Goal: Task Accomplishment & Management: Manage account settings

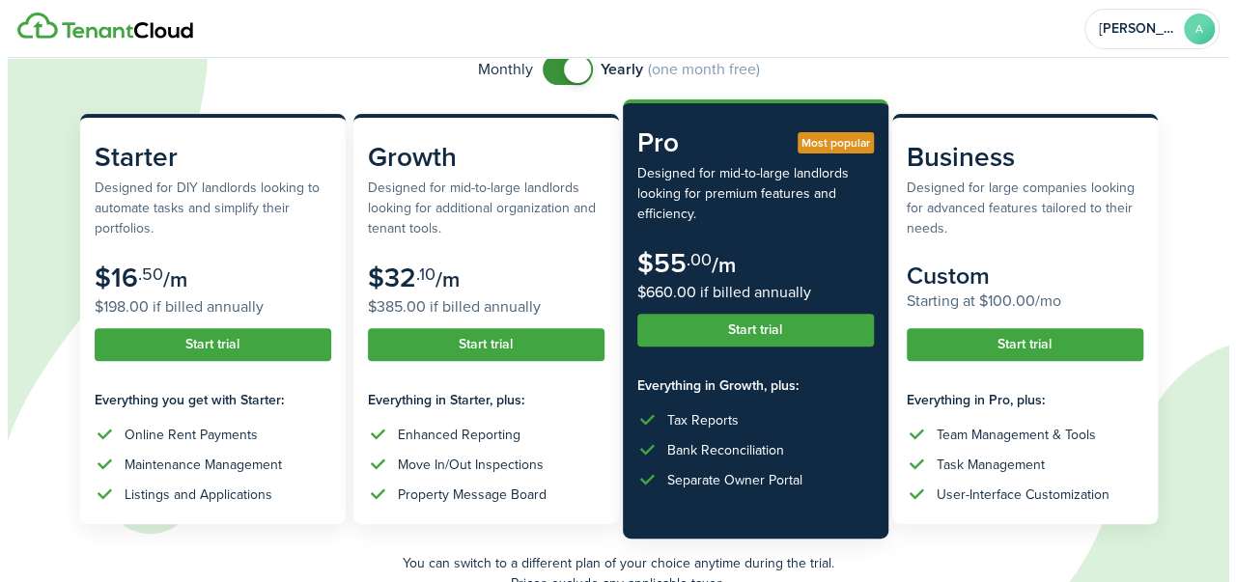
scroll to position [165, 0]
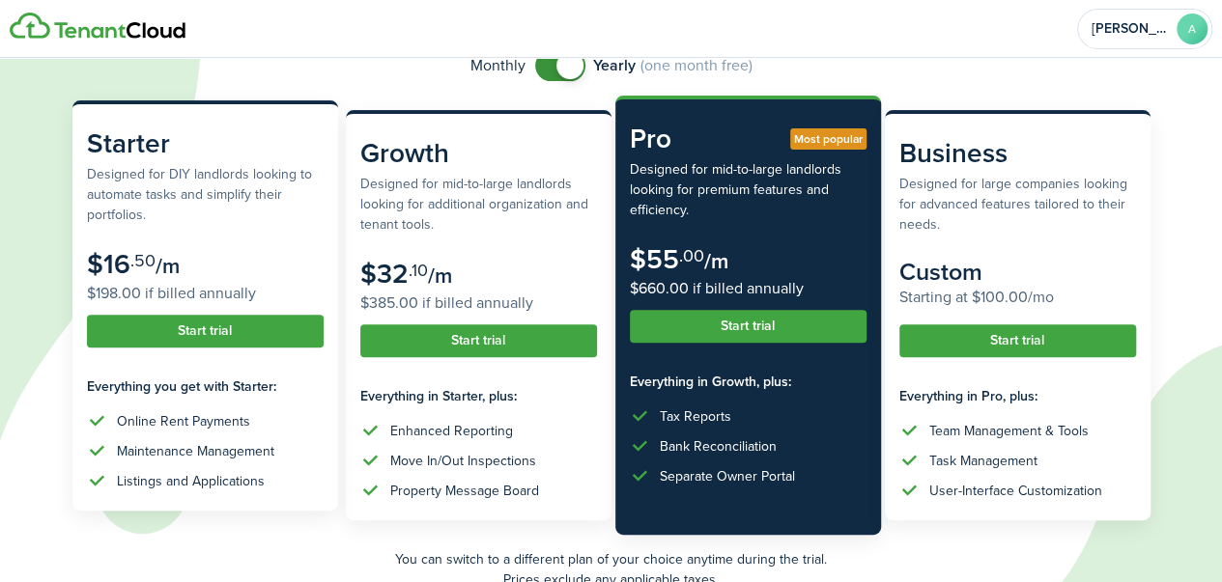
click at [241, 207] on subscription-pricing-card-description "Designed for DIY landlords looking to automate tasks and simplify their portfol…" at bounding box center [205, 194] width 237 height 61
click at [279, 331] on button "Start trial" at bounding box center [205, 331] width 237 height 33
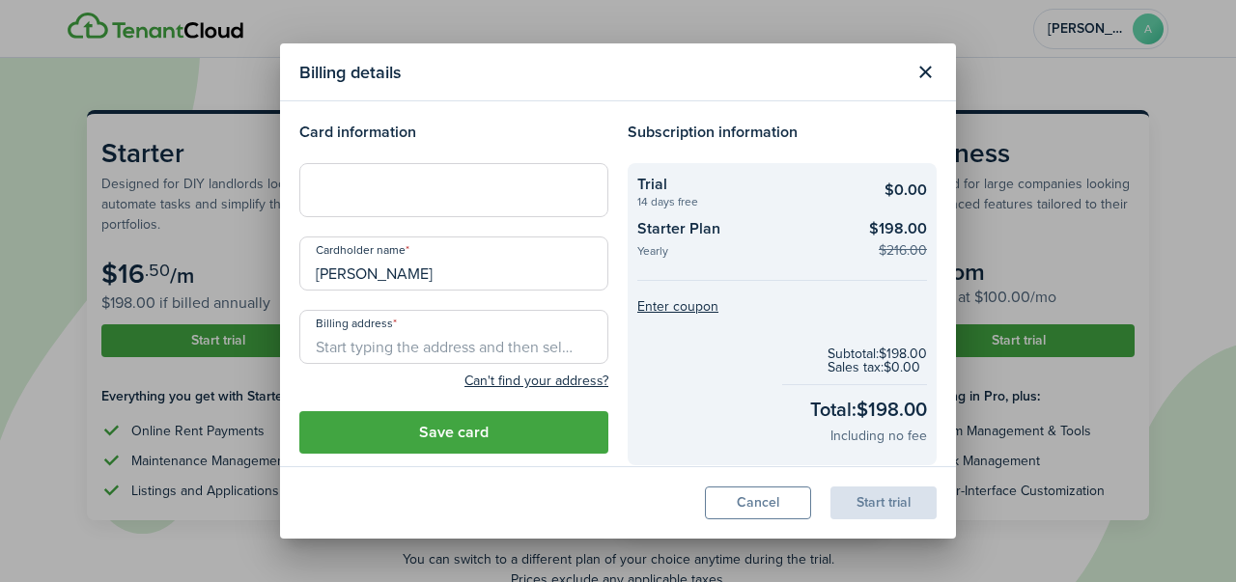
scroll to position [26, 0]
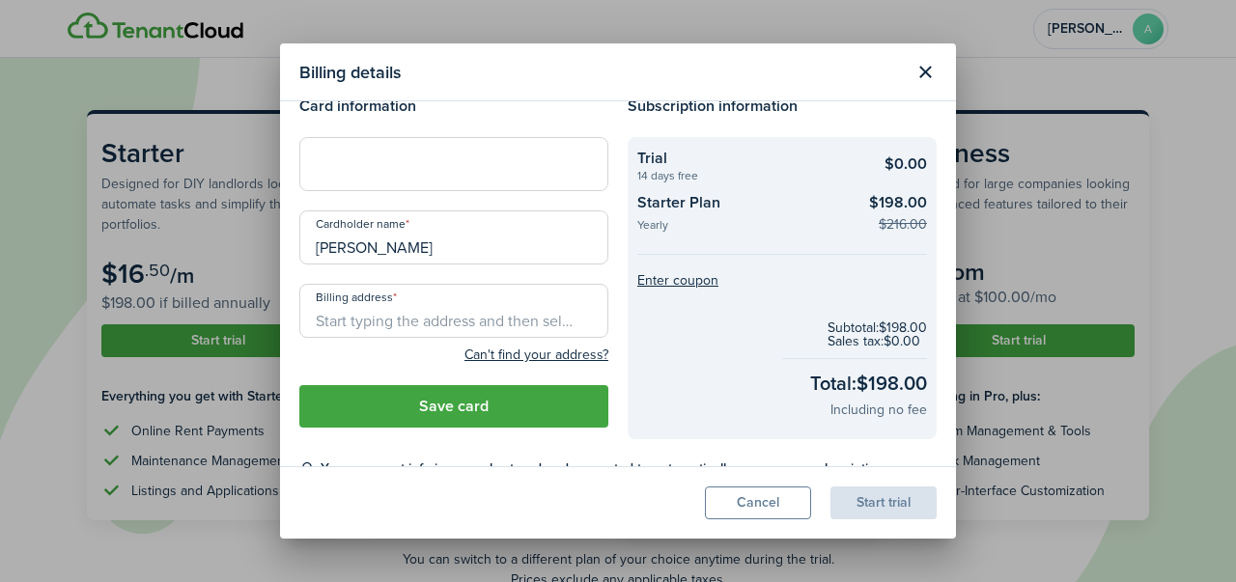
click at [479, 314] on input "Billing address" at bounding box center [453, 311] width 309 height 54
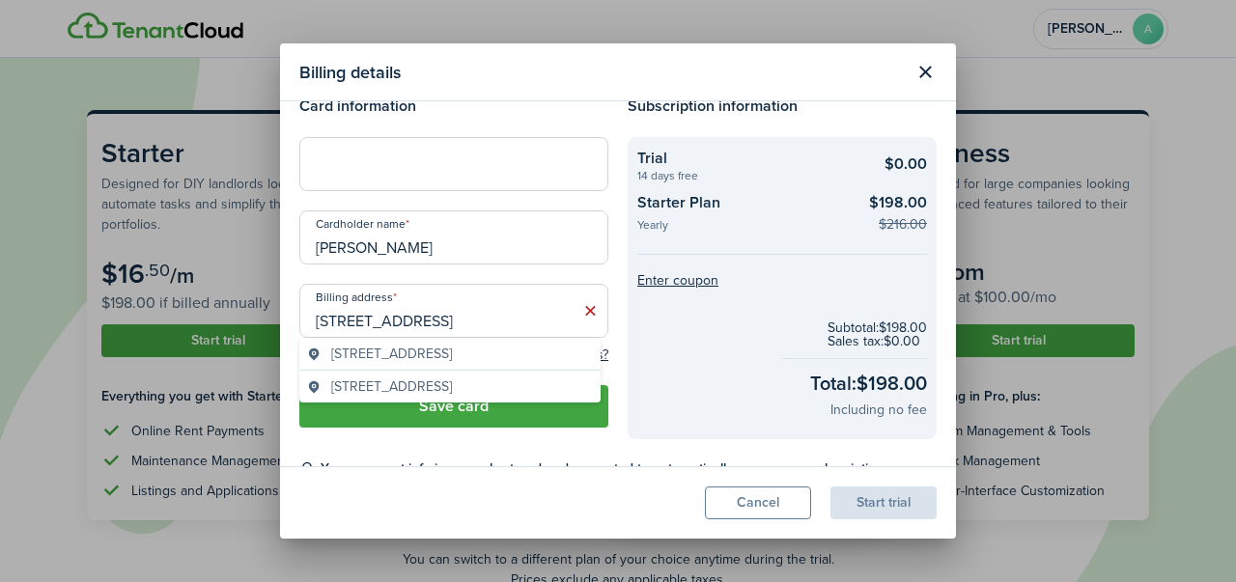
click at [452, 357] on span "[STREET_ADDRESS]" at bounding box center [391, 354] width 121 height 20
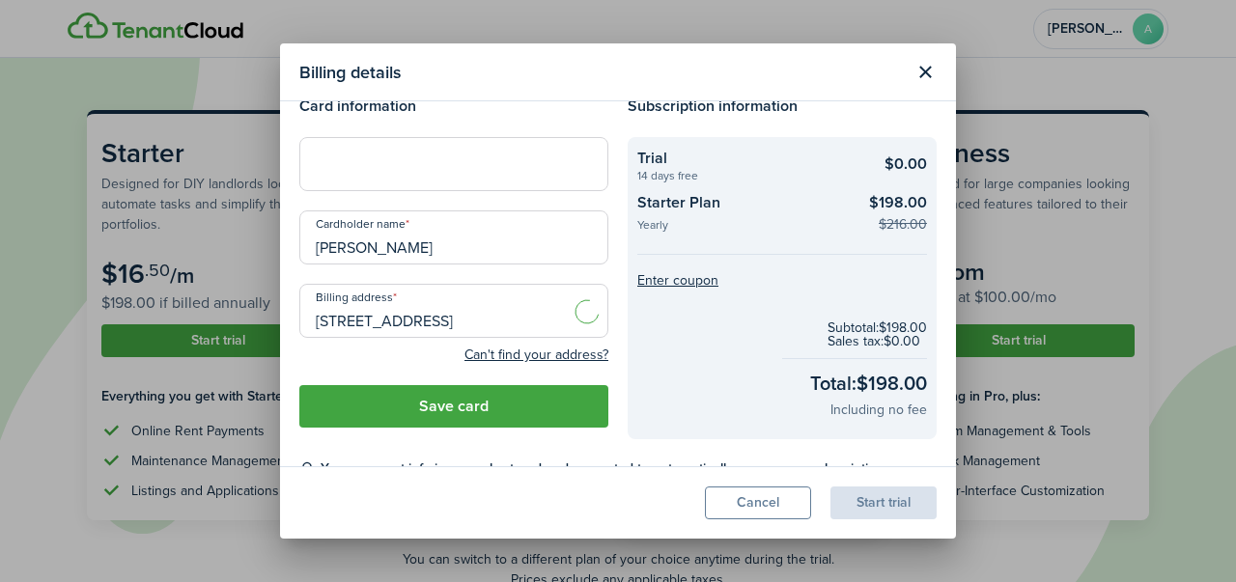
type input "[STREET_ADDRESS]"
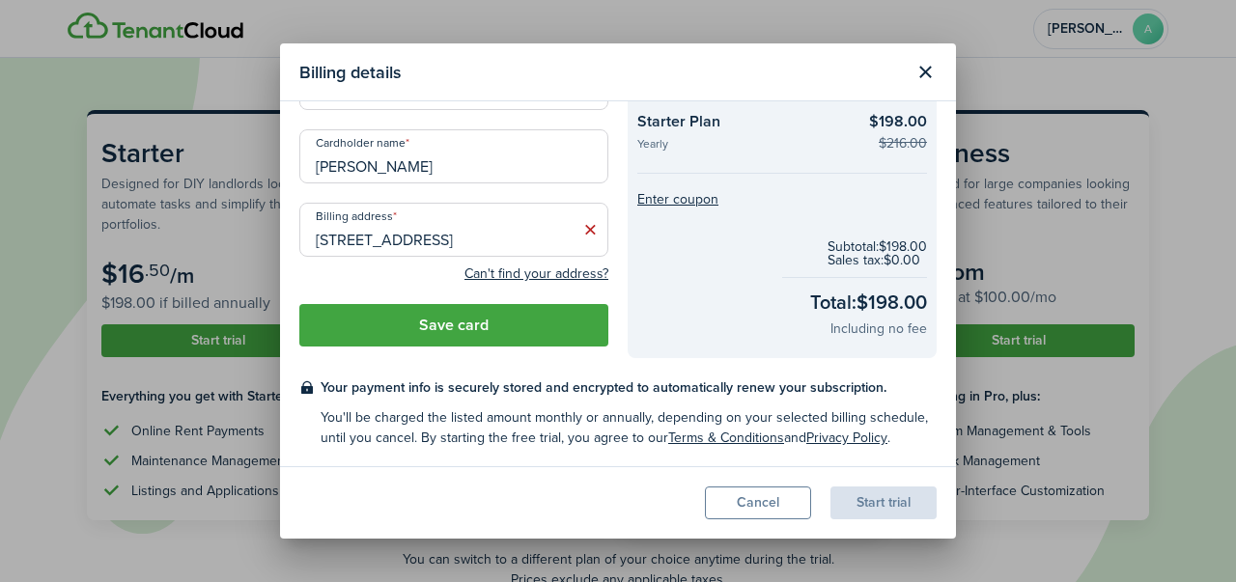
click at [398, 329] on button "Save card" at bounding box center [453, 325] width 309 height 42
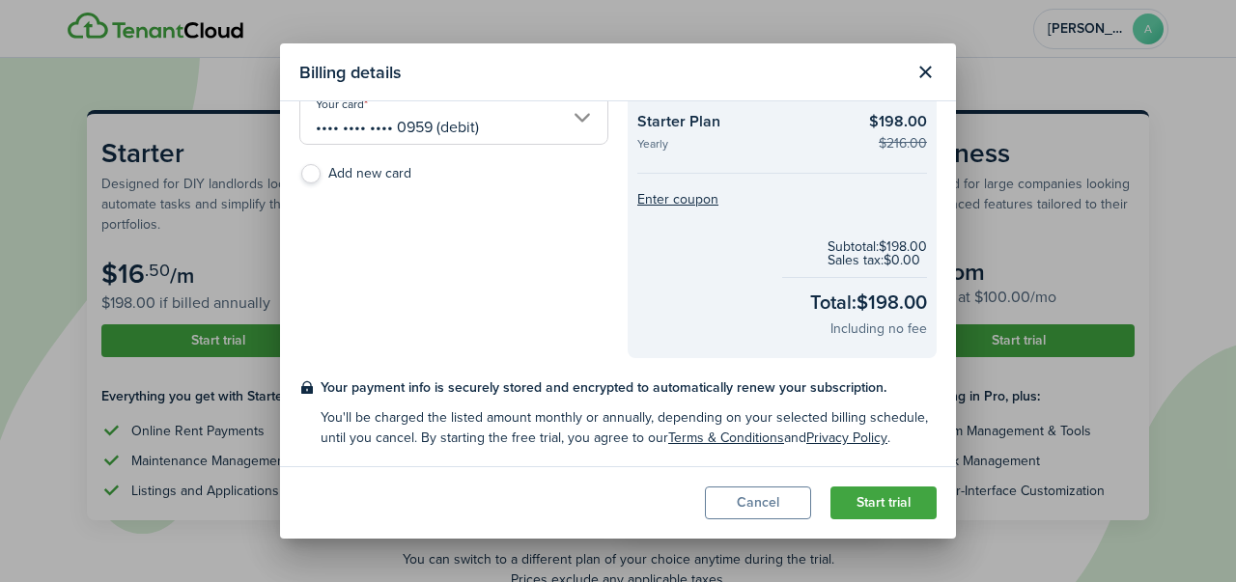
click at [887, 508] on button "Start trial" at bounding box center [884, 503] width 106 height 33
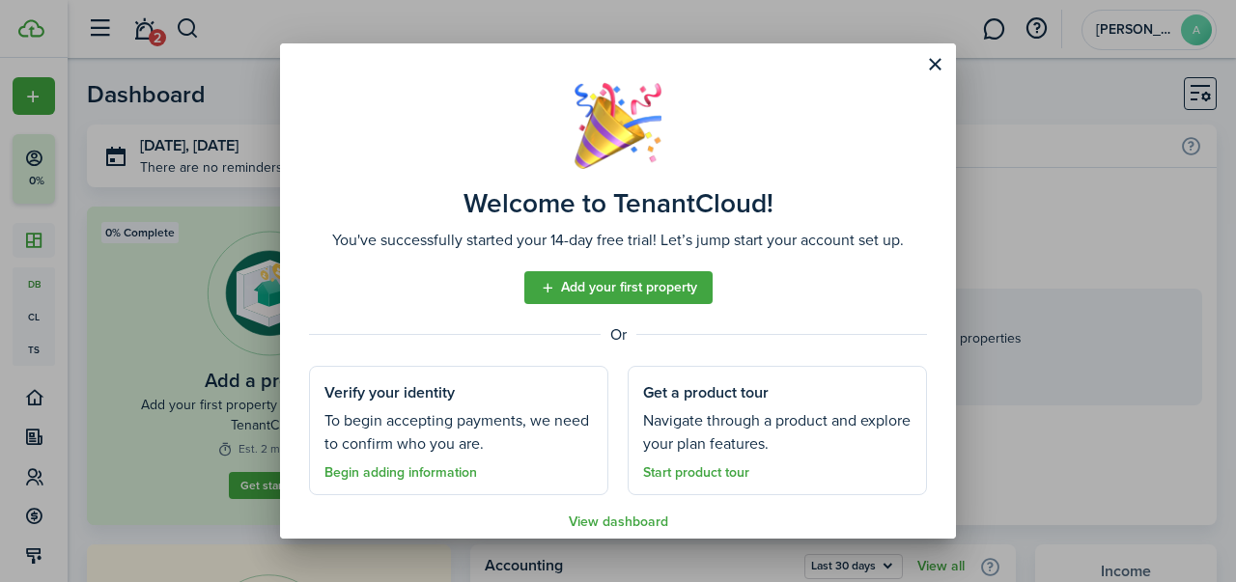
click at [649, 277] on link "Add your first property" at bounding box center [618, 287] width 188 height 33
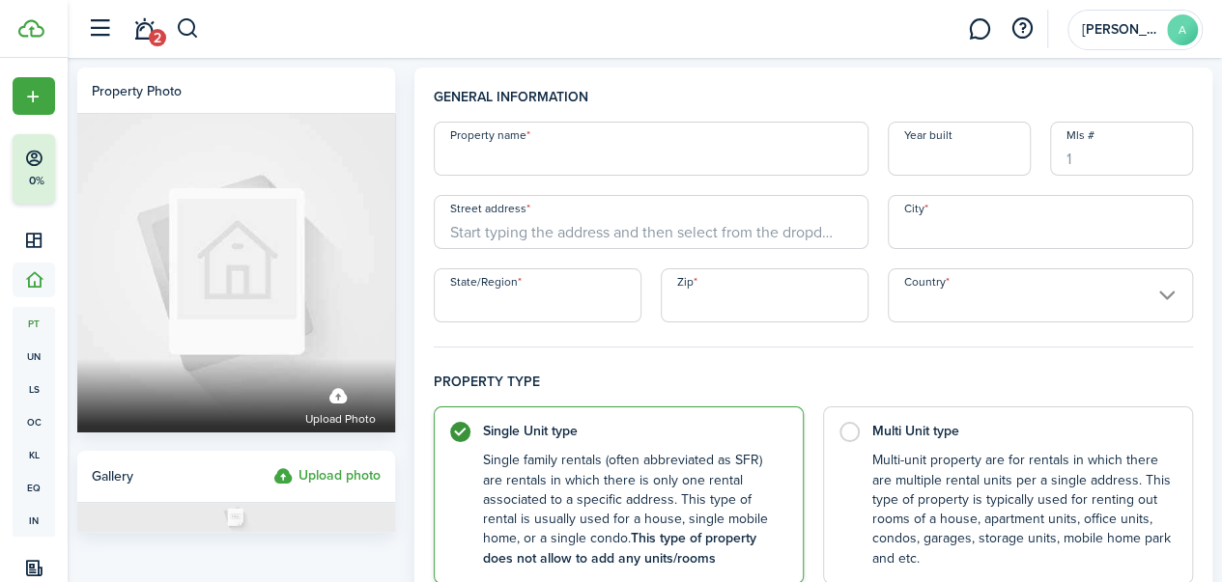
click at [542, 160] on input "Property name" at bounding box center [651, 149] width 435 height 54
click at [583, 237] on input "Street address" at bounding box center [651, 222] width 435 height 54
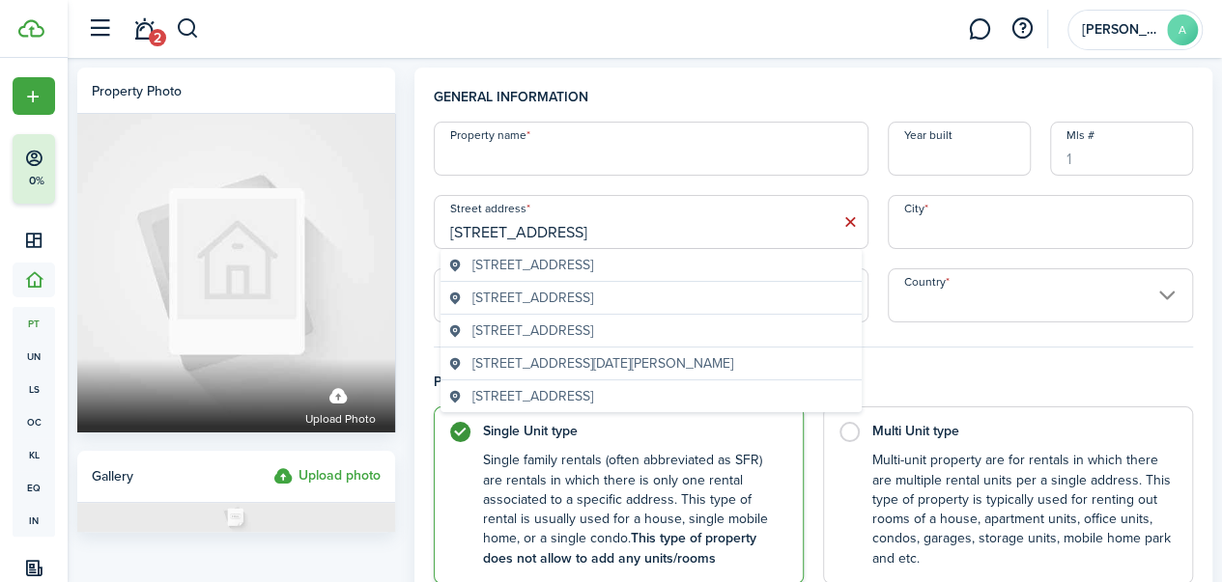
click at [593, 299] on span "[STREET_ADDRESS]" at bounding box center [532, 298] width 121 height 20
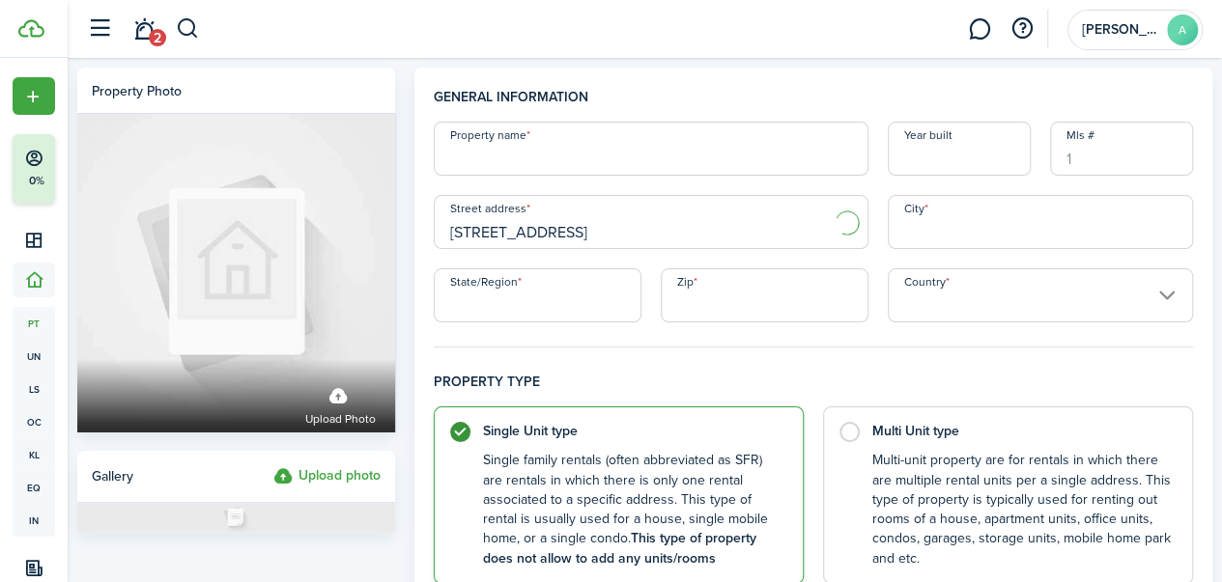
type input "[STREET_ADDRESS]"
type input "[GEOGRAPHIC_DATA]"
type input "IL"
type input "62220"
type input "[GEOGRAPHIC_DATA]"
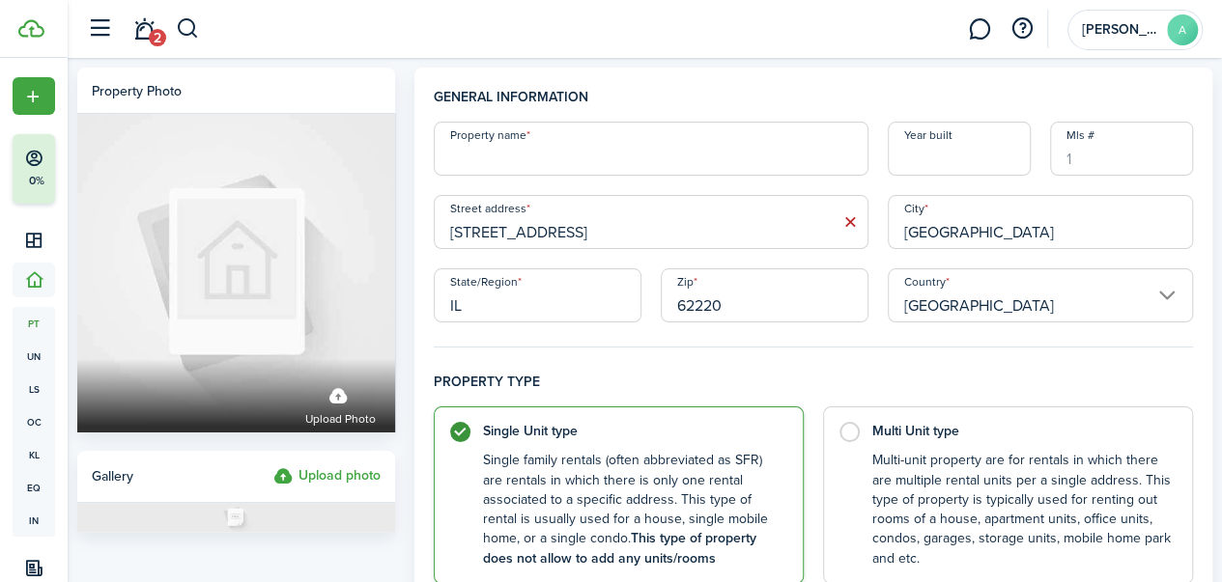
drag, startPoint x: 586, startPoint y: 169, endPoint x: 558, endPoint y: 157, distance: 30.3
click at [558, 157] on input "Property name" at bounding box center [651, 149] width 435 height 54
type input "[STREET_ADDRESS]"
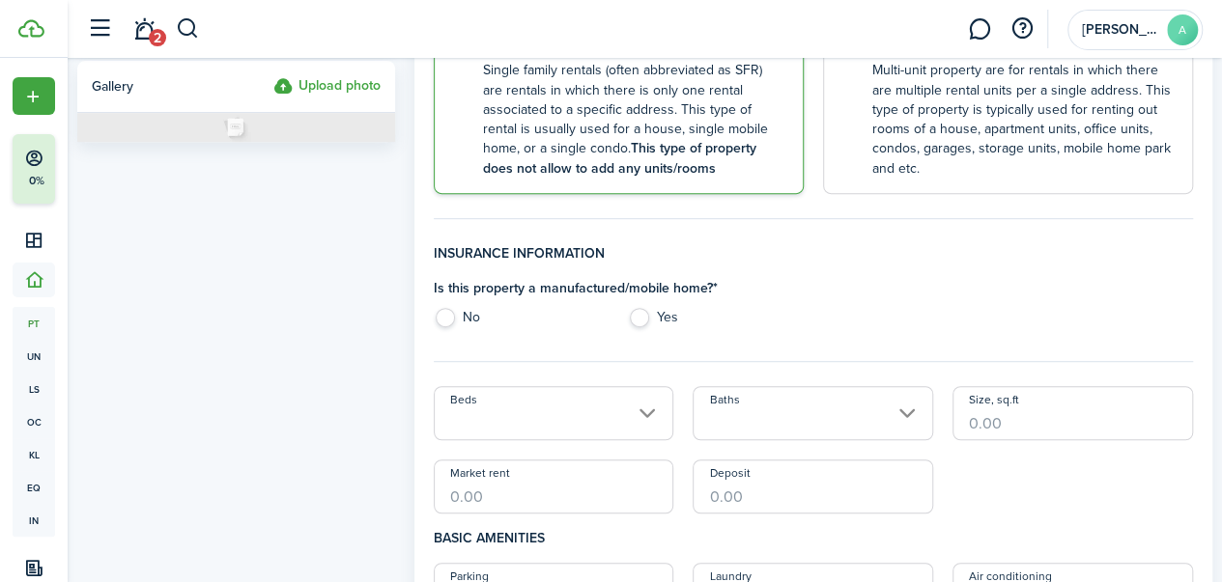
scroll to position [399, 0]
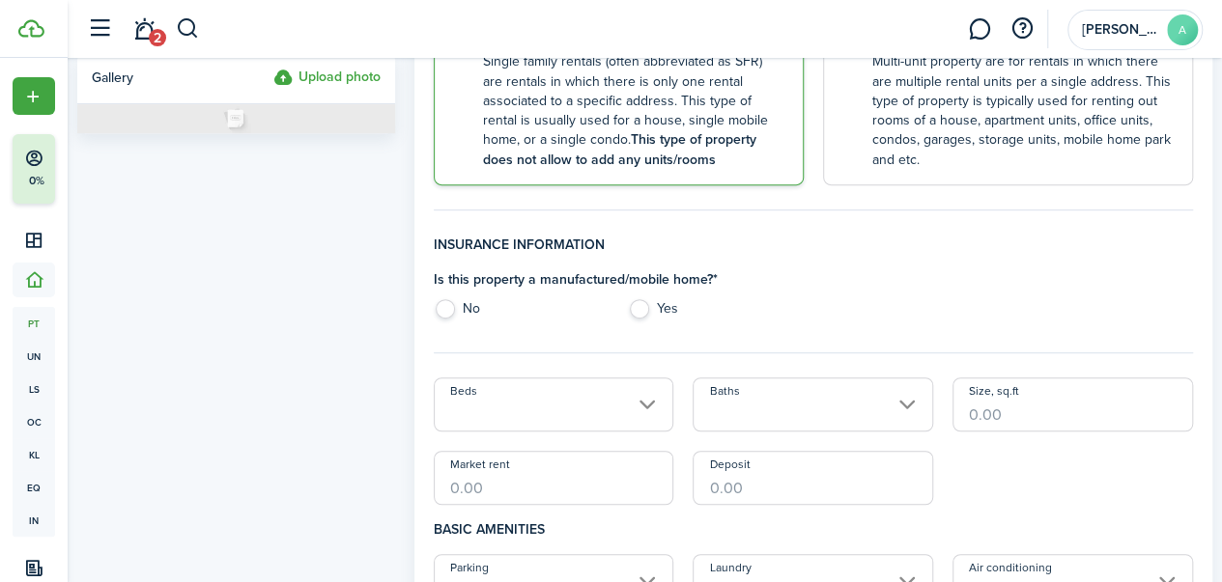
click at [651, 301] on label "Yes" at bounding box center [716, 313] width 176 height 29
radio input "true"
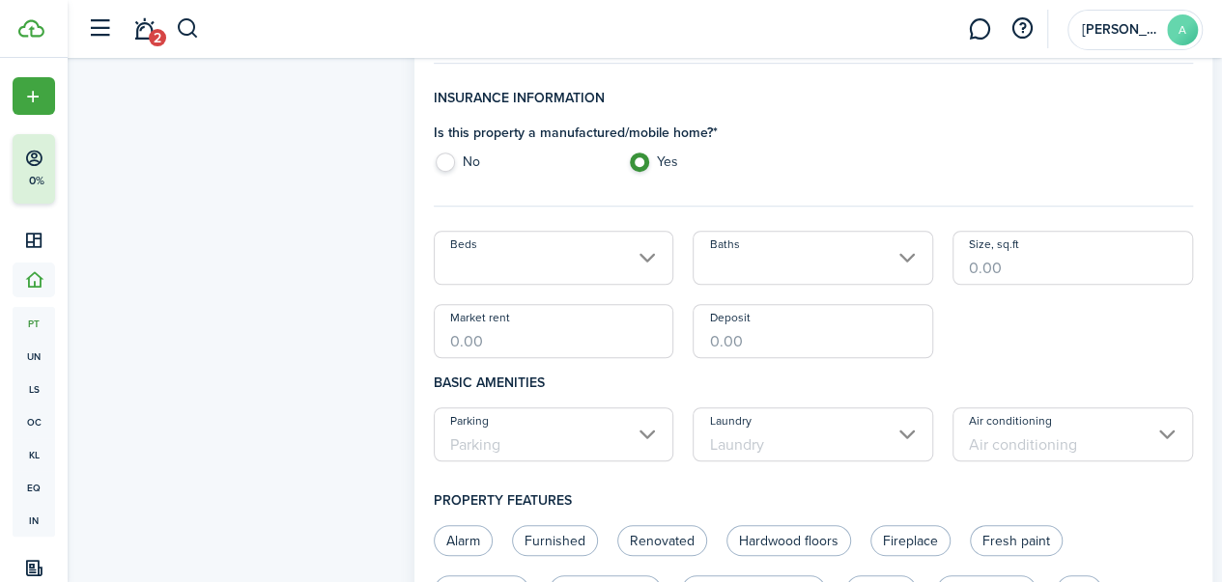
scroll to position [548, 0]
click at [603, 249] on input "Beds" at bounding box center [554, 256] width 240 height 54
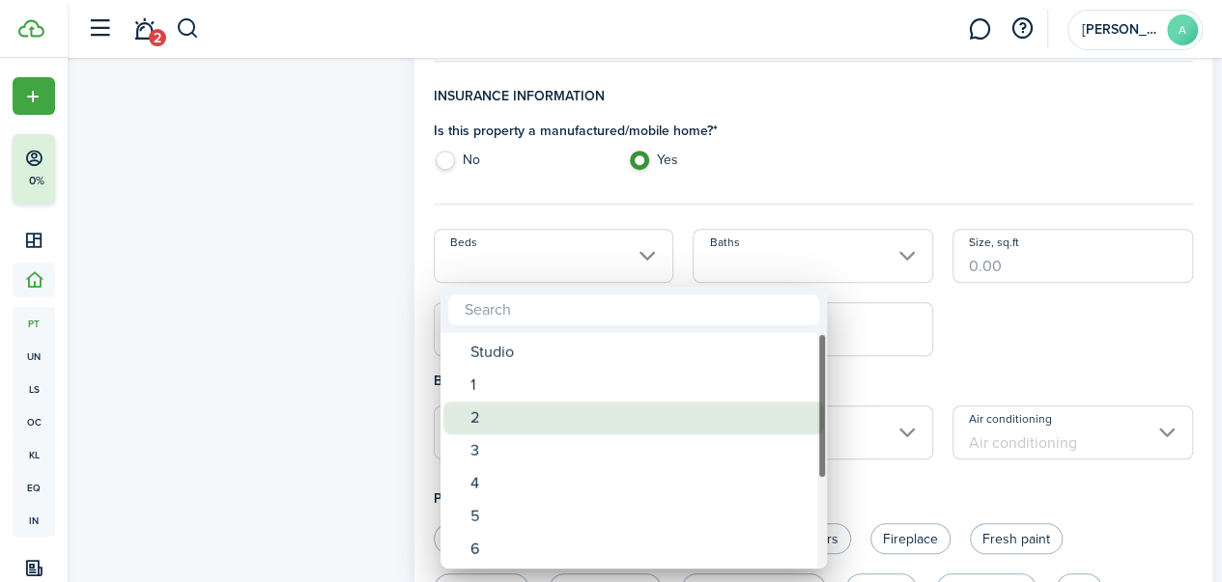
click at [506, 417] on div "2" at bounding box center [641, 418] width 342 height 33
type input "2"
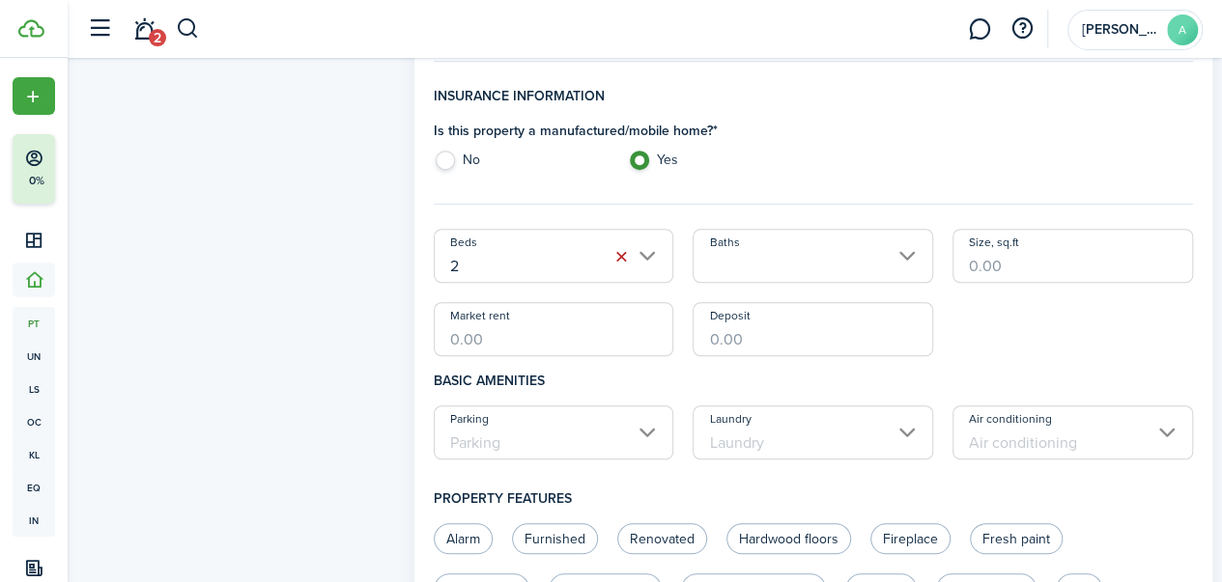
click at [768, 279] on input "Baths" at bounding box center [812, 256] width 240 height 54
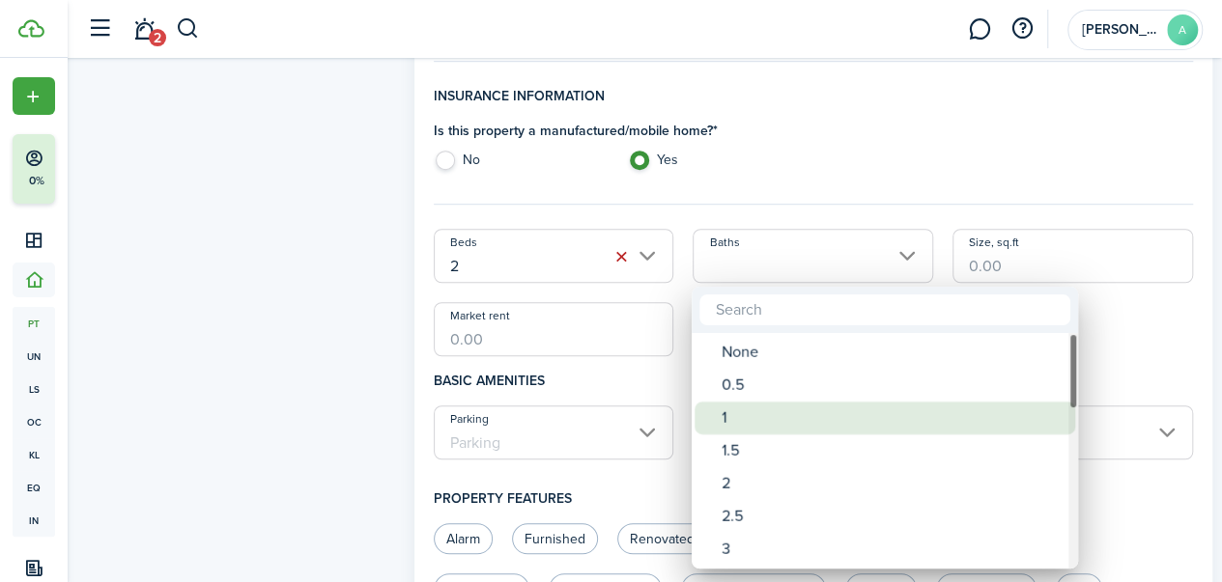
click at [742, 409] on div "1" at bounding box center [892, 418] width 342 height 33
type input "1"
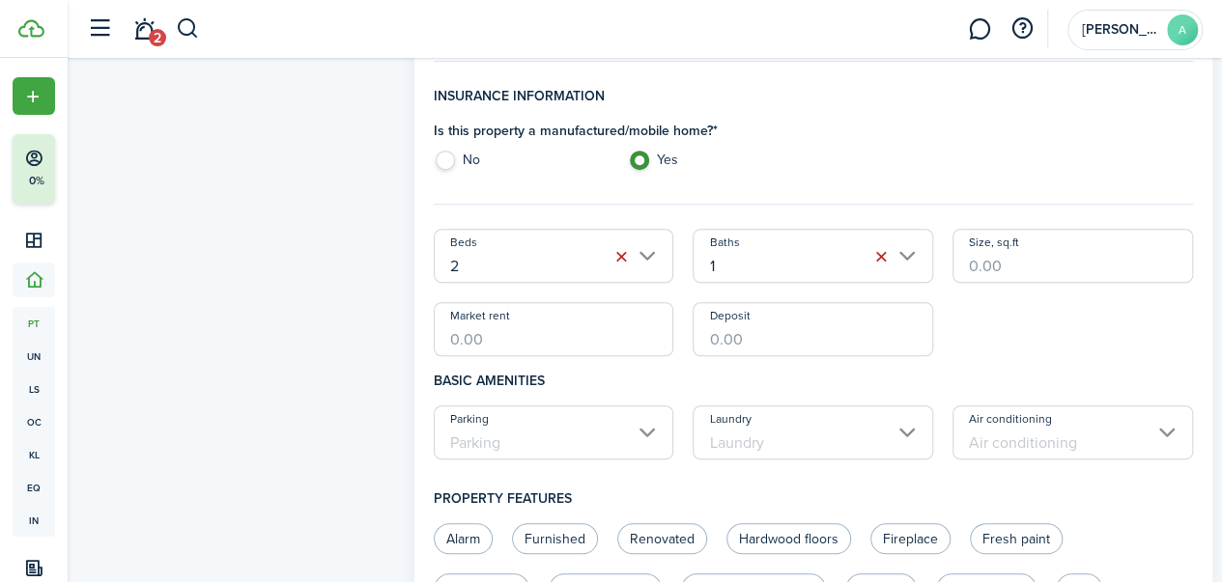
click at [782, 193] on fieldset "Insurance information Is this property a manufactured/mobile home? * No Yes" at bounding box center [813, 145] width 759 height 119
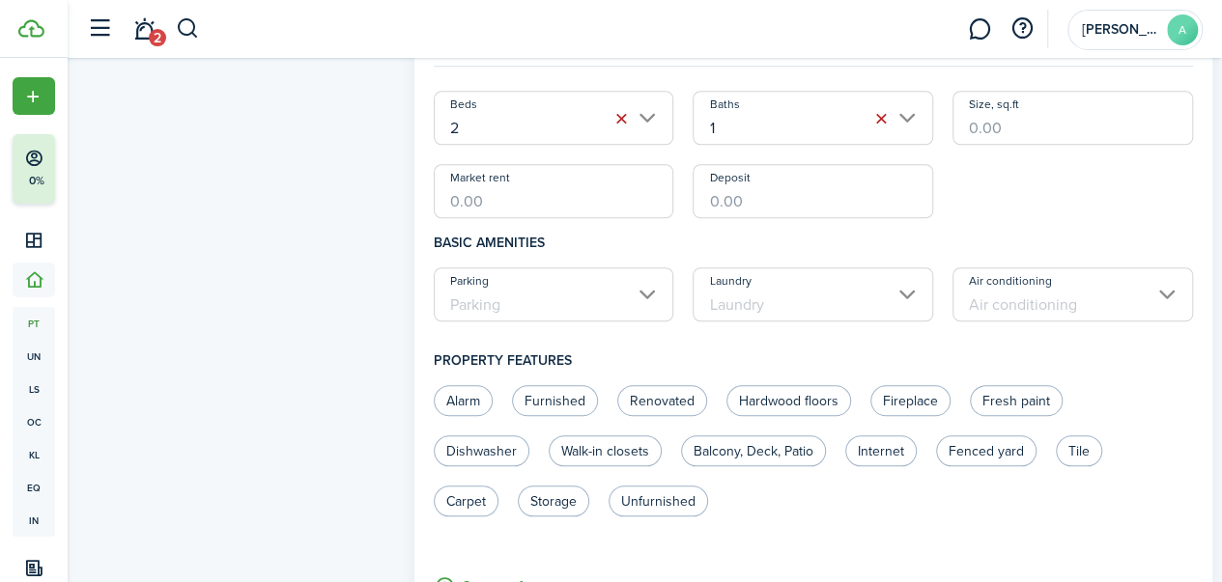
scroll to position [688, 0]
click at [574, 208] on input "Market rent" at bounding box center [554, 189] width 240 height 54
type input "$750.00"
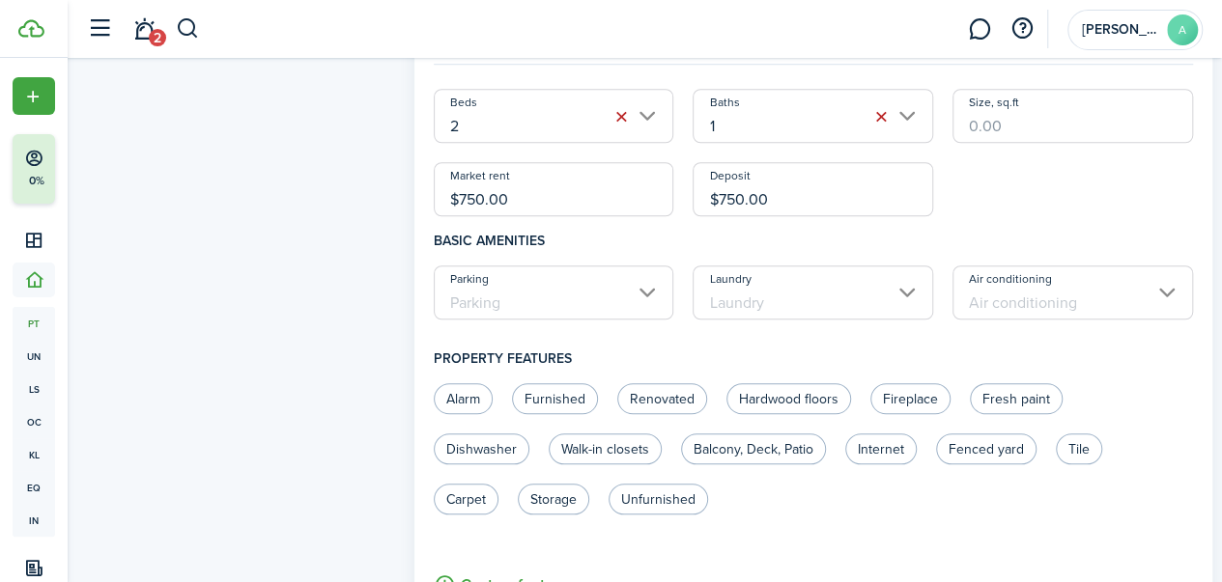
click at [628, 237] on h4 "Basic amenities" at bounding box center [813, 240] width 759 height 49
click at [647, 288] on input "Parking" at bounding box center [554, 293] width 240 height 54
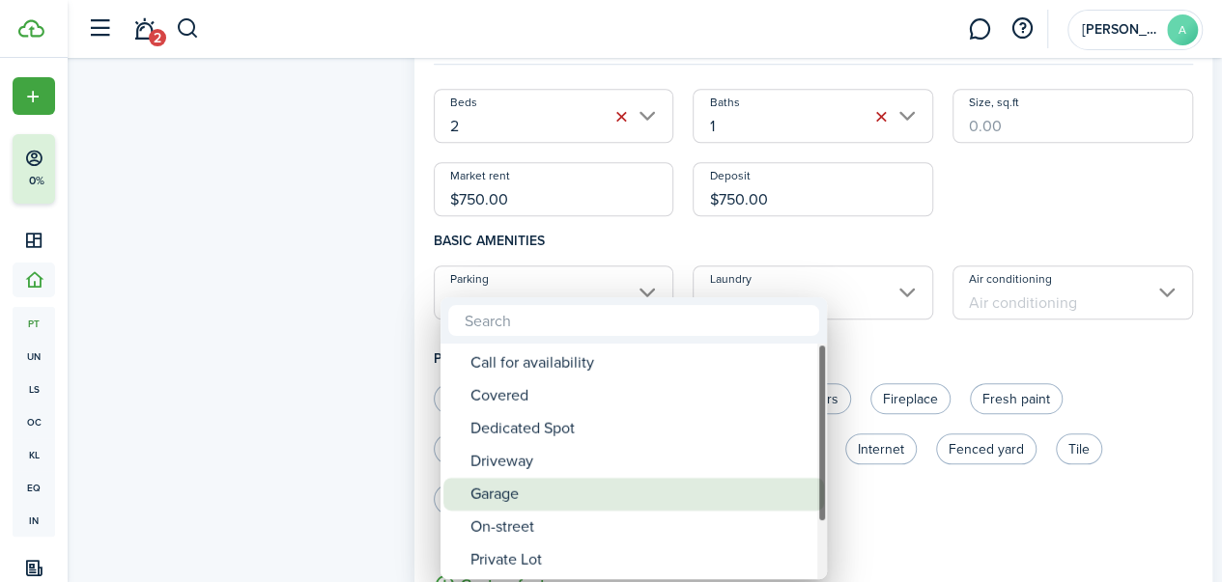
click at [504, 502] on div "Garage" at bounding box center [641, 494] width 342 height 33
type input "Garage"
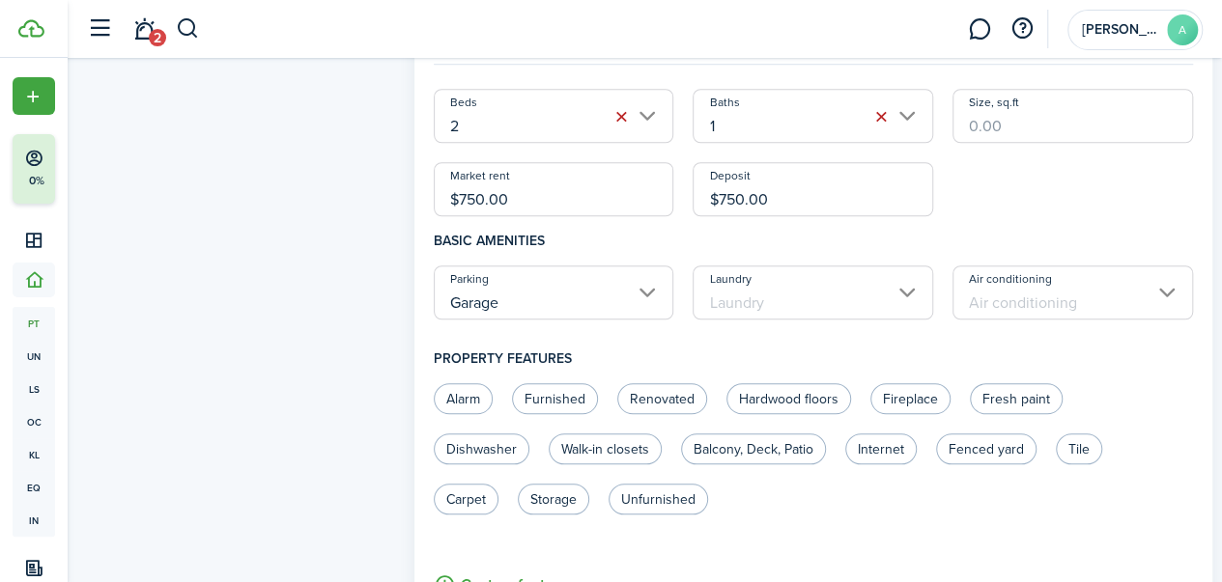
click at [815, 297] on input "Laundry" at bounding box center [812, 293] width 240 height 54
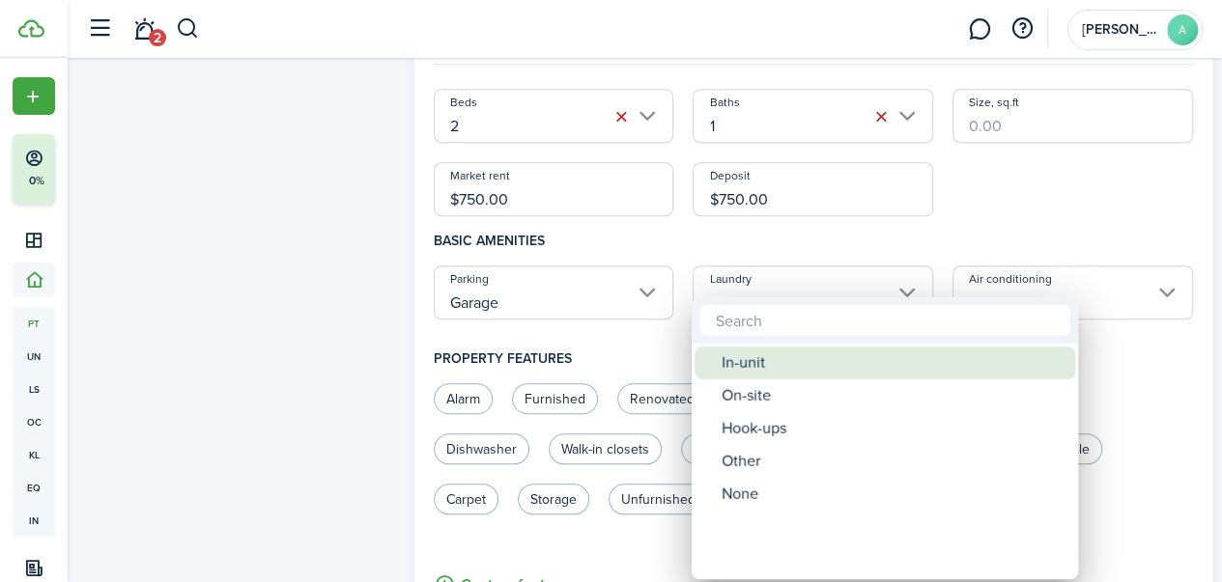
click at [786, 372] on div "In-unit" at bounding box center [892, 363] width 342 height 33
type input "In-unit"
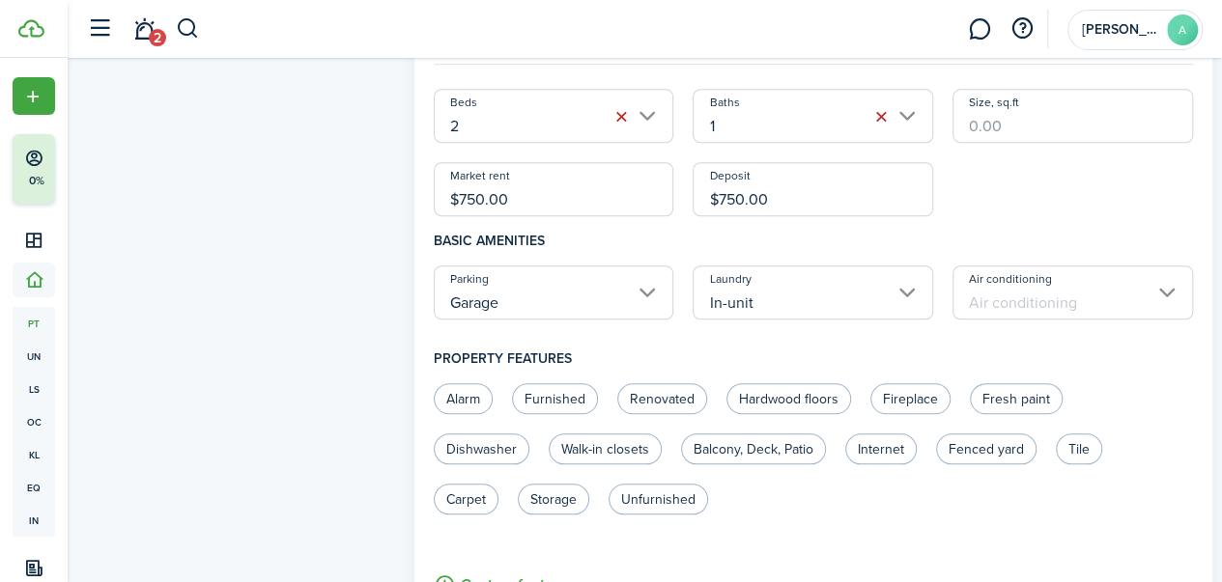
click at [996, 309] on input "Air conditioning" at bounding box center [1072, 293] width 240 height 54
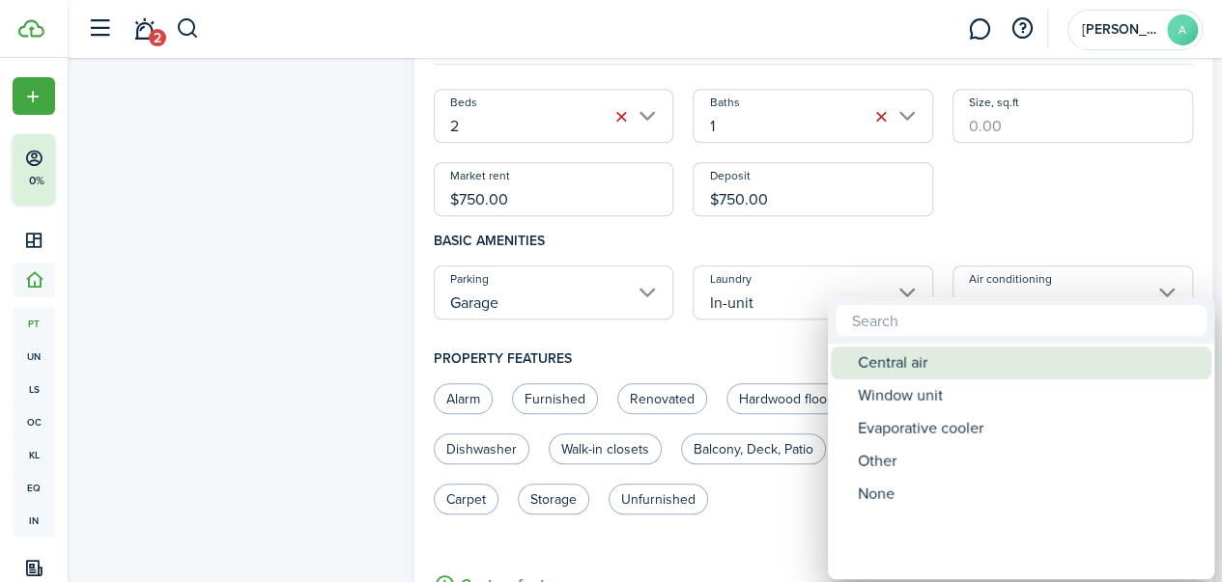
click at [946, 372] on div "Central air" at bounding box center [1029, 363] width 342 height 33
type input "Central air"
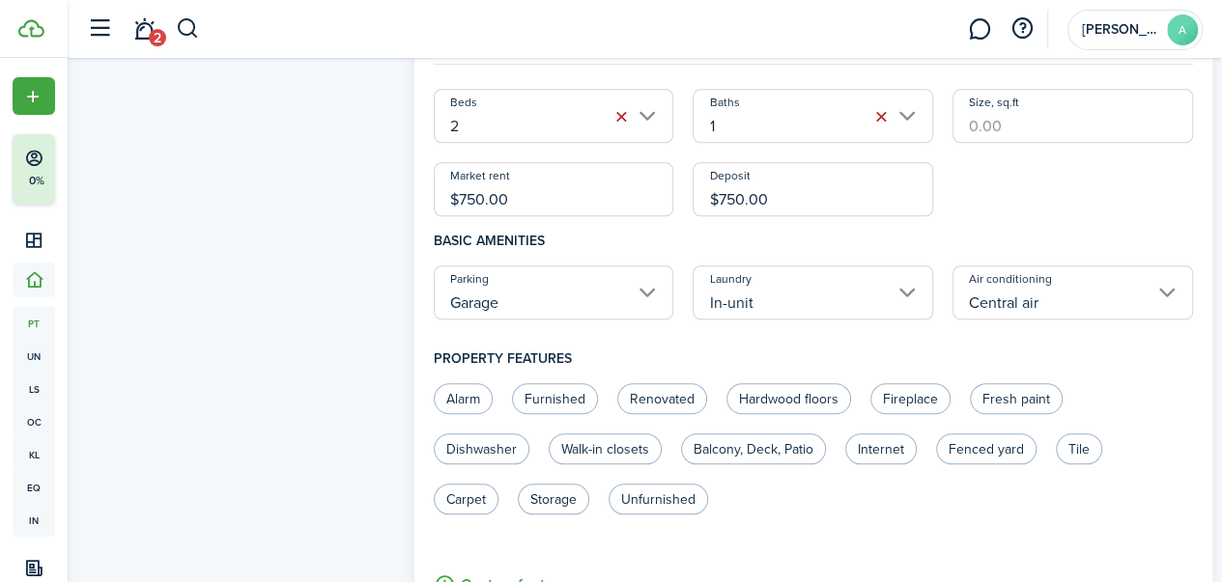
click at [782, 347] on h4 "Property features" at bounding box center [813, 358] width 759 height 49
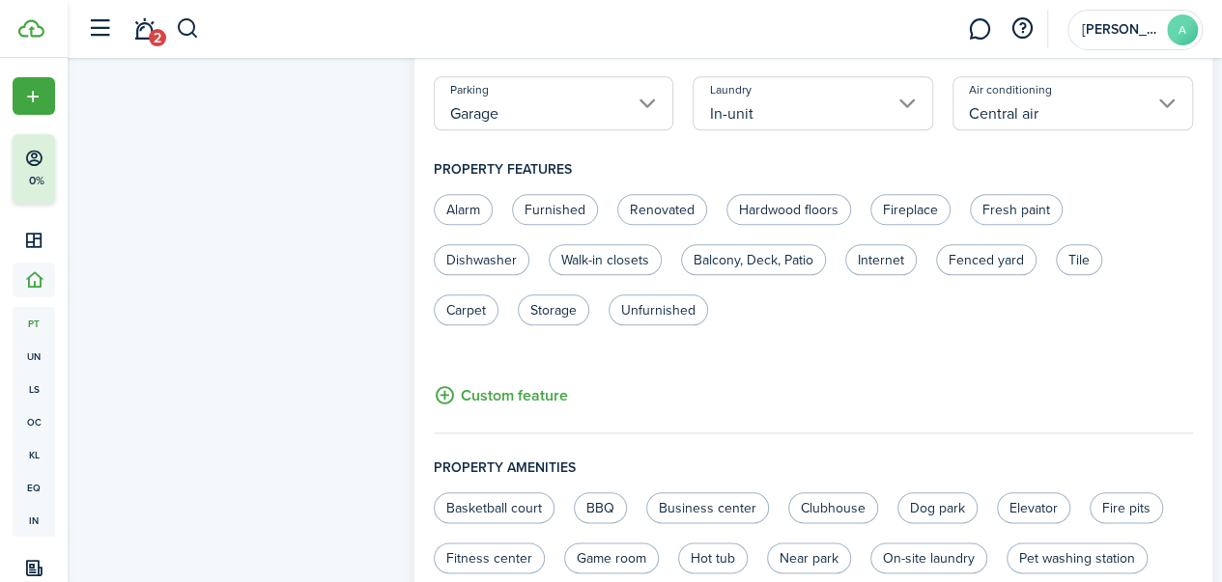
scroll to position [880, 0]
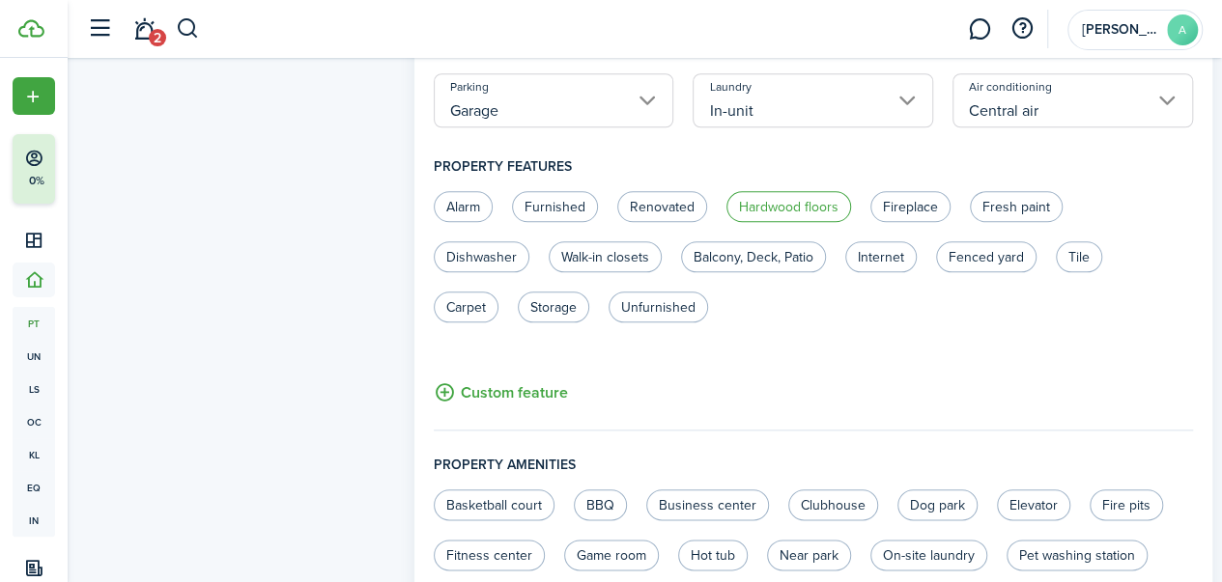
click at [759, 211] on label "Hardwood floors" at bounding box center [788, 206] width 125 height 31
radio input "true"
click at [699, 207] on label "Renovated" at bounding box center [662, 206] width 90 height 31
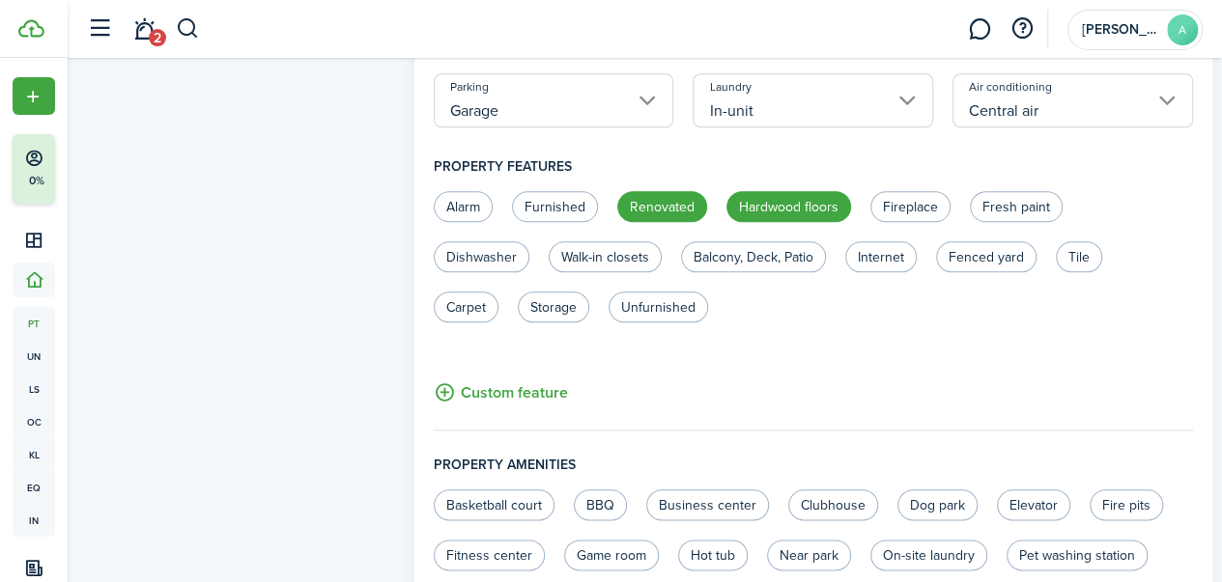
radio input "true"
click at [1006, 206] on label "Fresh paint" at bounding box center [1016, 206] width 93 height 31
radio input "true"
click at [481, 265] on label "Dishwasher" at bounding box center [482, 256] width 96 height 31
radio input "true"
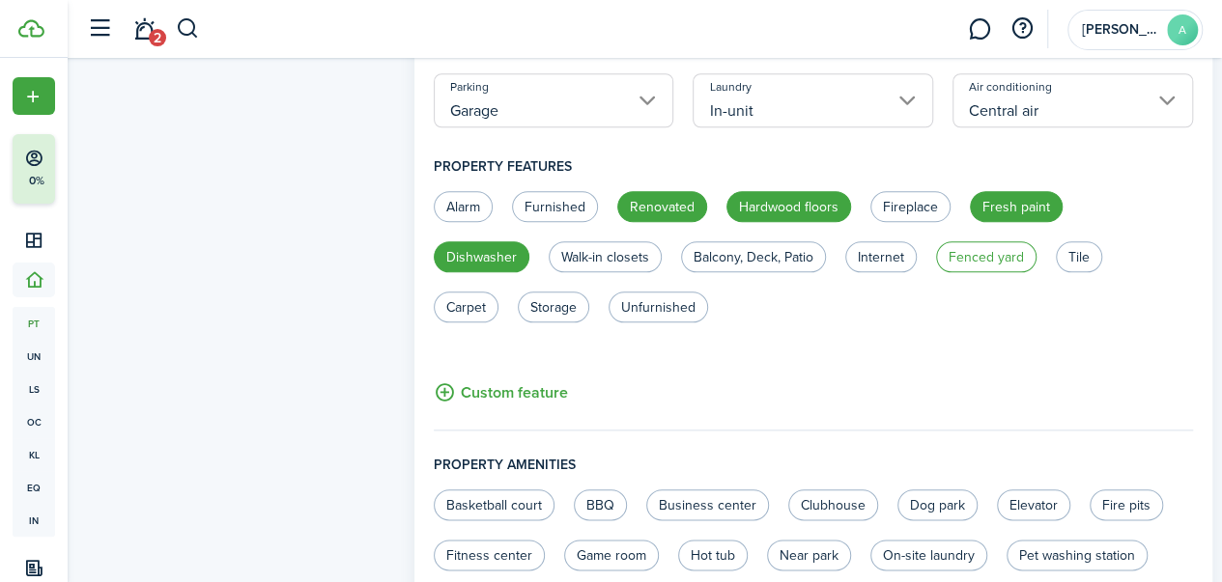
click at [977, 266] on label "Fenced yard" at bounding box center [986, 256] width 100 height 31
radio input "true"
click at [564, 306] on label "Storage" at bounding box center [553, 307] width 71 height 31
radio input "true"
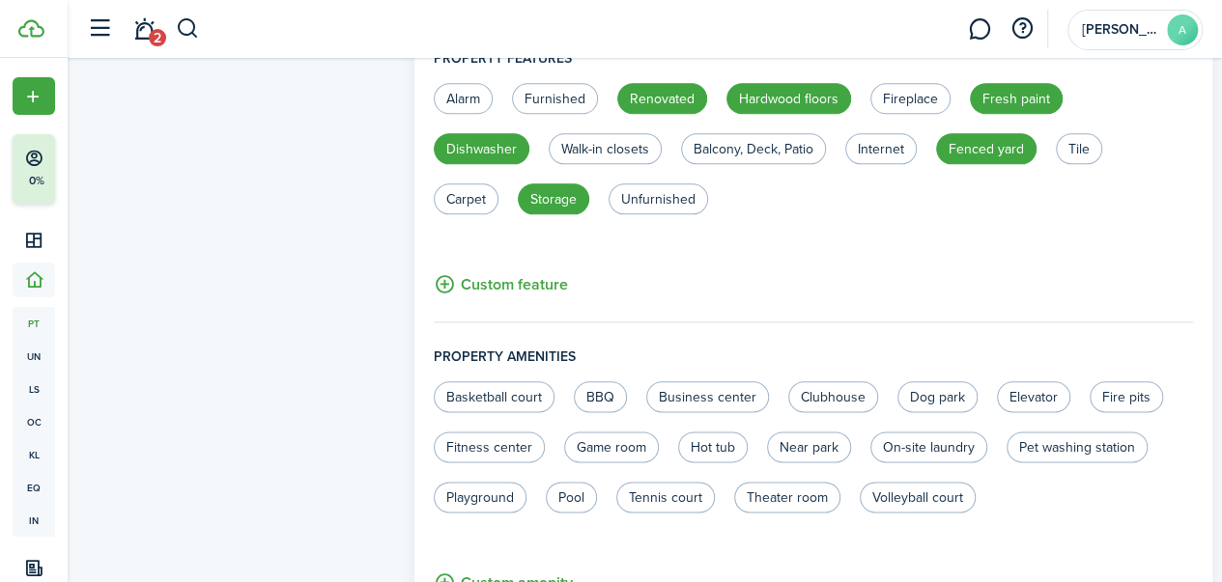
scroll to position [1044, 0]
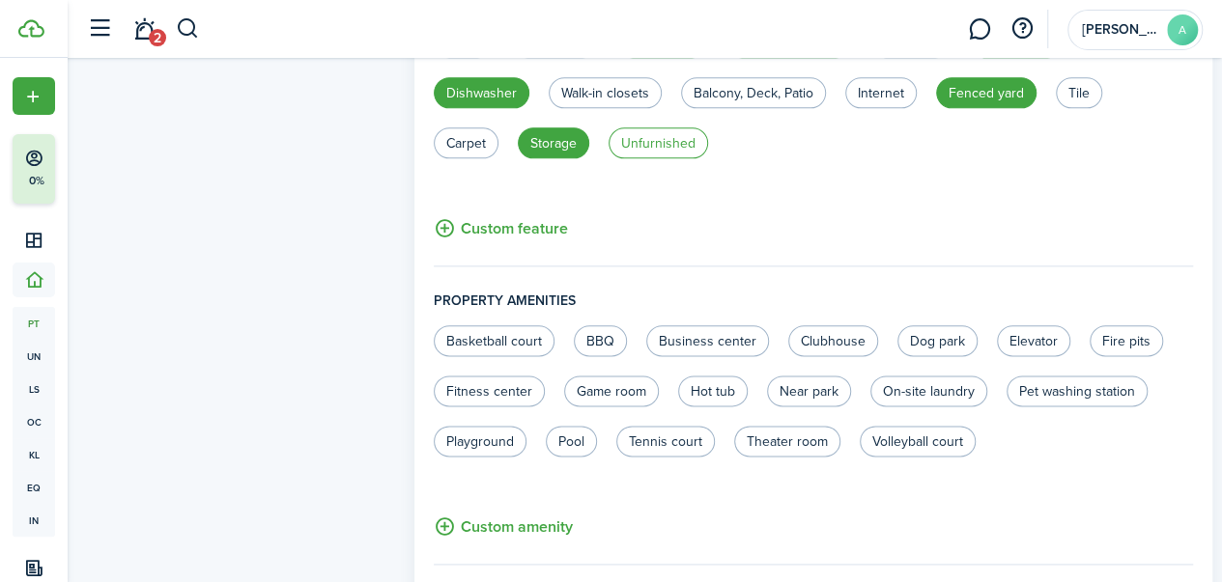
click at [651, 151] on label "Unfurnished" at bounding box center [657, 142] width 99 height 31
radio input "true"
click at [457, 150] on label "Carpet" at bounding box center [466, 142] width 65 height 31
click at [468, 149] on label "Carpet" at bounding box center [466, 142] width 65 height 31
radio input "false"
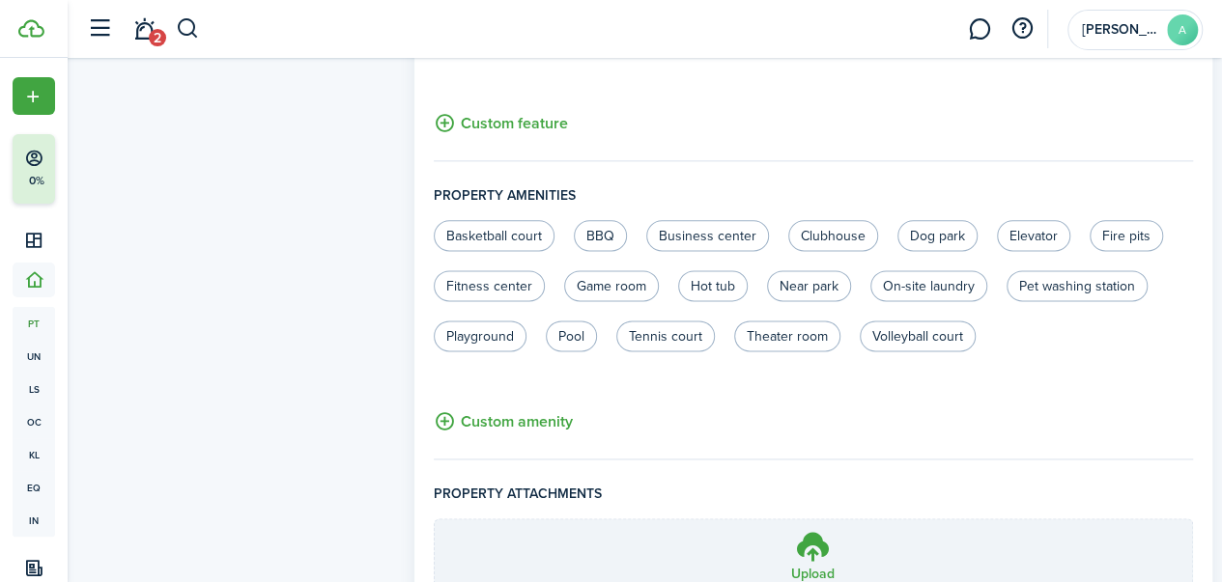
scroll to position [1150, 0]
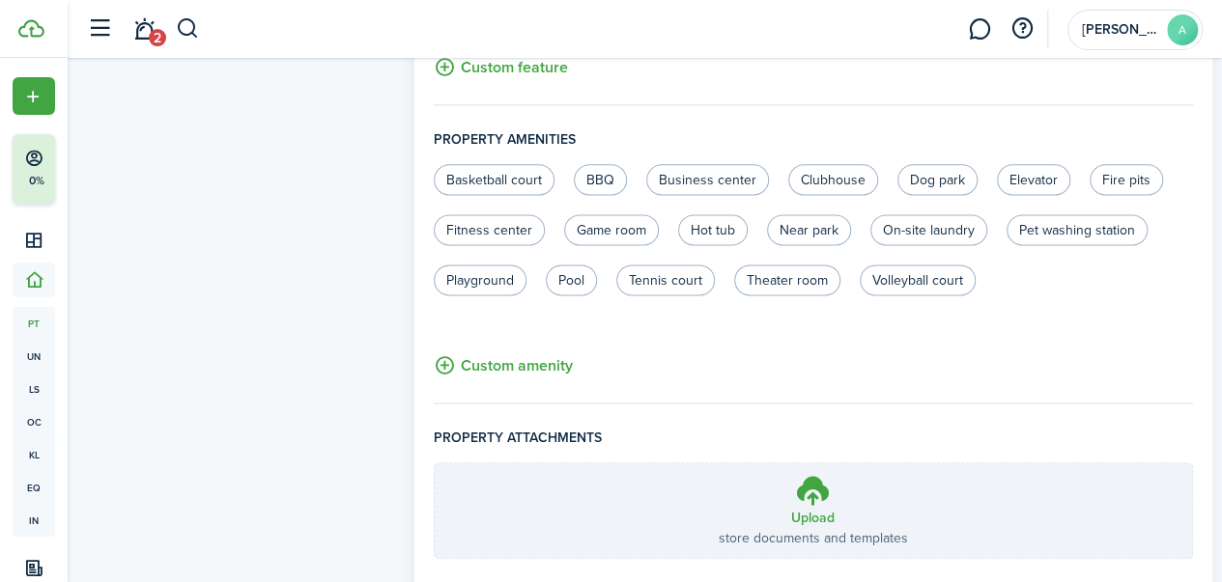
scroll to position [1329, 0]
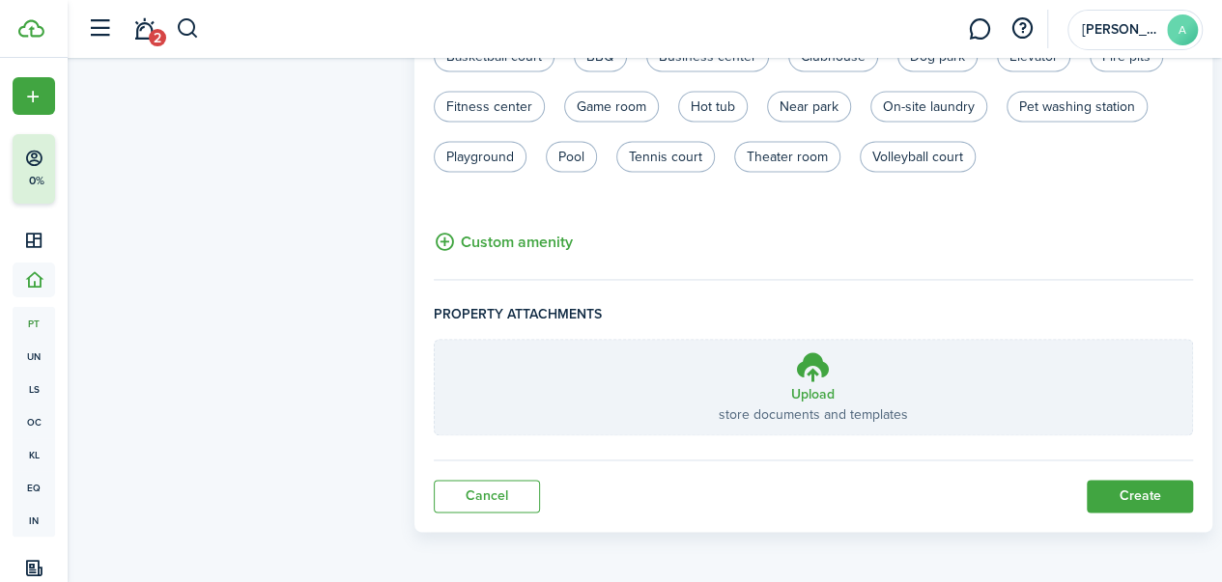
click at [1124, 503] on button "Create" at bounding box center [1139, 496] width 106 height 33
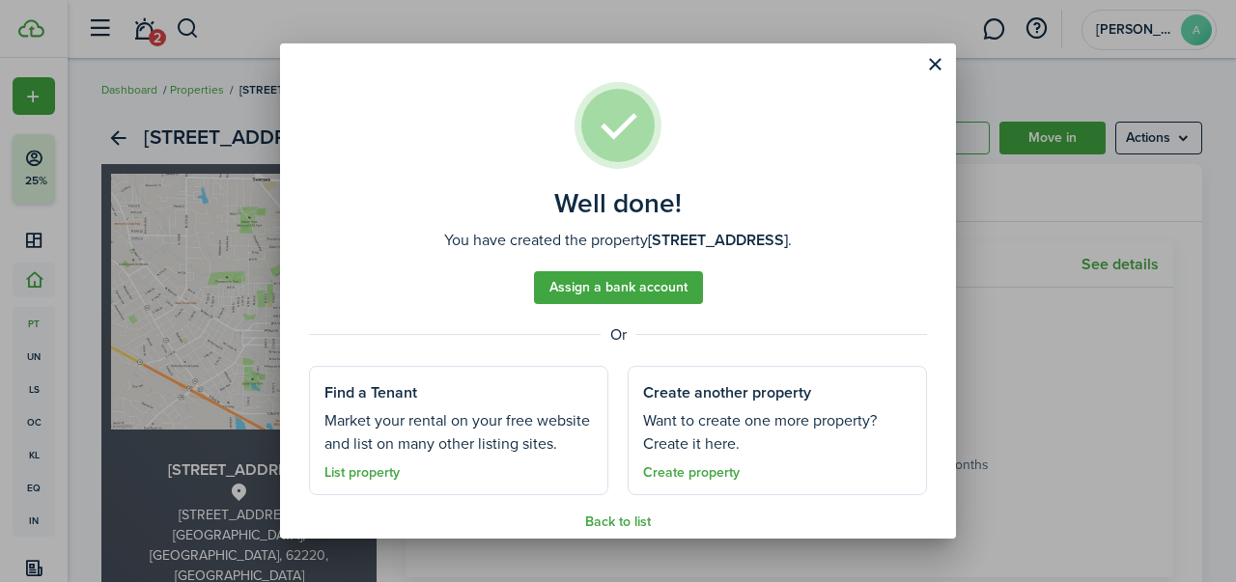
click at [934, 70] on button "Close modal" at bounding box center [934, 64] width 33 height 33
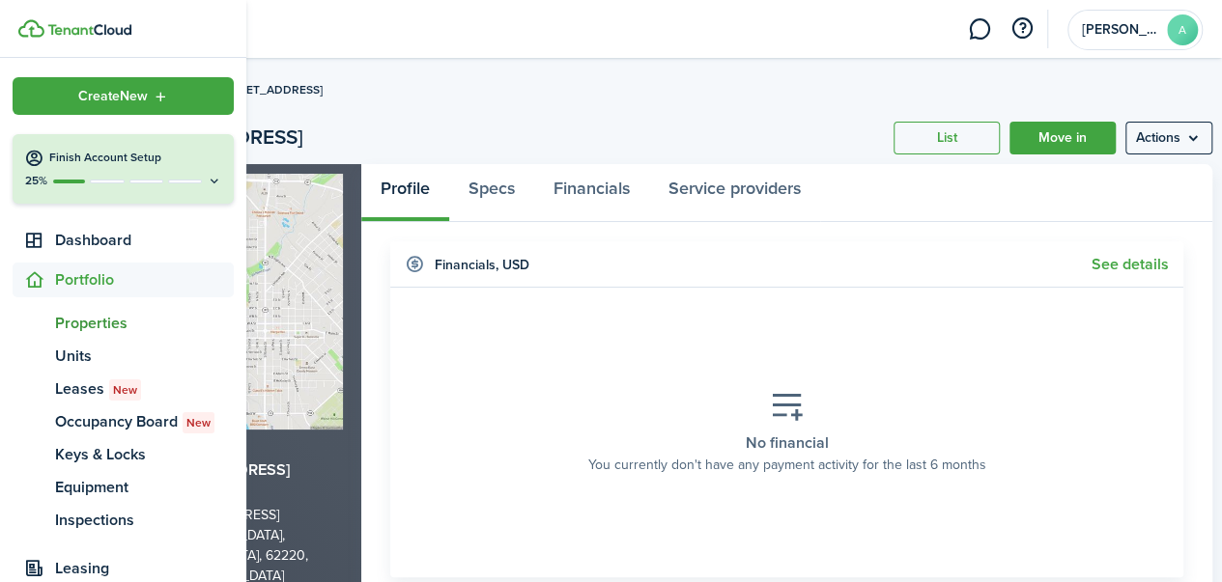
click at [120, 324] on span "Properties" at bounding box center [144, 323] width 179 height 23
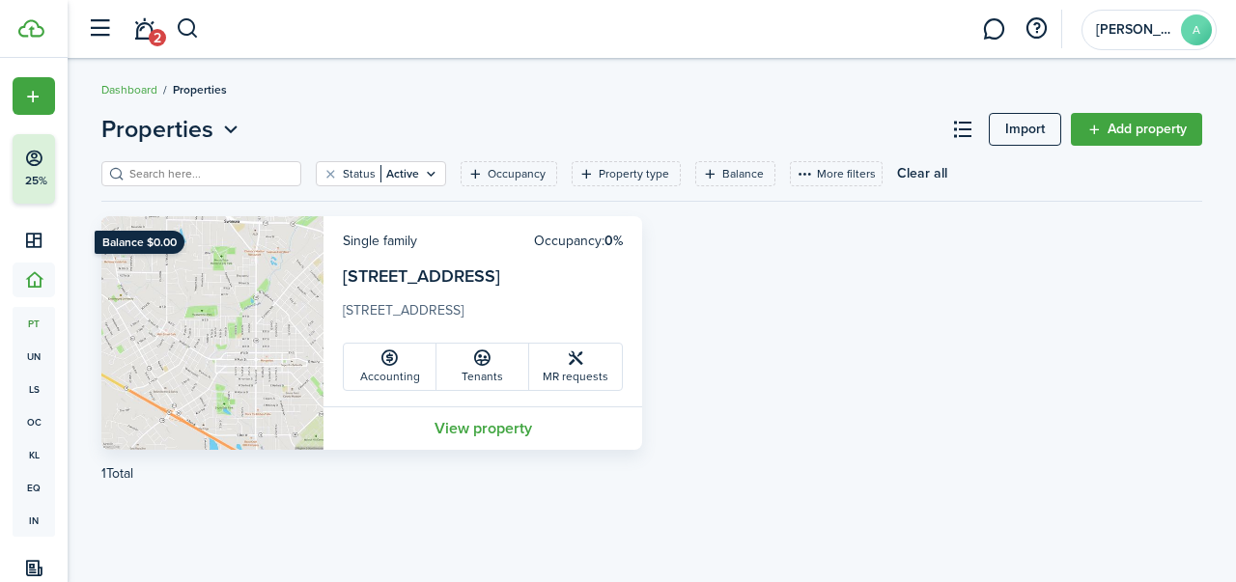
click at [489, 356] on icon at bounding box center [482, 358] width 20 height 19
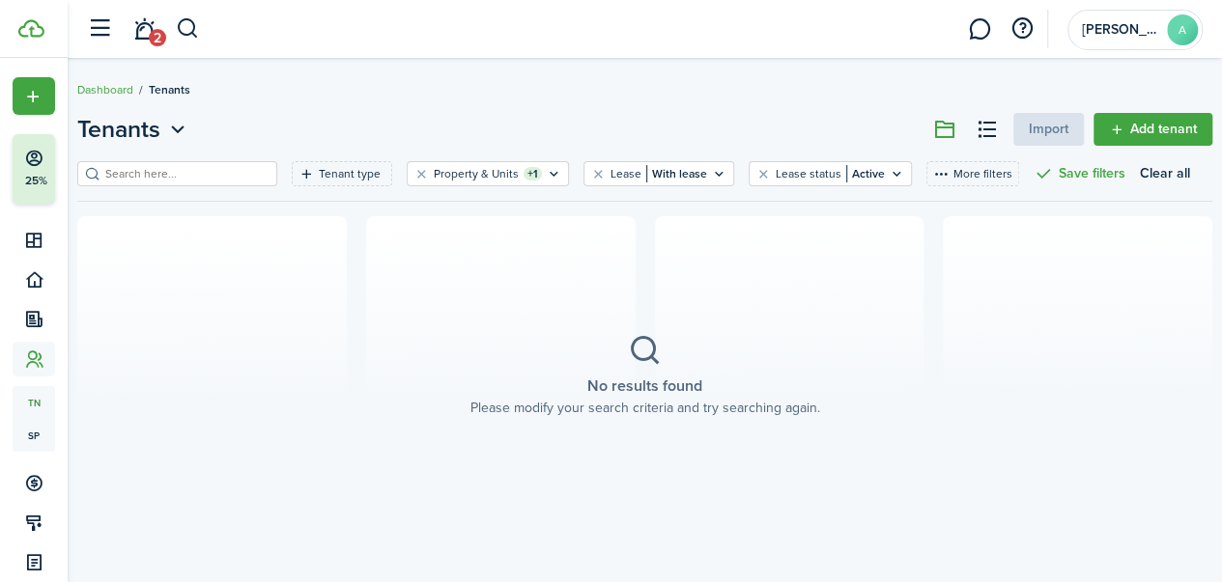
click at [1129, 125] on link "Add tenant" at bounding box center [1152, 129] width 119 height 33
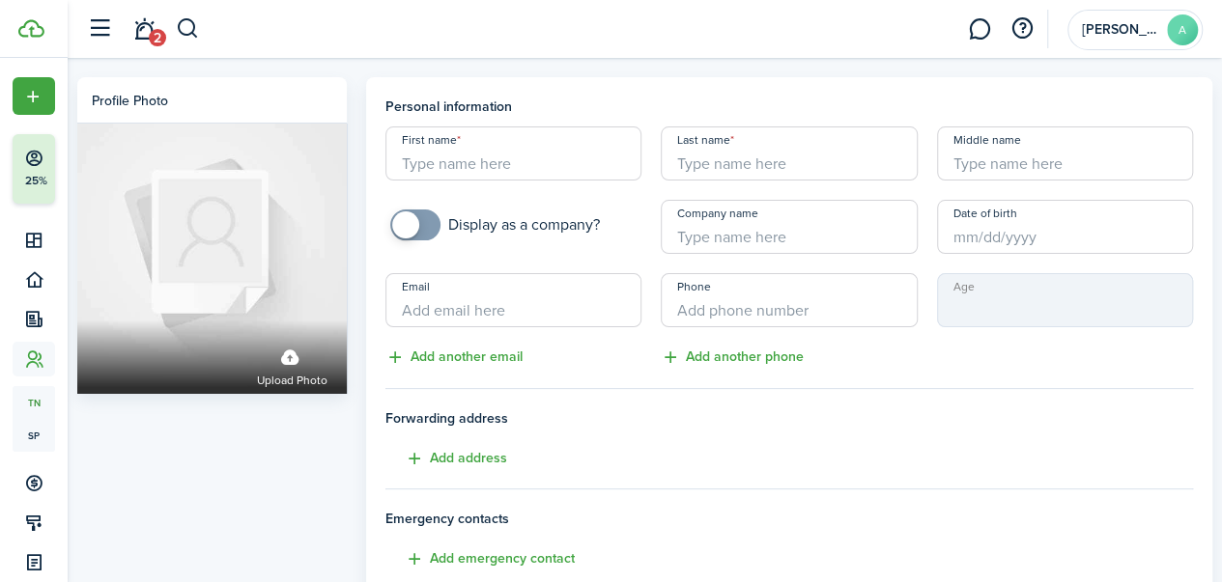
click at [572, 157] on input "First name" at bounding box center [513, 154] width 256 height 54
type input "S"
type input "Test"
click at [620, 188] on div "First name Test Last name Test Middle name Display as a company? Company name D…" at bounding box center [789, 248] width 827 height 242
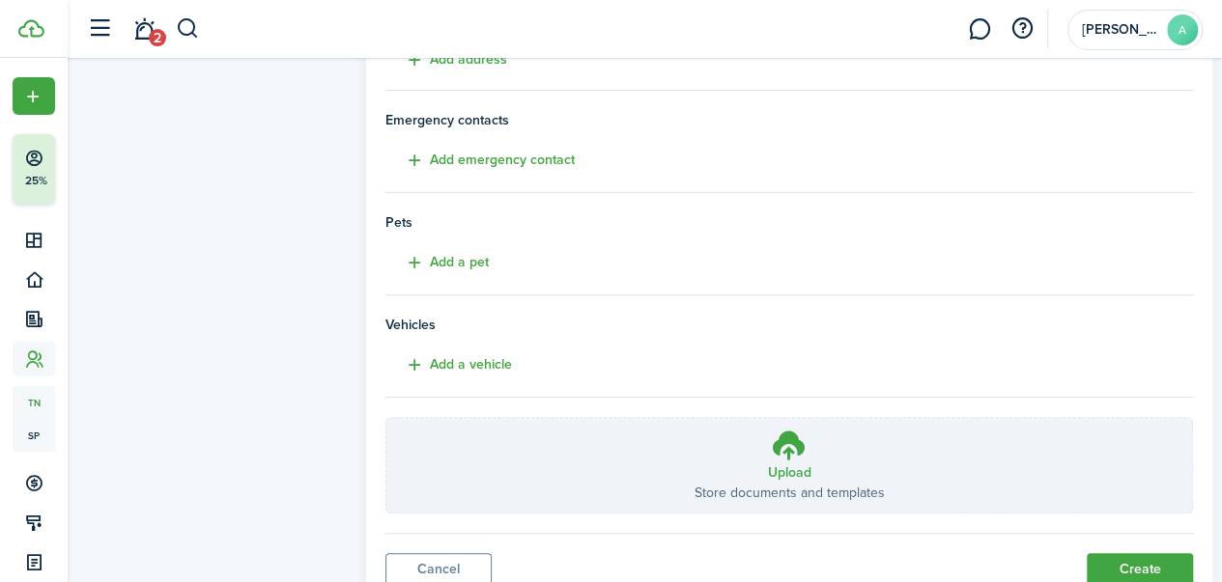
scroll to position [471, 0]
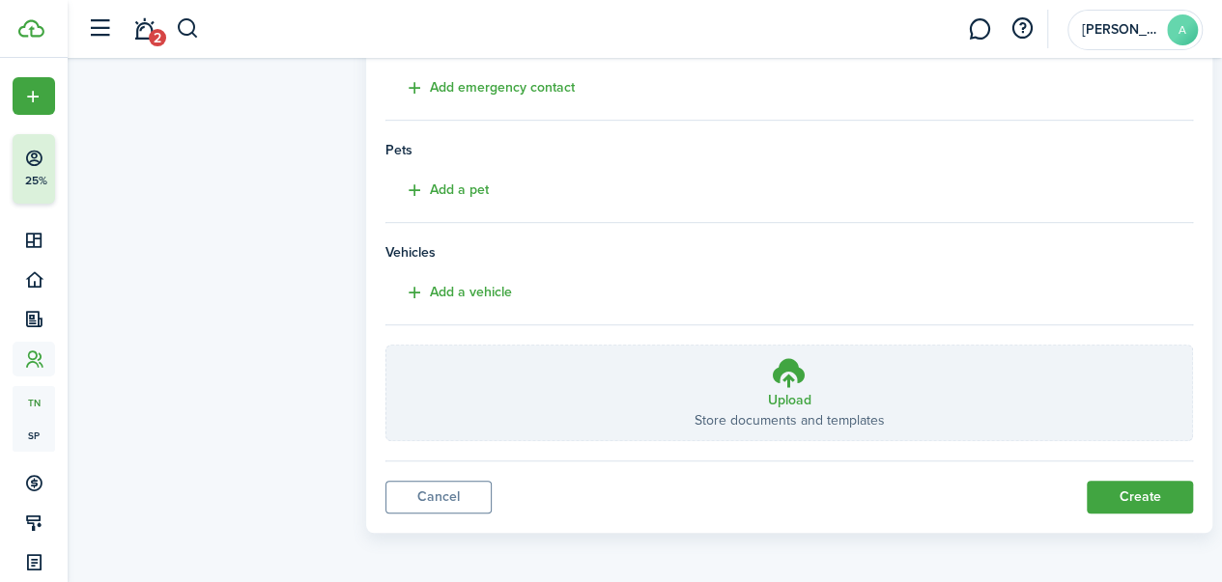
click at [1113, 501] on button "Create" at bounding box center [1139, 497] width 106 height 33
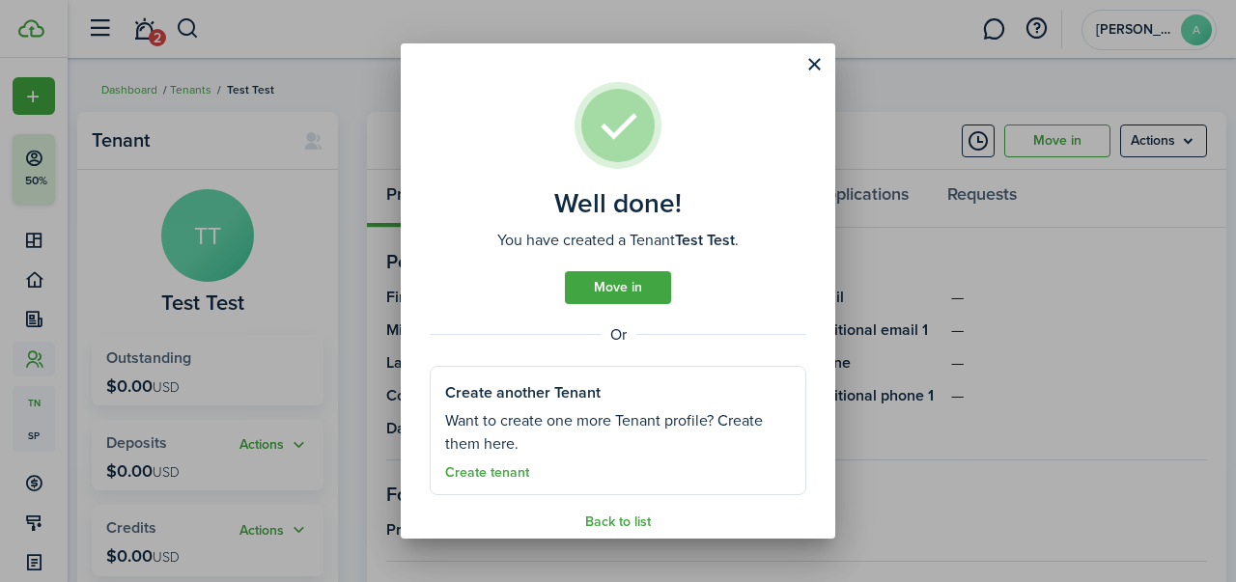
click at [644, 293] on link "Move in" at bounding box center [618, 287] width 106 height 33
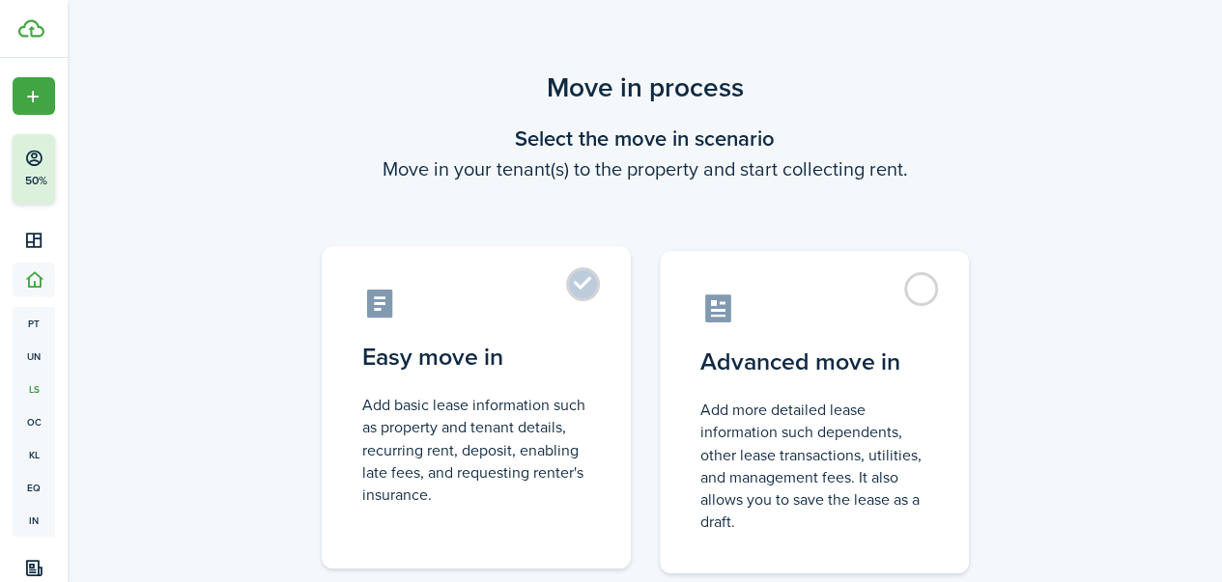
click at [566, 296] on control-radio-card-icon at bounding box center [476, 304] width 228 height 34
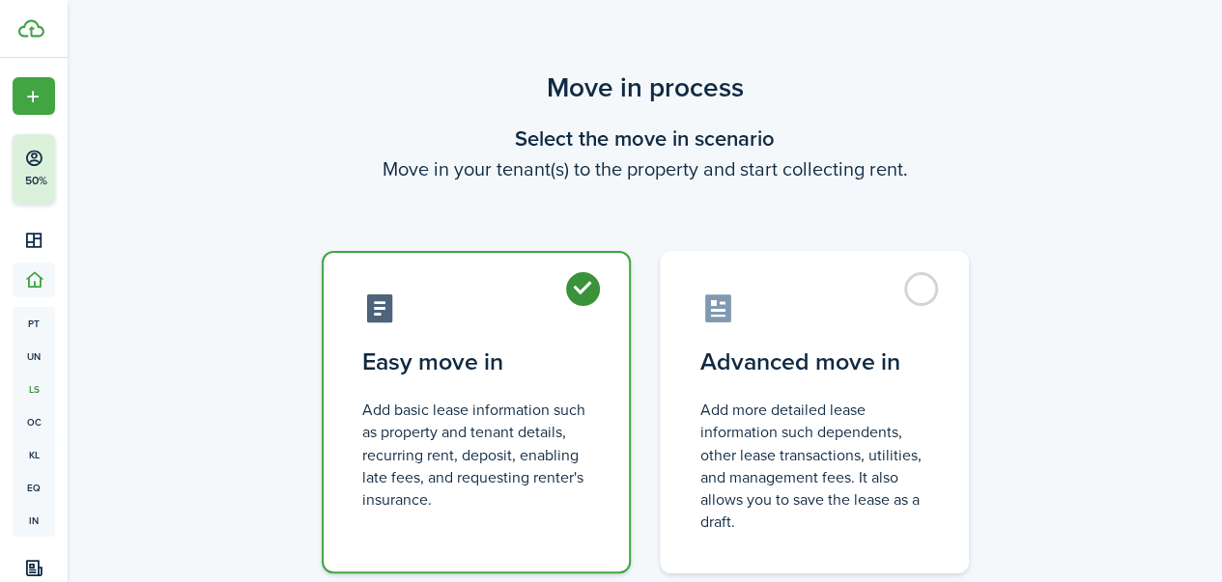
radio input "true"
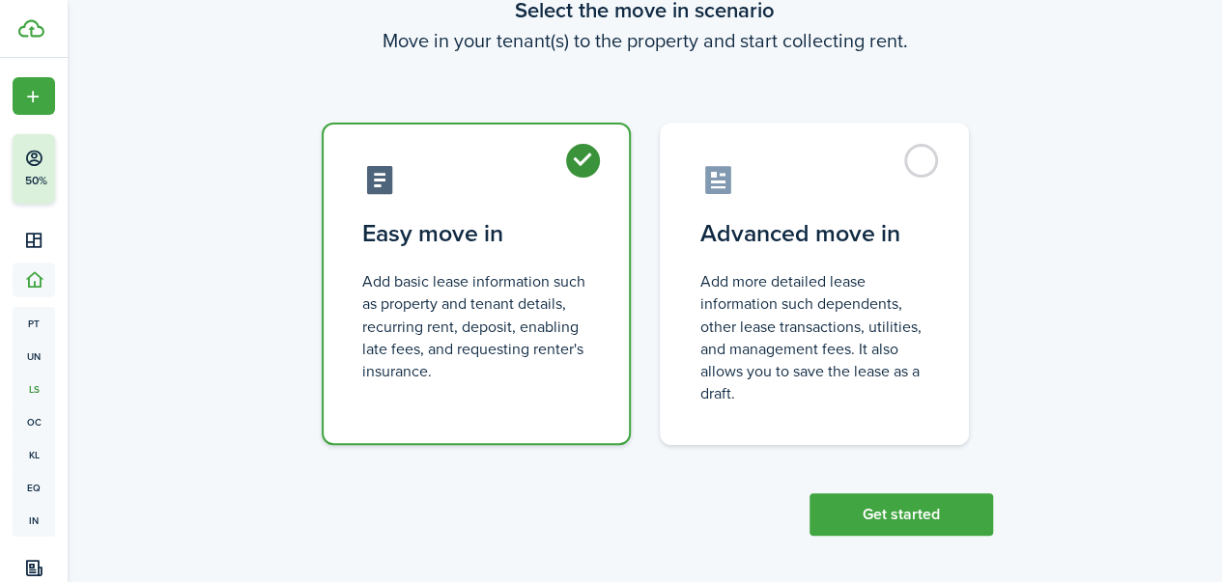
scroll to position [129, 0]
click at [895, 521] on button "Get started" at bounding box center [900, 514] width 183 height 42
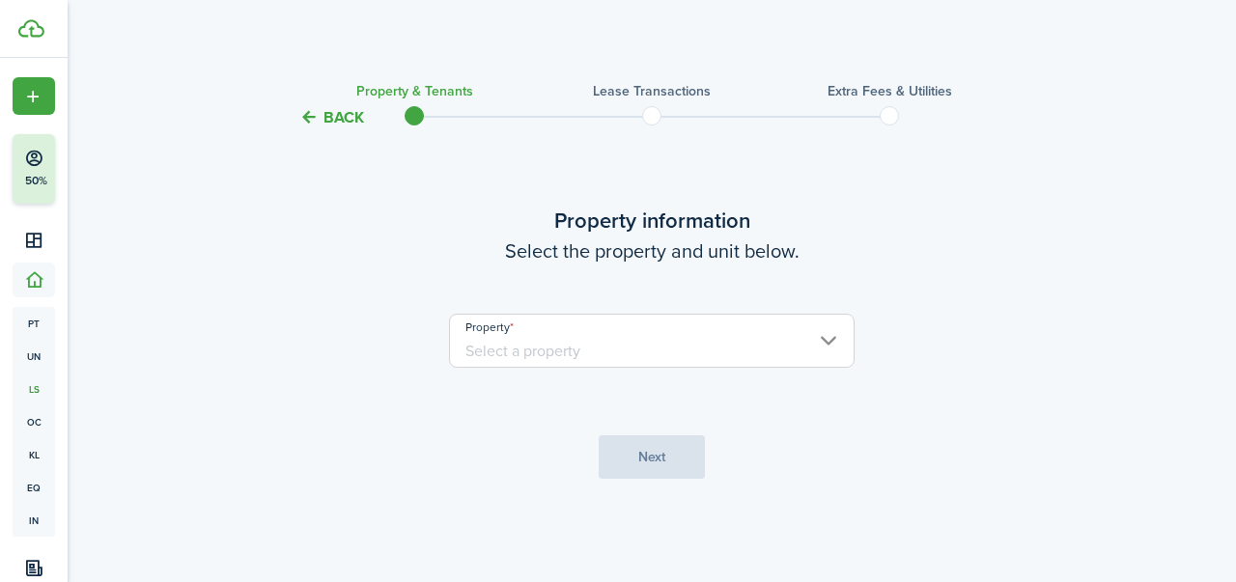
click at [666, 333] on input "Property" at bounding box center [652, 341] width 406 height 54
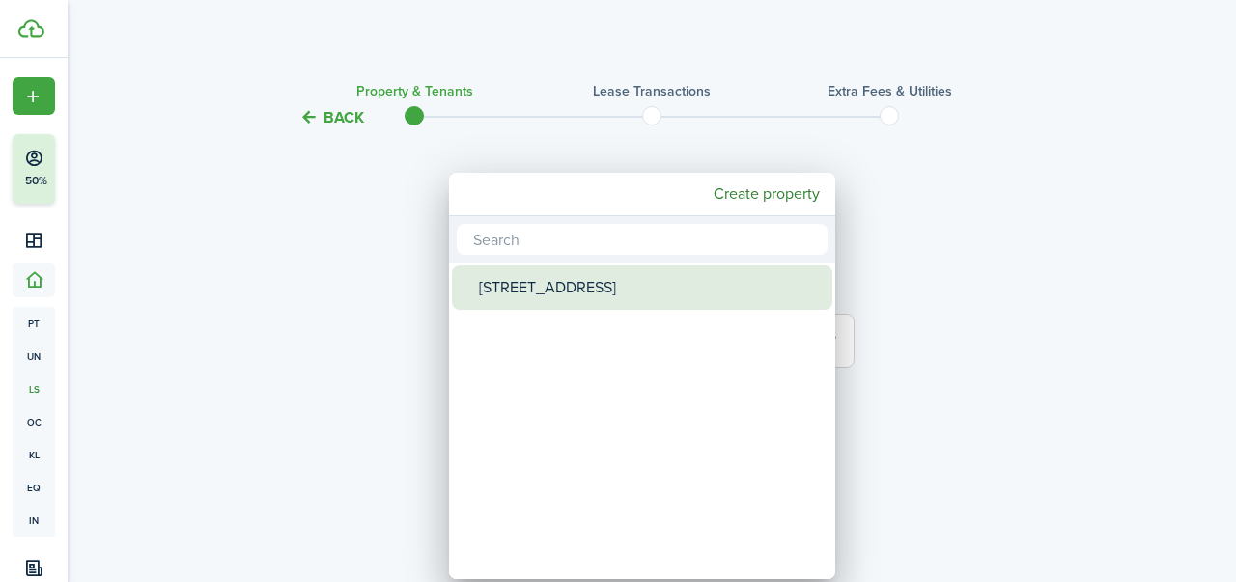
click at [547, 287] on div "[STREET_ADDRESS]" at bounding box center [650, 288] width 342 height 44
type input "[STREET_ADDRESS]"
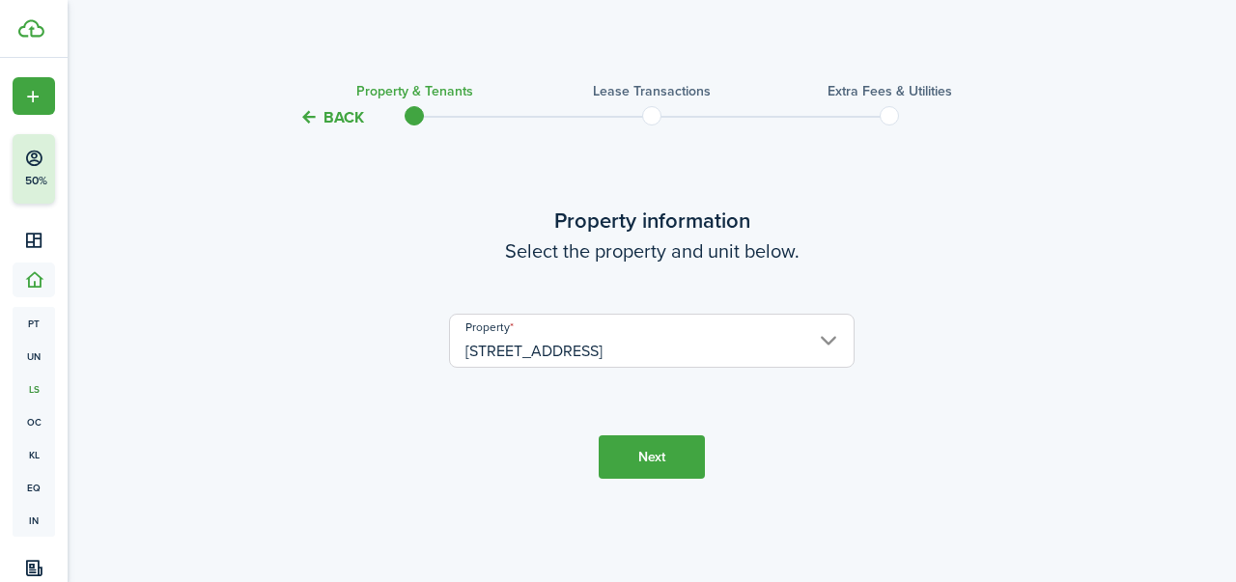
click at [635, 463] on button "Next" at bounding box center [652, 457] width 106 height 43
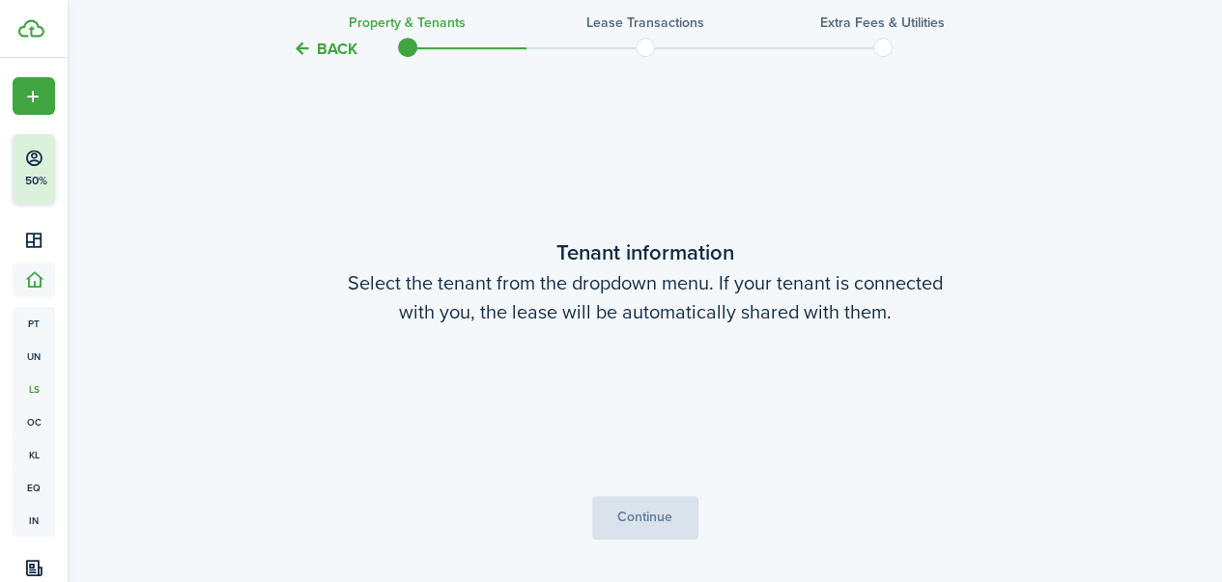
scroll to position [453, 0]
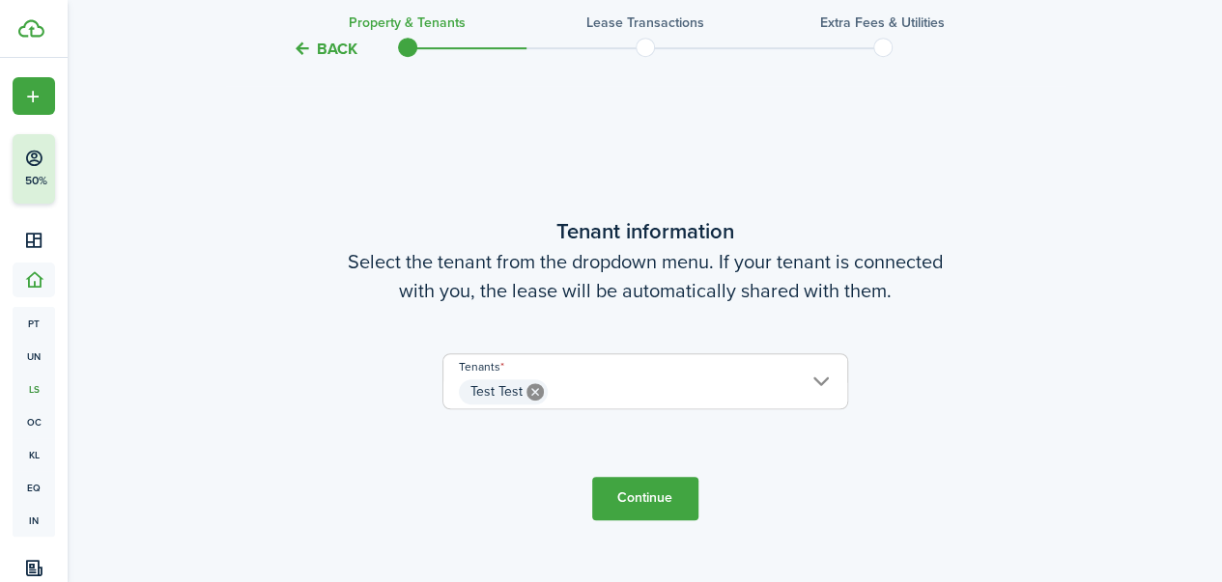
click at [651, 496] on button "Continue" at bounding box center [645, 498] width 106 height 43
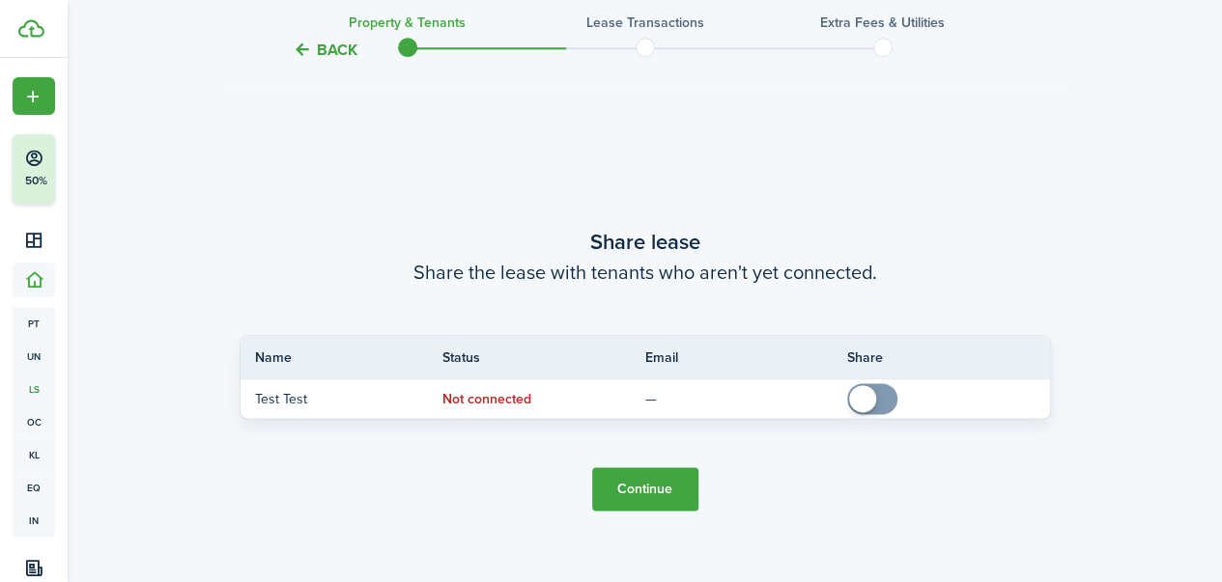
scroll to position [1035, 0]
click at [662, 482] on button "Continue" at bounding box center [645, 487] width 106 height 43
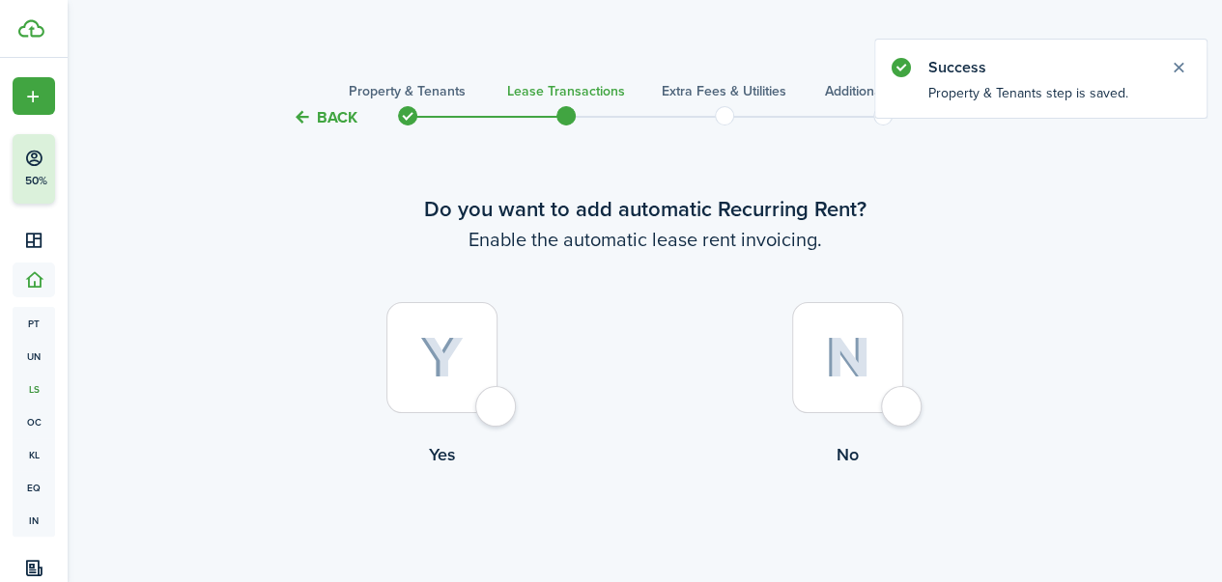
click at [475, 406] on div at bounding box center [441, 357] width 111 height 111
radio input "true"
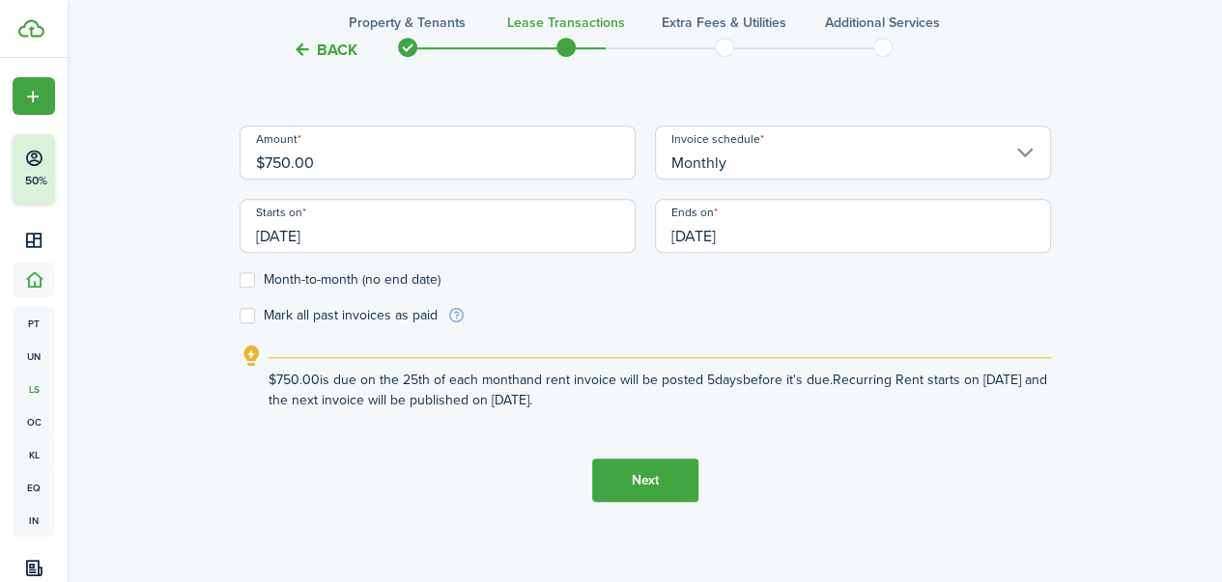
scroll to position [661, 0]
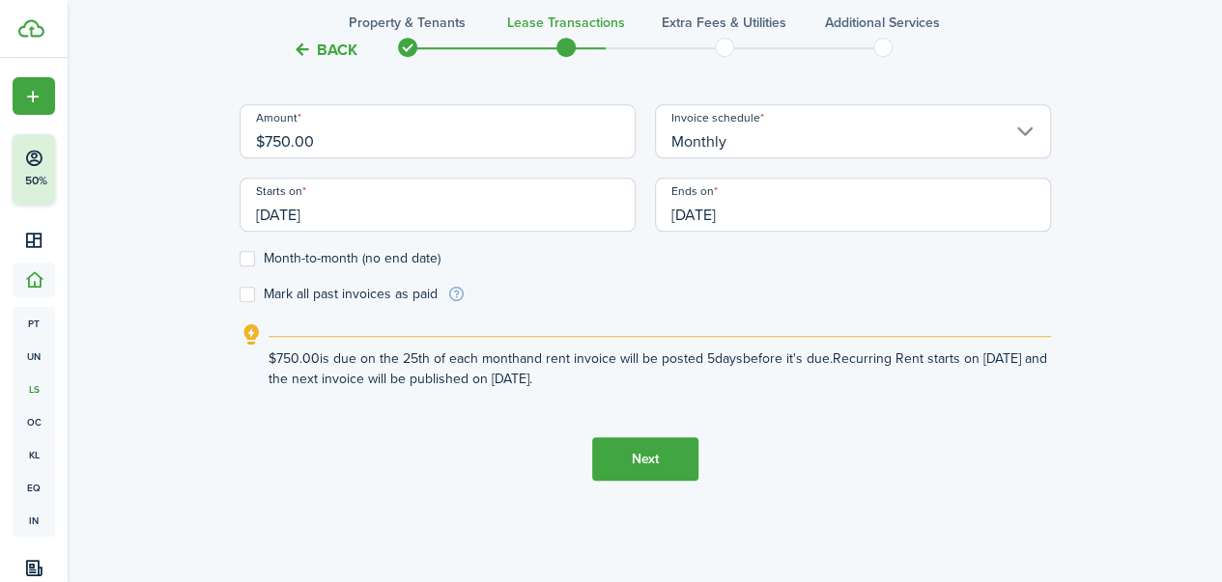
click at [483, 214] on input "[DATE]" at bounding box center [438, 205] width 396 height 54
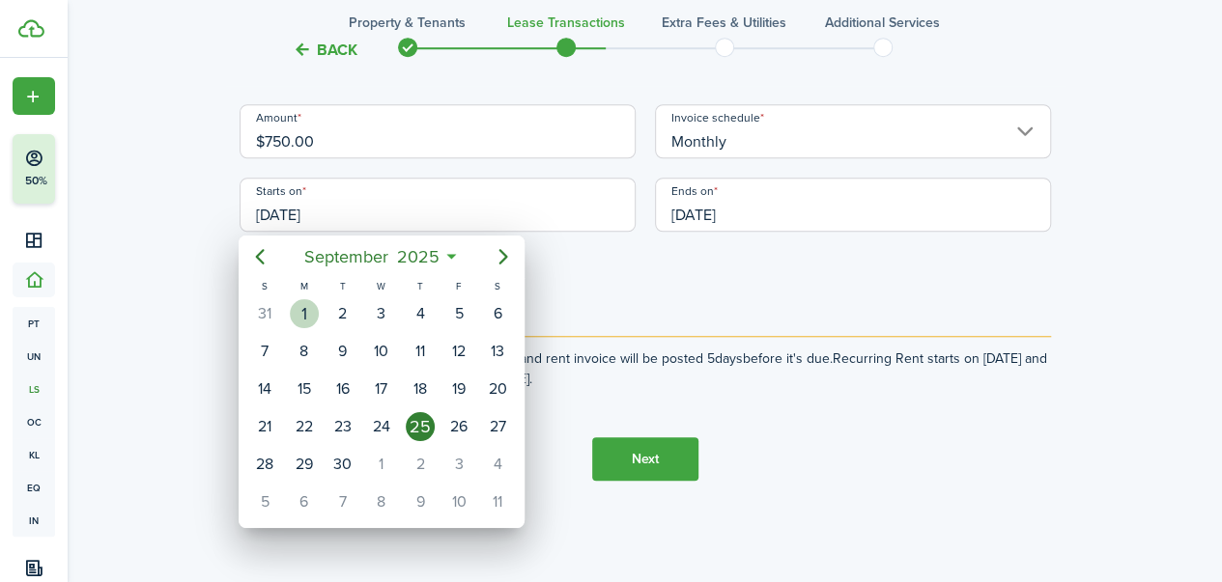
click at [310, 321] on div "1" at bounding box center [304, 313] width 29 height 29
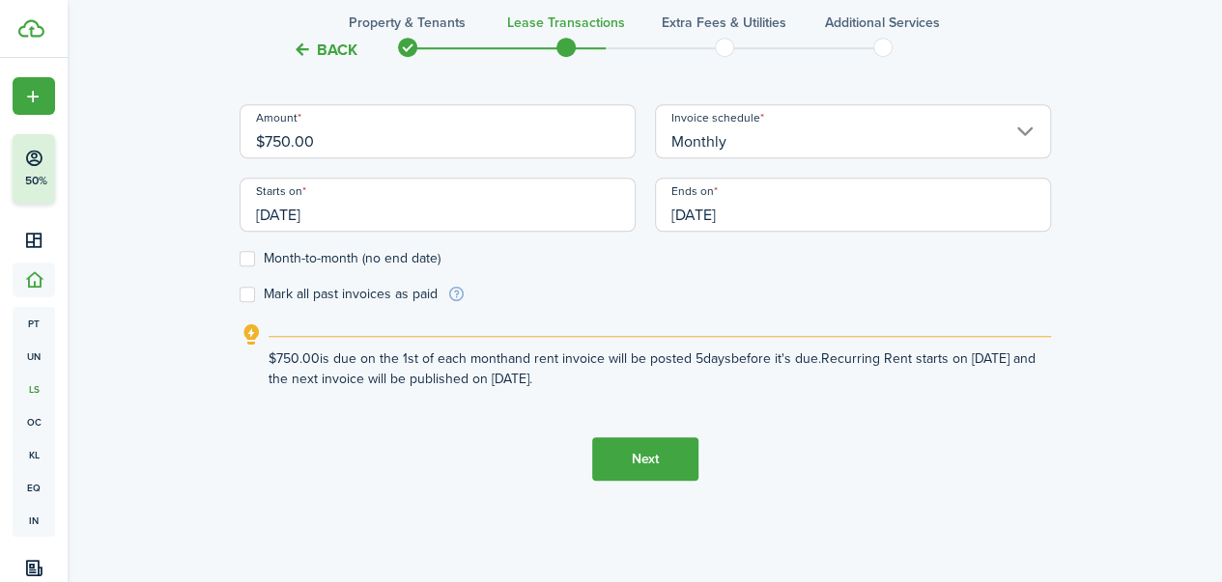
click at [468, 210] on input "[DATE]" at bounding box center [438, 205] width 396 height 54
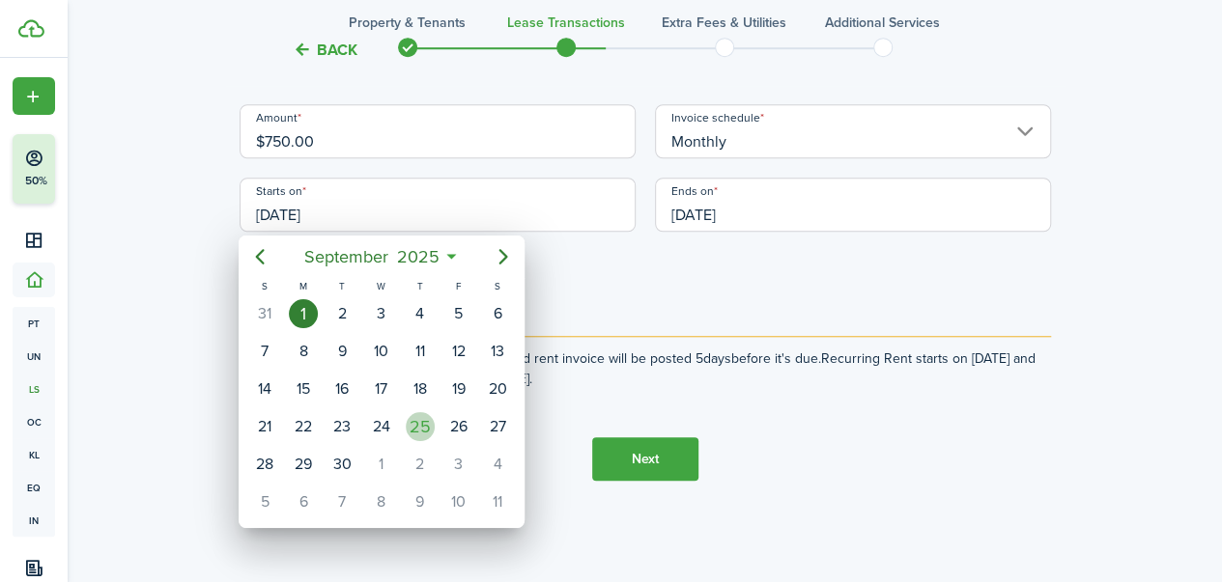
click at [416, 422] on div "25" at bounding box center [420, 426] width 29 height 29
type input "[DATE]"
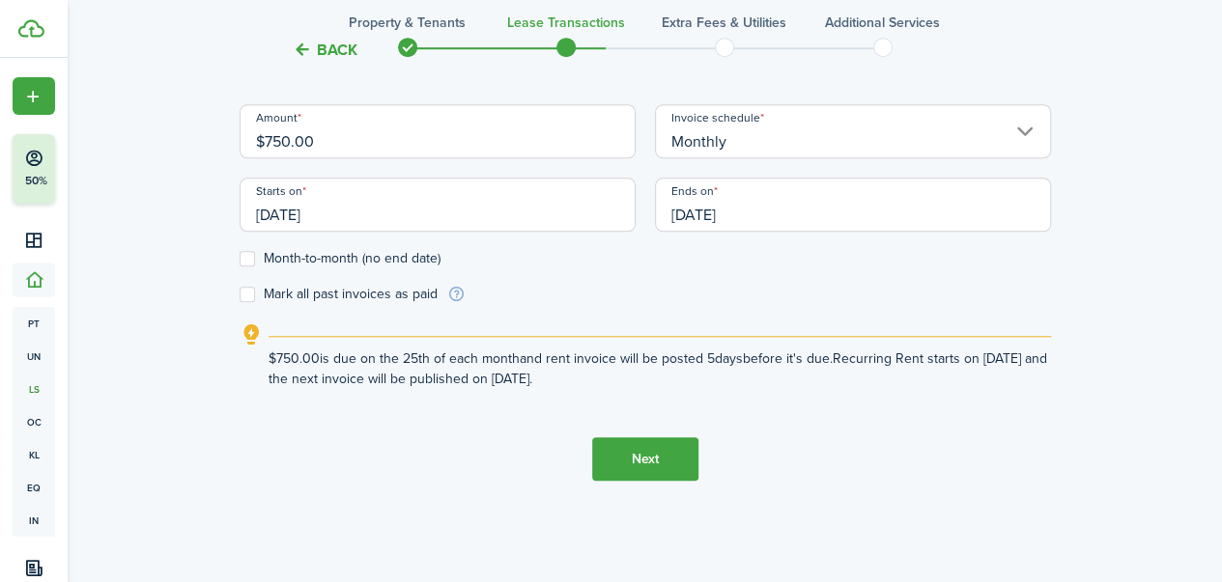
click at [400, 296] on label "Mark all past invoices as paid" at bounding box center [339, 294] width 198 height 15
click at [240, 296] on input "Mark all past invoices as paid" at bounding box center [239, 295] width 1 height 1
checkbox input "true"
click at [654, 457] on button "Next" at bounding box center [645, 458] width 106 height 43
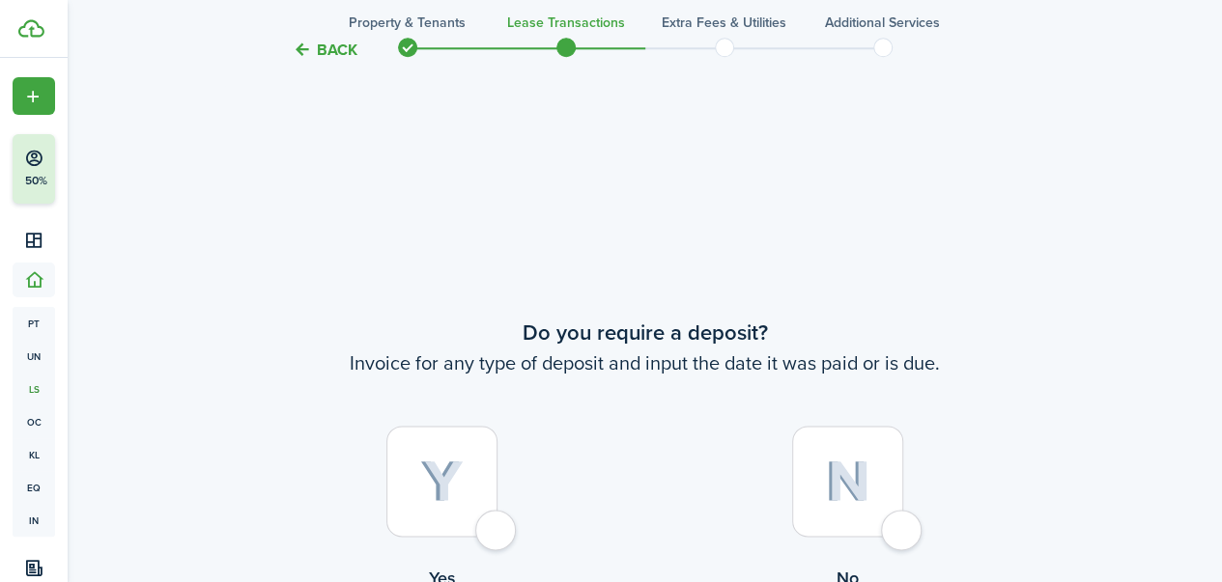
scroll to position [1113, 0]
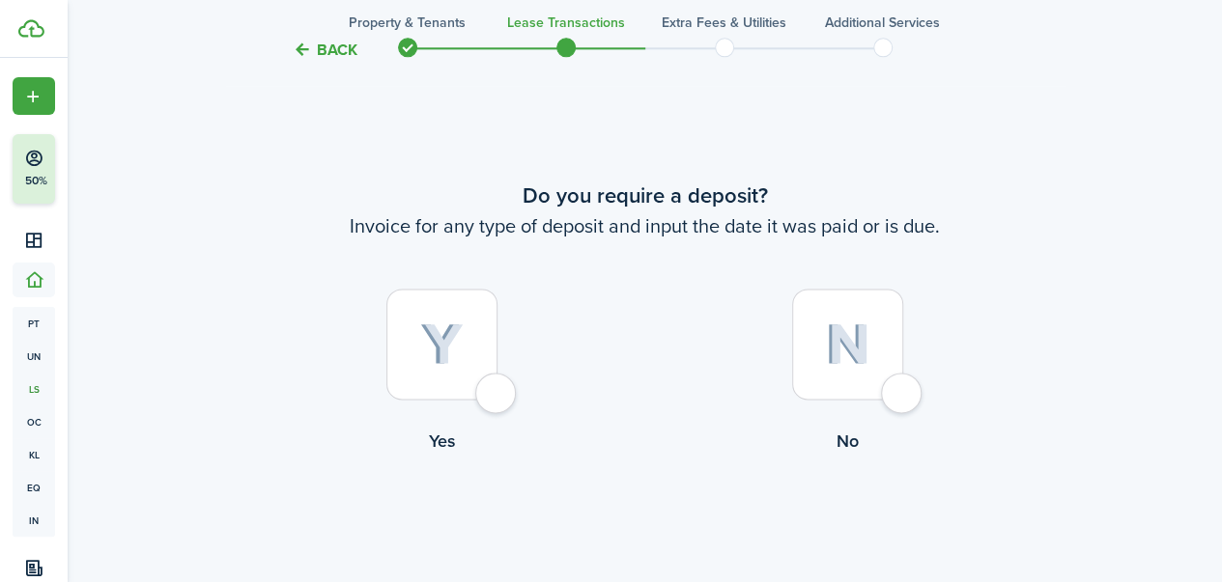
click at [471, 404] on label "Yes" at bounding box center [443, 376] width 406 height 175
radio input "true"
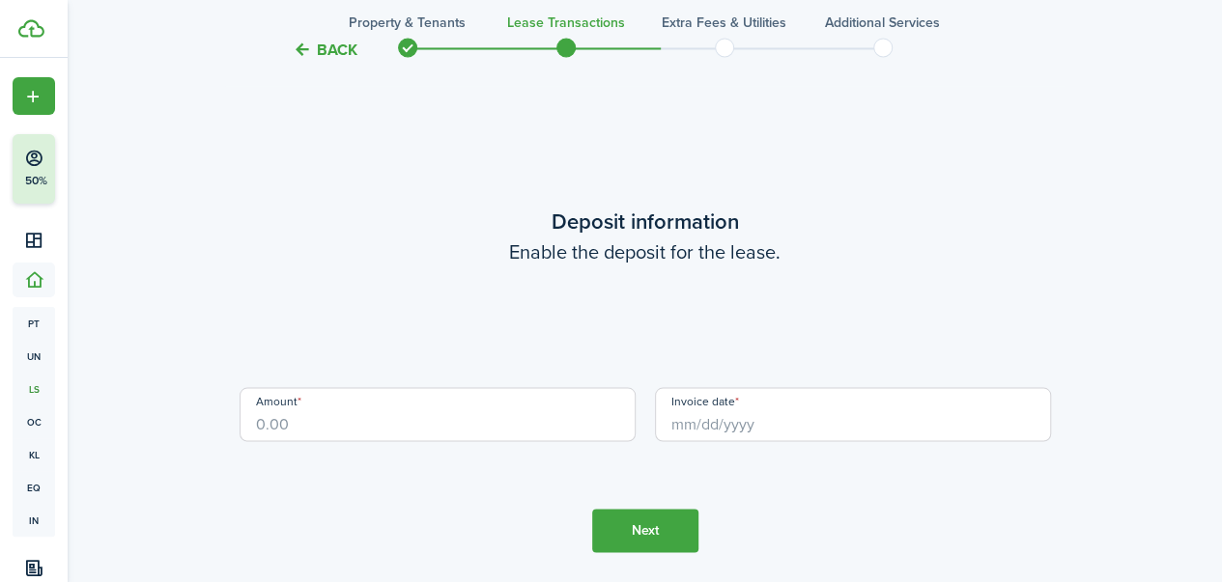
scroll to position [1696, 0]
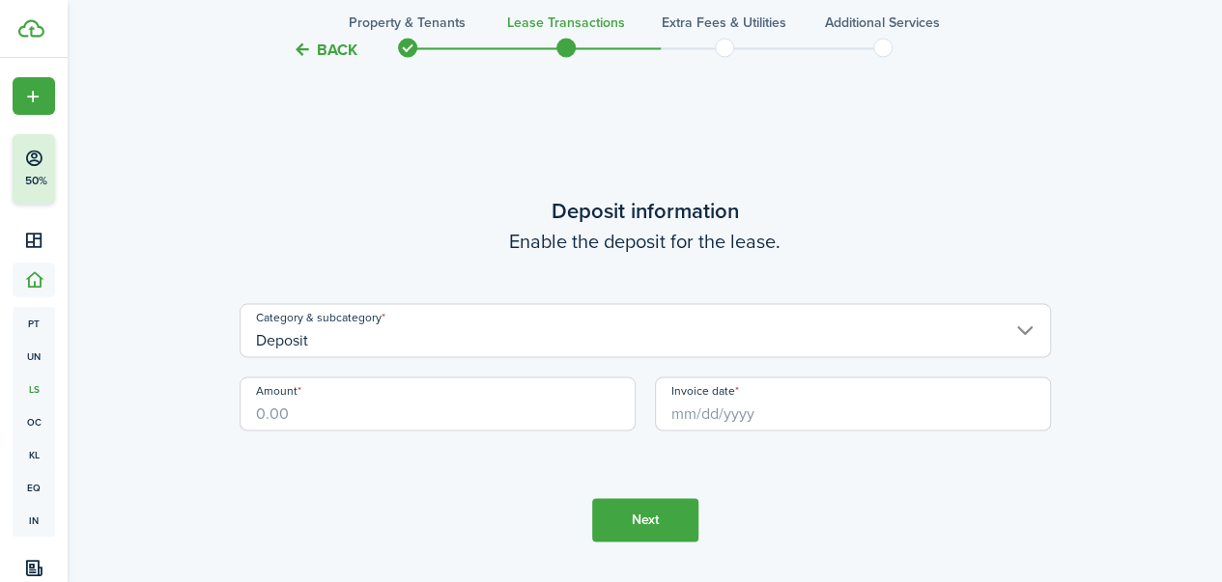
click at [437, 420] on input "Amount" at bounding box center [438, 404] width 396 height 54
type input "$750.00"
click at [725, 414] on input "Invoice date" at bounding box center [853, 404] width 396 height 54
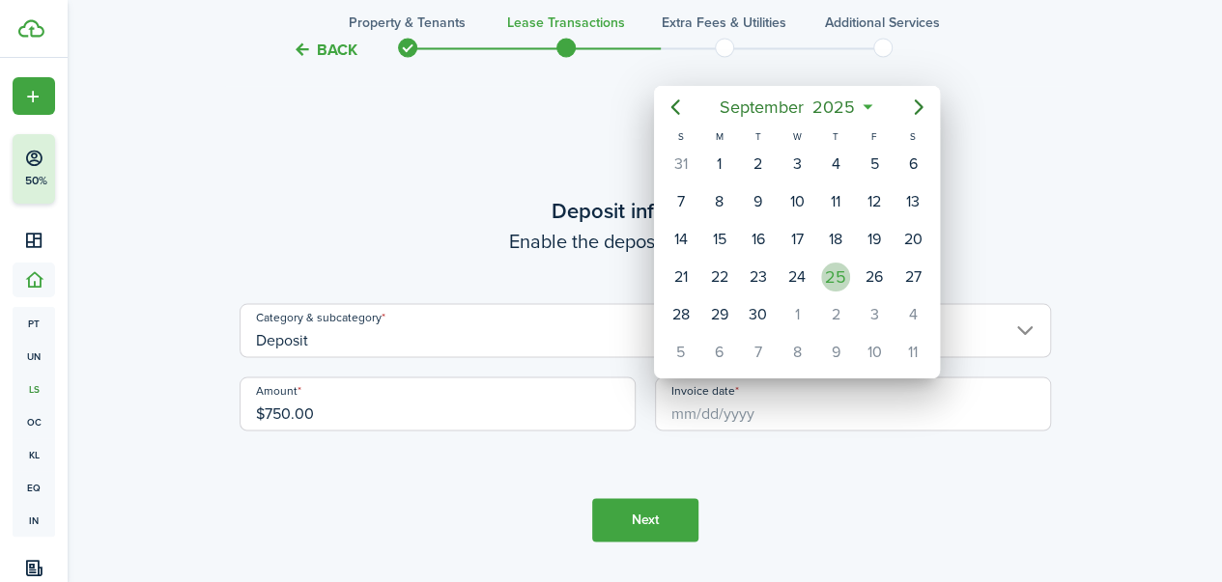
click at [830, 282] on div "25" at bounding box center [835, 277] width 29 height 29
type input "[DATE]"
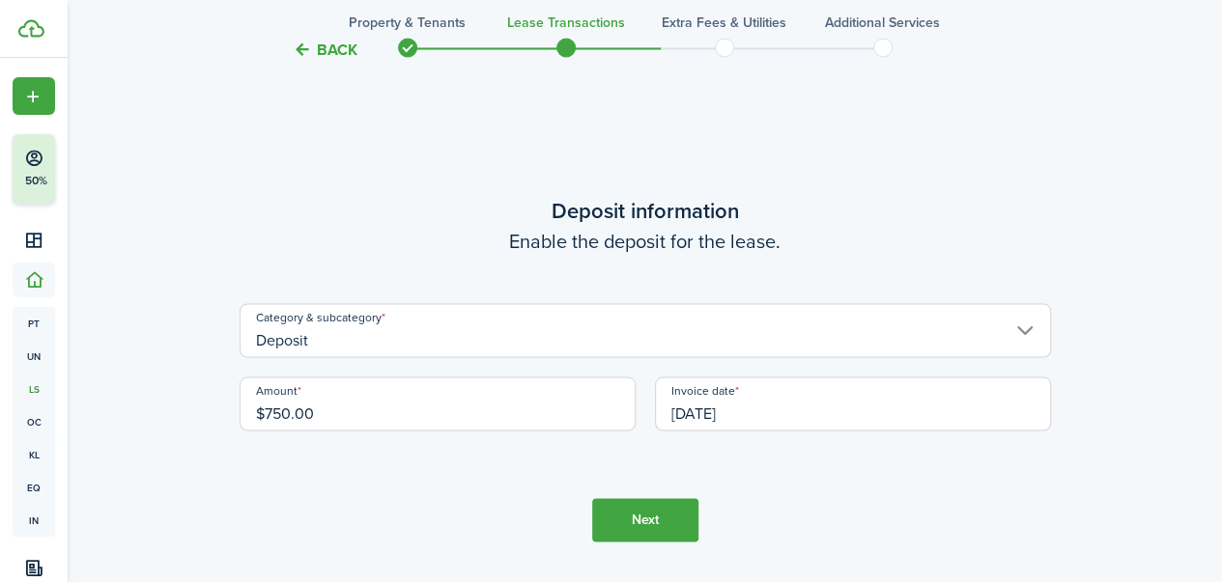
click at [670, 507] on button "Next" at bounding box center [645, 519] width 106 height 43
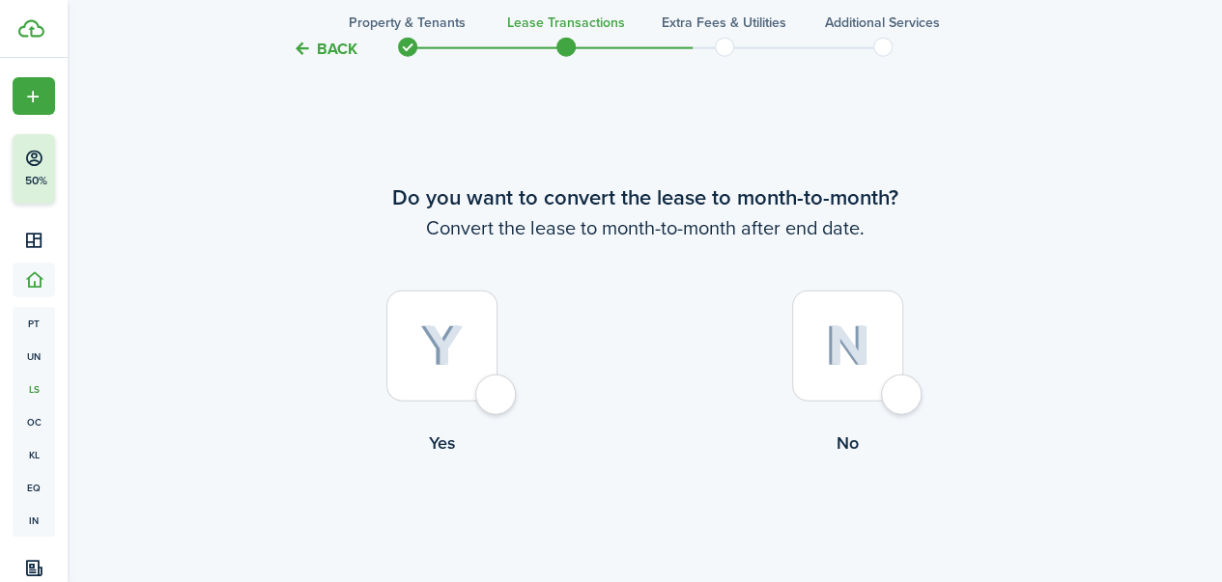
scroll to position [2279, 0]
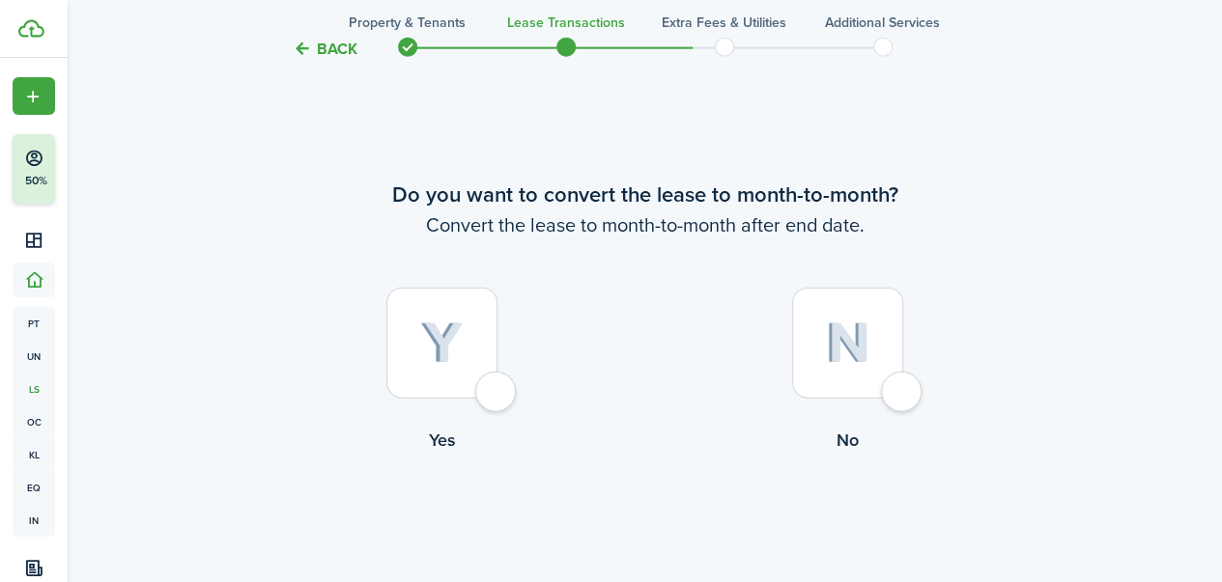
click at [850, 403] on label "No" at bounding box center [848, 375] width 406 height 175
radio input "true"
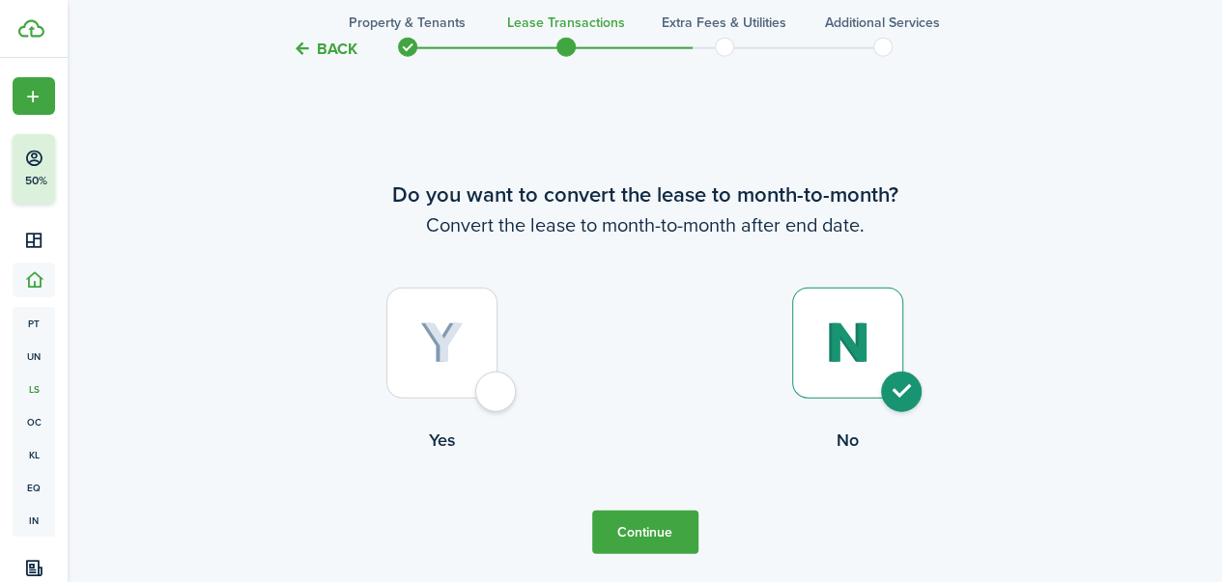
click at [684, 544] on button "Continue" at bounding box center [645, 532] width 106 height 43
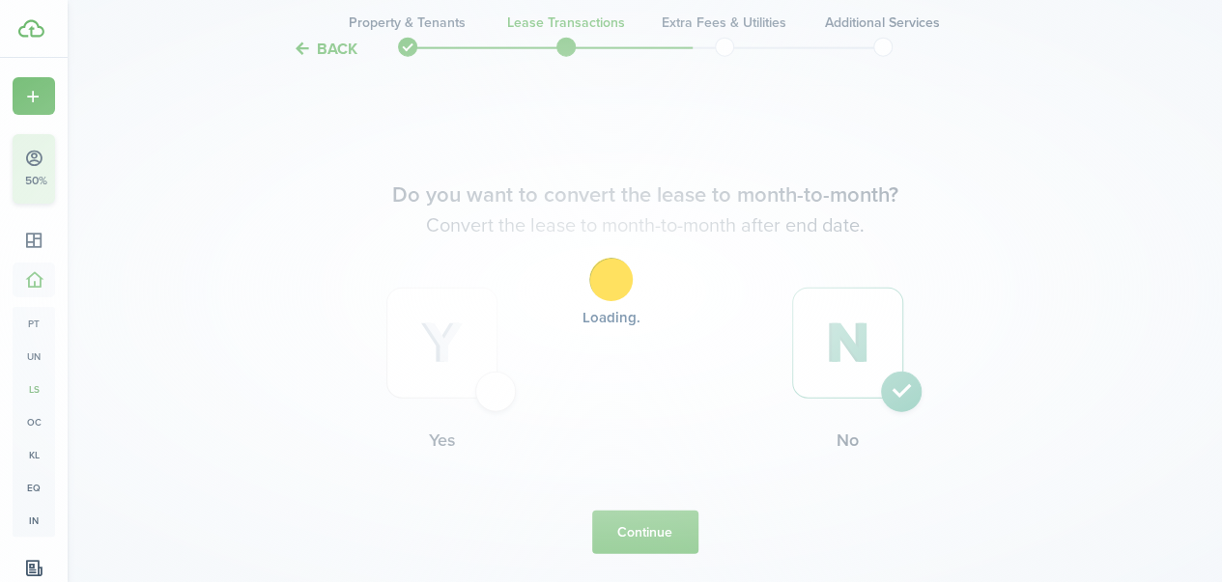
scroll to position [0, 0]
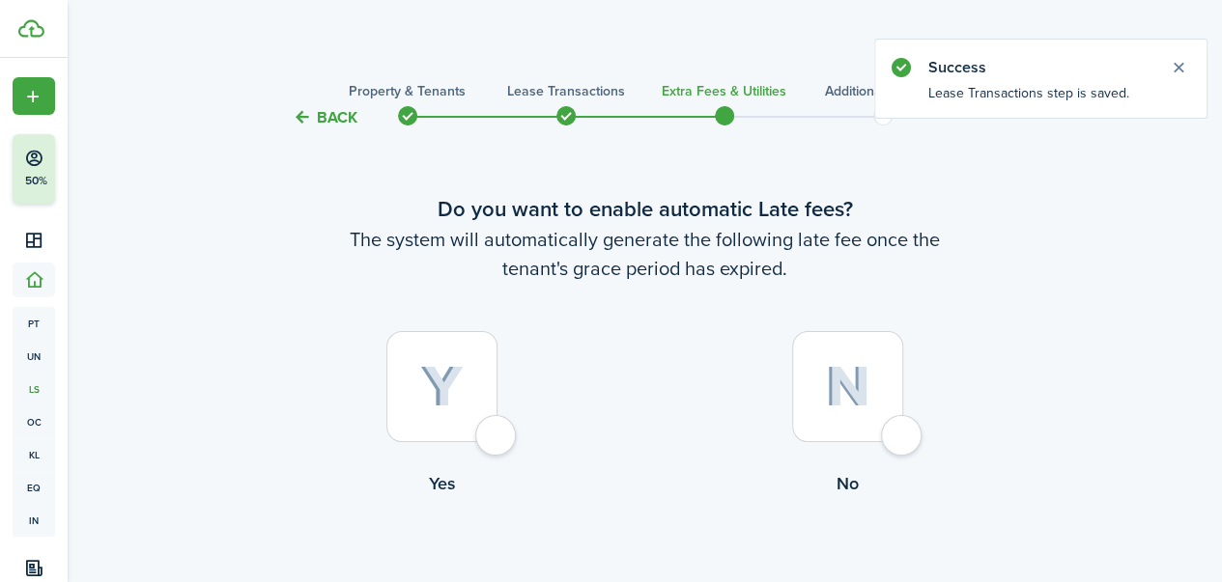
click at [445, 385] on img at bounding box center [441, 387] width 43 height 42
radio input "true"
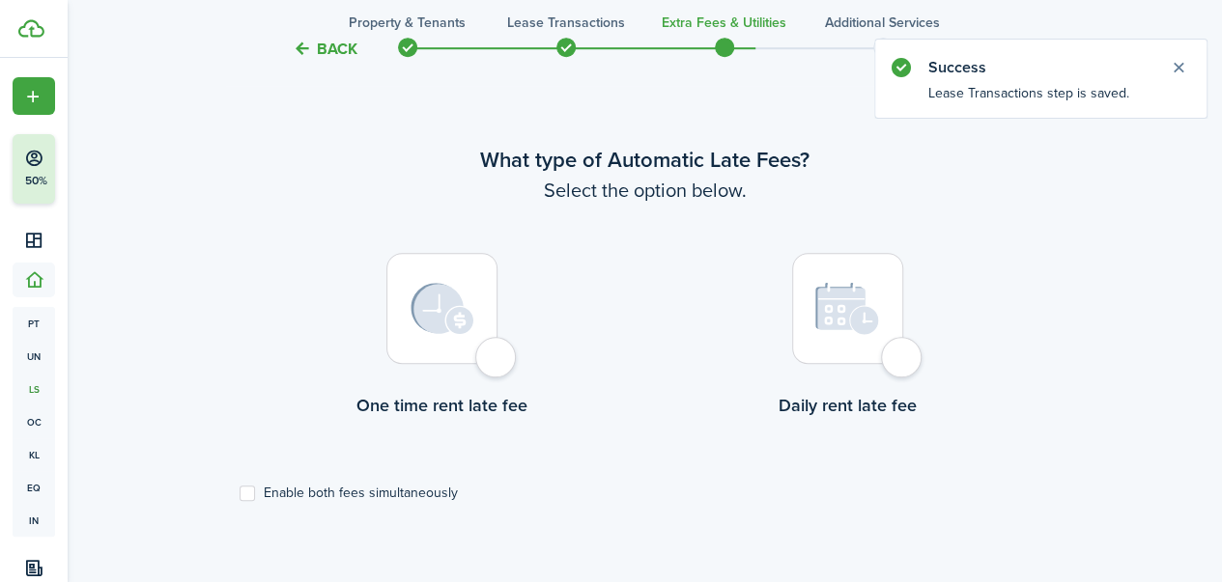
scroll to position [560, 0]
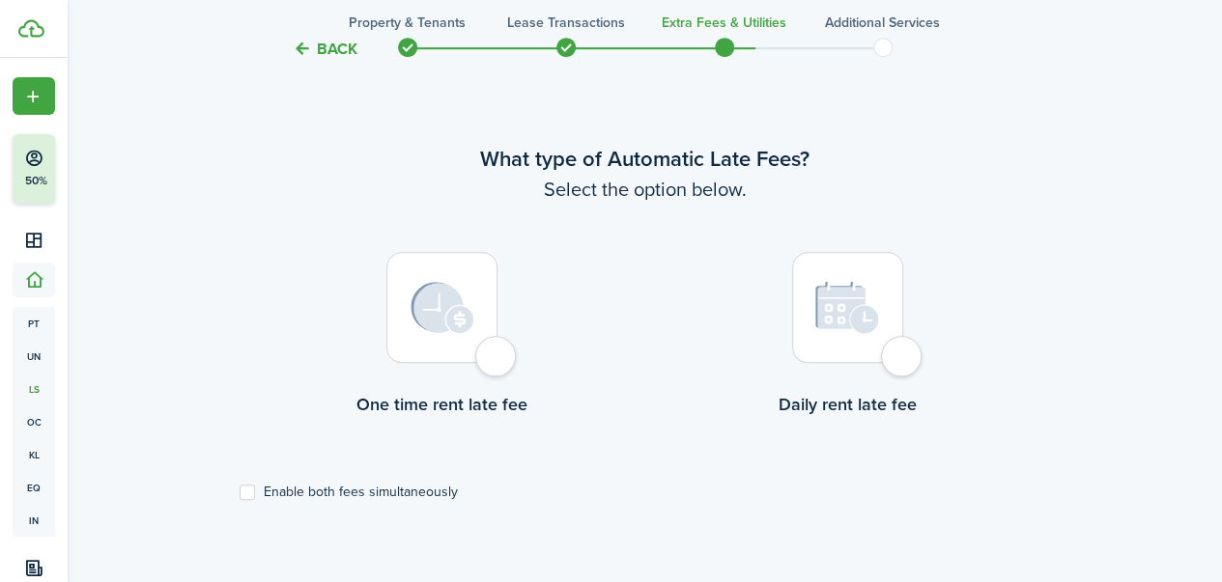
click at [874, 322] on img at bounding box center [847, 308] width 65 height 54
radio input "true"
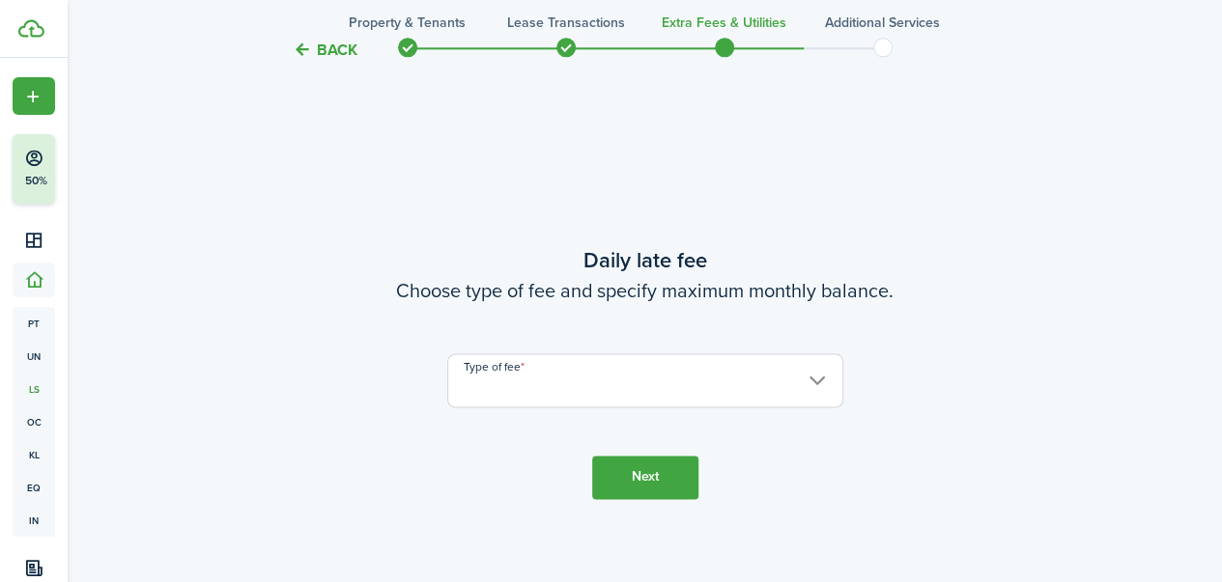
scroll to position [1142, 0]
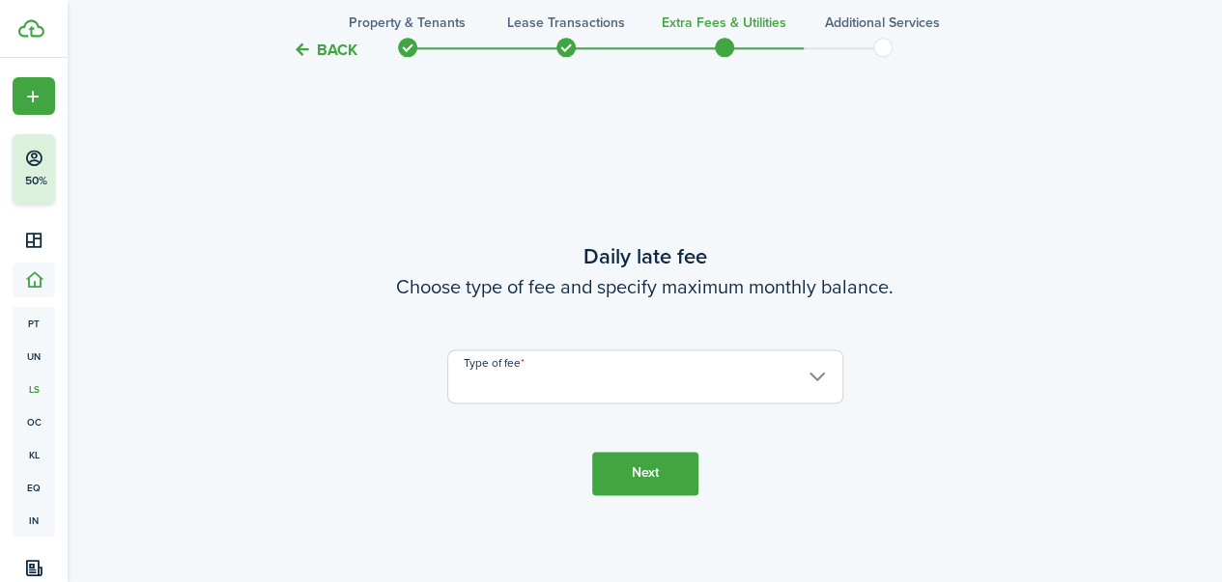
click at [672, 391] on input "Type of fee" at bounding box center [645, 377] width 396 height 54
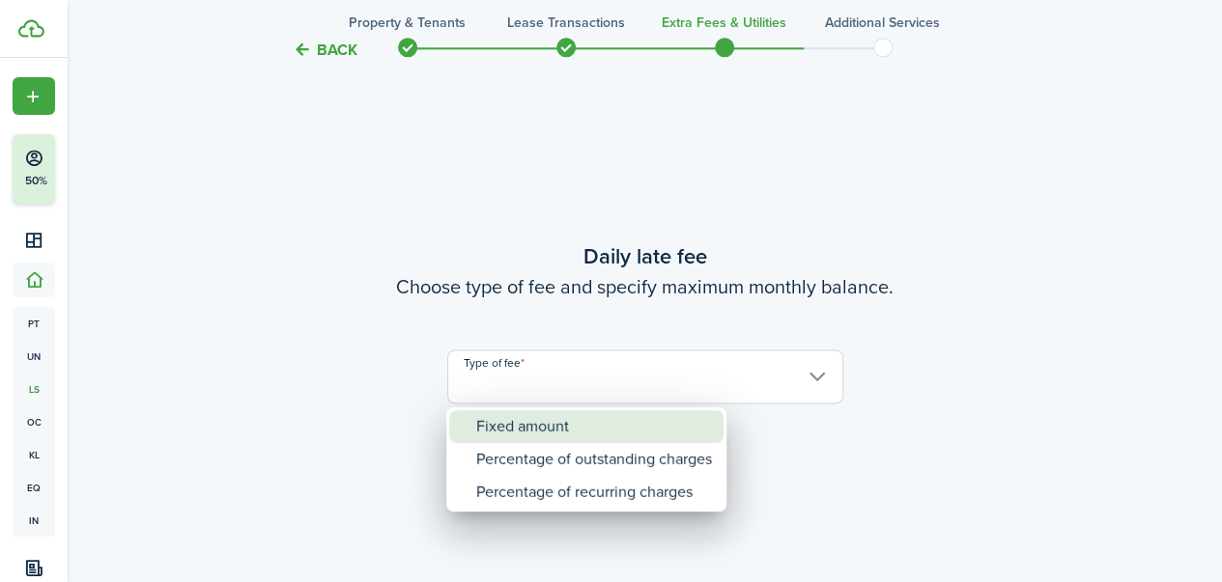
click at [589, 430] on div "Fixed amount" at bounding box center [594, 426] width 236 height 33
type input "Fixed amount"
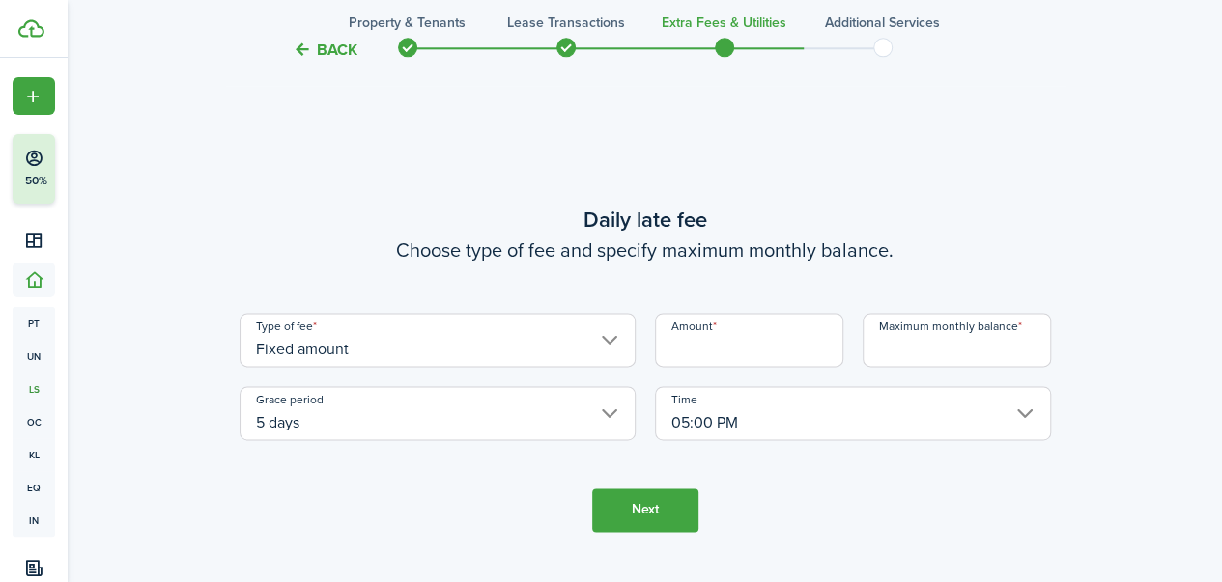
click at [722, 343] on input "Amount" at bounding box center [749, 340] width 188 height 54
type input "$5.00"
click at [922, 348] on input "Maximum monthly balance" at bounding box center [956, 340] width 188 height 54
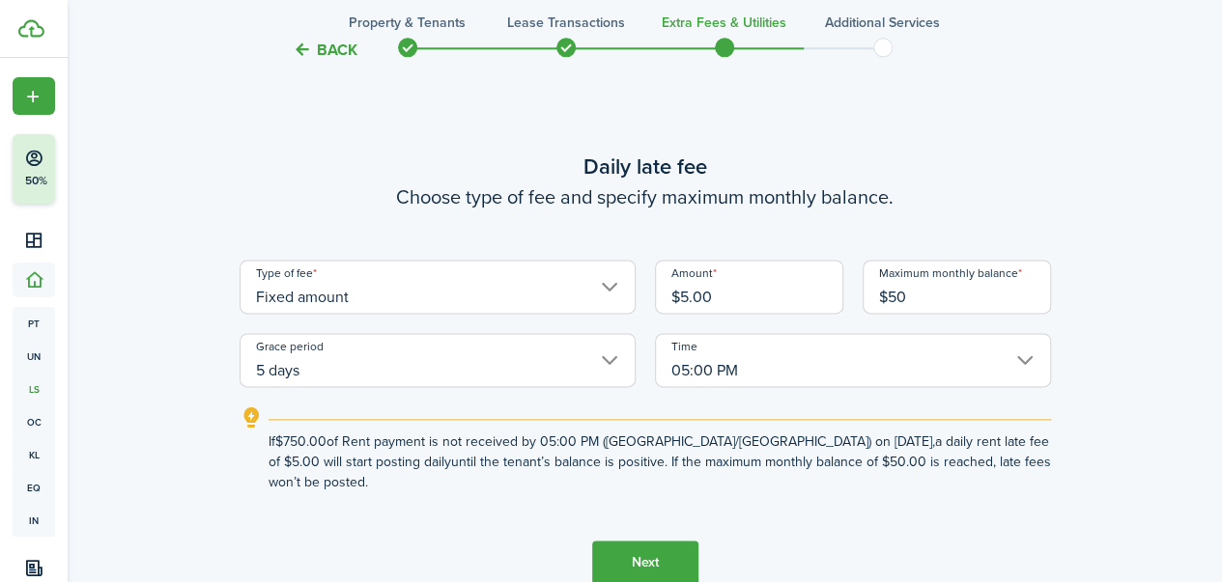
type input "$50.00"
click at [512, 211] on wizard-step-header-description "Choose type of fee and specify maximum monthly balance." at bounding box center [645, 197] width 811 height 29
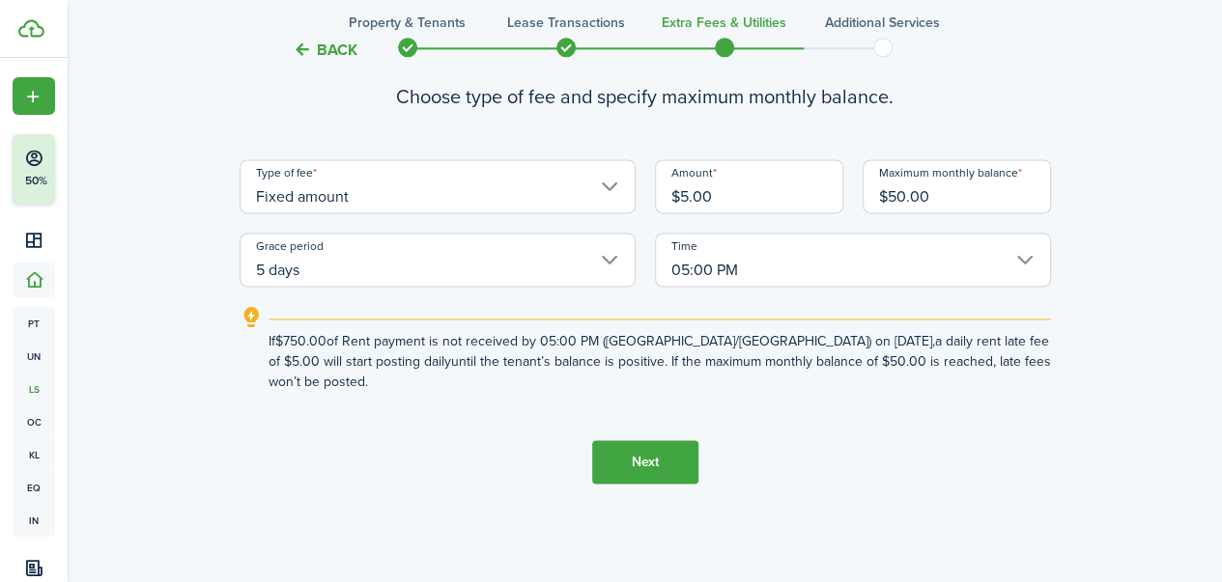
click at [627, 449] on button "Next" at bounding box center [645, 461] width 106 height 43
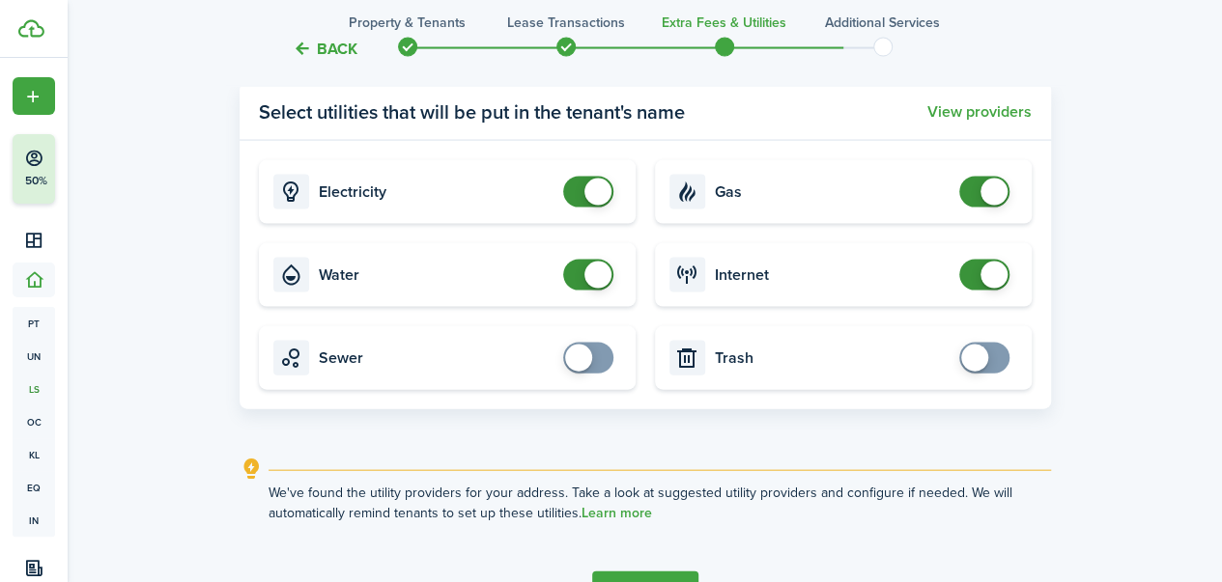
scroll to position [1926, 0]
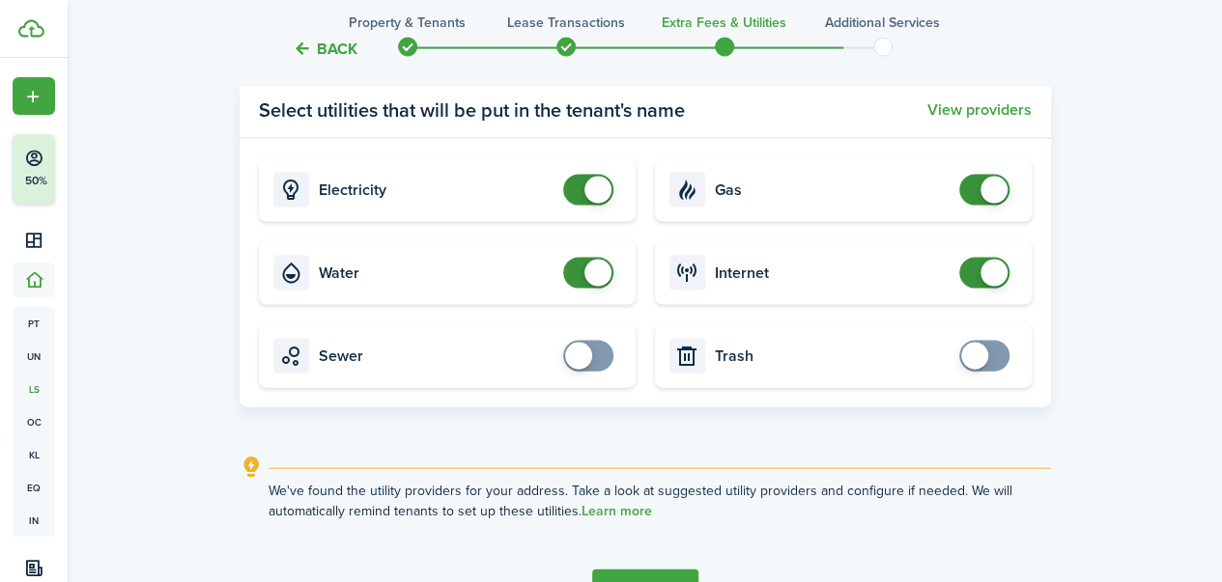
checkbox input "true"
click at [984, 364] on span at bounding box center [974, 356] width 27 height 27
checkbox input "true"
click at [589, 362] on span at bounding box center [578, 356] width 27 height 27
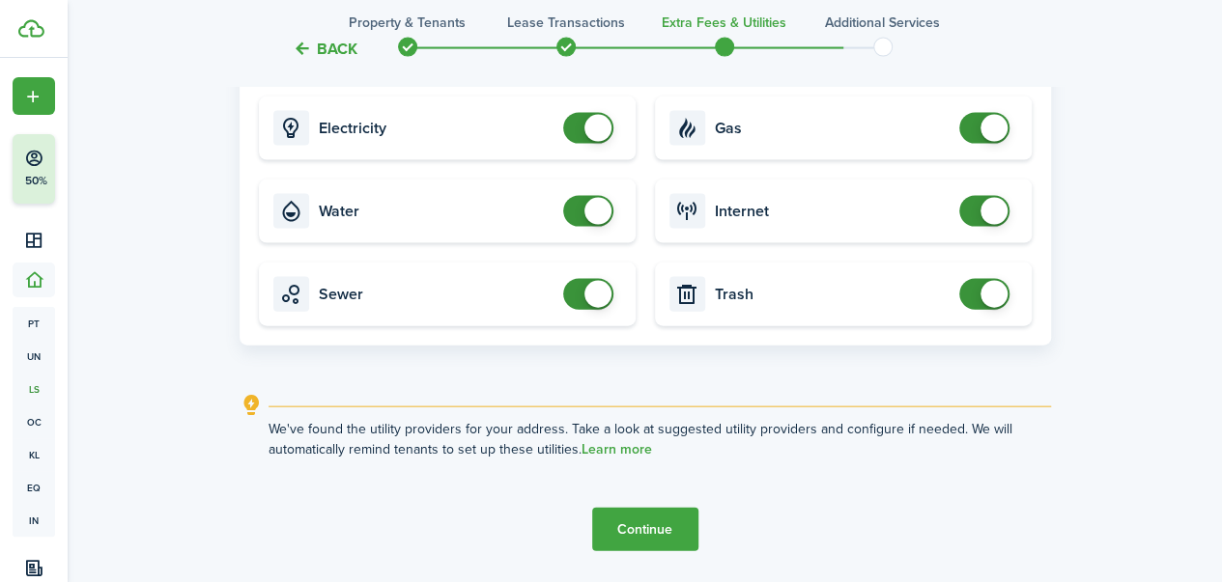
scroll to position [1989, 0]
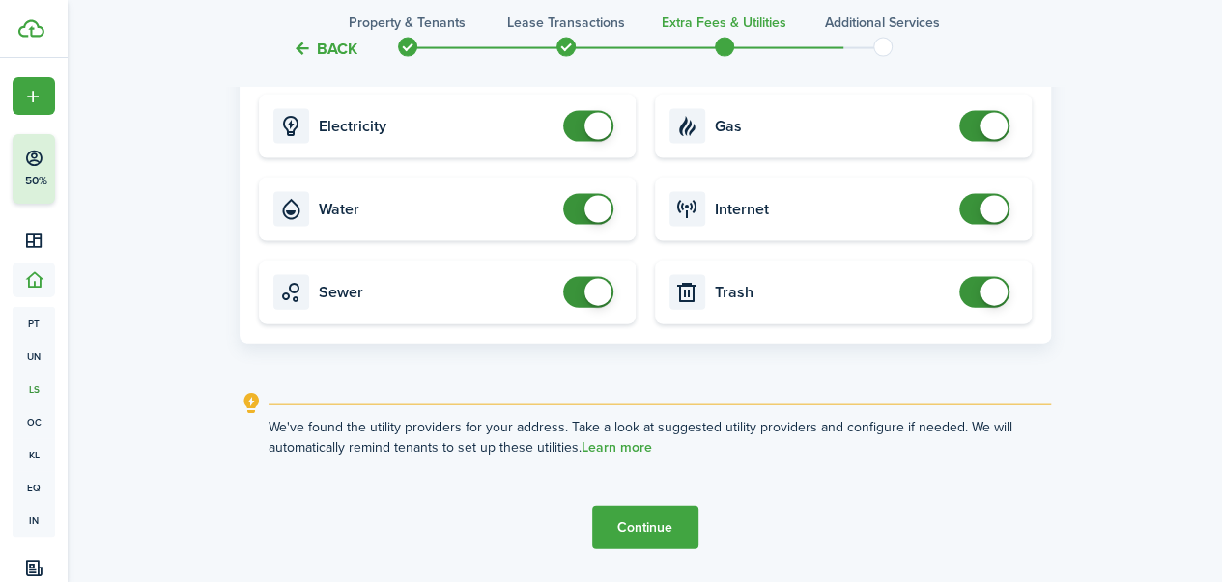
click at [654, 538] on button "Continue" at bounding box center [645, 527] width 106 height 43
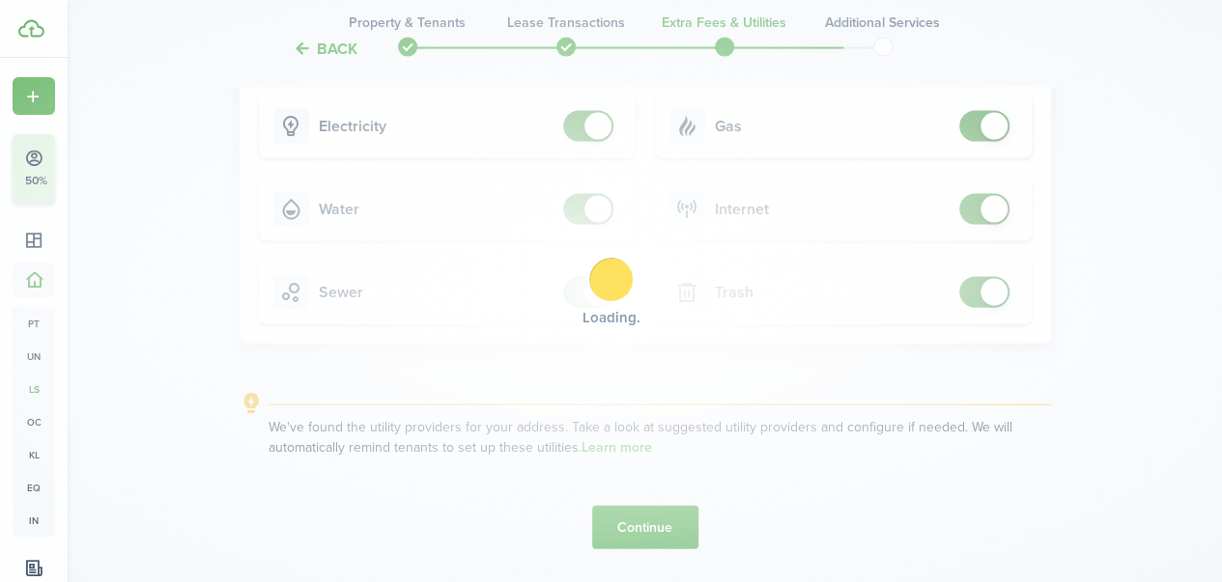
scroll to position [0, 0]
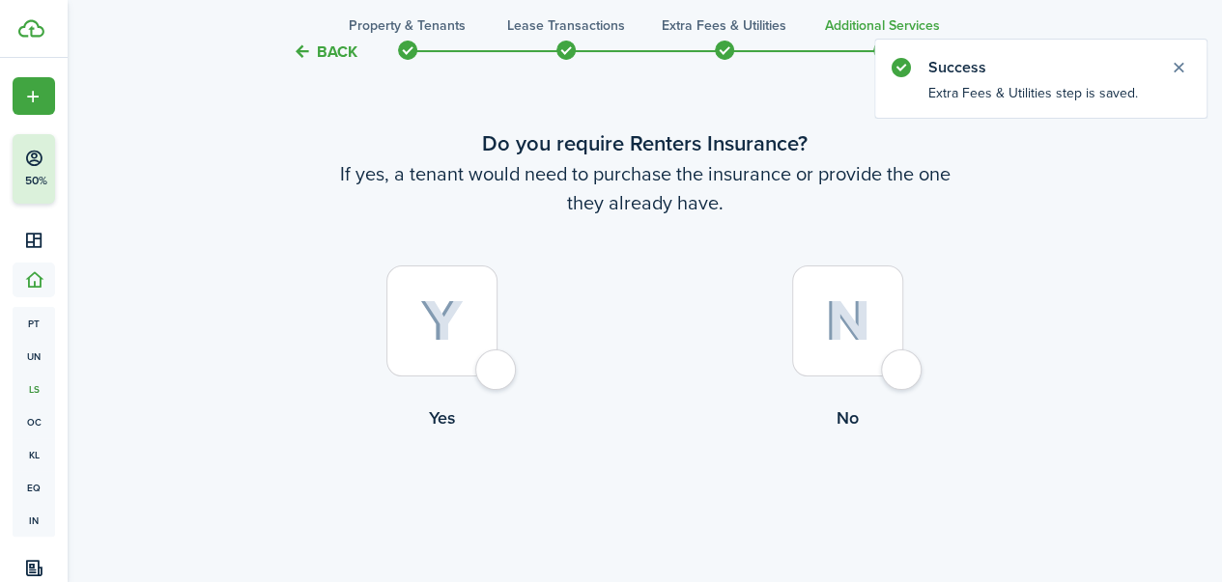
click at [459, 356] on div at bounding box center [441, 321] width 111 height 111
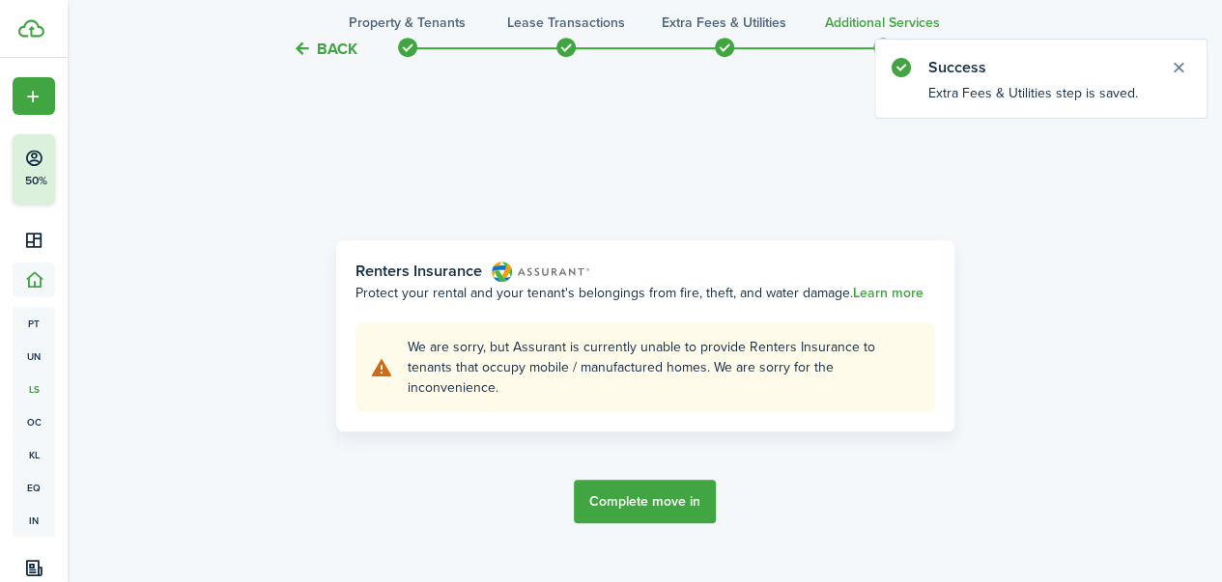
scroll to position [560, 0]
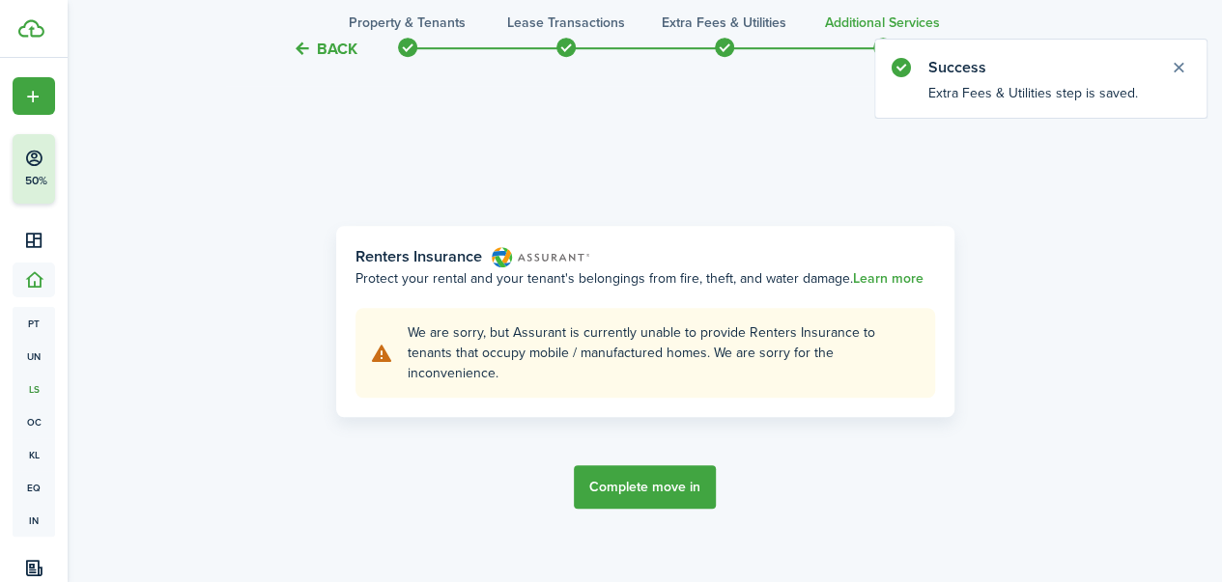
click at [639, 481] on button "Complete move in" at bounding box center [645, 486] width 142 height 43
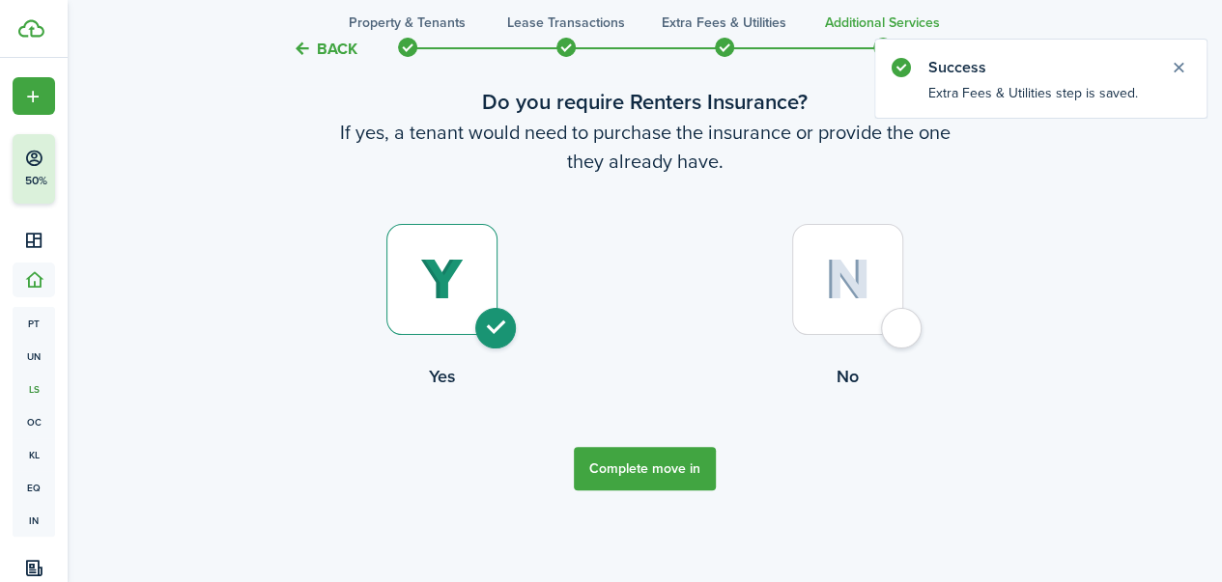
radio input "false"
radio input "true"
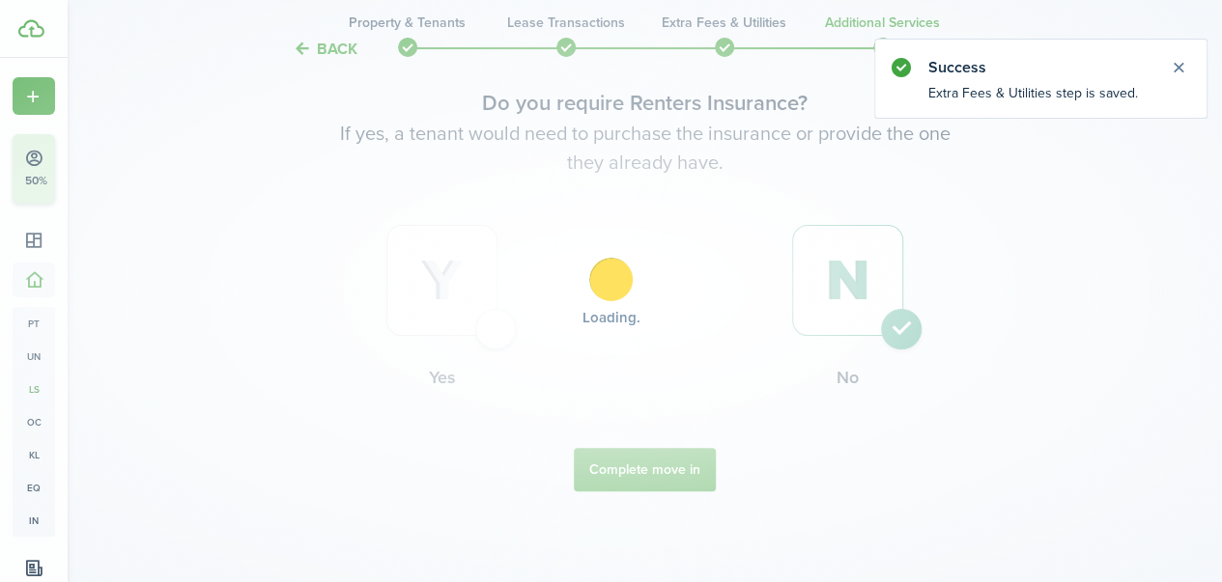
scroll to position [0, 0]
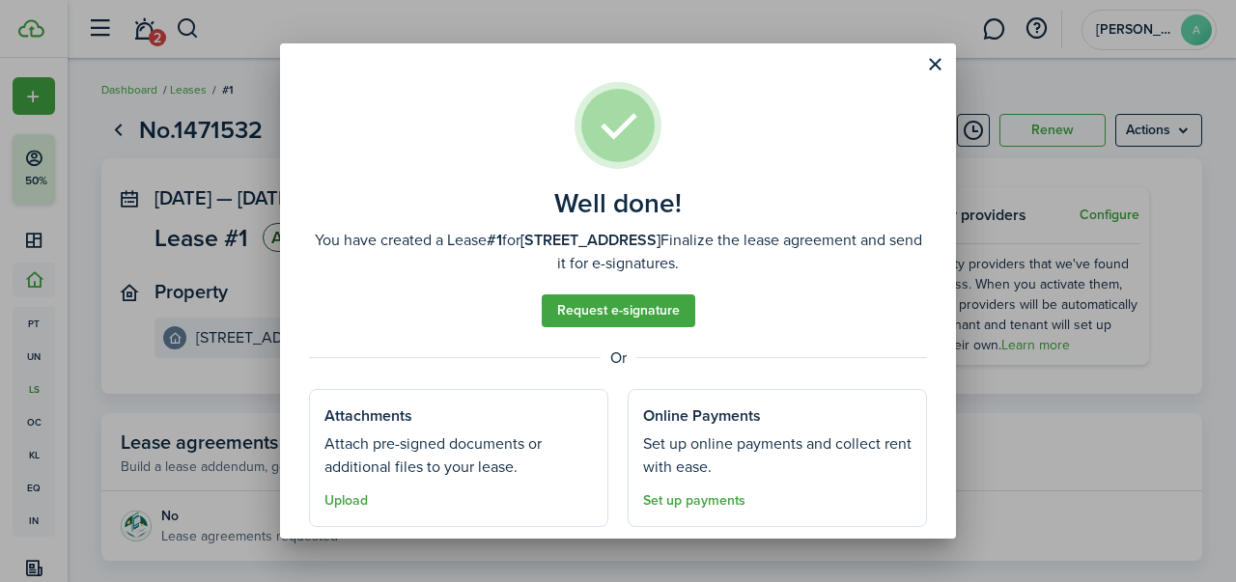
click at [933, 65] on button "Close modal" at bounding box center [934, 64] width 33 height 33
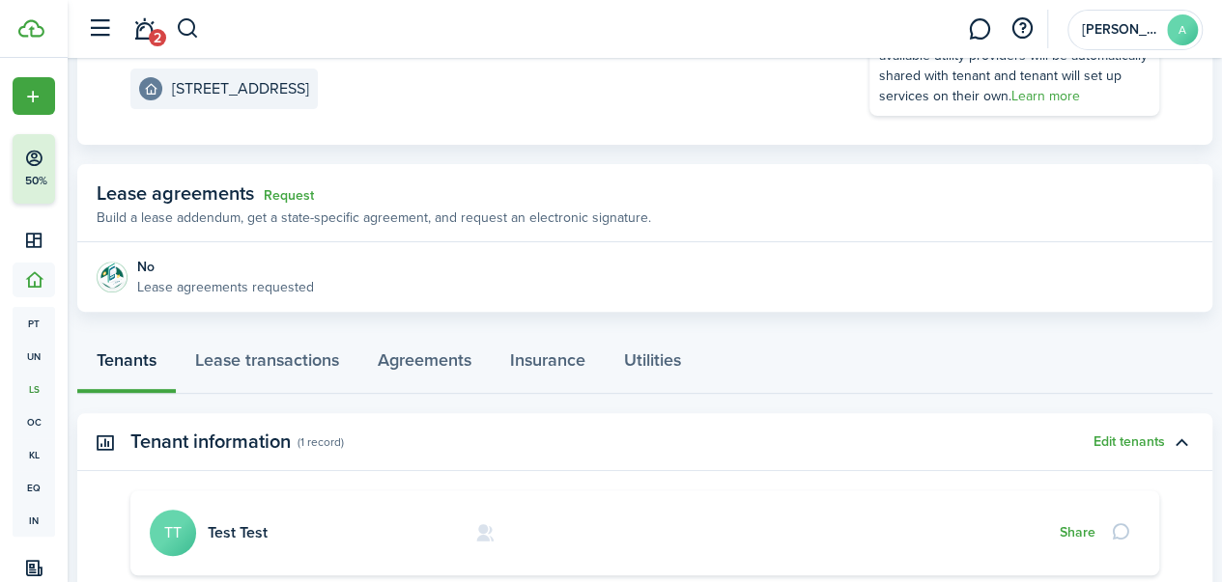
scroll to position [255, 0]
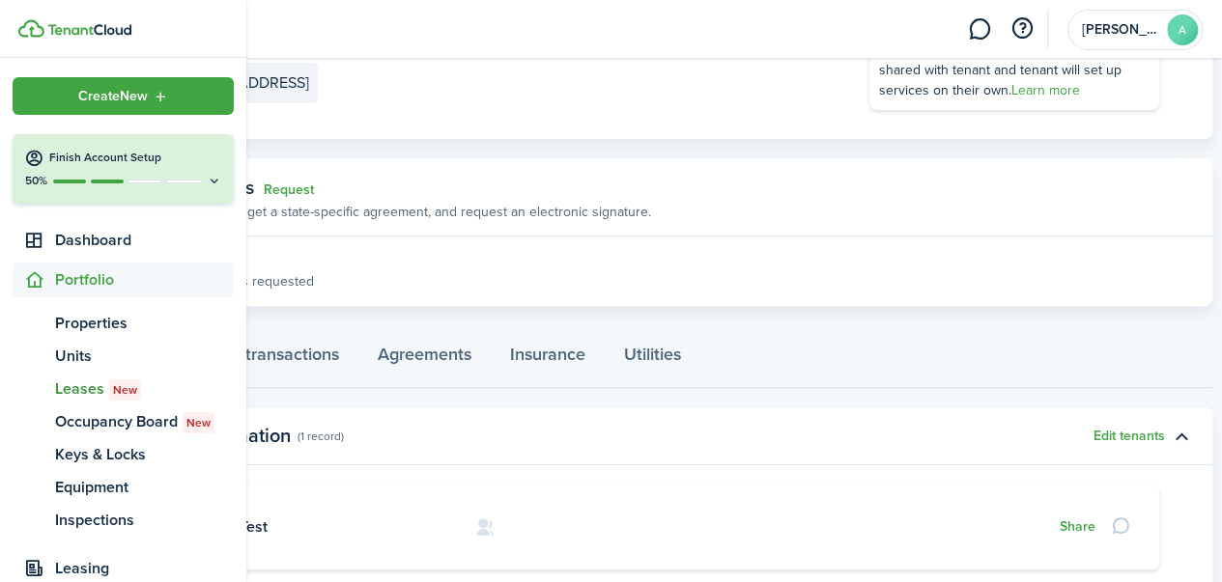
click at [115, 286] on span "Portfolio" at bounding box center [144, 279] width 179 height 23
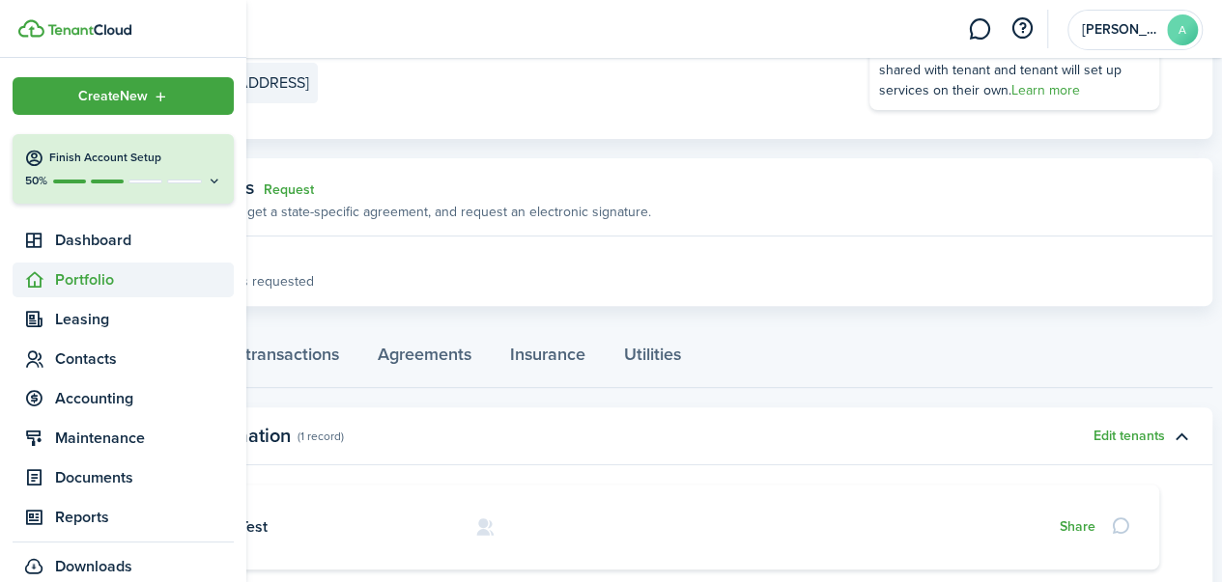
click at [103, 287] on span "Portfolio" at bounding box center [144, 279] width 179 height 23
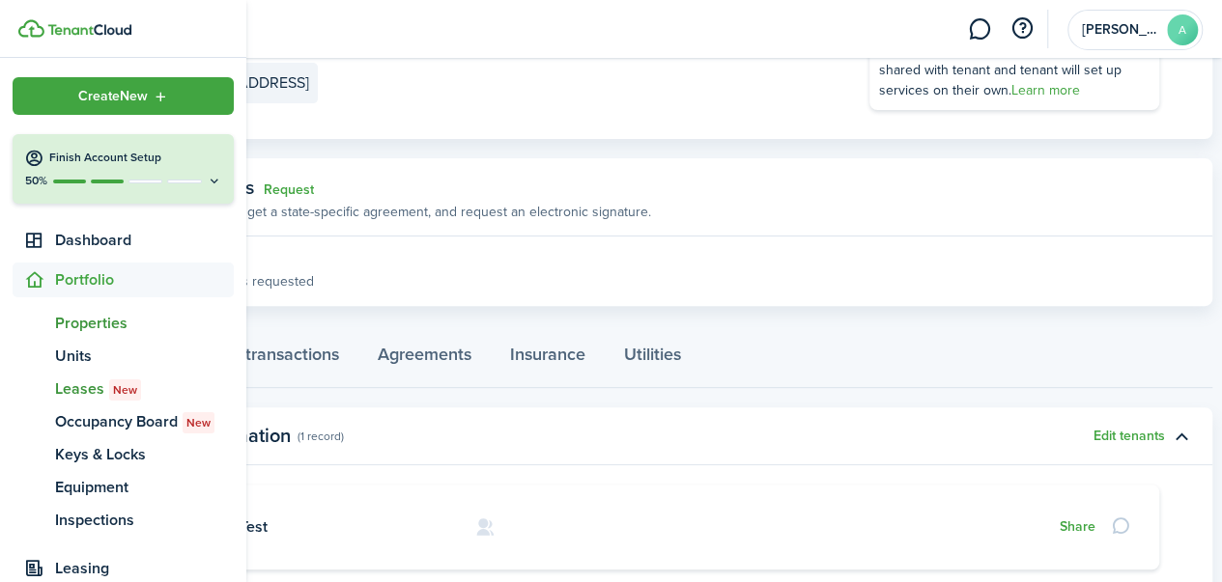
click at [122, 332] on span "Properties" at bounding box center [144, 323] width 179 height 23
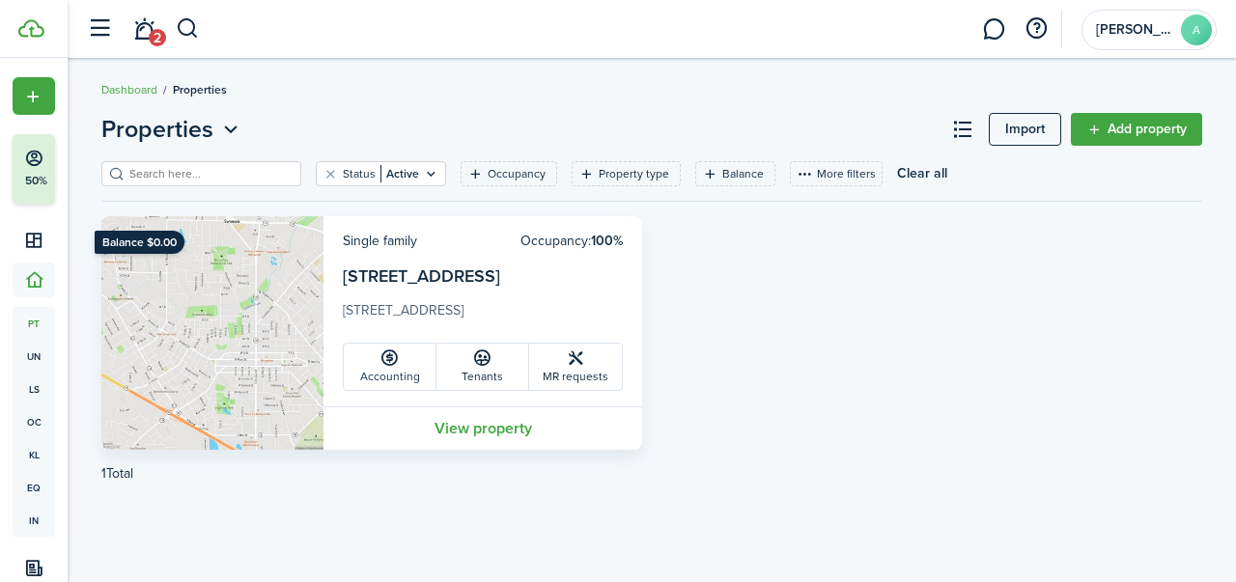
click at [578, 355] on icon at bounding box center [576, 358] width 20 height 19
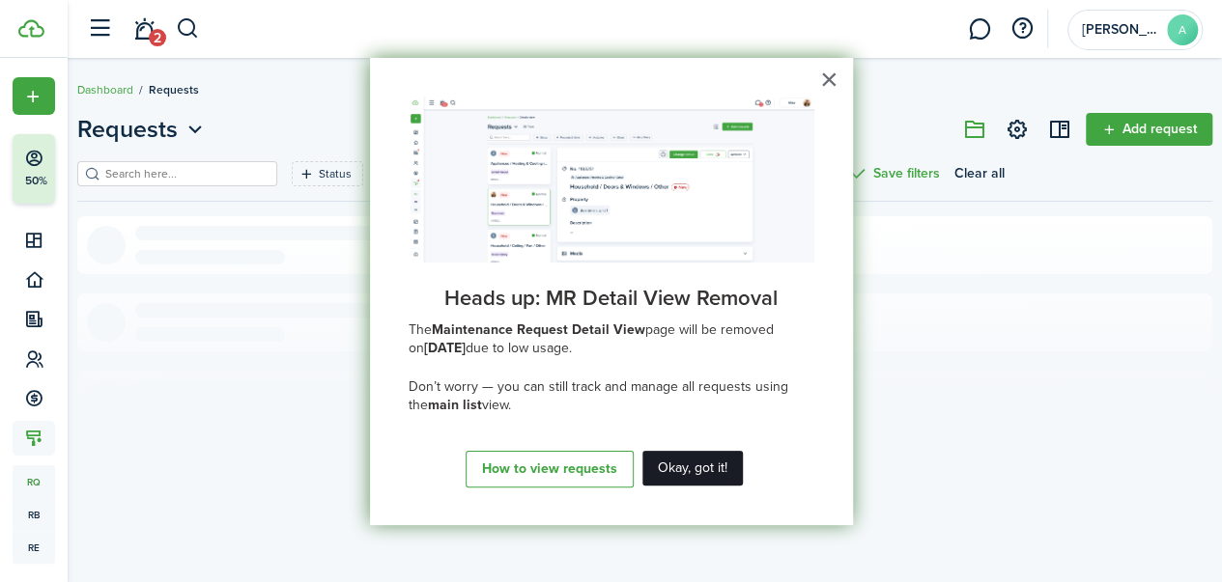
click at [710, 480] on button "Okay, got it!" at bounding box center [692, 468] width 100 height 35
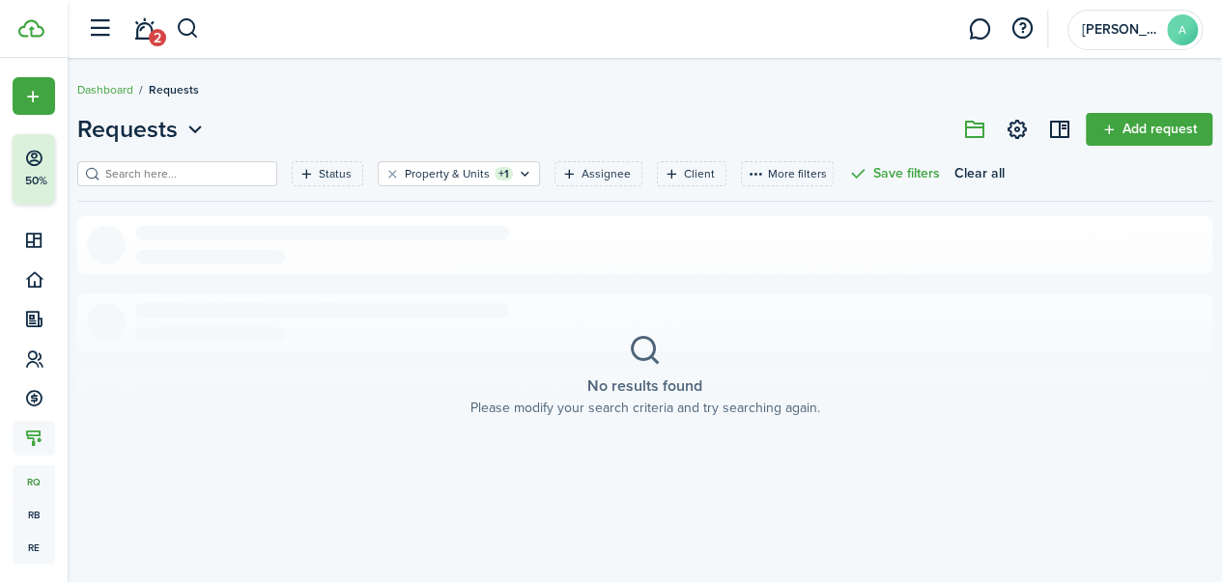
click at [1149, 134] on link "Add request" at bounding box center [1148, 129] width 127 height 33
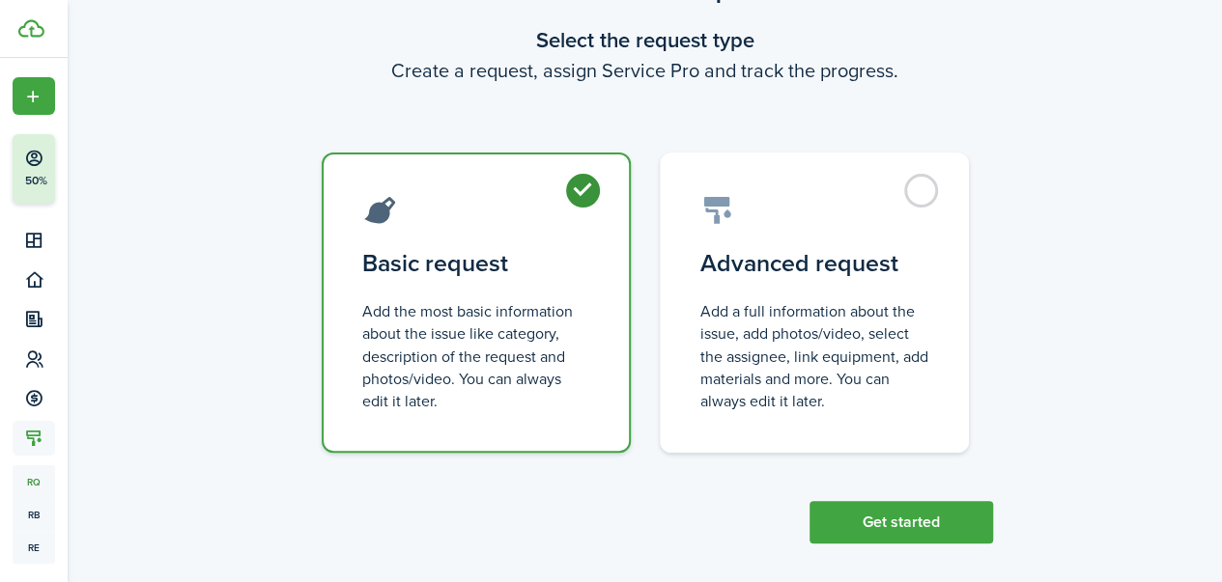
scroll to position [112, 0]
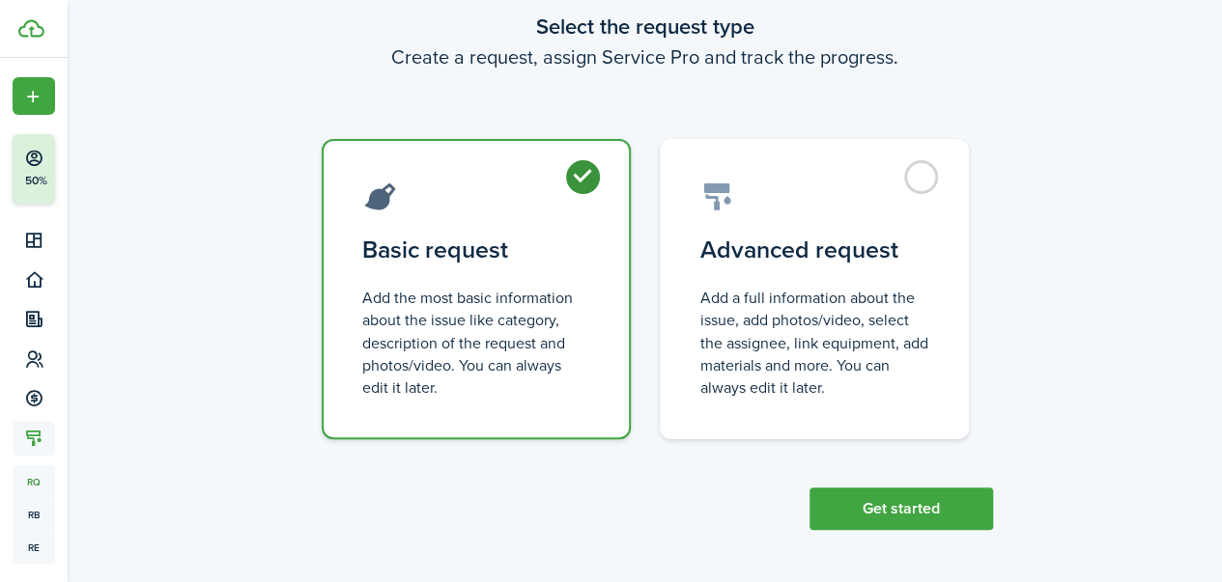
click at [875, 510] on button "Get started" at bounding box center [900, 509] width 183 height 42
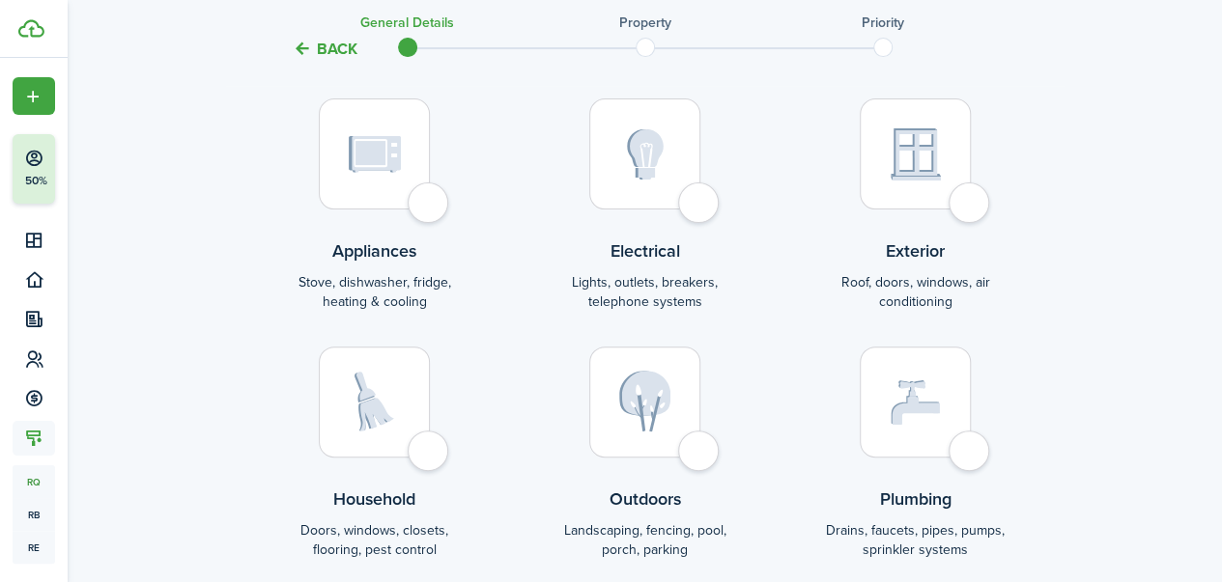
scroll to position [203, 0]
click at [676, 231] on label "Electrical Lights, outlets, breakers, telephone systems" at bounding box center [645, 213] width 270 height 229
radio input "true"
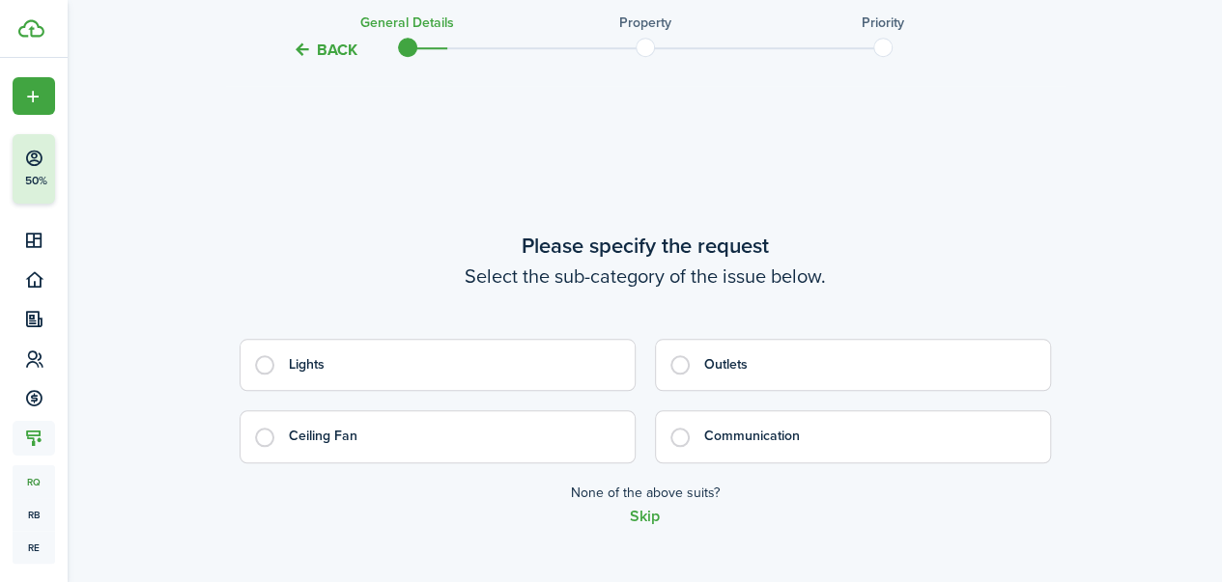
scroll to position [806, 0]
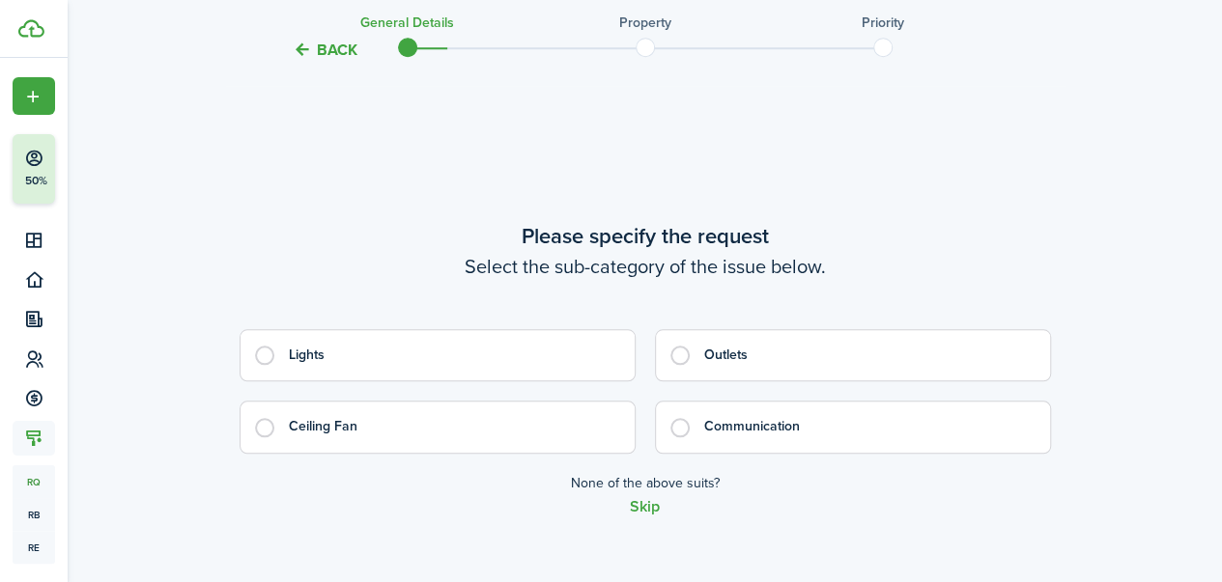
click at [744, 350] on control-radio-card-title "Outlets" at bounding box center [867, 355] width 326 height 19
radio input "true"
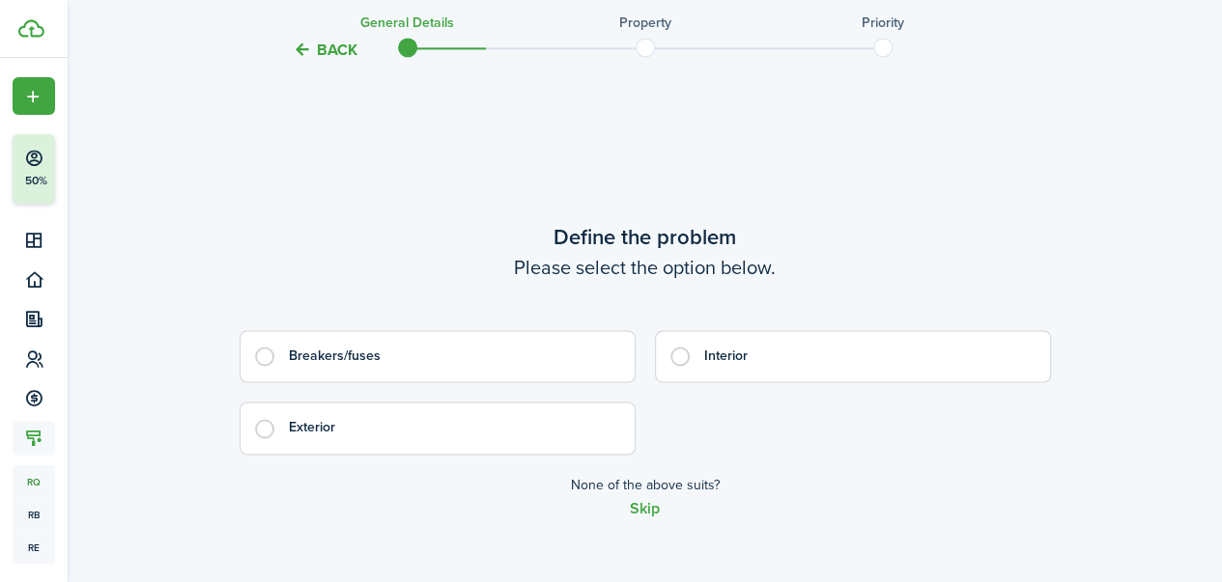
scroll to position [1389, 0]
click at [721, 352] on control-radio-card-title "Interior" at bounding box center [867, 355] width 326 height 19
radio input "true"
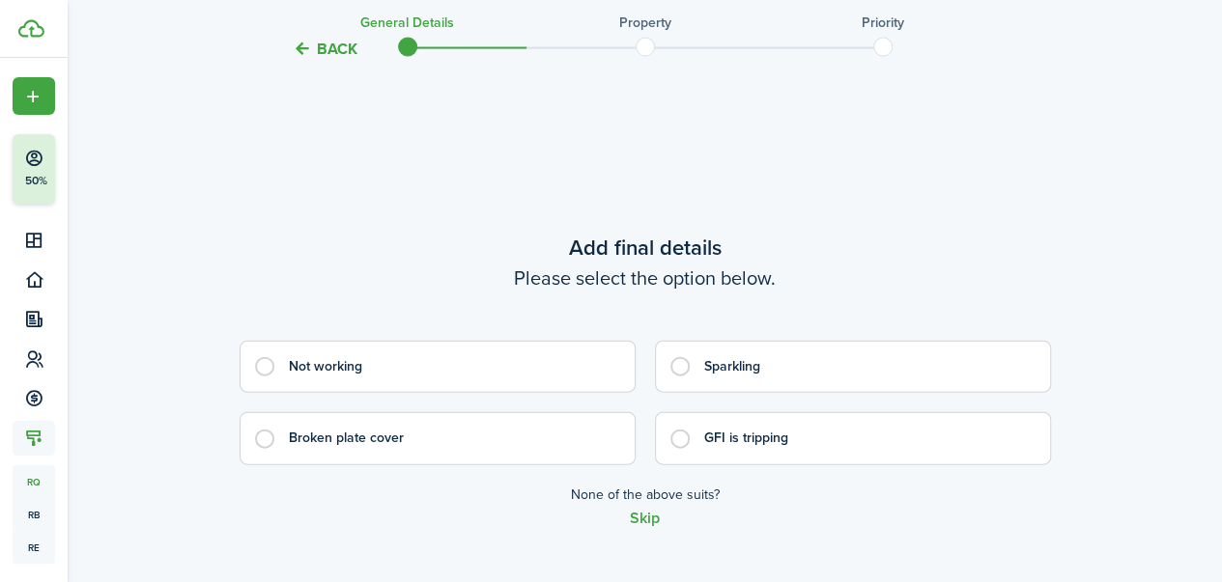
scroll to position [1972, 0]
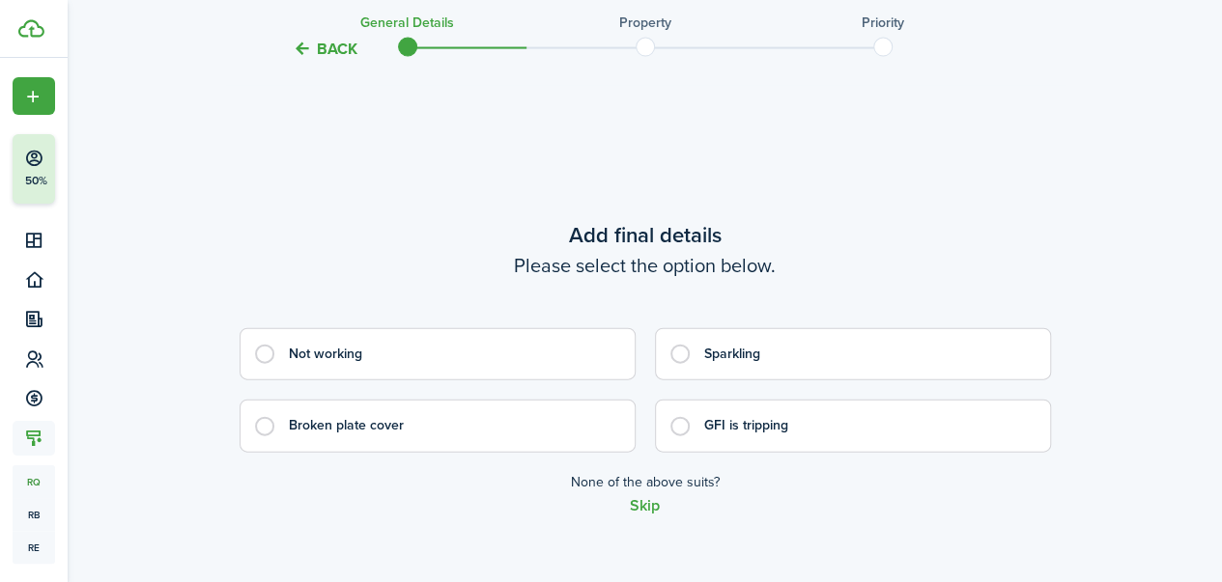
click at [770, 438] on label "GFI is tripping" at bounding box center [853, 426] width 396 height 52
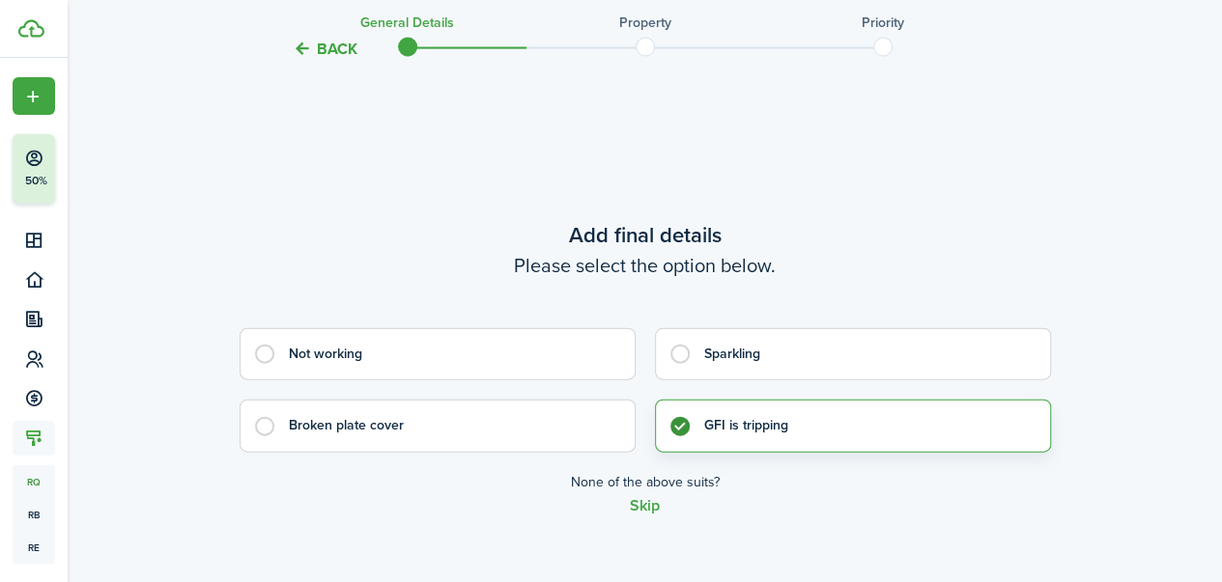
radio input "true"
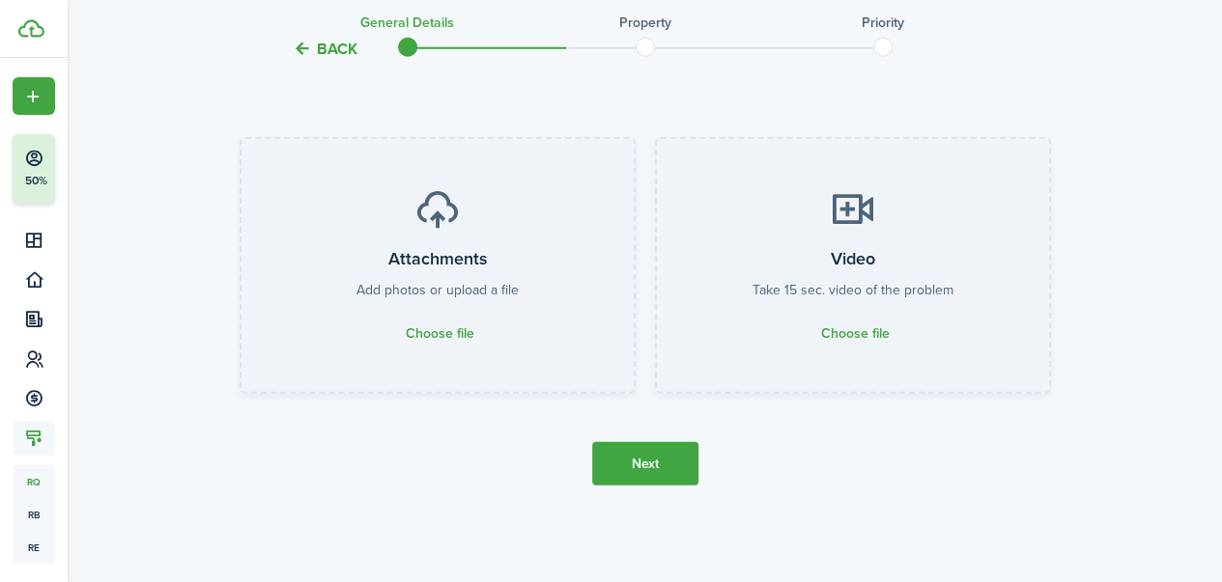
click at [668, 468] on button "Next" at bounding box center [645, 463] width 106 height 43
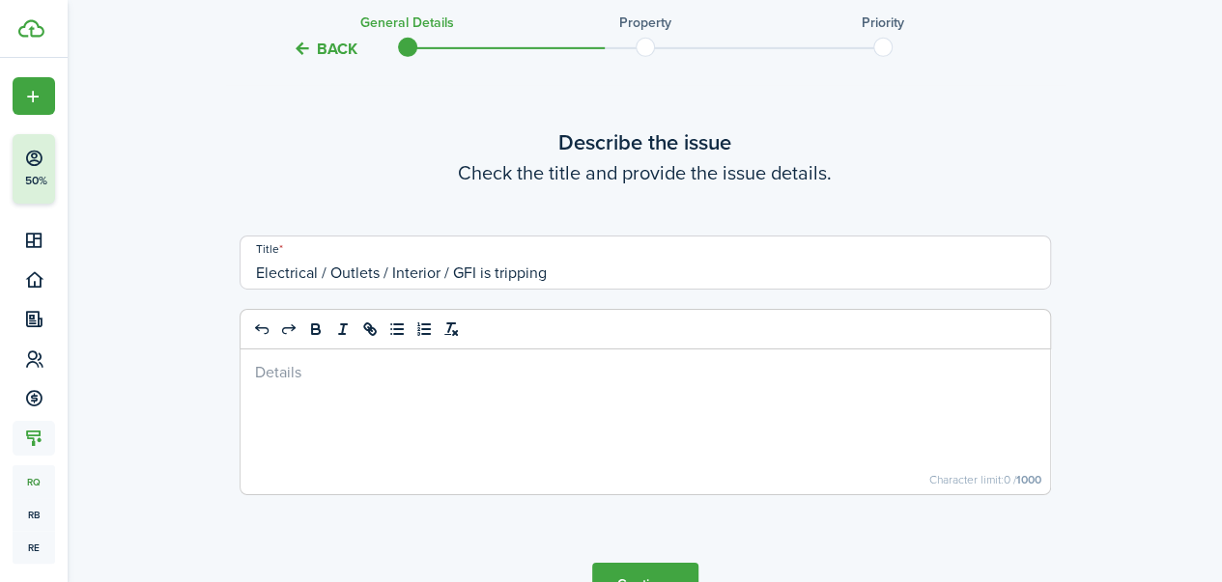
scroll to position [3266, 0]
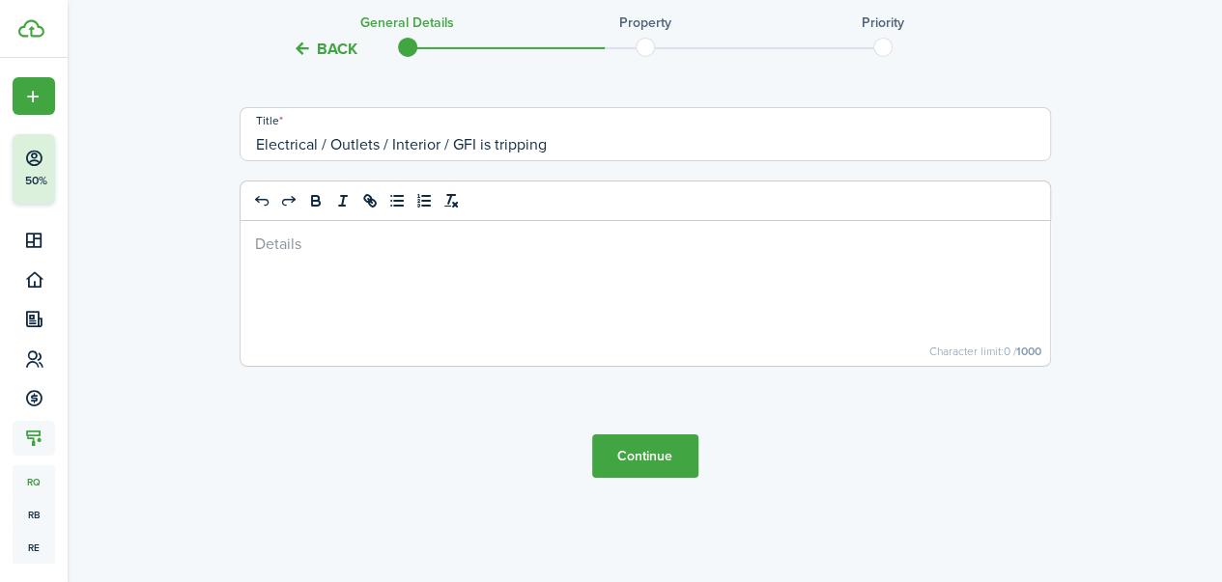
click at [669, 463] on button "Continue" at bounding box center [645, 456] width 106 height 43
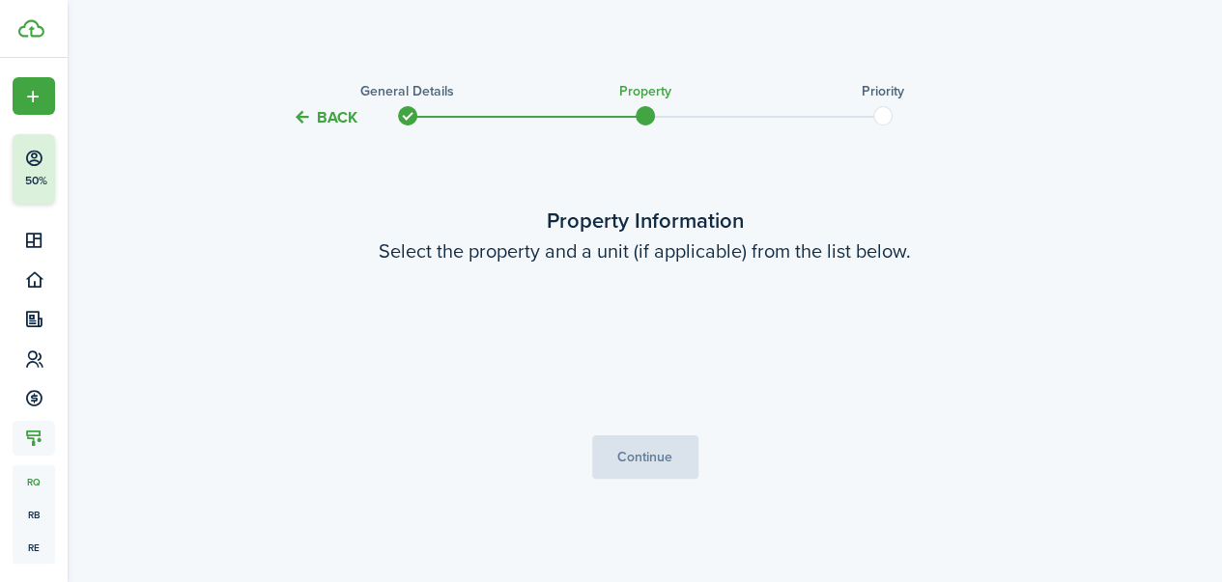
scroll to position [0, 0]
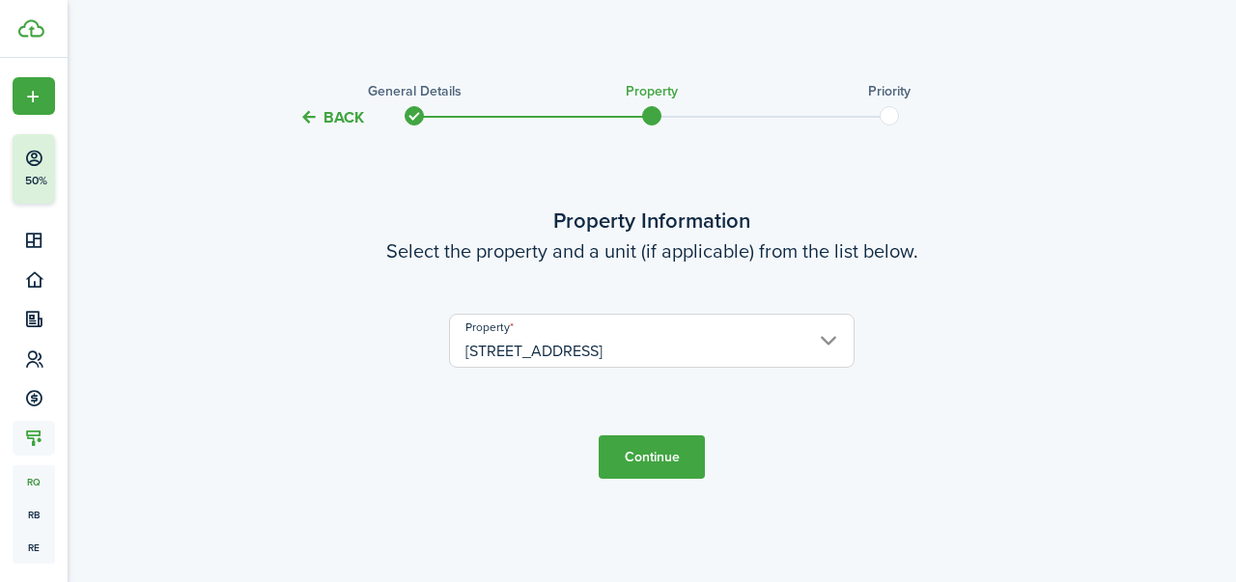
click at [660, 457] on button "Continue" at bounding box center [652, 457] width 106 height 43
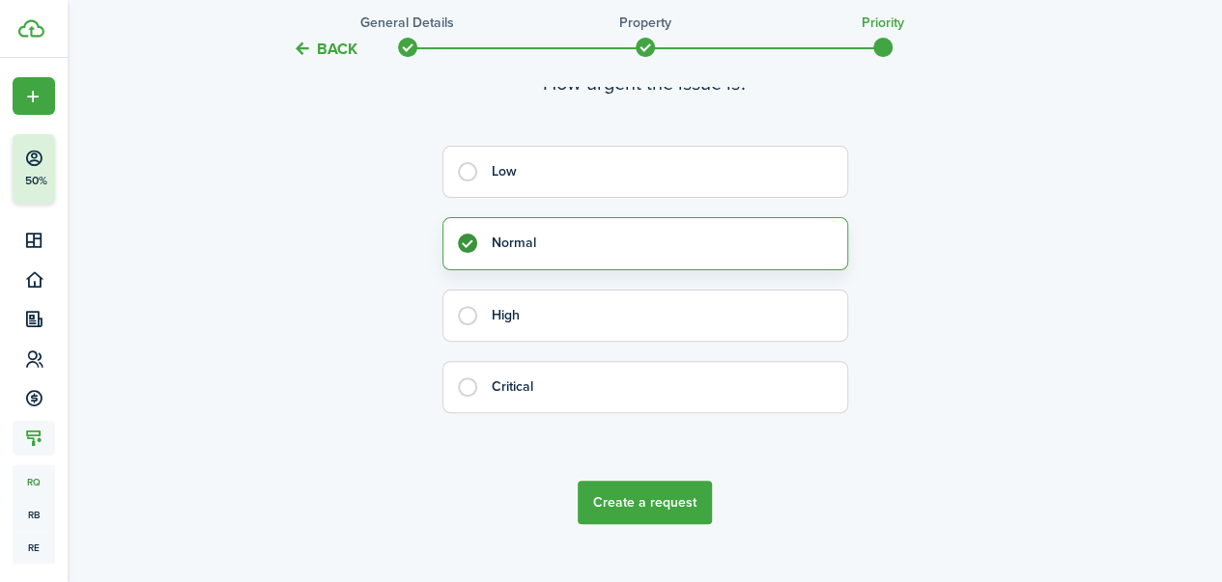
scroll to position [166, 0]
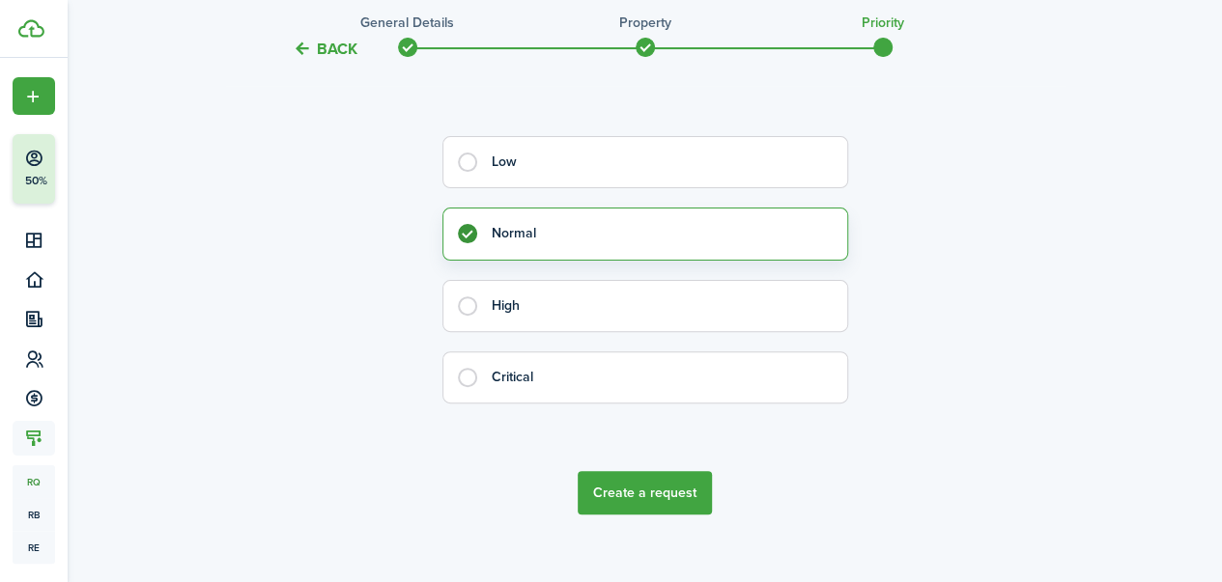
click at [511, 313] on control-radio-card-title "High" at bounding box center [660, 305] width 336 height 19
radio input "false"
radio input "true"
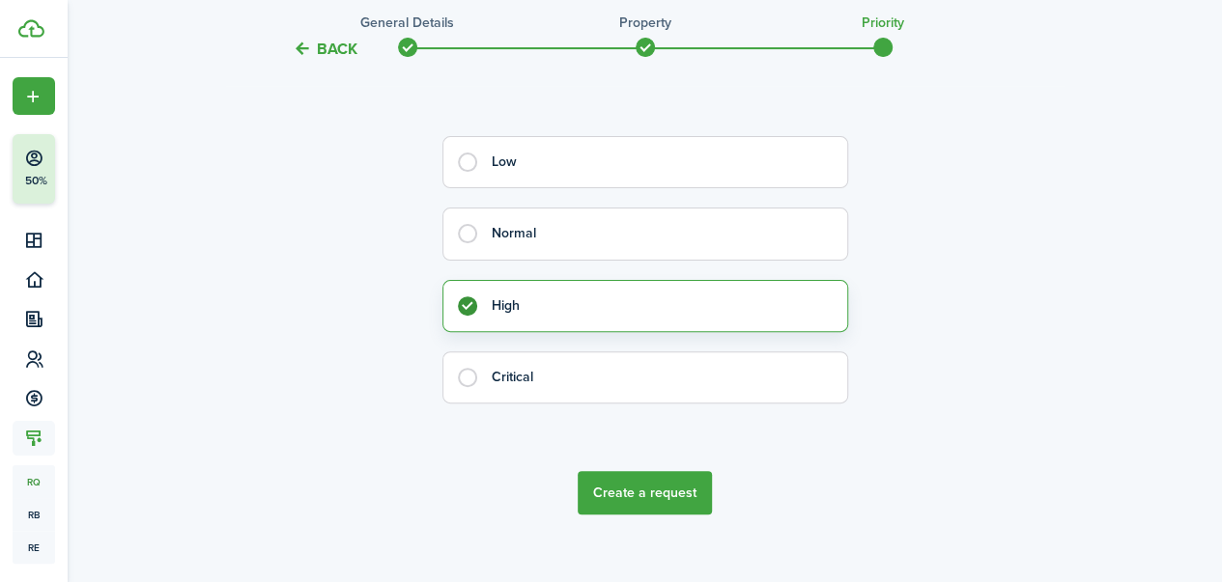
click at [619, 488] on button "Create a request" at bounding box center [645, 492] width 134 height 43
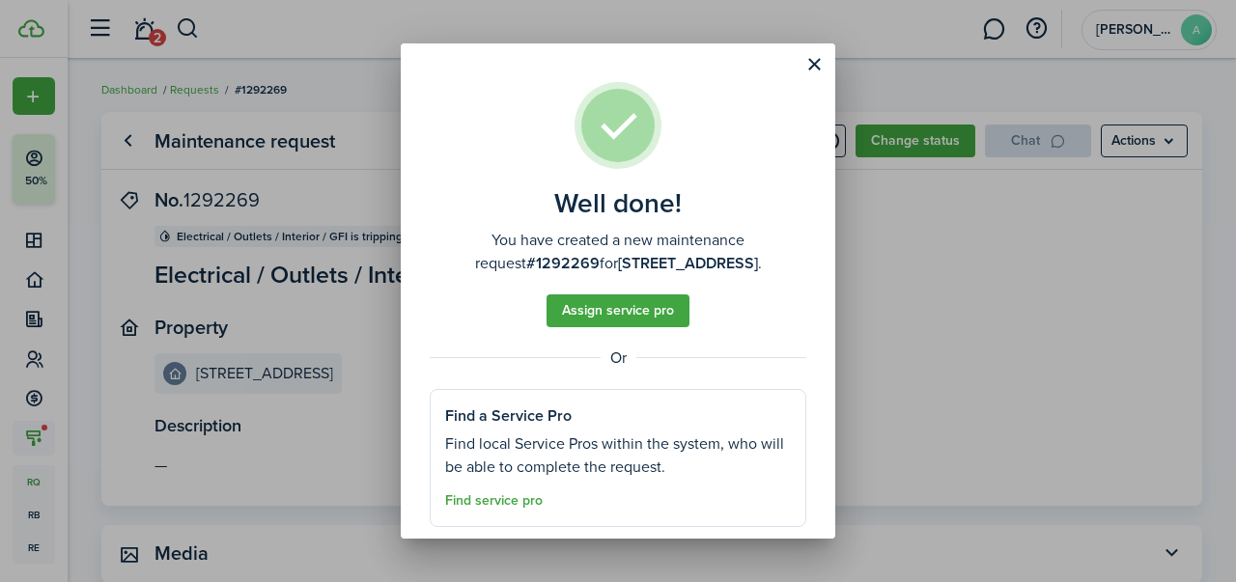
click at [657, 314] on button "Assign service pro" at bounding box center [618, 311] width 143 height 33
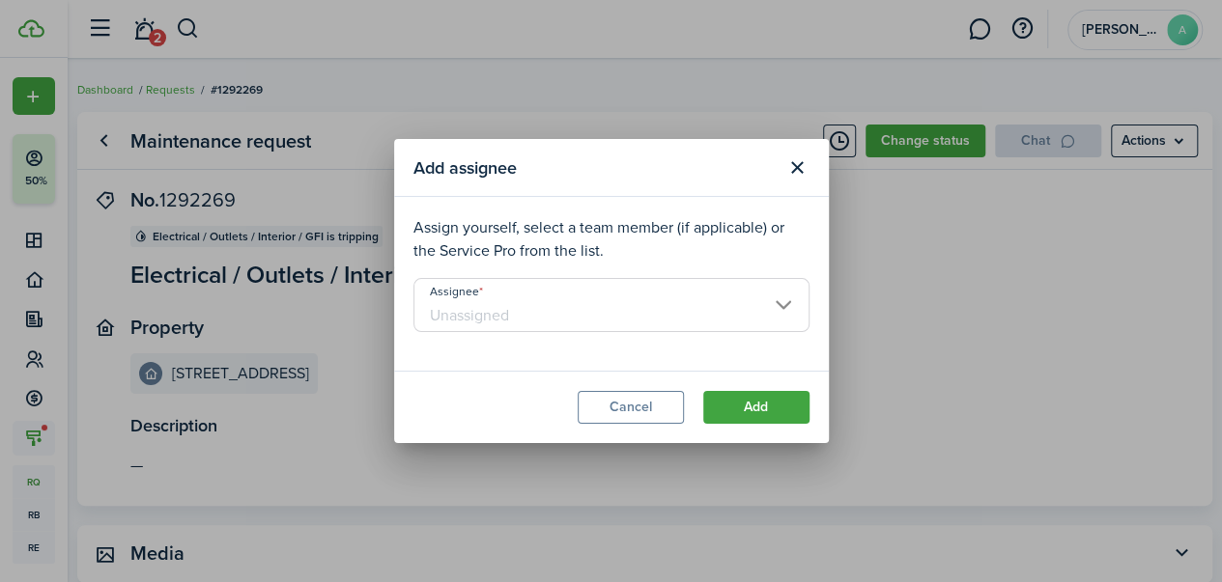
click at [657, 314] on input "Assignee" at bounding box center [611, 305] width 396 height 54
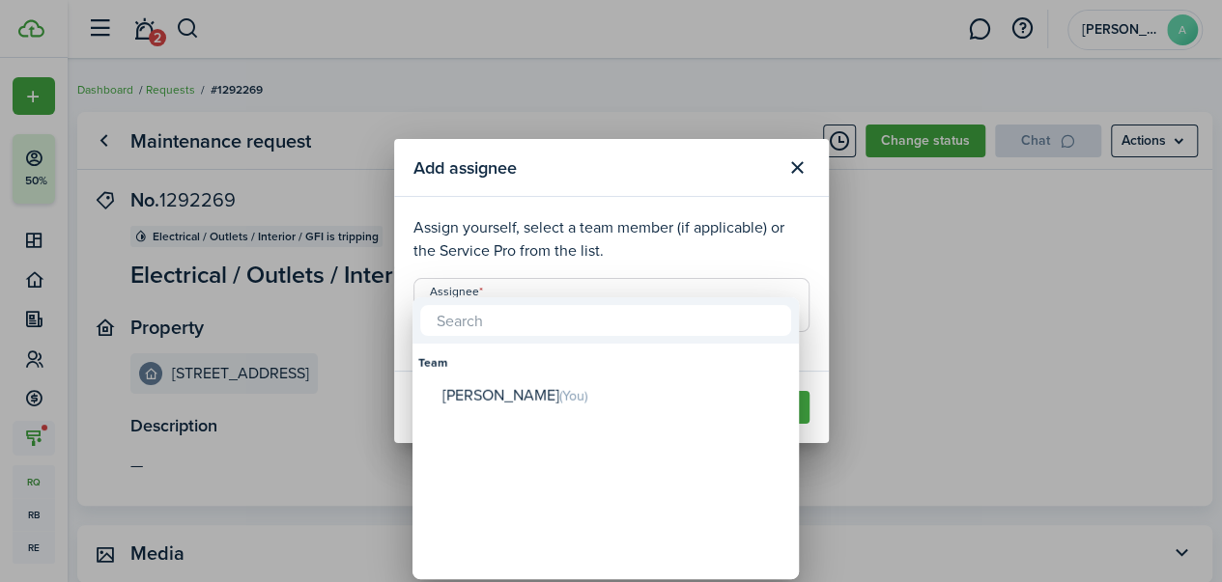
click at [719, 235] on div at bounding box center [610, 290] width 1531 height 891
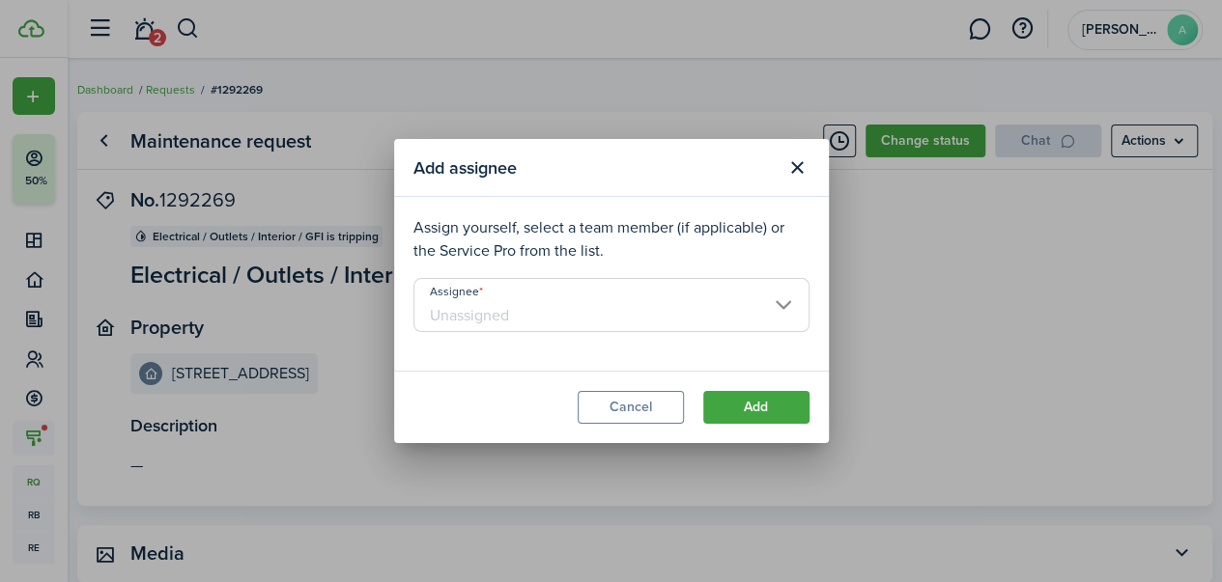
click at [787, 173] on button "Close modal" at bounding box center [797, 168] width 33 height 33
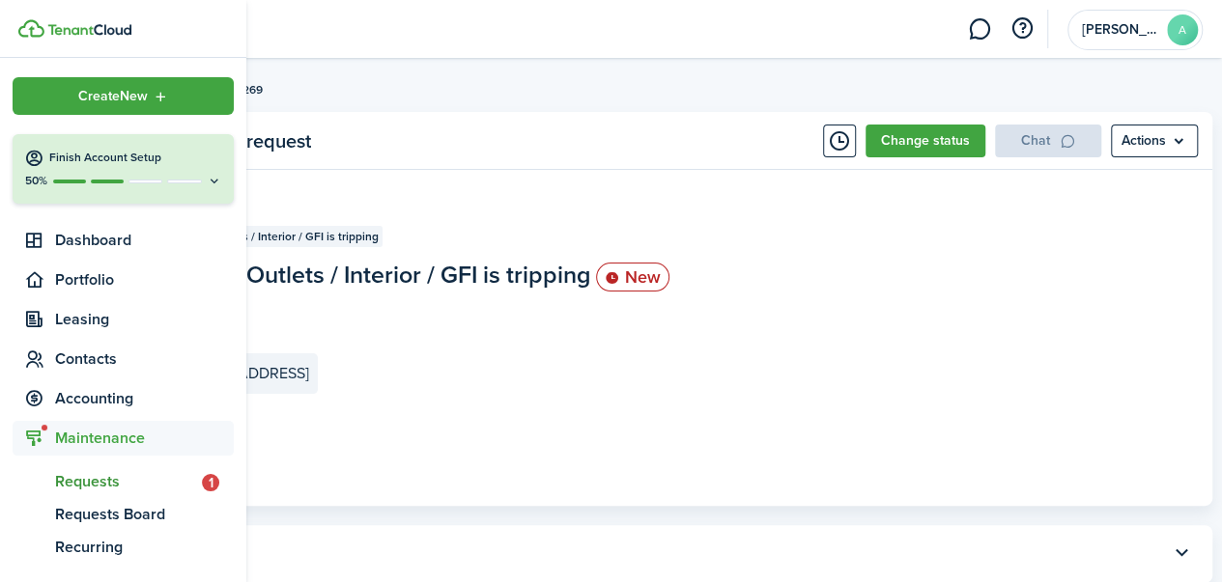
click at [149, 476] on span "Requests" at bounding box center [128, 481] width 147 height 23
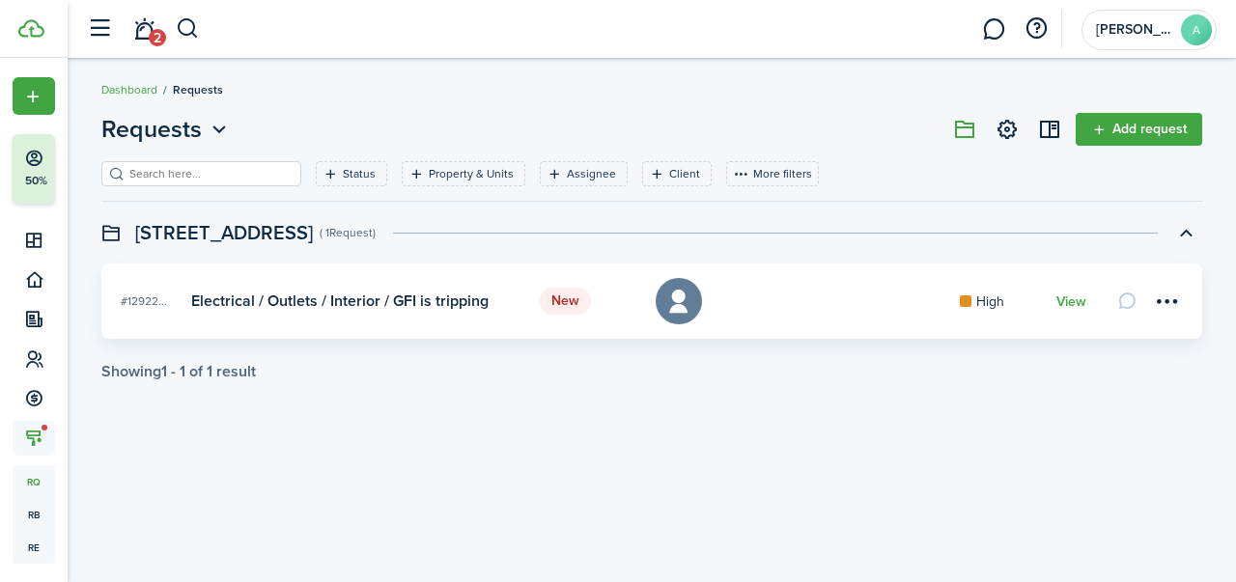
click at [534, 103] on div "Requests Add request Status Property & Units Assignee Client More filters Save …" at bounding box center [652, 246] width 1169 height 288
click at [1170, 303] on menu-btn-icon at bounding box center [1166, 301] width 33 height 33
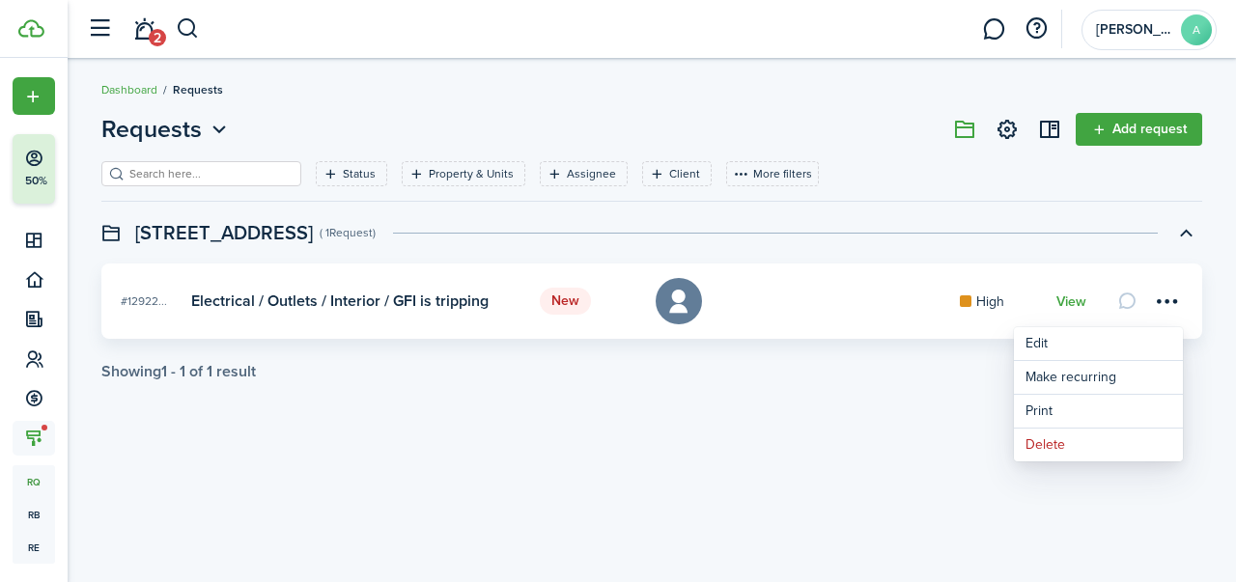
click at [893, 214] on maintenance-filter "Status Property & Units Assignee Client More filters Save filters Clear all" at bounding box center [651, 188] width 1101 height 55
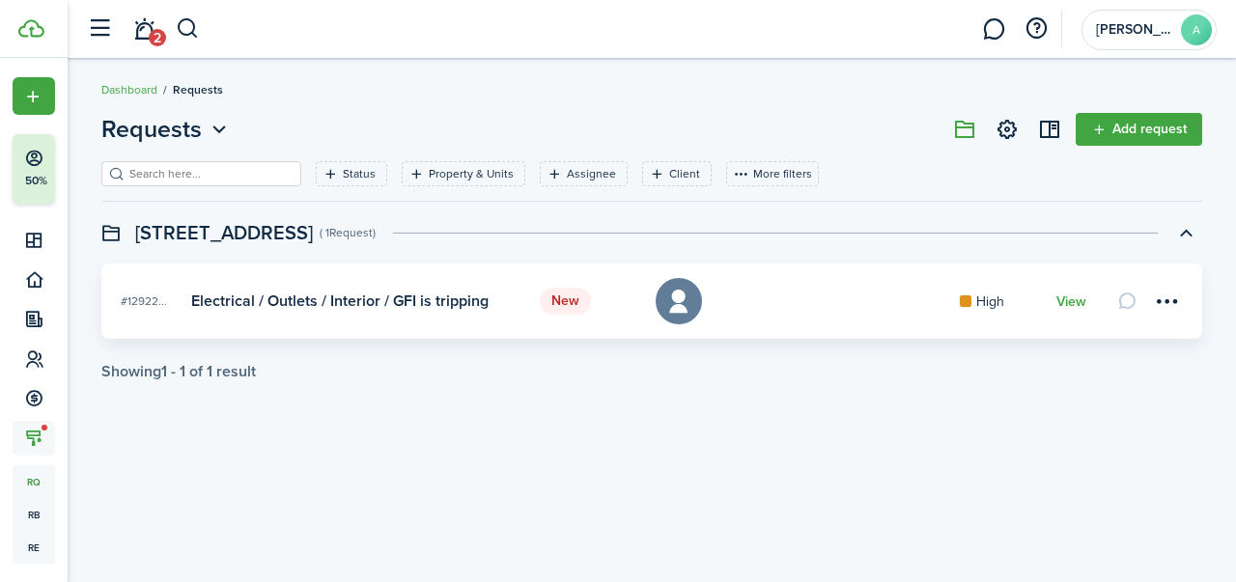
click at [455, 301] on card-title "Electrical / Outlets / Interior / GFI is tripping" at bounding box center [339, 301] width 297 height 17
click at [642, 306] on card "New #12922... Electrical / Outlets / Interior / GFI is tripping High View" at bounding box center [651, 301] width 1101 height 75
click at [564, 303] on status "New" at bounding box center [565, 301] width 51 height 27
click at [690, 295] on icon at bounding box center [678, 301] width 28 height 27
click at [1165, 293] on menu-btn-icon "Open menu" at bounding box center [1166, 301] width 33 height 33
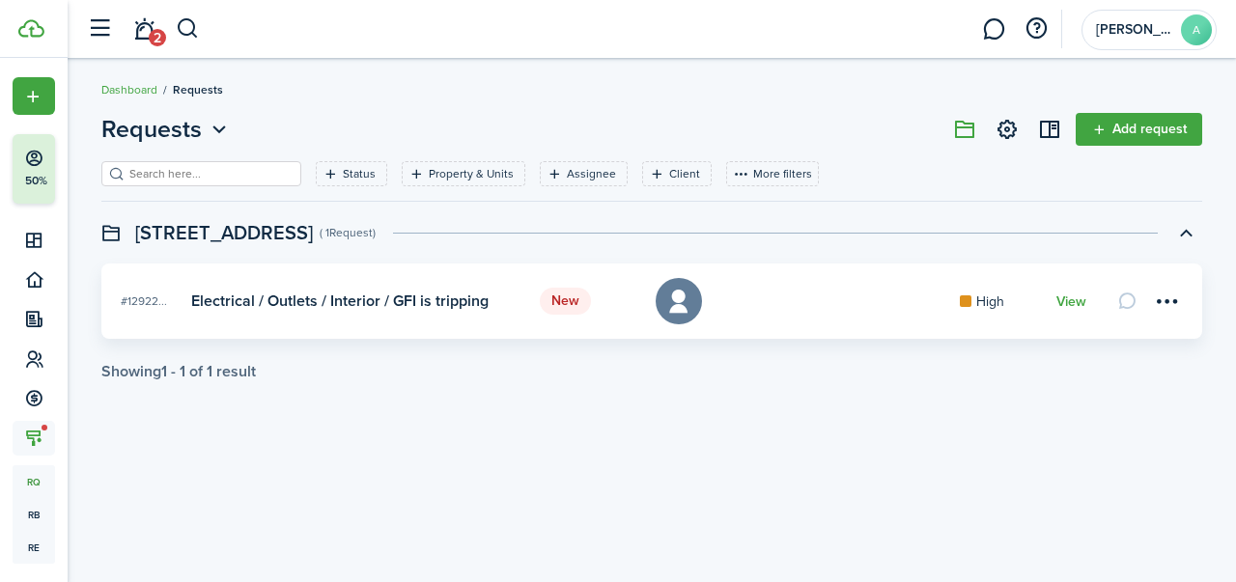
click at [1084, 304] on link "View" at bounding box center [1072, 302] width 30 height 15
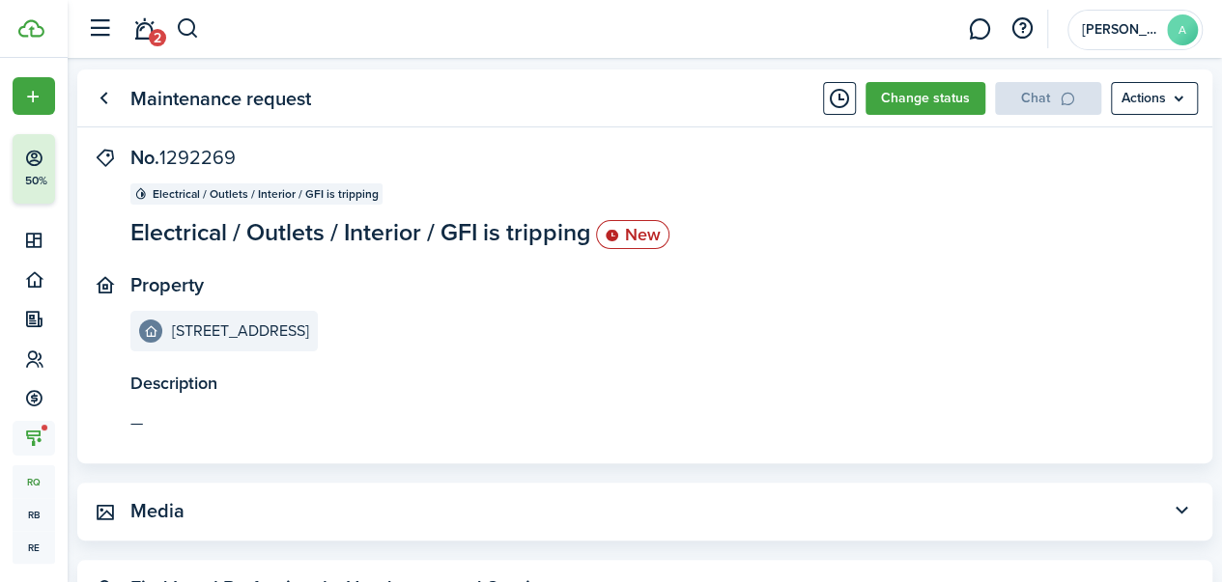
scroll to position [4, 0]
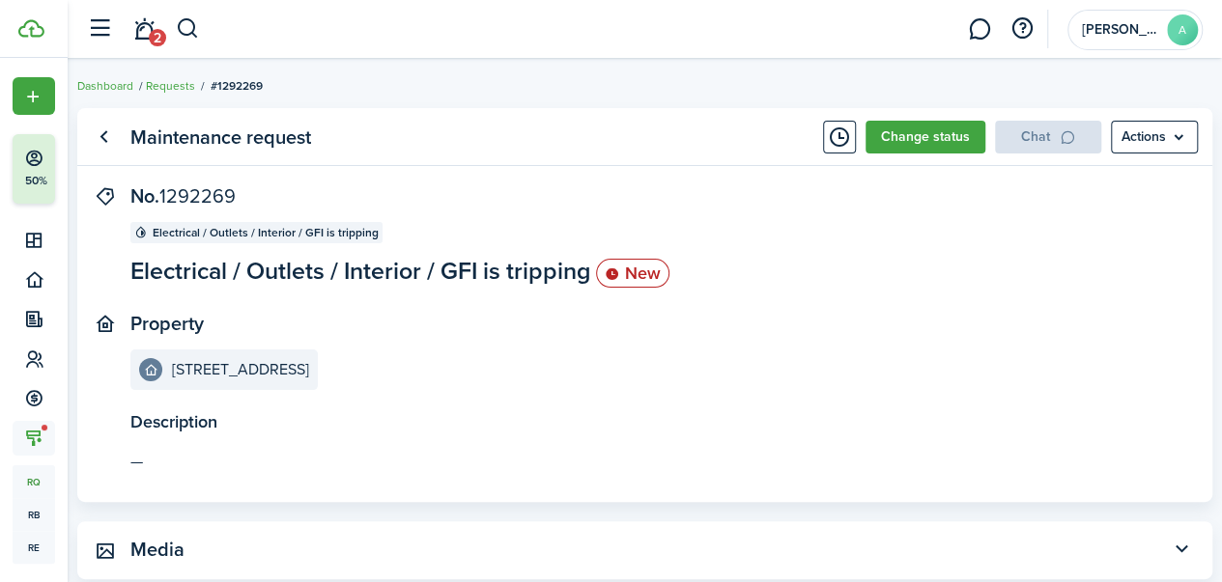
click at [931, 142] on button "Change status" at bounding box center [925, 137] width 120 height 33
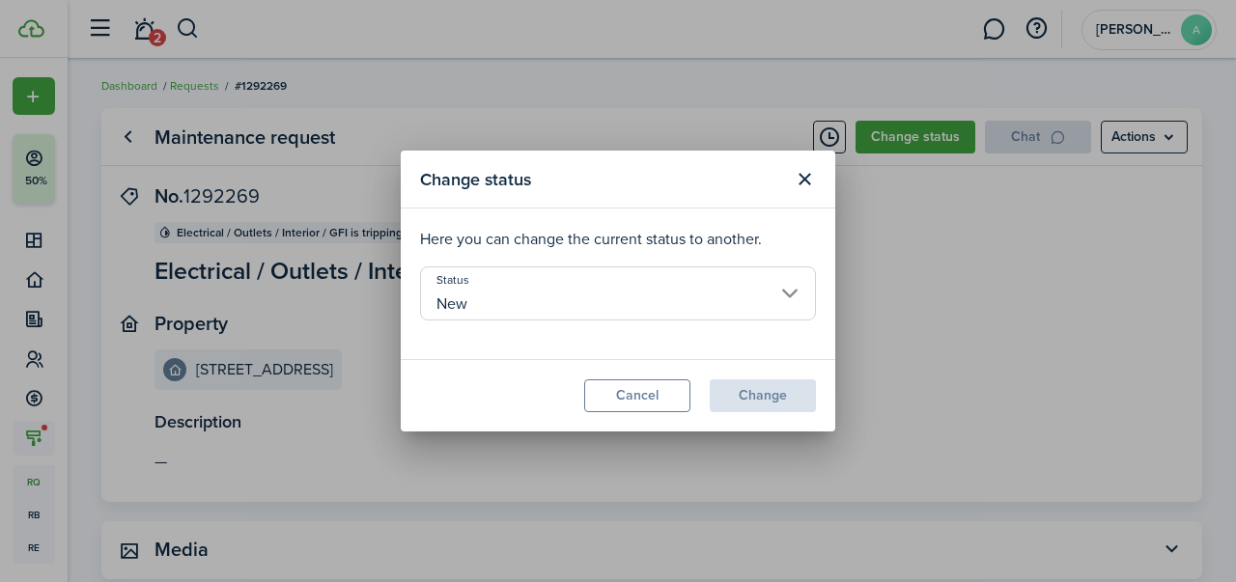
click at [754, 304] on input "New" at bounding box center [618, 294] width 396 height 54
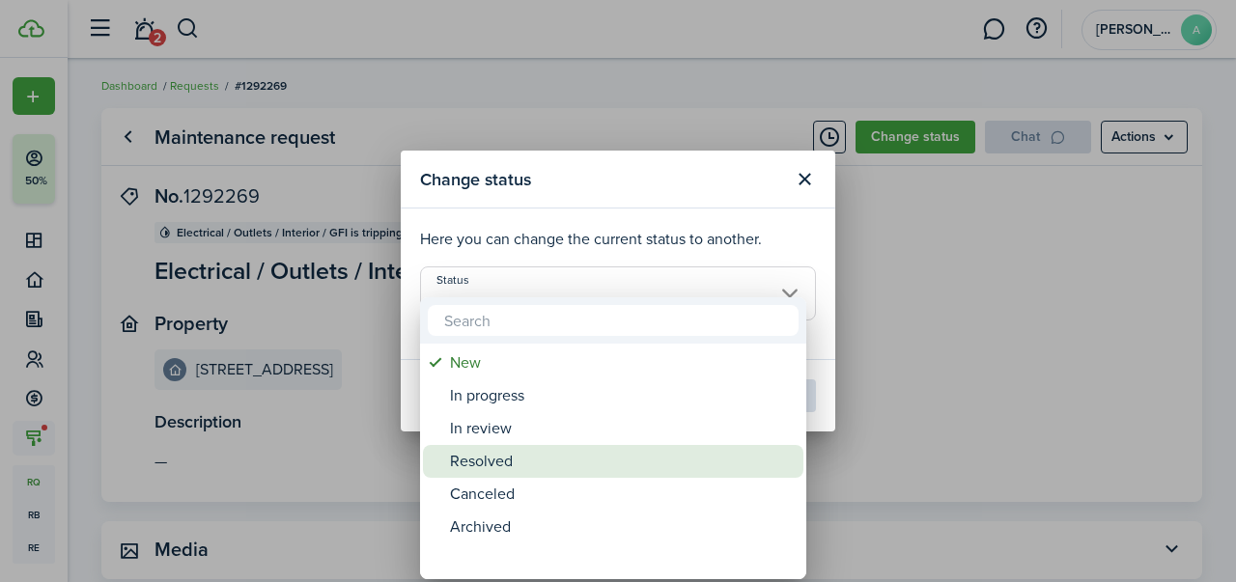
click at [541, 459] on div "Resolved" at bounding box center [621, 461] width 342 height 33
type input "Resolved"
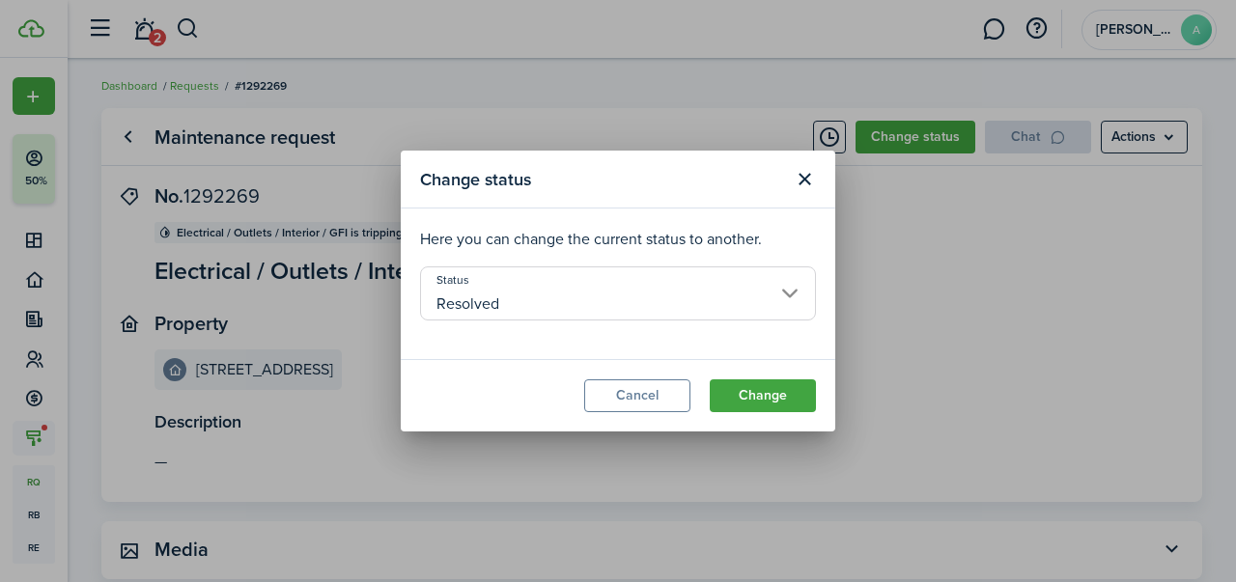
click at [750, 397] on button "Change" at bounding box center [763, 396] width 106 height 33
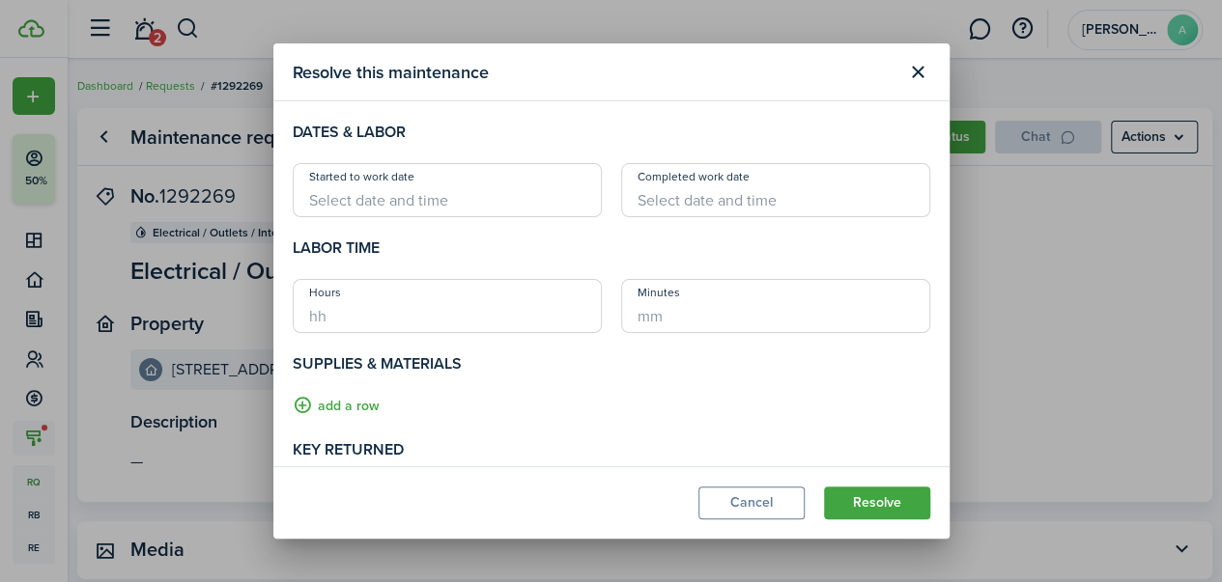
click at [887, 505] on button "Resolve" at bounding box center [877, 503] width 106 height 33
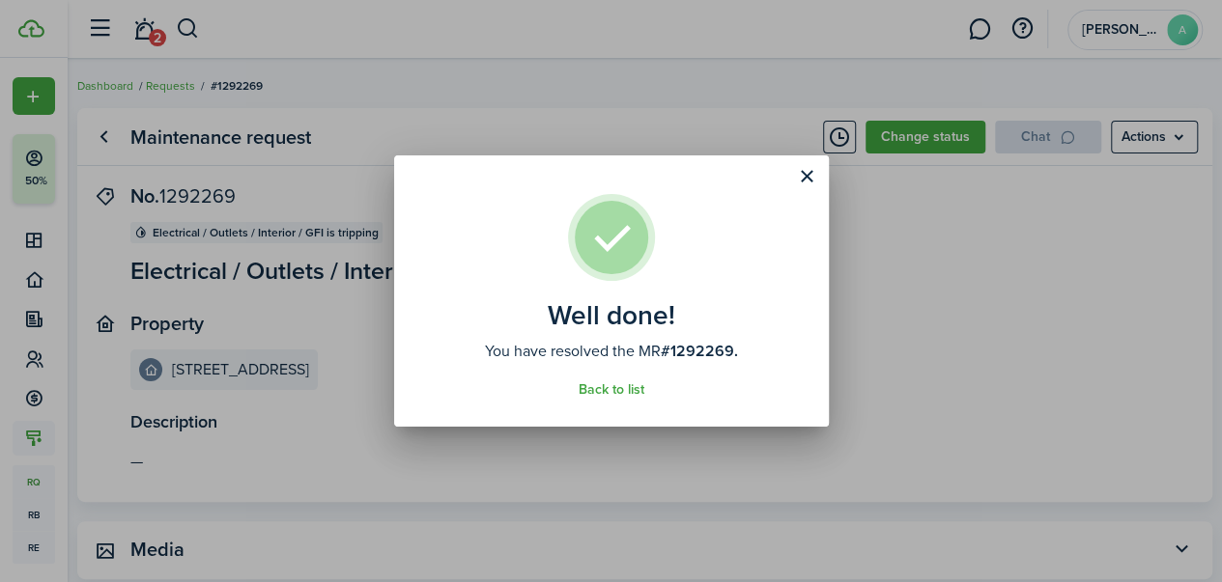
click at [615, 388] on link "Back to list" at bounding box center [611, 389] width 66 height 15
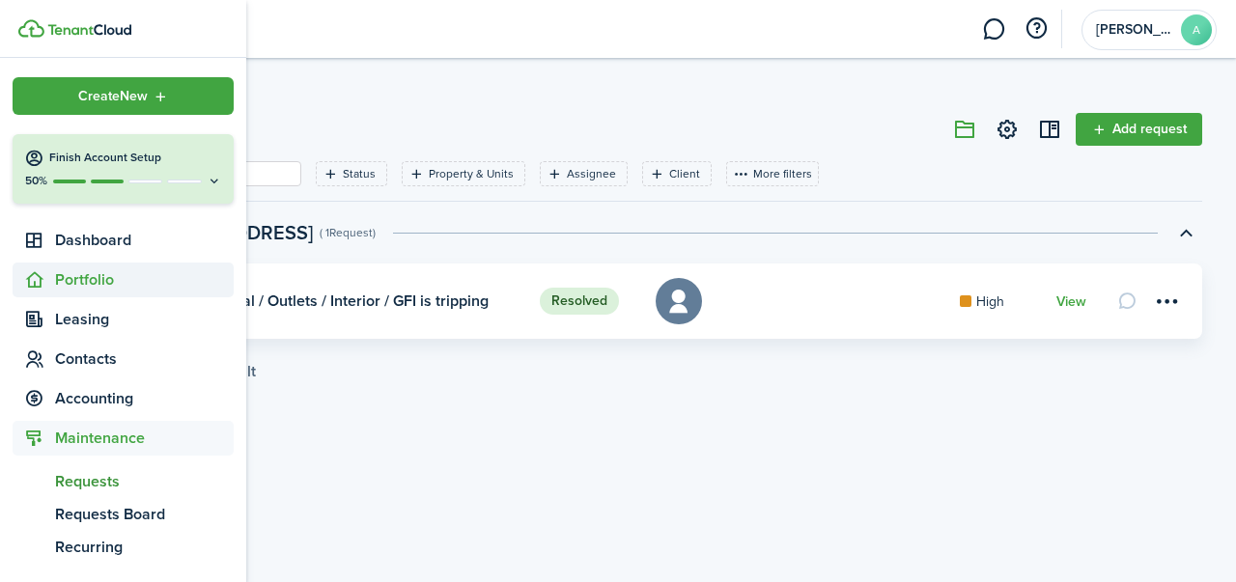
click at [124, 275] on span "Portfolio" at bounding box center [144, 279] width 179 height 23
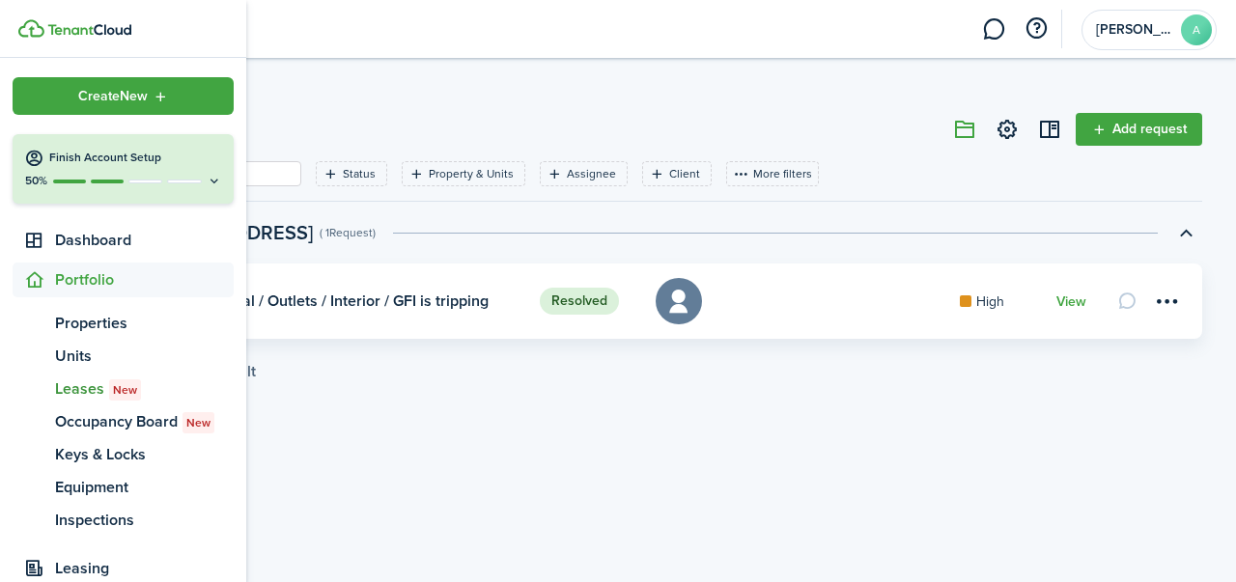
click at [125, 387] on span "New" at bounding box center [125, 389] width 24 height 17
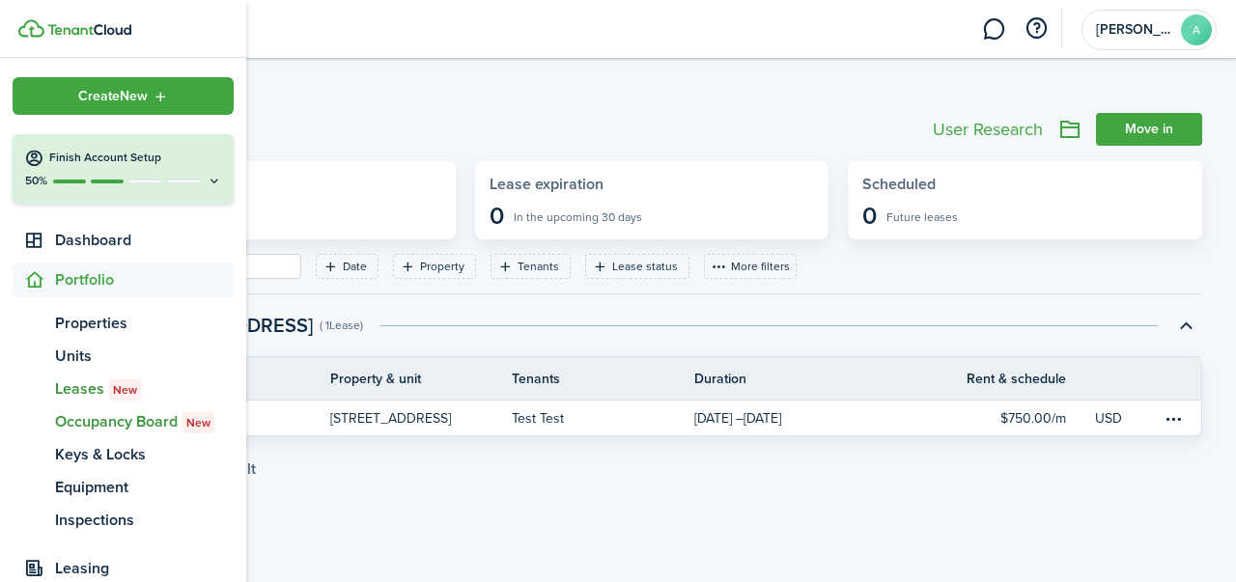
click at [186, 428] on span "New" at bounding box center [198, 422] width 24 height 17
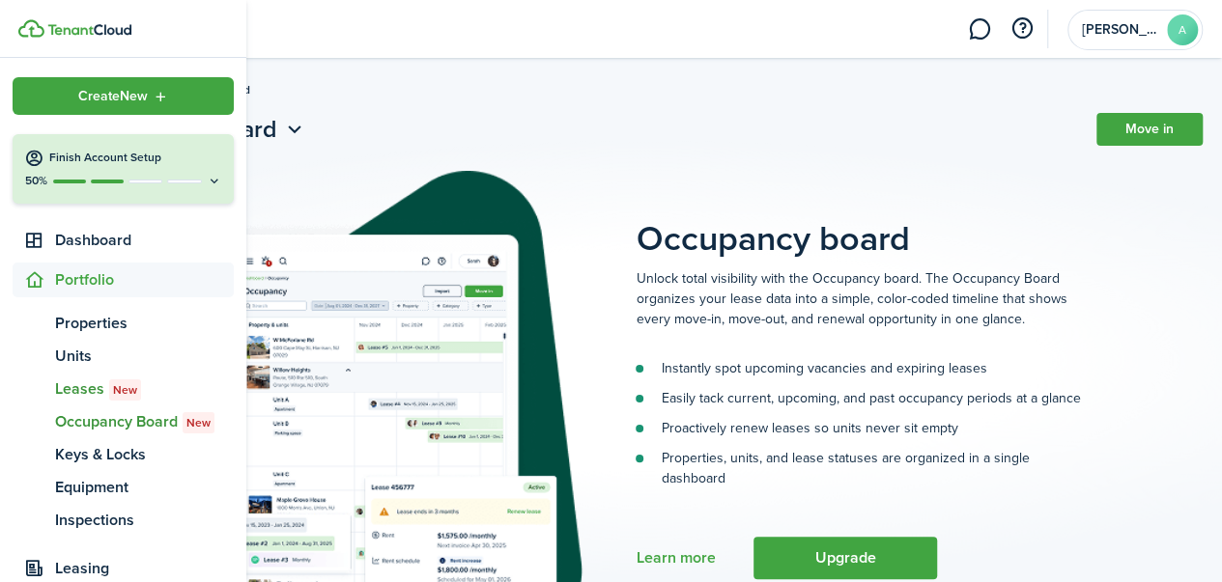
click at [135, 388] on badge "New" at bounding box center [125, 390] width 32 height 21
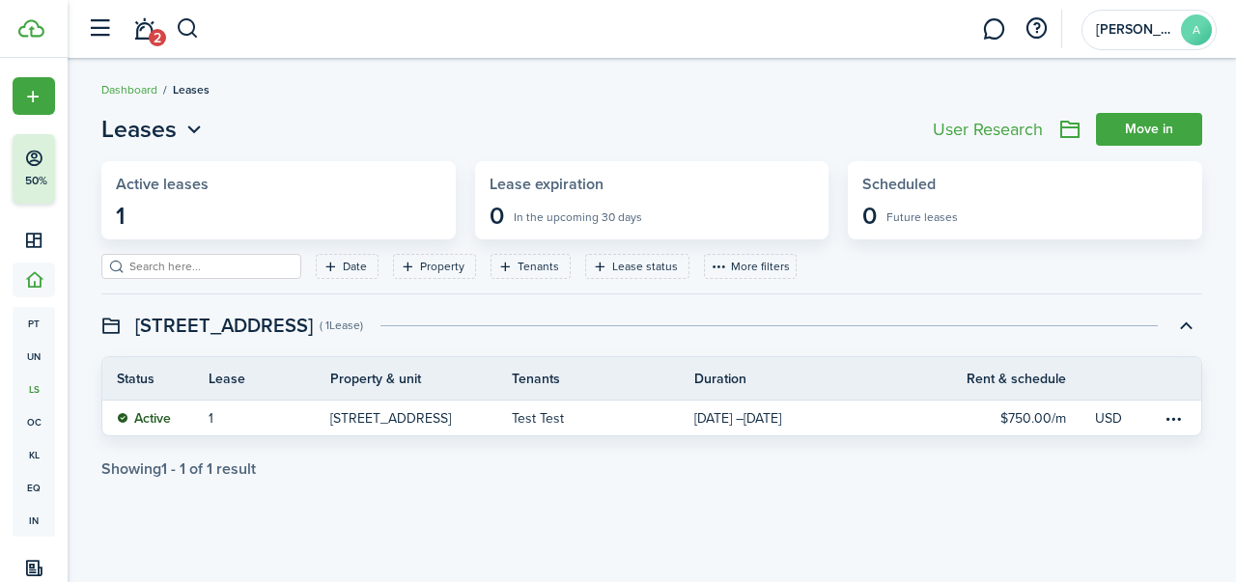
click at [711, 99] on breadcrumb "Dashboard Leases" at bounding box center [651, 80] width 1101 height 44
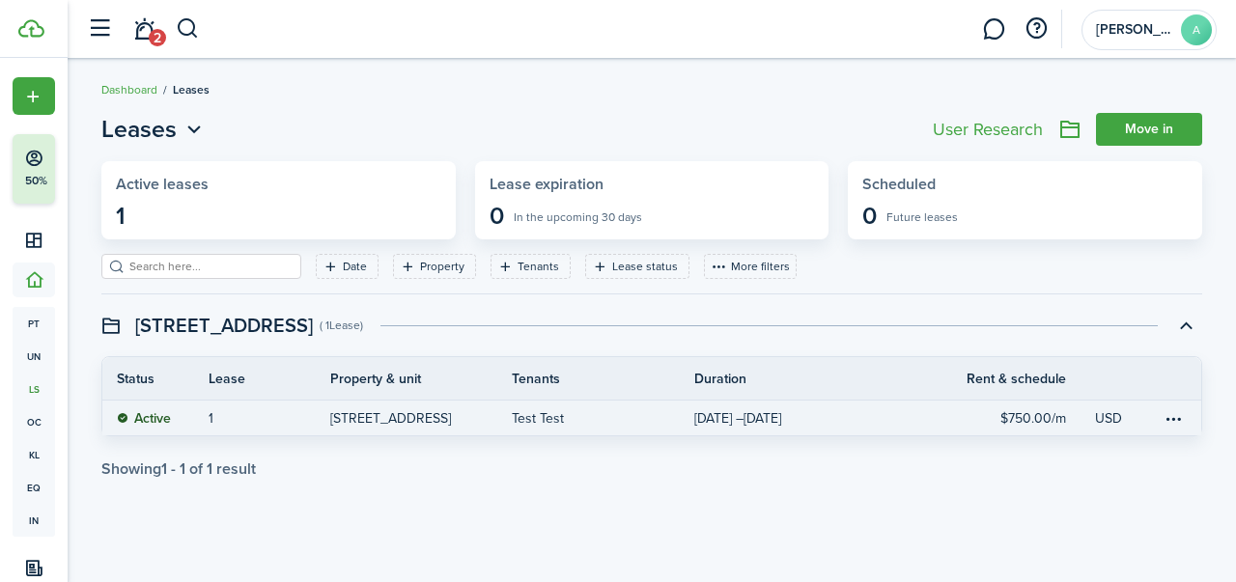
click at [759, 425] on table-info-title "[DATE] – [DATE]" at bounding box center [737, 419] width 87 height 20
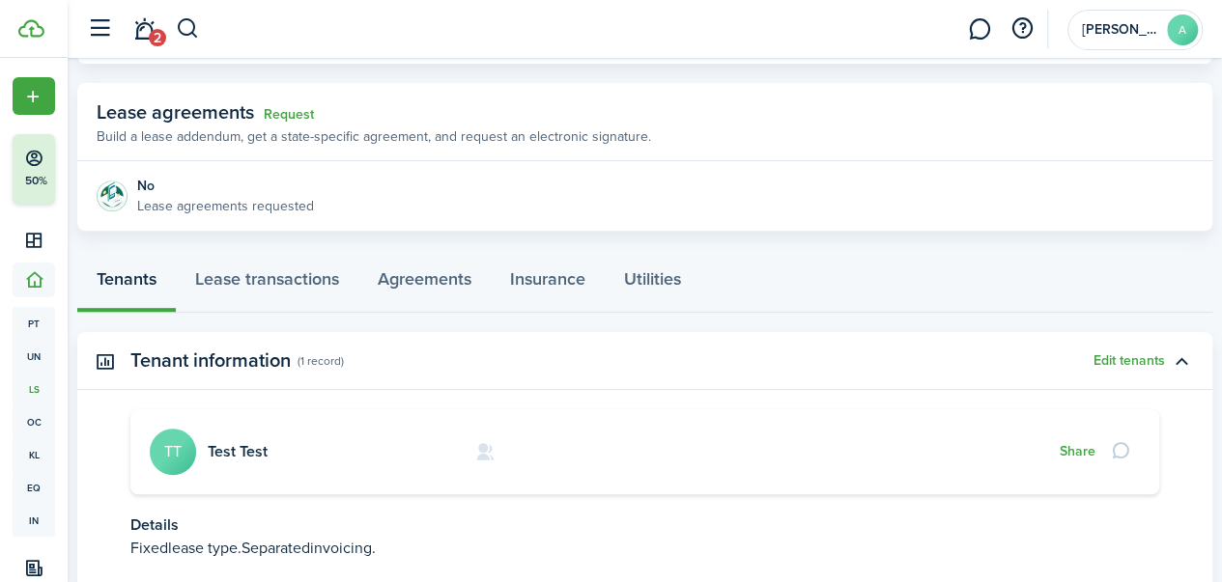
scroll to position [329, 0]
click at [445, 277] on link "Agreements" at bounding box center [424, 285] width 132 height 58
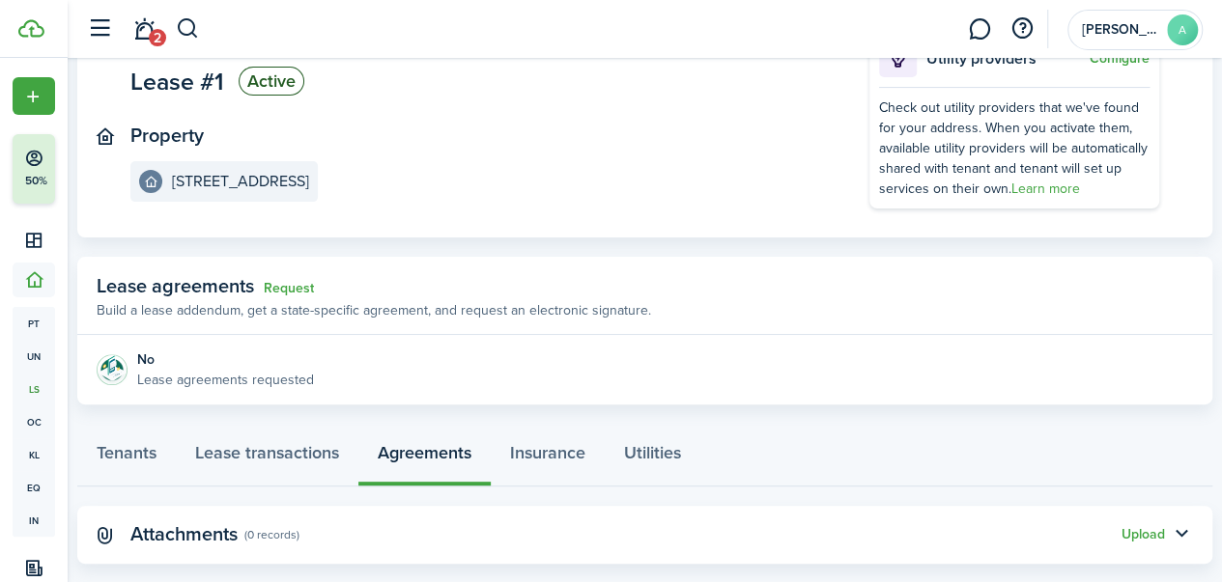
scroll to position [189, 0]
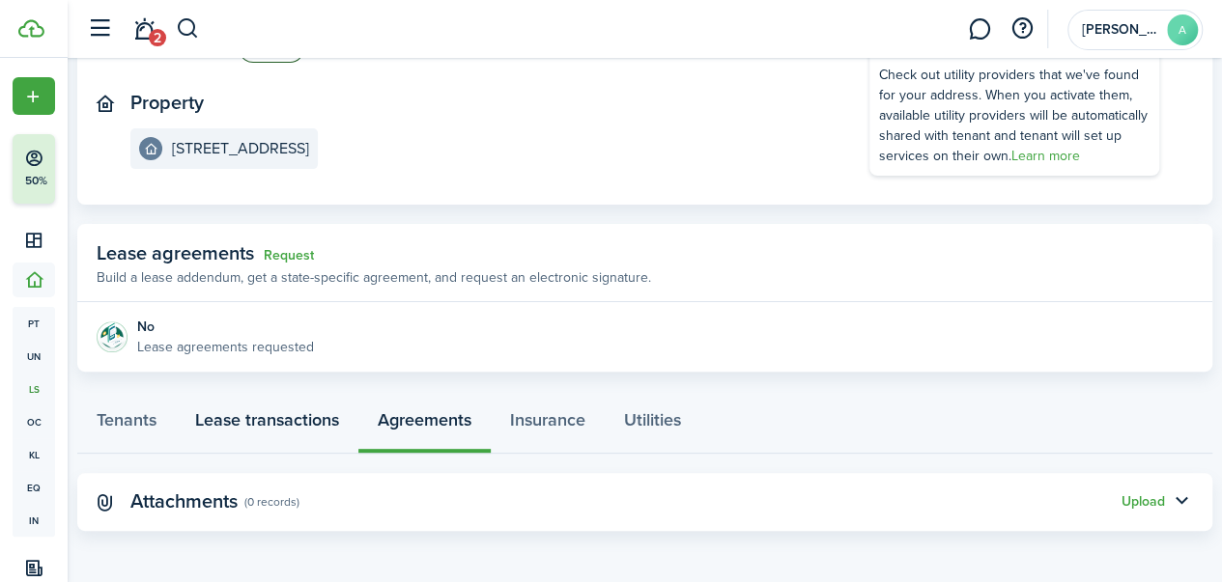
click at [350, 432] on link "Lease transactions" at bounding box center [267, 425] width 183 height 58
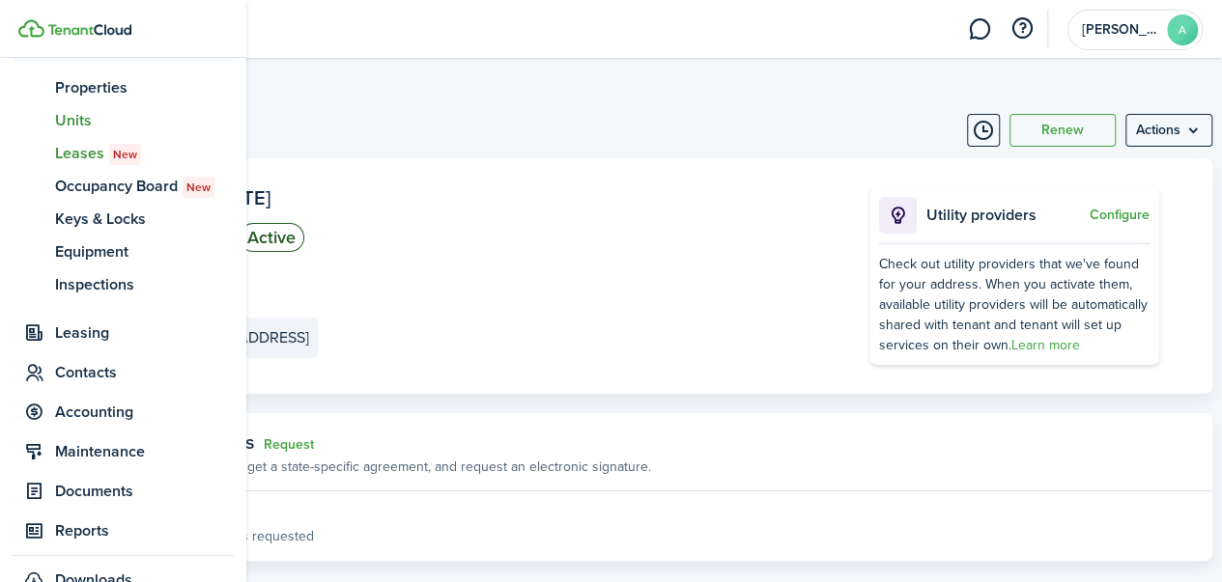
scroll to position [237, 0]
click at [103, 278] on span "Inspections" at bounding box center [144, 283] width 179 height 23
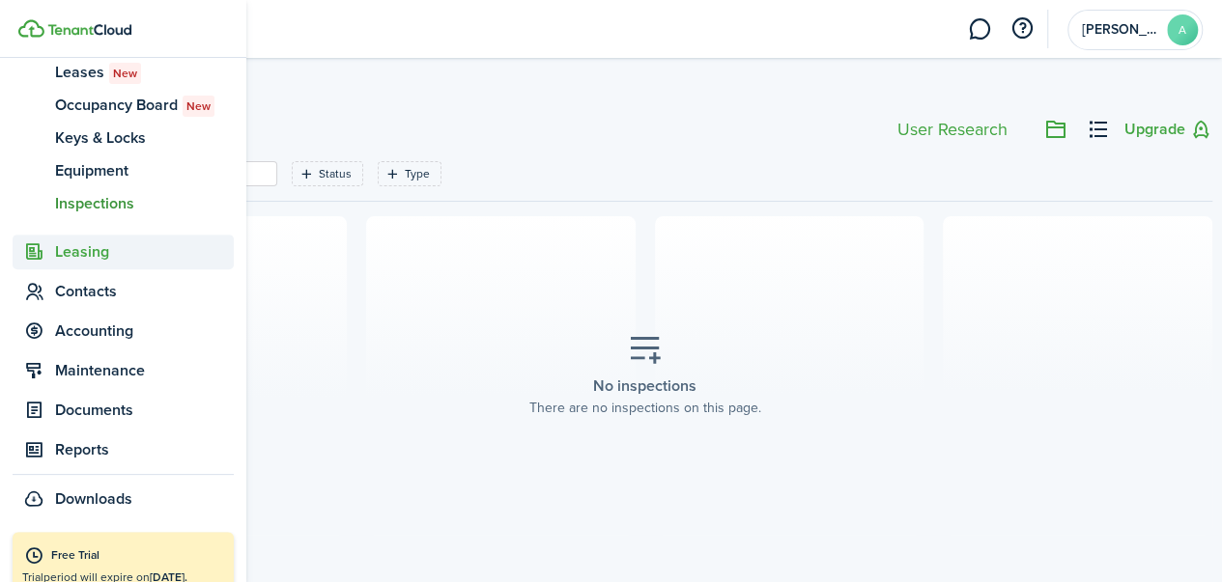
scroll to position [346, 0]
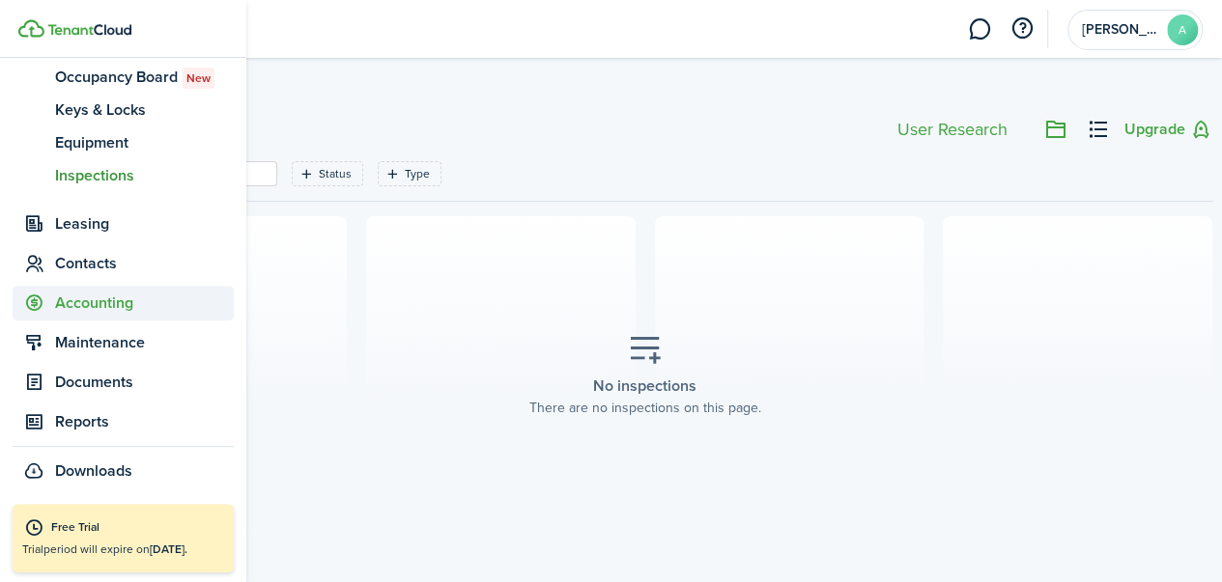
click at [129, 316] on span "Accounting" at bounding box center [123, 303] width 221 height 35
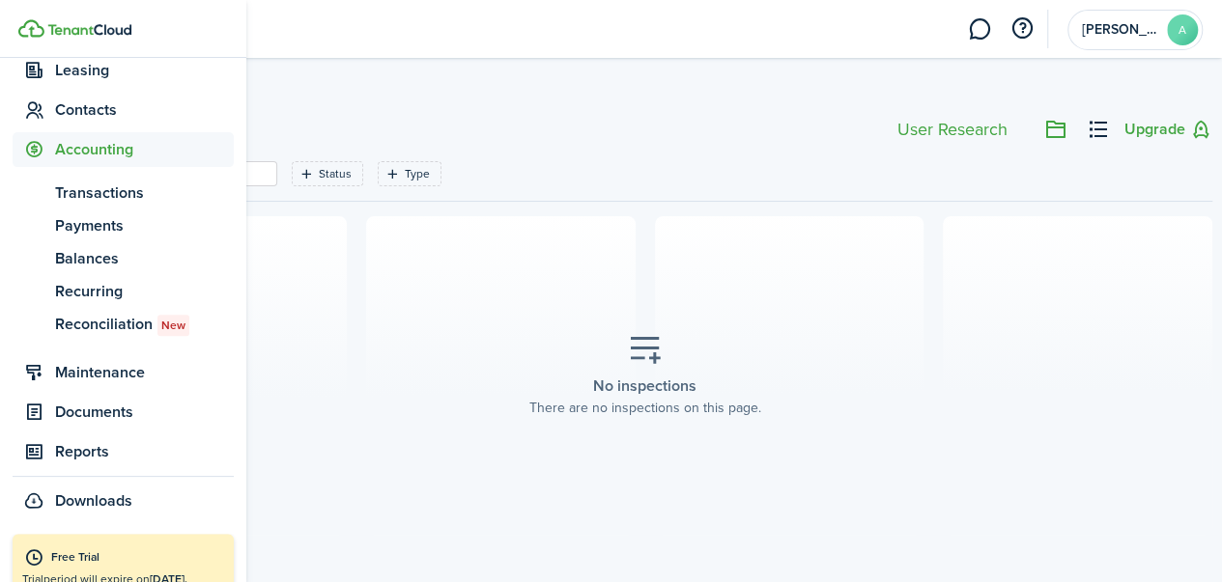
scroll to position [246, 0]
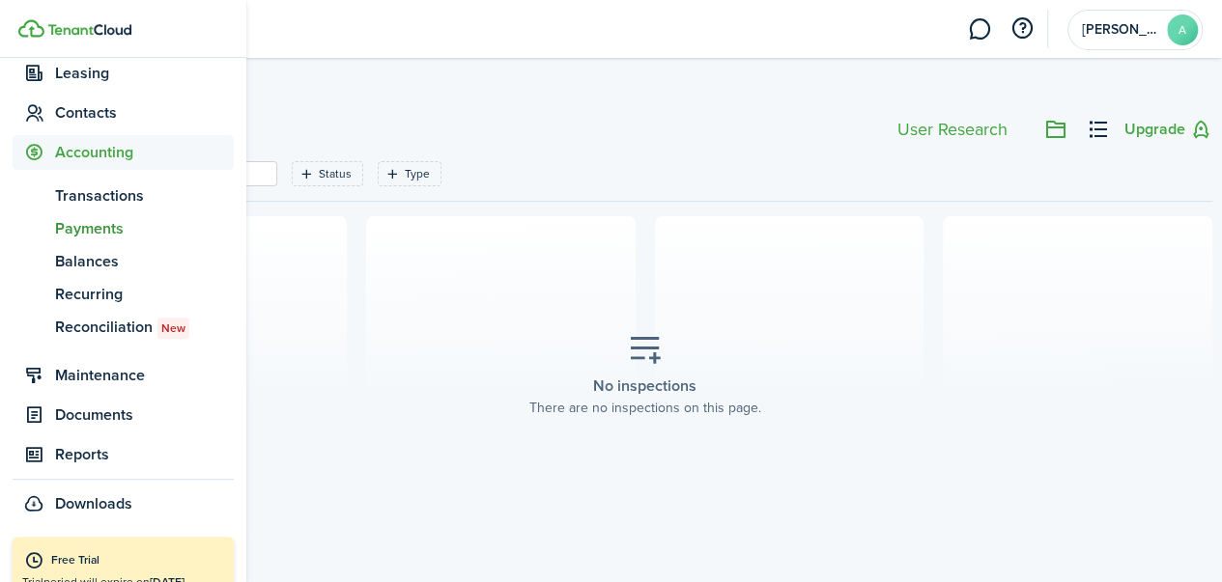
click at [115, 230] on span "Payments" at bounding box center [144, 228] width 179 height 23
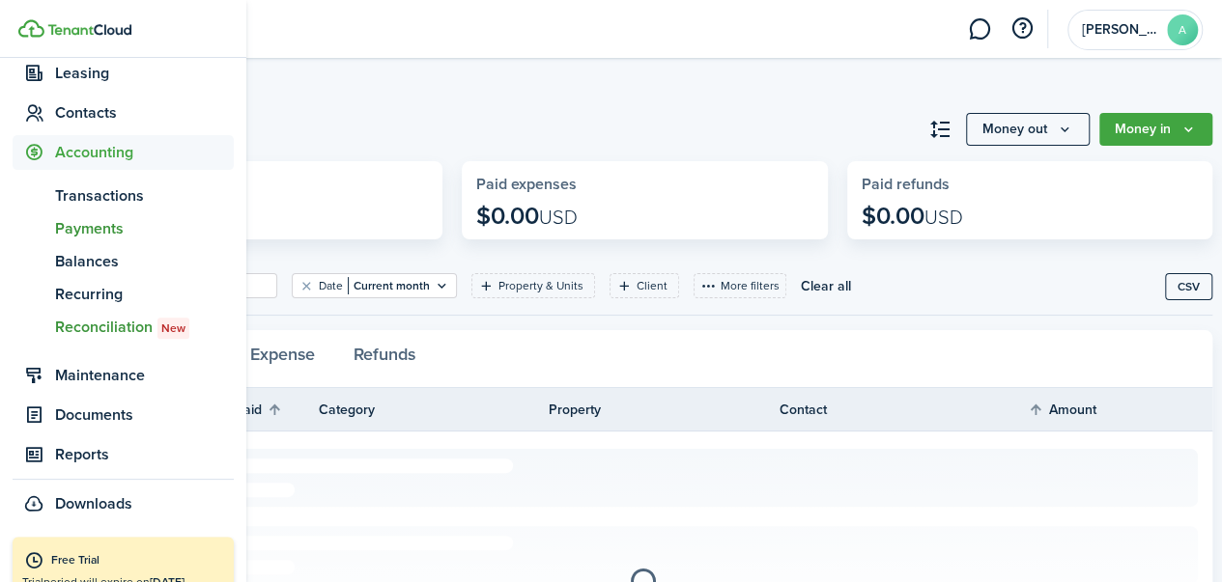
click at [109, 342] on link "re Reconciliation New" at bounding box center [123, 327] width 221 height 33
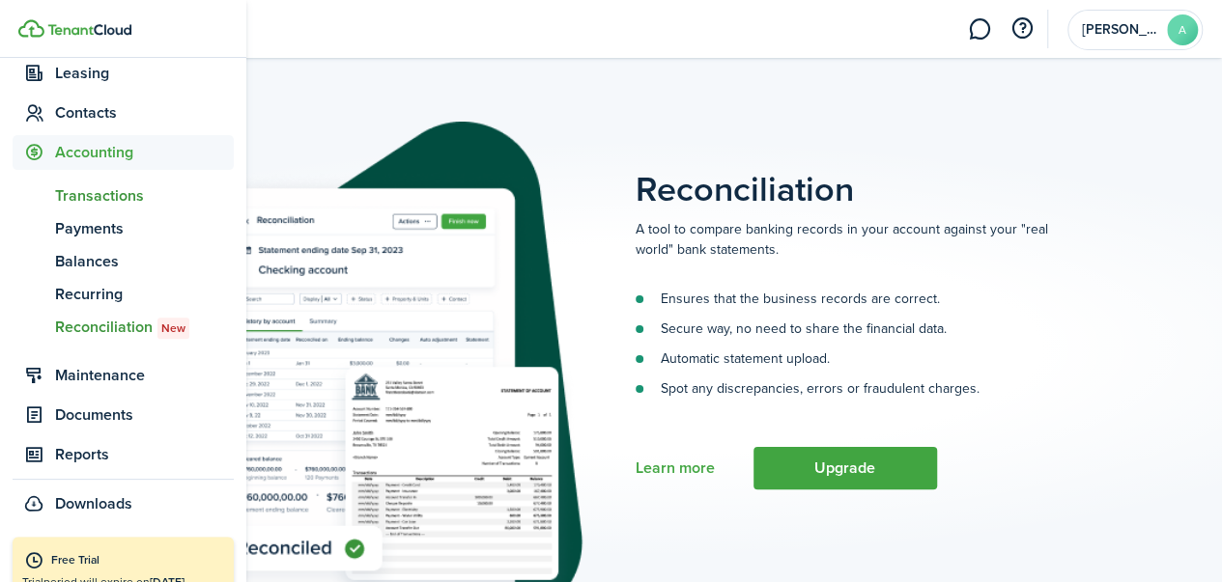
click at [115, 204] on span "Transactions" at bounding box center [144, 195] width 179 height 23
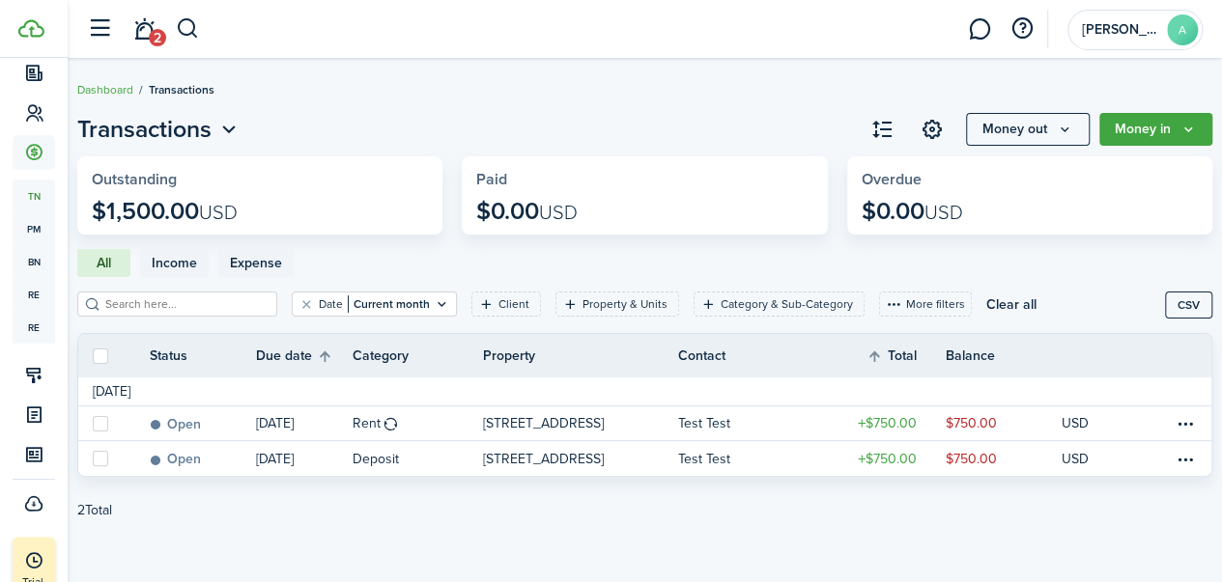
click at [441, 256] on invoice-list-tabs "All Income Expense" at bounding box center [644, 263] width 1135 height 28
click at [108, 359] on label at bounding box center [100, 356] width 15 height 15
click at [93, 356] on input "checkbox" at bounding box center [92, 355] width 1 height 1
checkbox input "true"
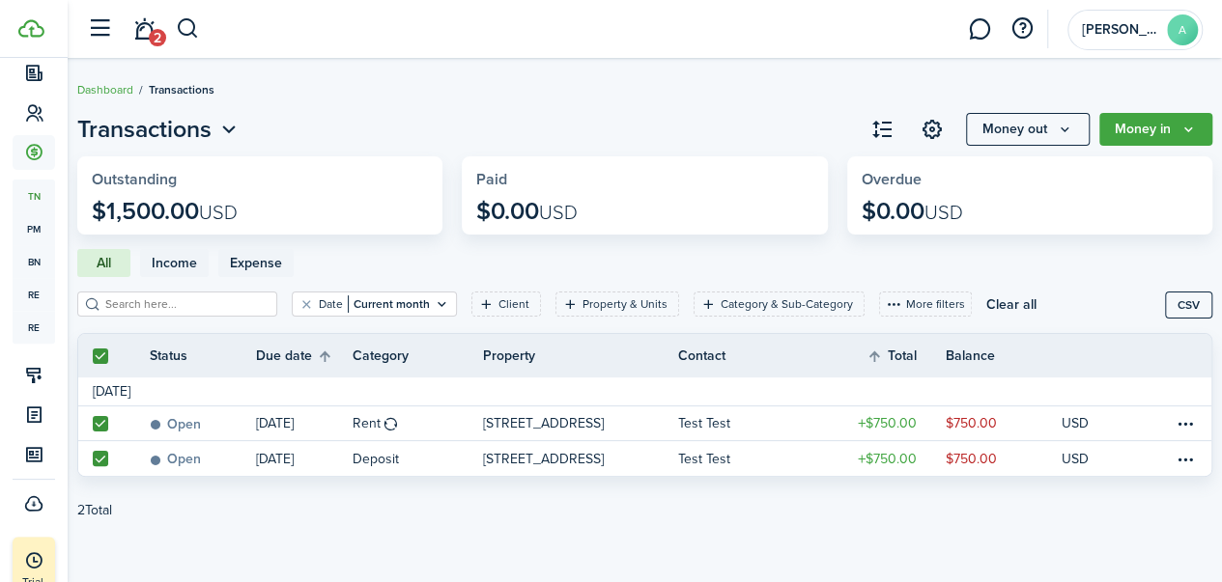
checkbox input "true"
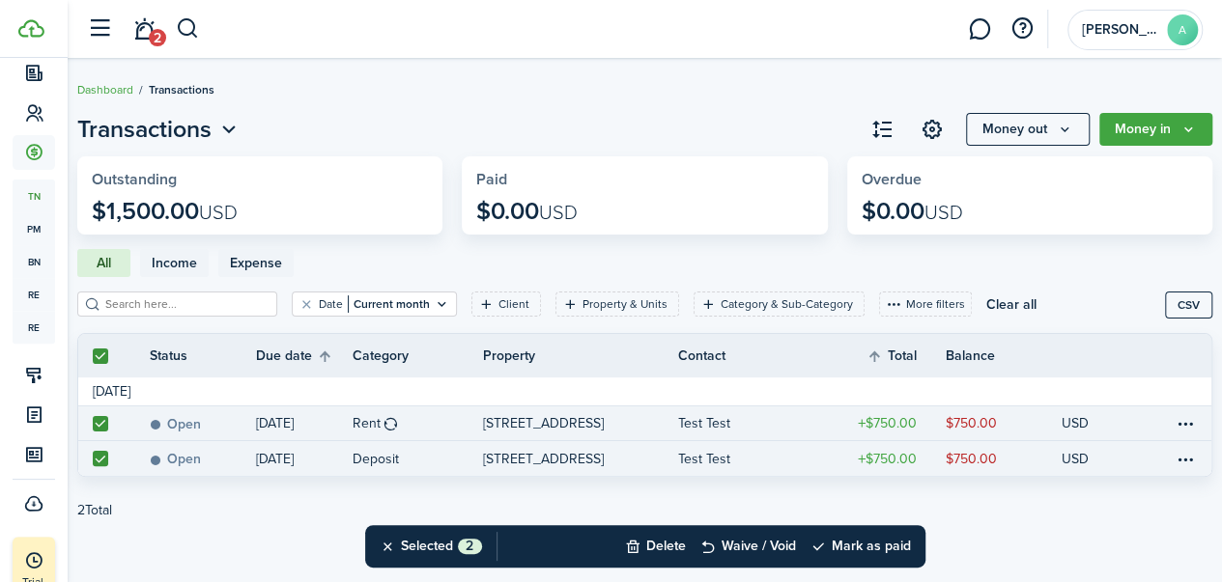
click at [1157, 142] on button "Money in" at bounding box center [1155, 129] width 113 height 33
click at [964, 269] on invoice-list-tabs "All Income Expense" at bounding box center [644, 263] width 1135 height 28
click at [860, 550] on button "Mark as paid" at bounding box center [860, 546] width 100 height 42
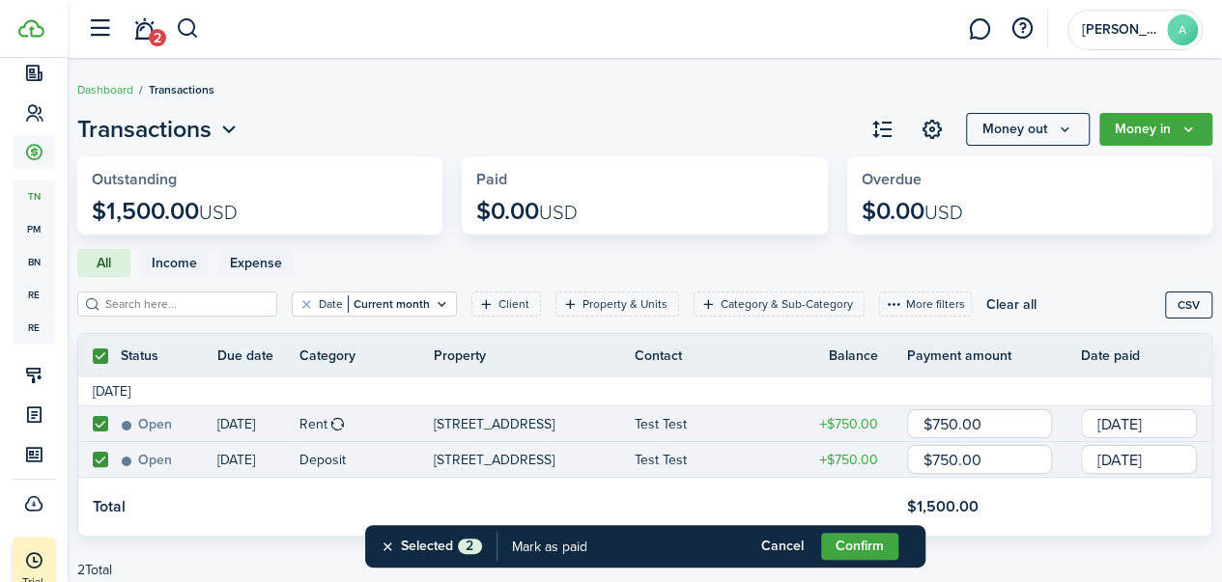
click at [623, 273] on invoice-list-tabs "All Income Expense" at bounding box center [644, 263] width 1135 height 28
click at [868, 546] on button "Confirm" at bounding box center [859, 546] width 77 height 27
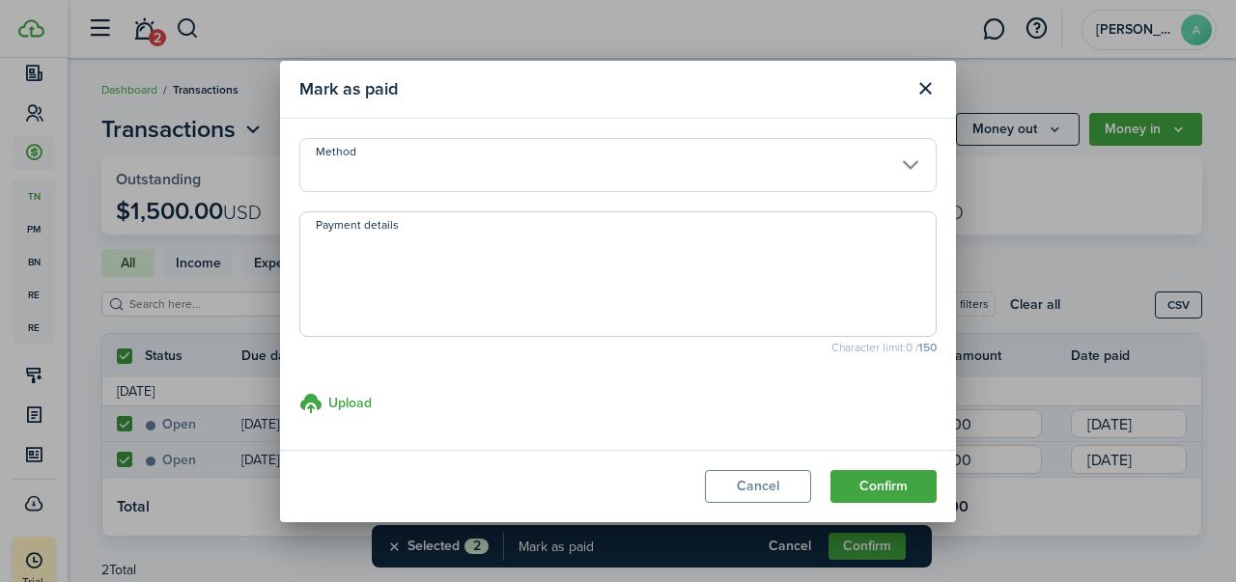
click at [908, 482] on button "Confirm" at bounding box center [884, 486] width 106 height 33
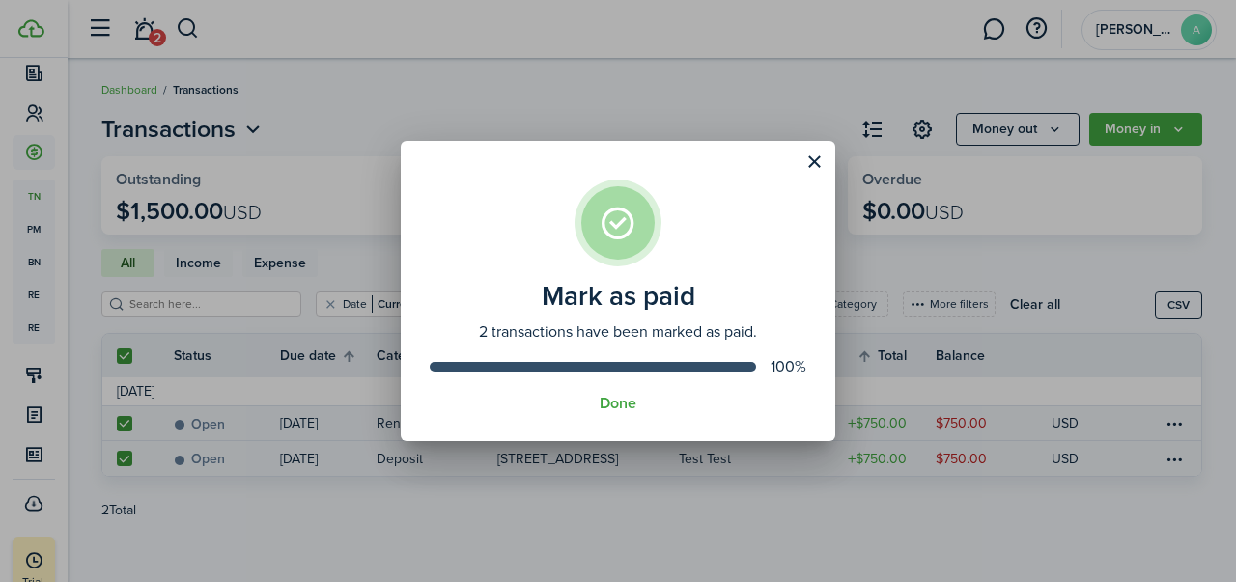
click at [633, 409] on button "Done" at bounding box center [618, 403] width 37 height 17
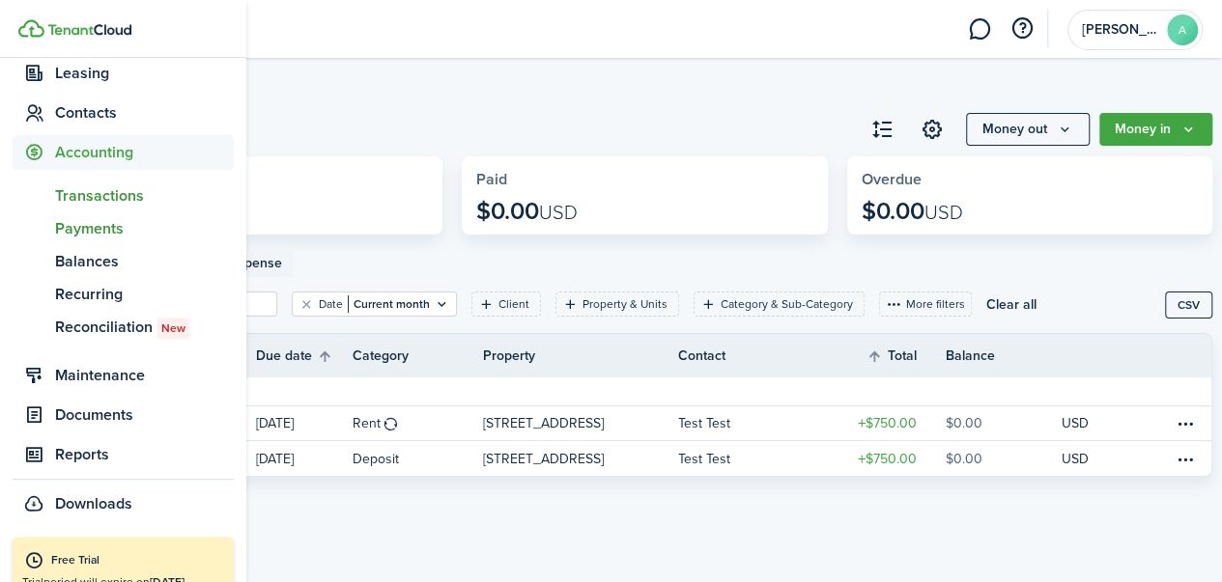
click at [106, 240] on span "Payments" at bounding box center [144, 228] width 179 height 23
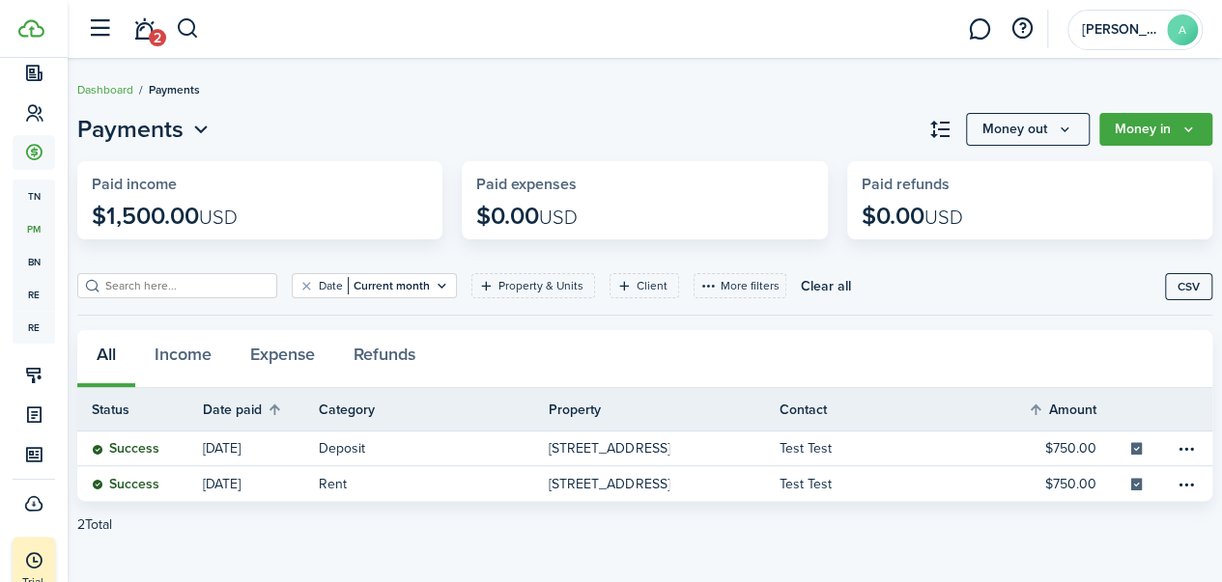
click at [396, 248] on div "Payments Money out Money in Paid income $1,500.00 USD Paid expenses $0.00 USD P…" at bounding box center [645, 330] width 1154 height 437
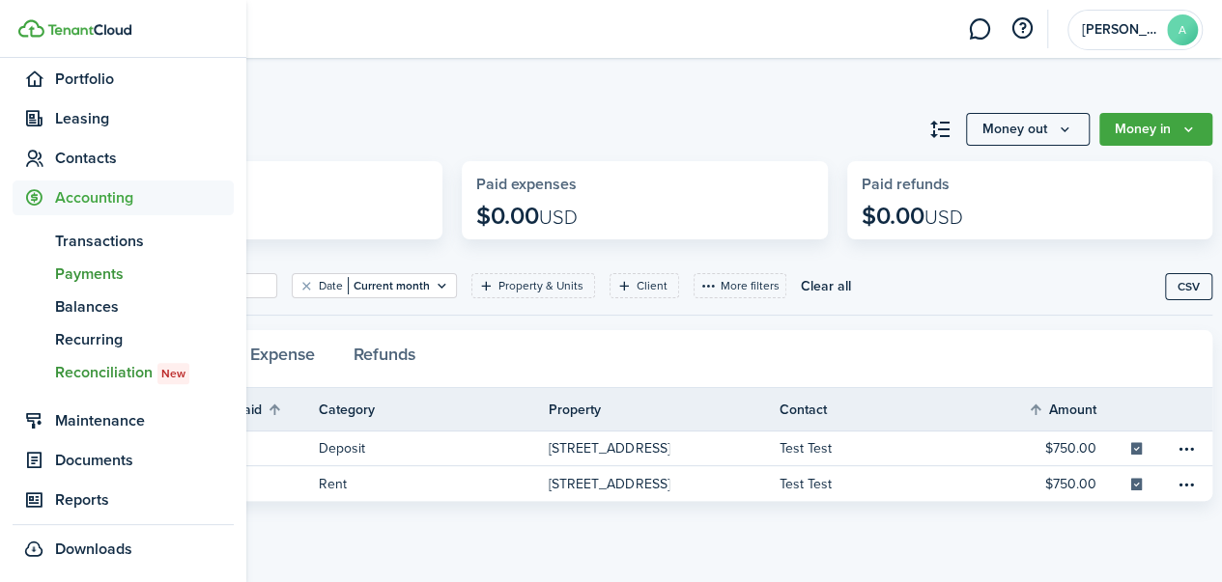
scroll to position [202, 0]
click at [128, 452] on span "Documents" at bounding box center [144, 459] width 179 height 23
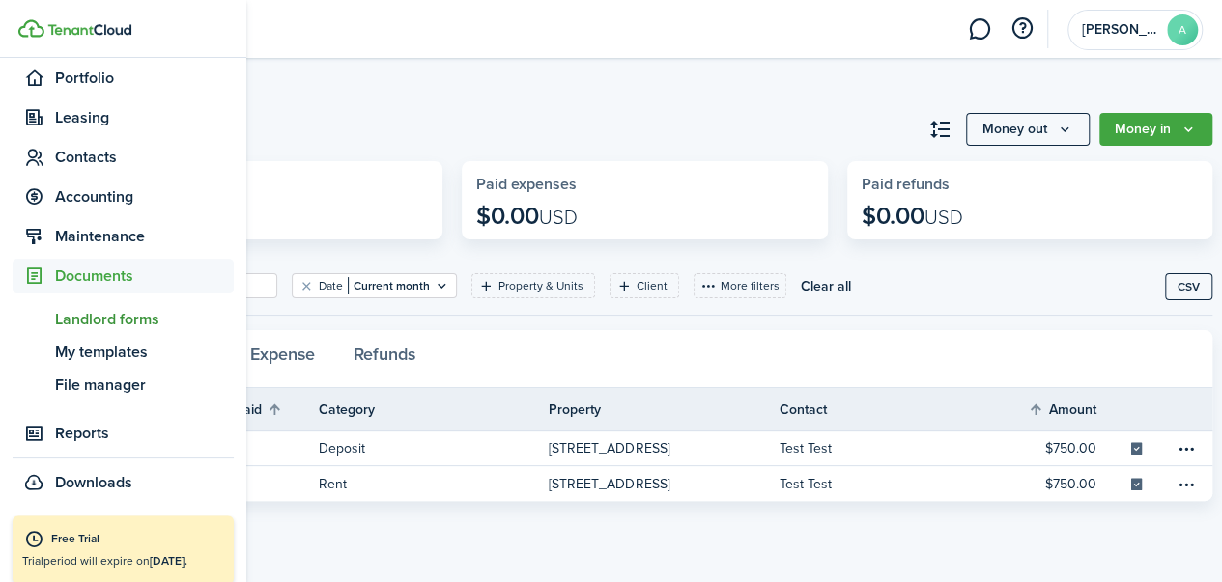
click at [147, 323] on span "Landlord forms" at bounding box center [144, 319] width 179 height 23
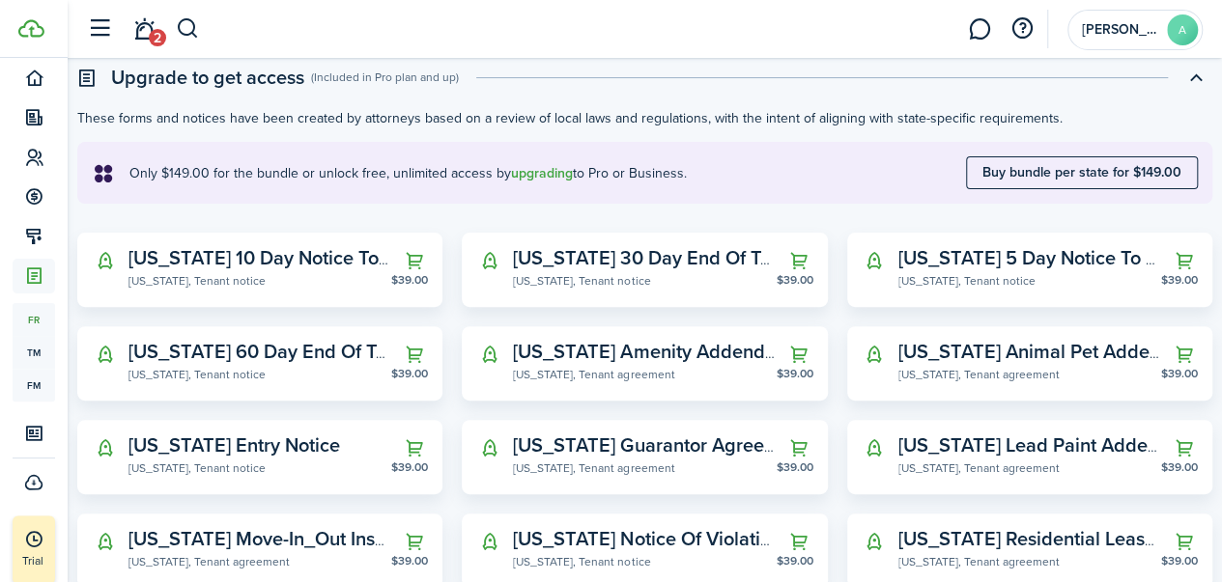
scroll to position [157, 0]
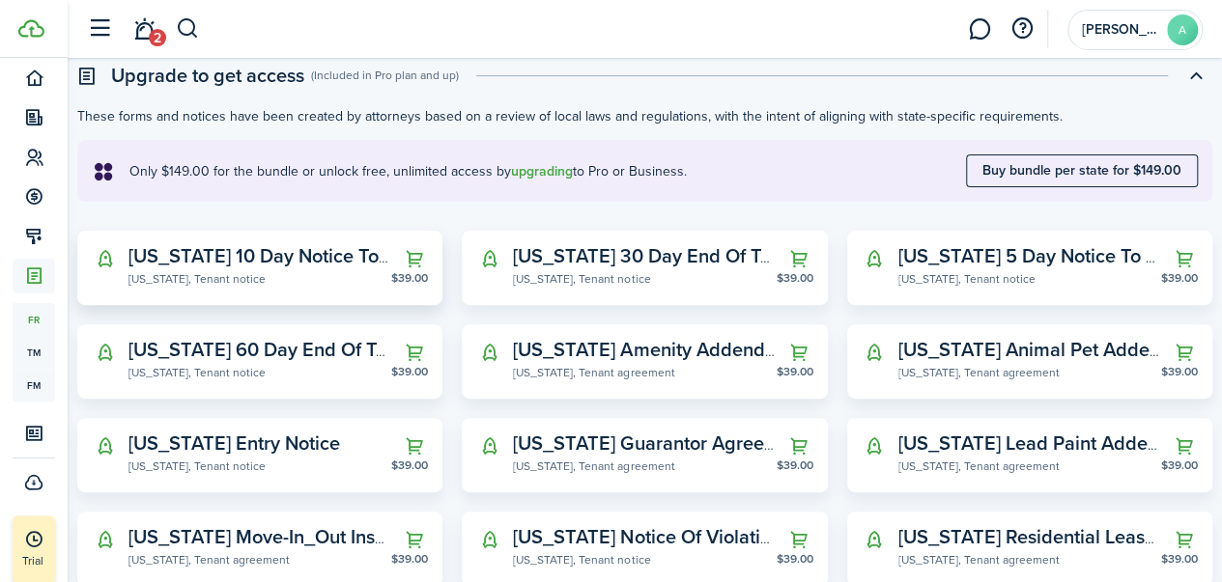
click at [208, 275] on widget-stats-subtitle "[US_STATE], Tenant notice" at bounding box center [259, 277] width 263 height 19
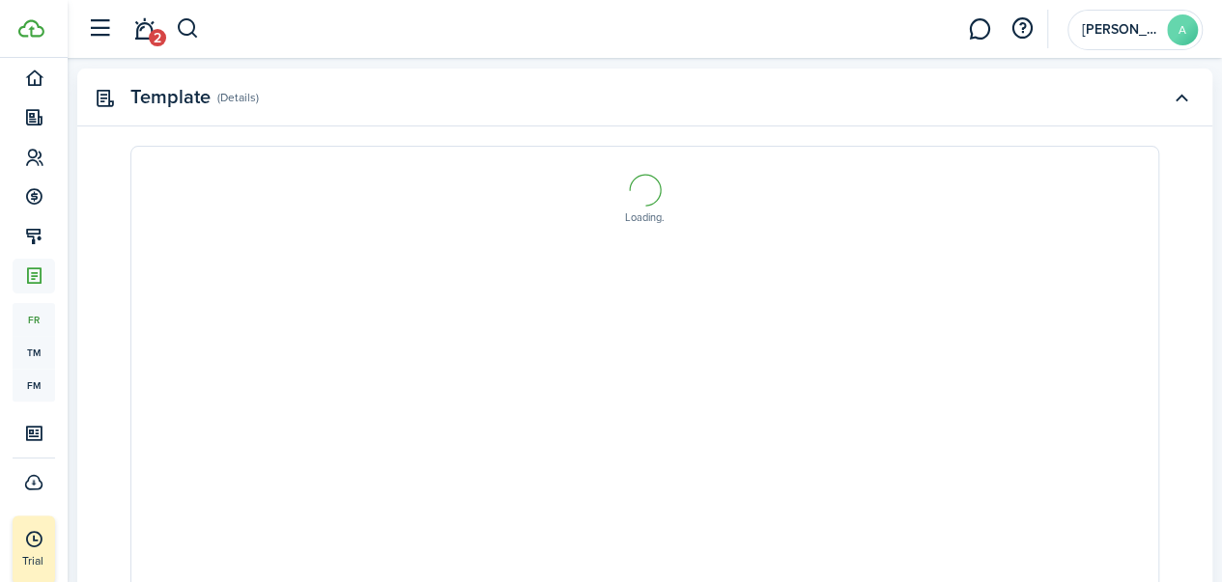
select select "fit"
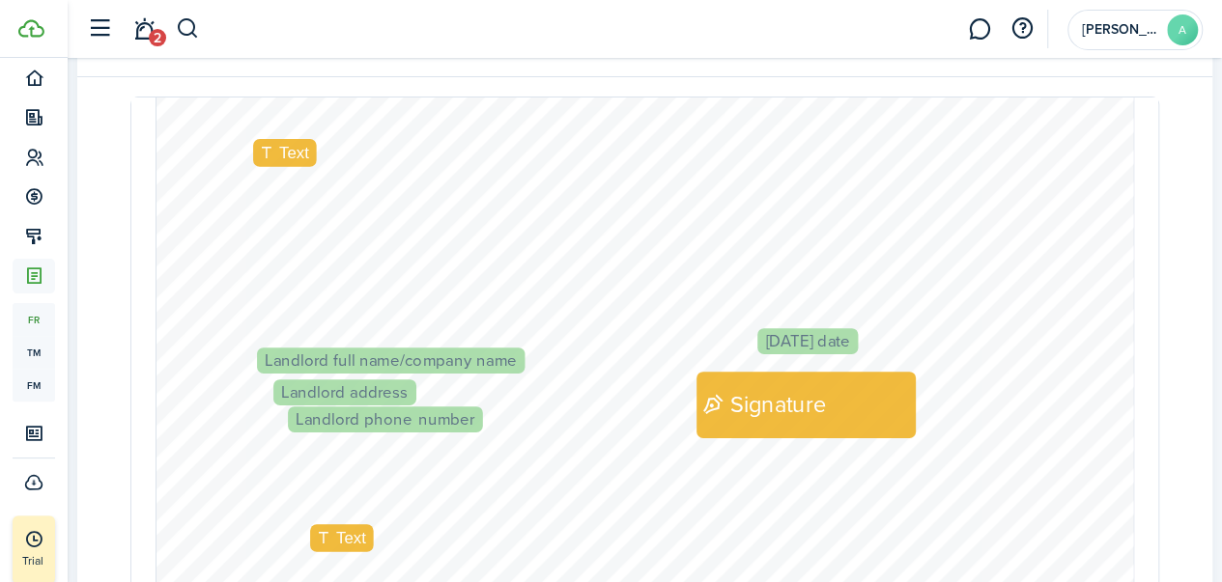
scroll to position [176, 0]
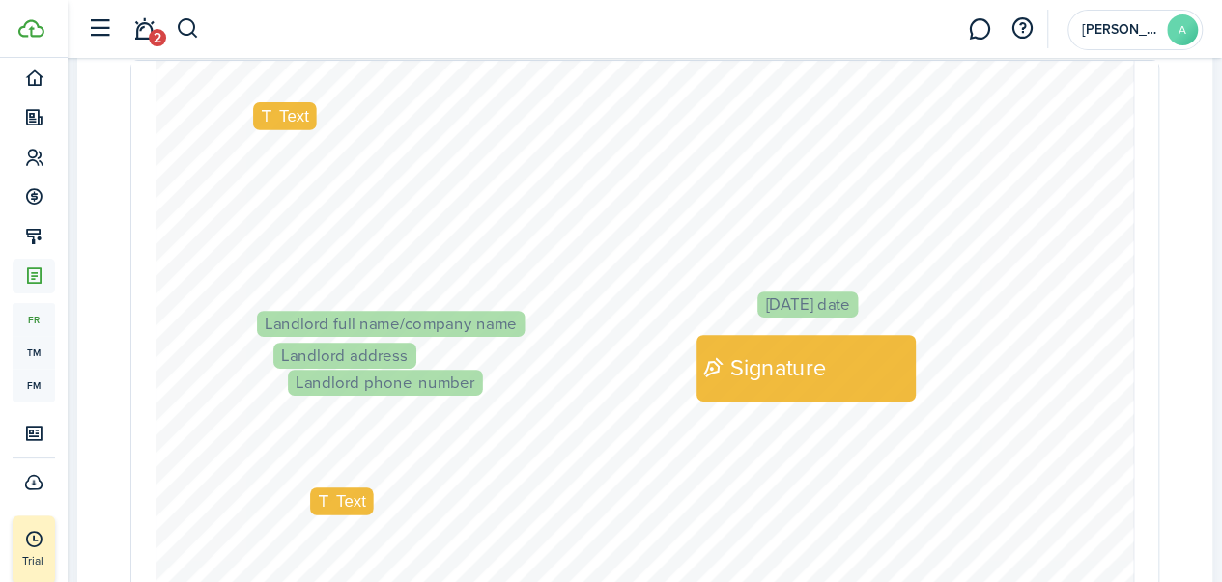
click at [443, 316] on span "Landlord full name/company name" at bounding box center [391, 324] width 252 height 16
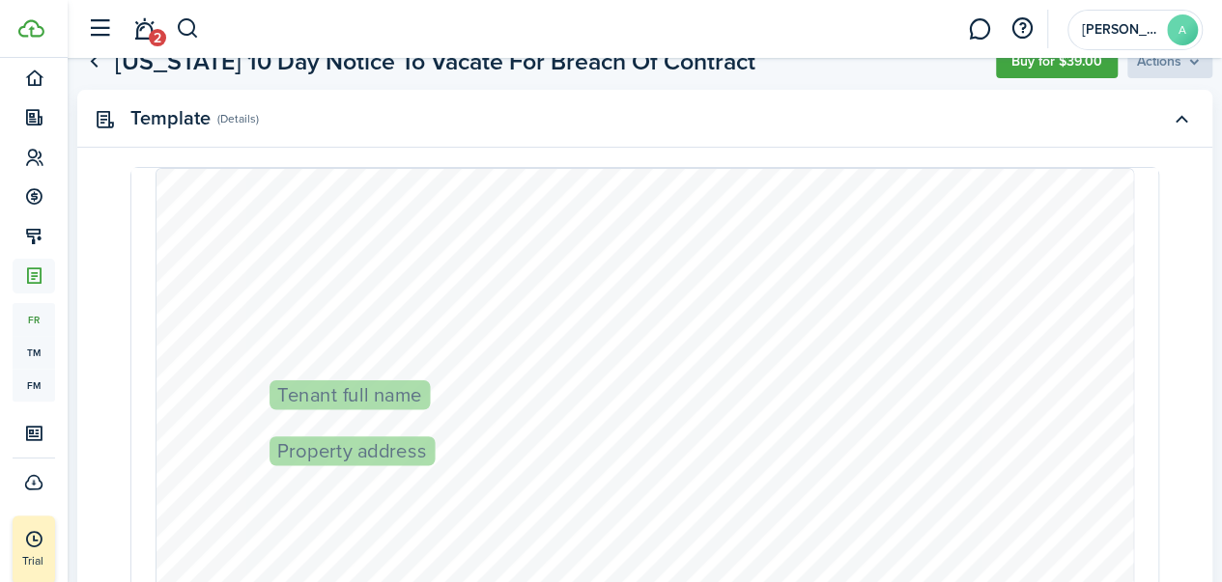
scroll to position [68, 0]
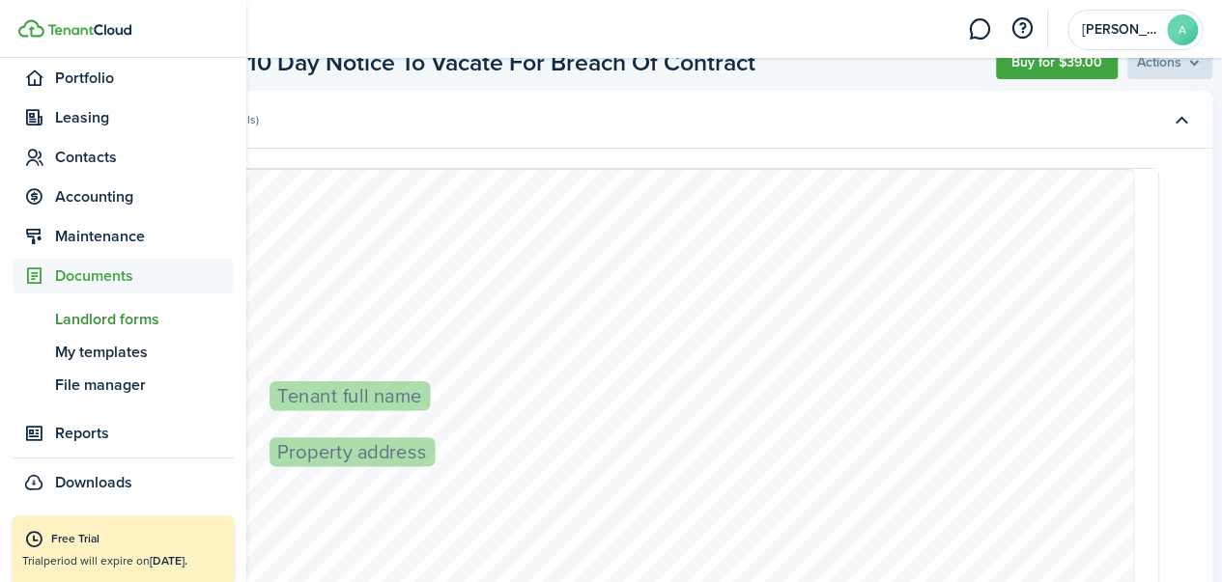
click at [142, 316] on span "Landlord forms" at bounding box center [144, 319] width 179 height 23
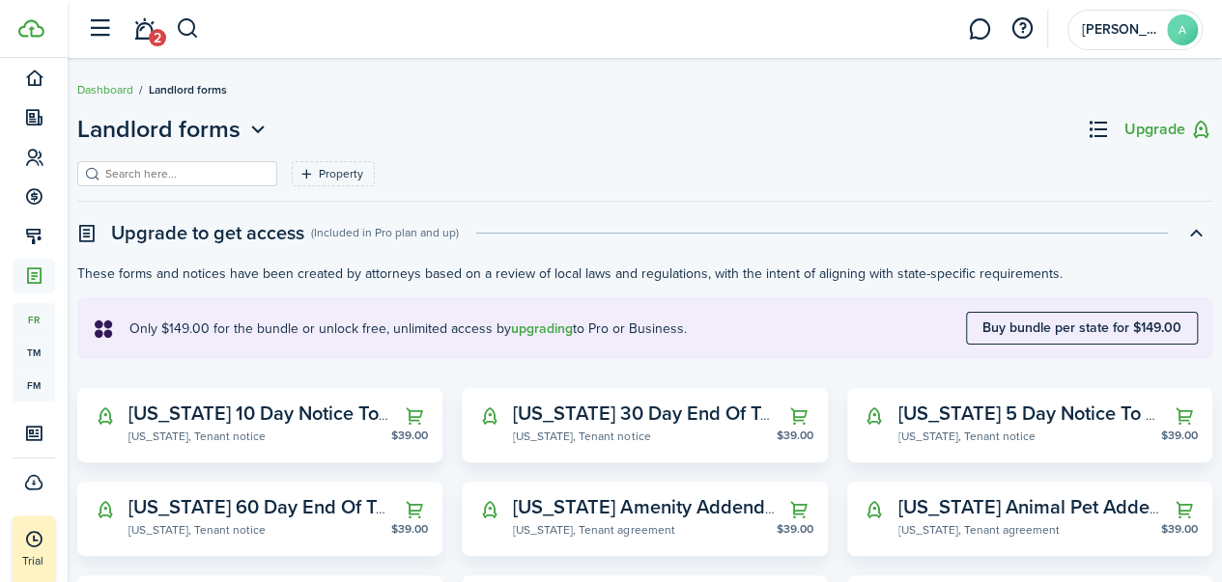
click at [621, 319] on explanation-description "Only $149.00 for the bundle or unlock free, unlimited access by upgrading to Pr…" at bounding box center [540, 329] width 822 height 20
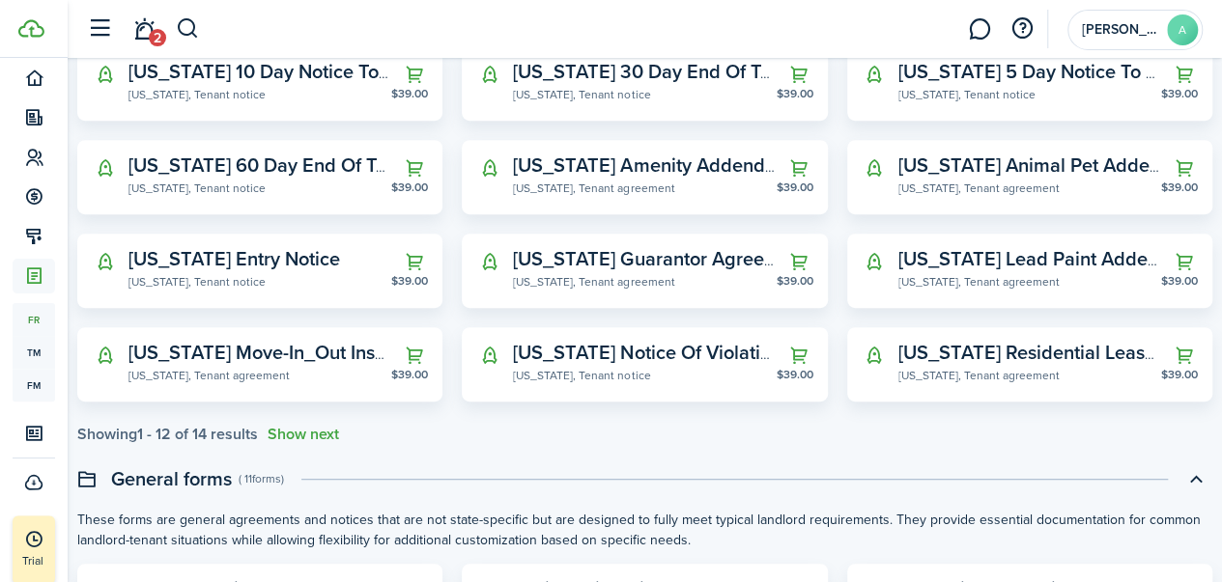
scroll to position [340, 0]
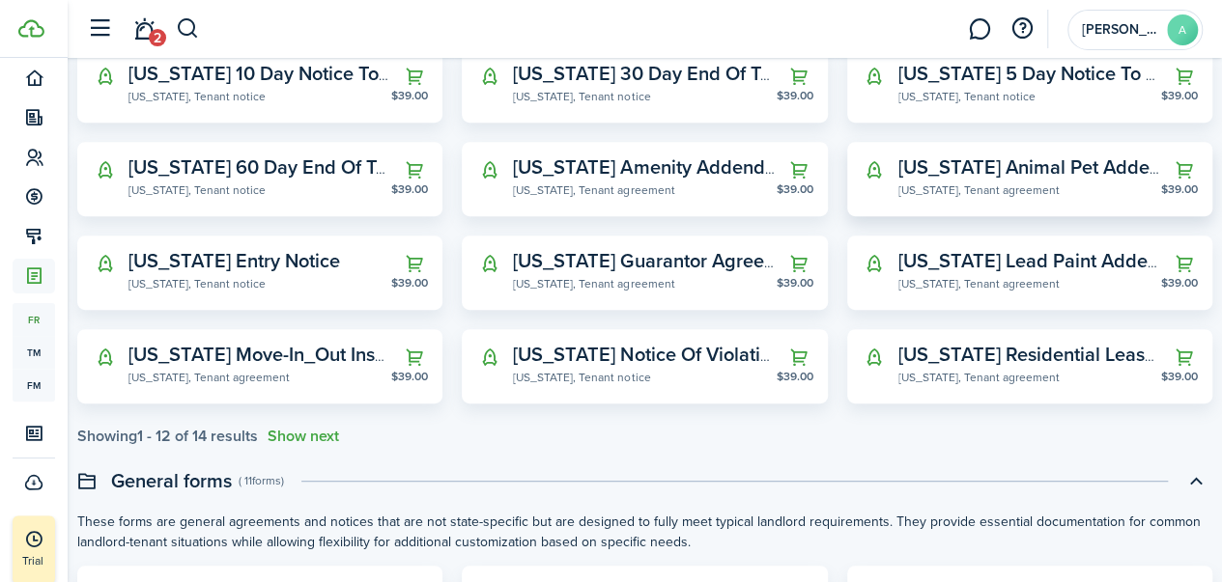
click at [956, 202] on widget-stats "$39.00 [US_STATE] Animal Pet Addendum [US_STATE], Tenant agreement" at bounding box center [1029, 179] width 365 height 74
click at [968, 168] on widget-stats-description "[US_STATE] Animal Pet Addendum" at bounding box center [1048, 167] width 300 height 29
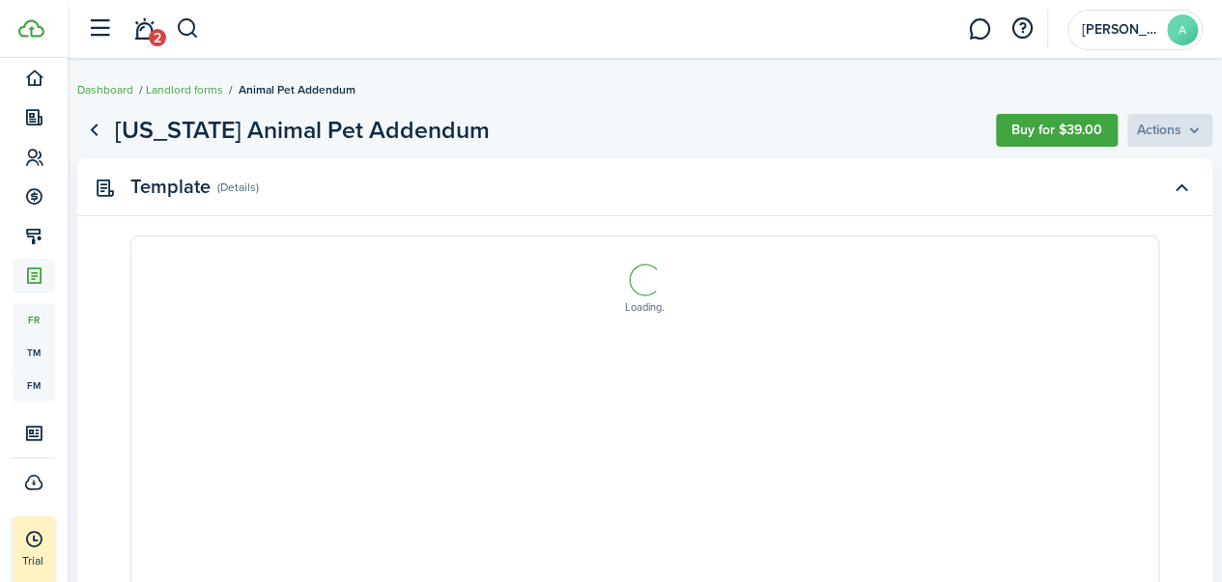
select select "fit"
drag, startPoint x: 673, startPoint y: 458, endPoint x: 670, endPoint y: 436, distance: 22.4
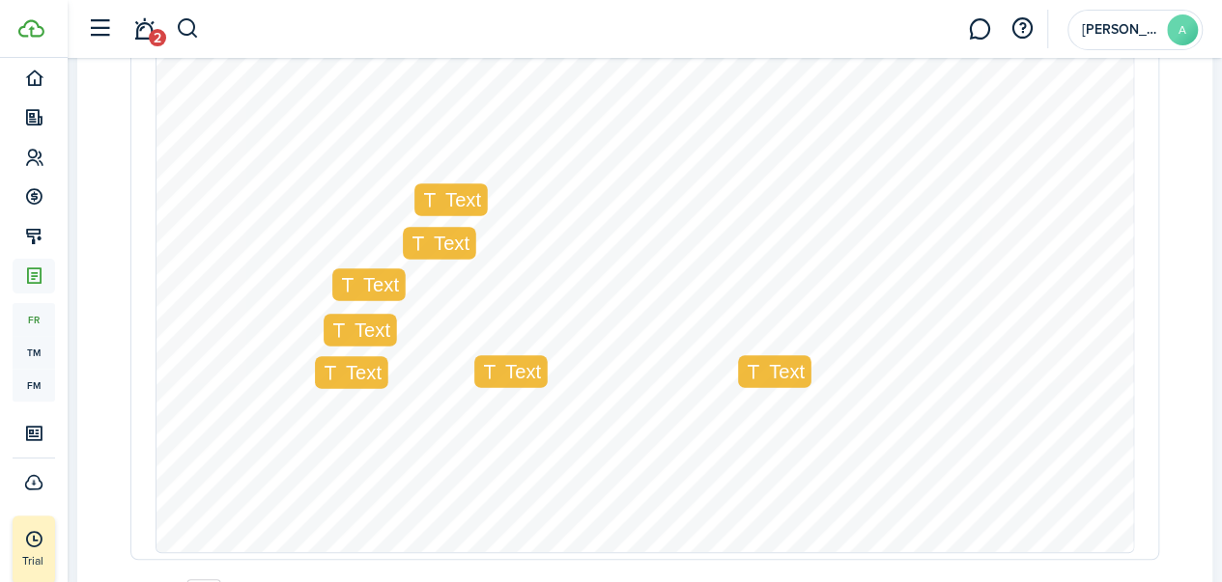
scroll to position [362, 0]
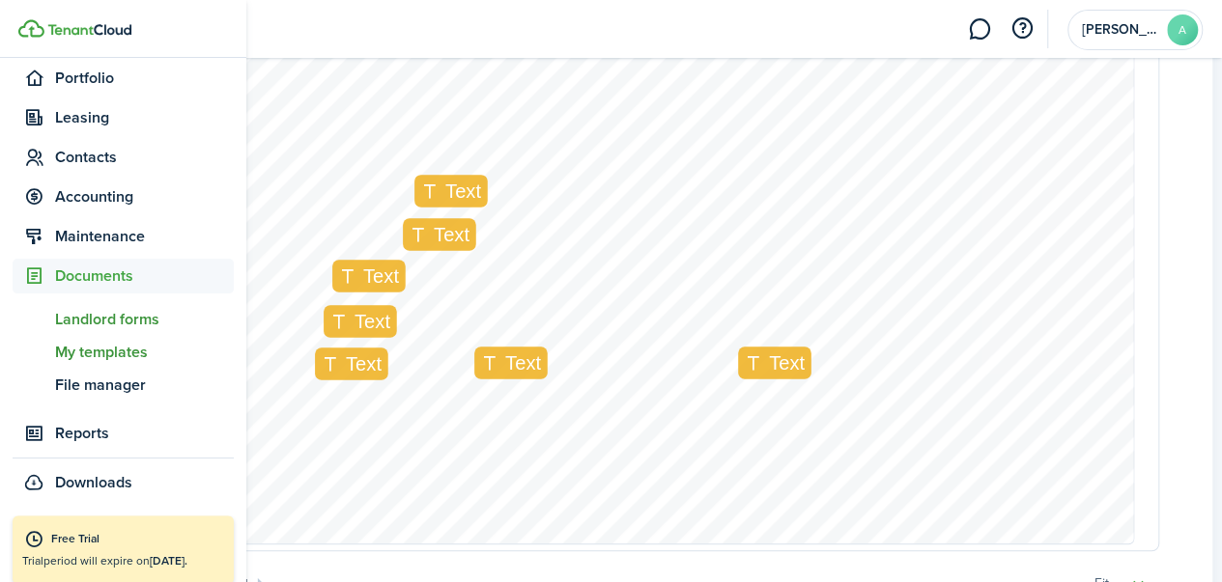
drag, startPoint x: 101, startPoint y: 313, endPoint x: 52, endPoint y: 339, distance: 55.7
click at [52, 339] on span "tm" at bounding box center [34, 352] width 42 height 33
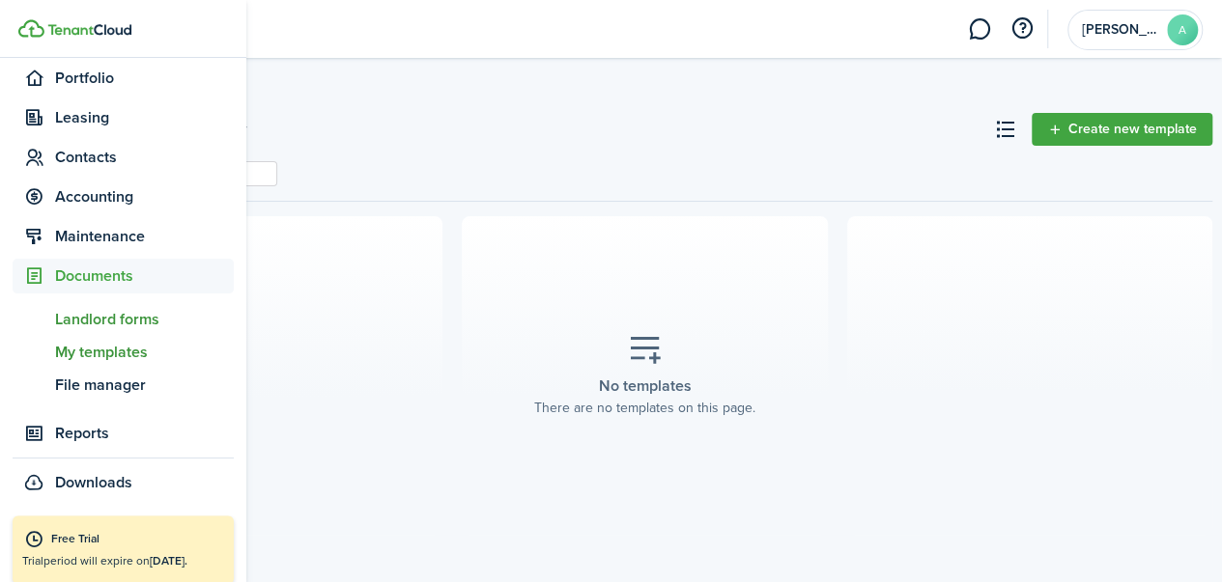
click at [113, 327] on span "Landlord forms" at bounding box center [144, 319] width 179 height 23
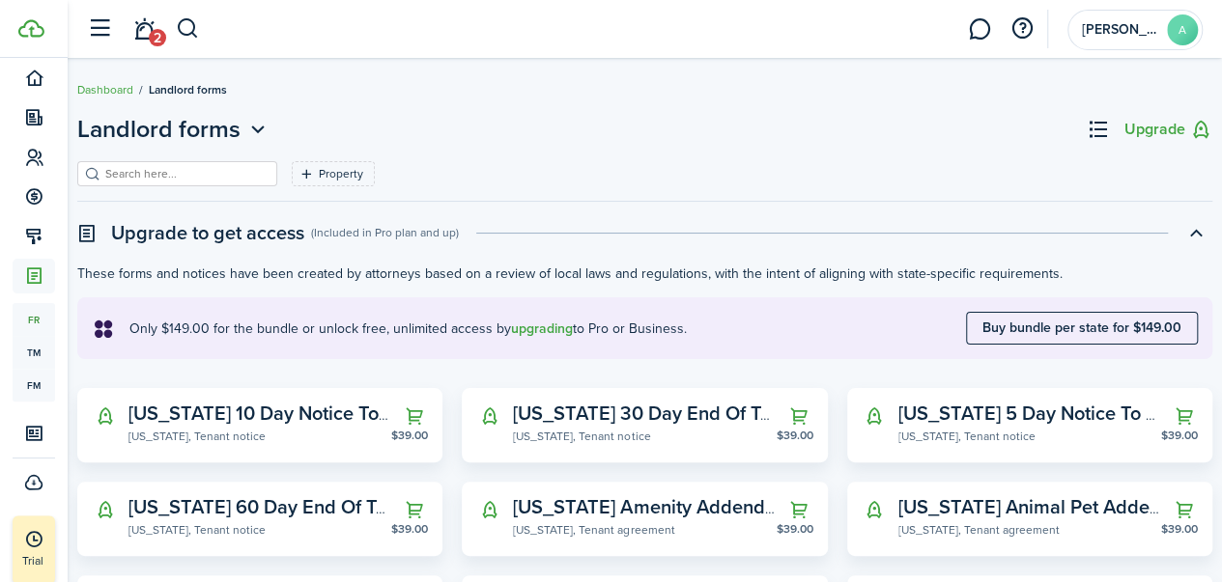
click at [500, 273] on p "These forms and notices have been created by attorneys based on a review of loc…" at bounding box center [644, 274] width 1135 height 20
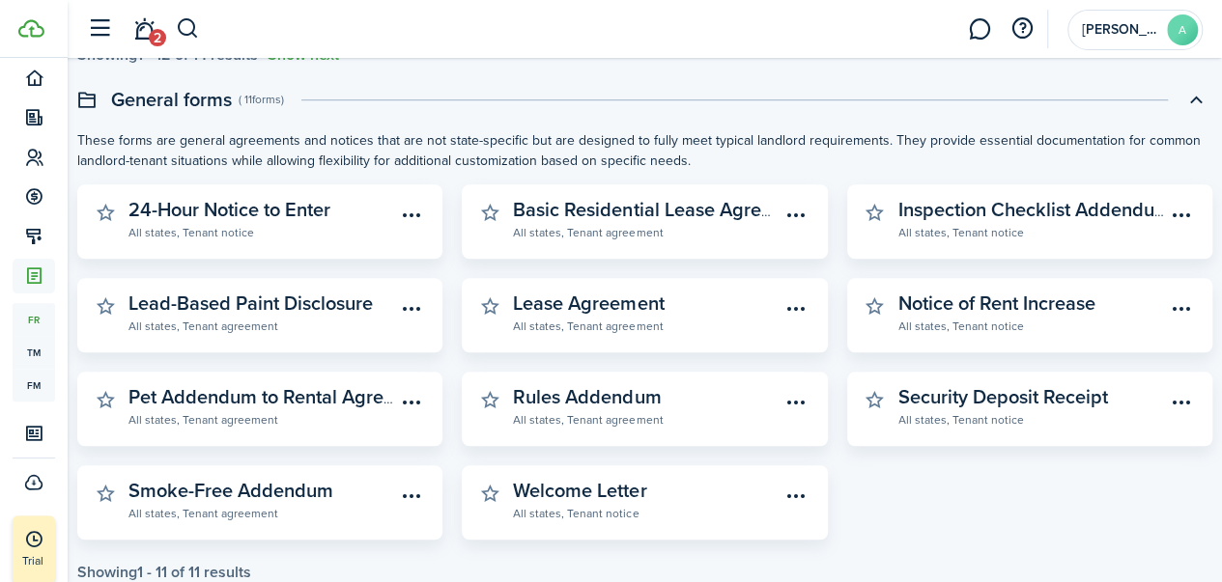
scroll to position [770, 0]
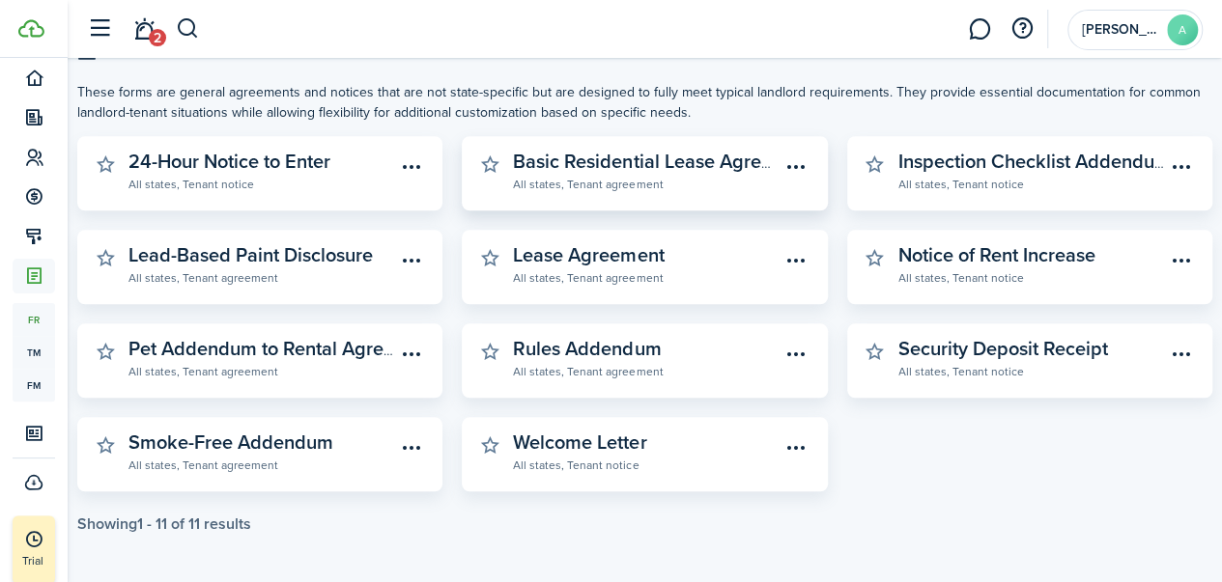
click at [635, 183] on widget-stats-subtitle "All states, Tenant agreement" at bounding box center [646, 183] width 267 height 19
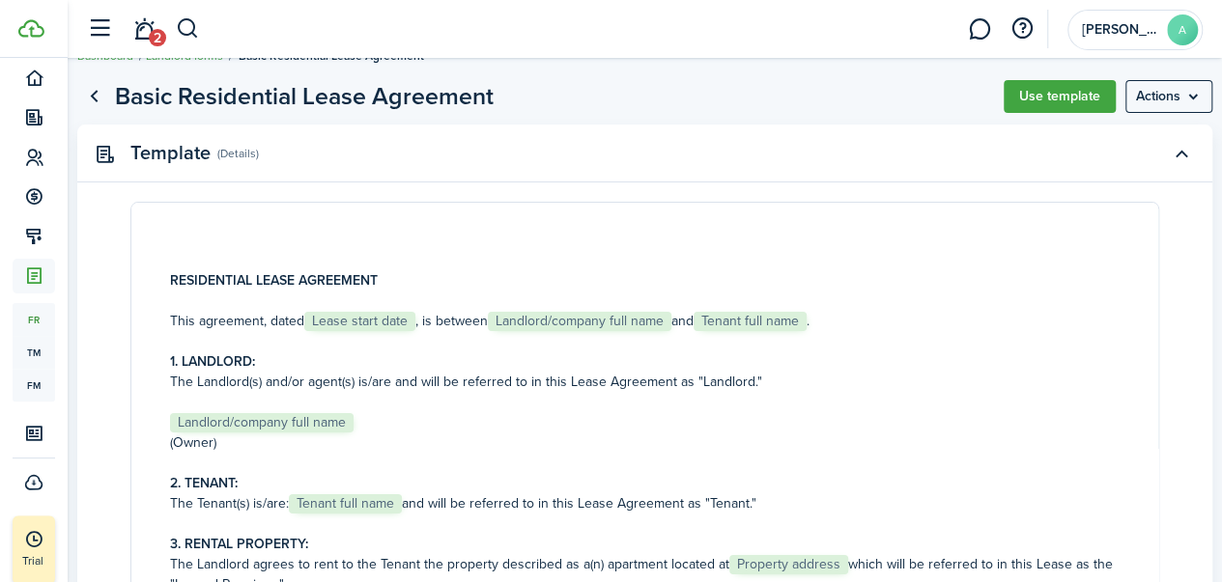
scroll to position [29, 0]
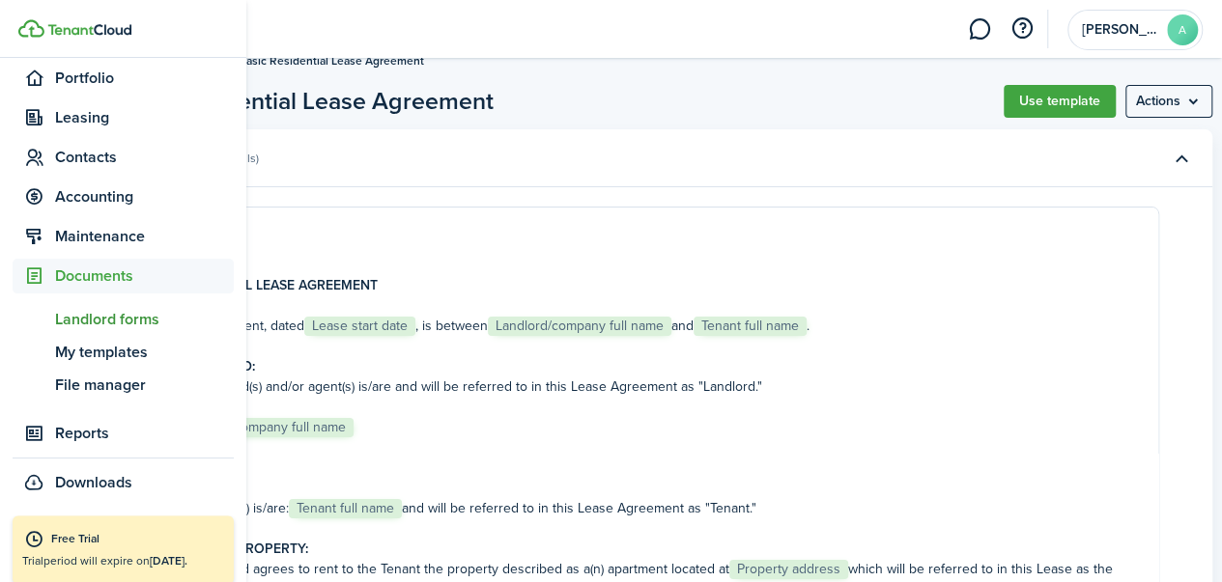
click at [109, 324] on span "Landlord forms" at bounding box center [144, 319] width 179 height 23
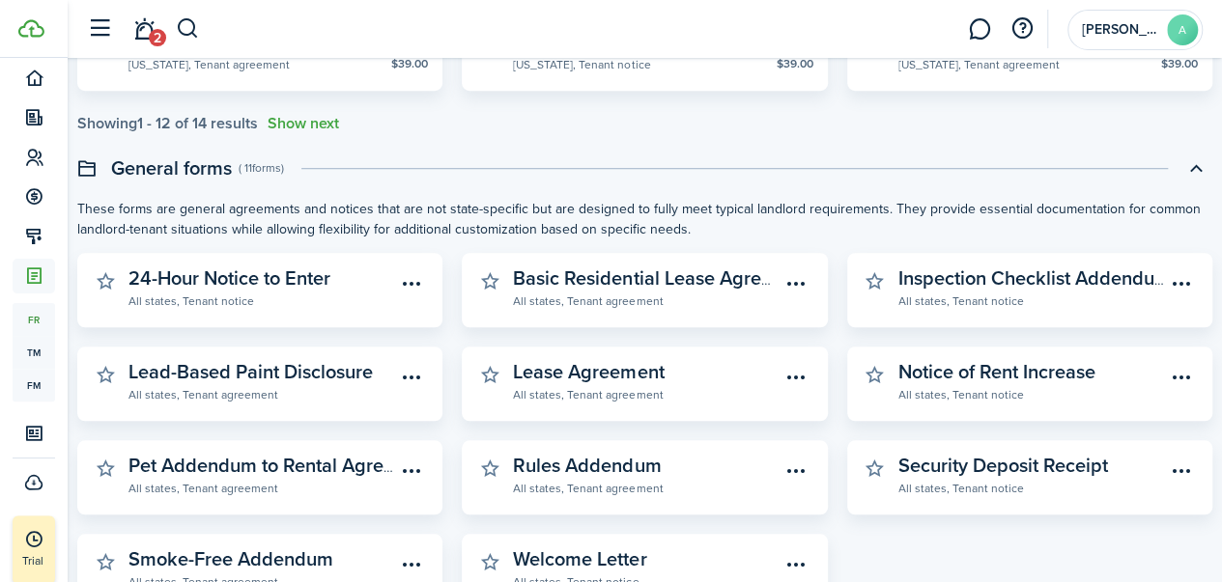
scroll to position [670, 0]
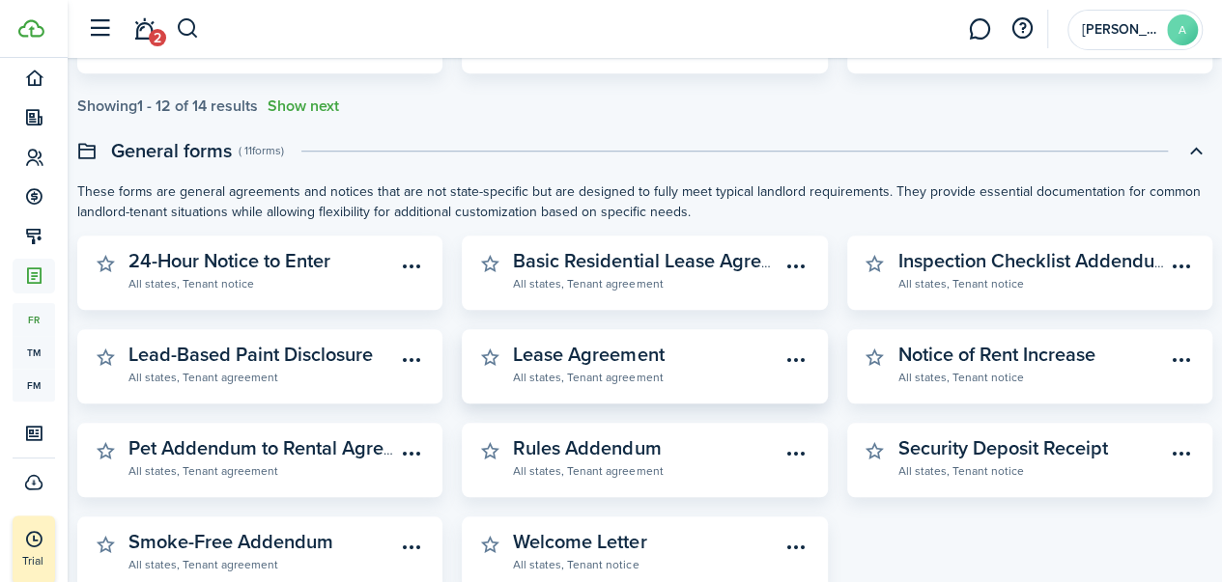
click at [574, 358] on widget-stats-description "Lease Agreement" at bounding box center [588, 354] width 151 height 29
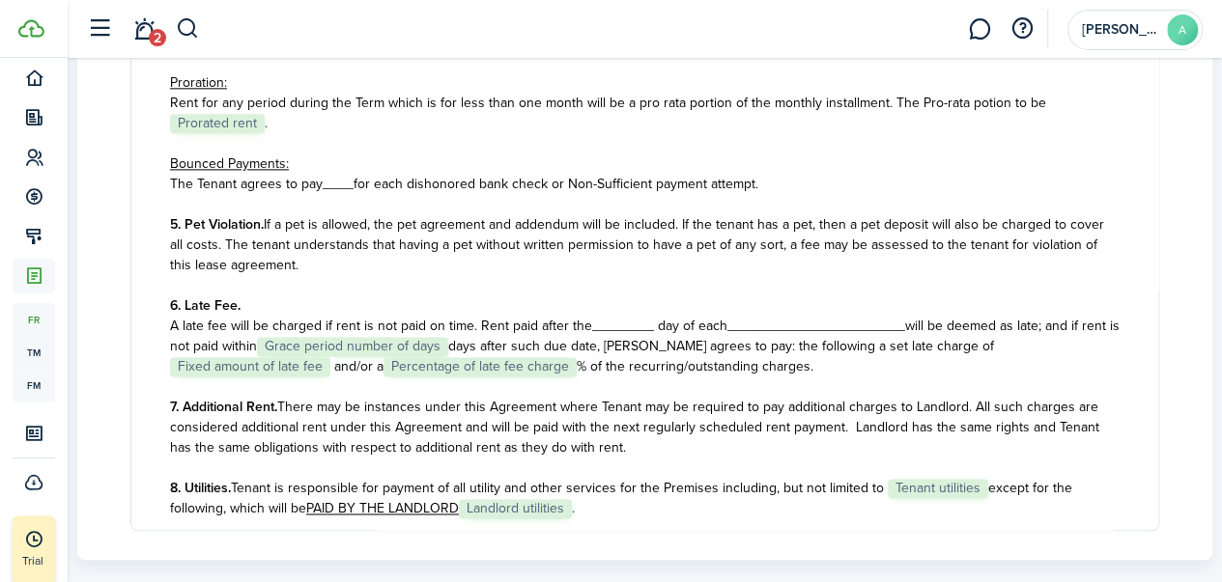
scroll to position [1139, 0]
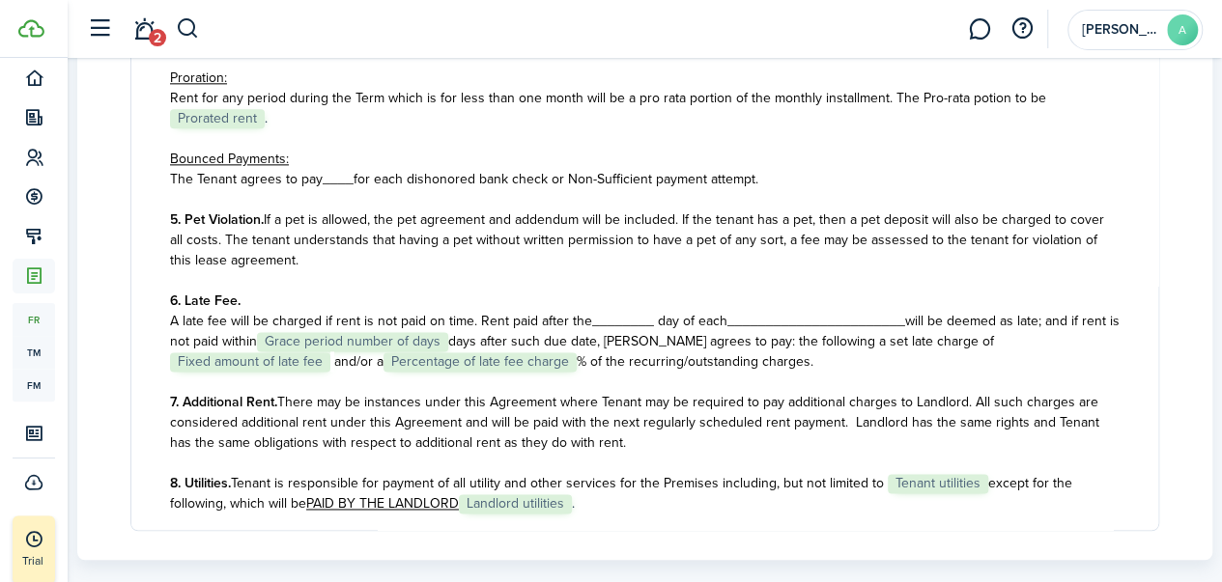
click at [458, 345] on p "A late fee will be charged if rent is not paid on time. Rent paid after the____…" at bounding box center [644, 341] width 949 height 61
click at [487, 361] on p "A late fee will be charged if rent is not paid on time. Rent paid after the____…" at bounding box center [644, 341] width 949 height 61
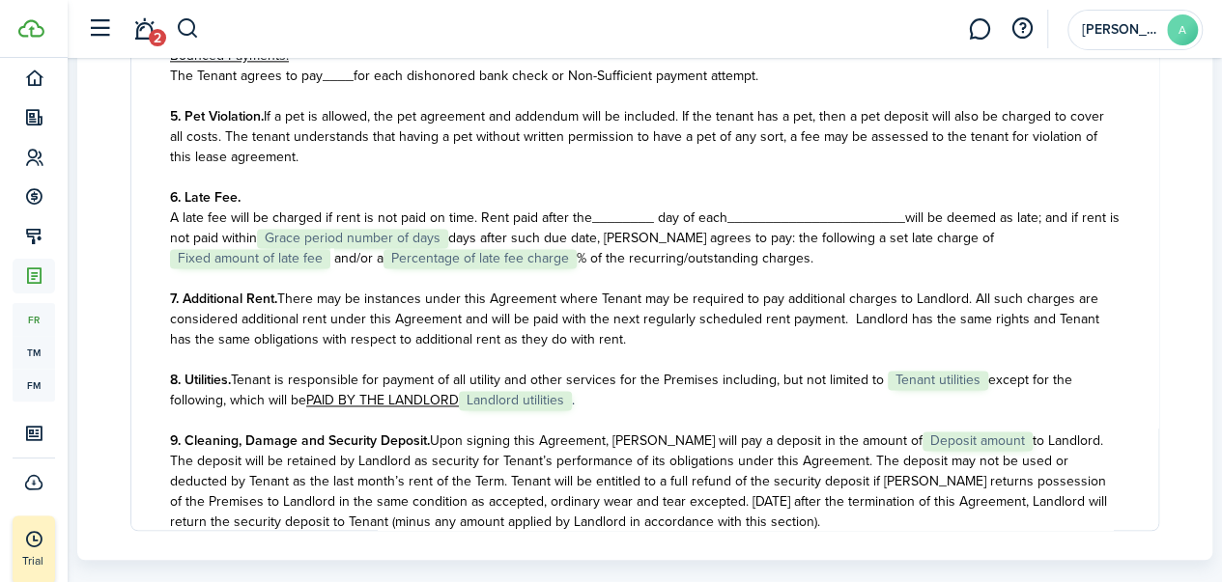
scroll to position [1247, 0]
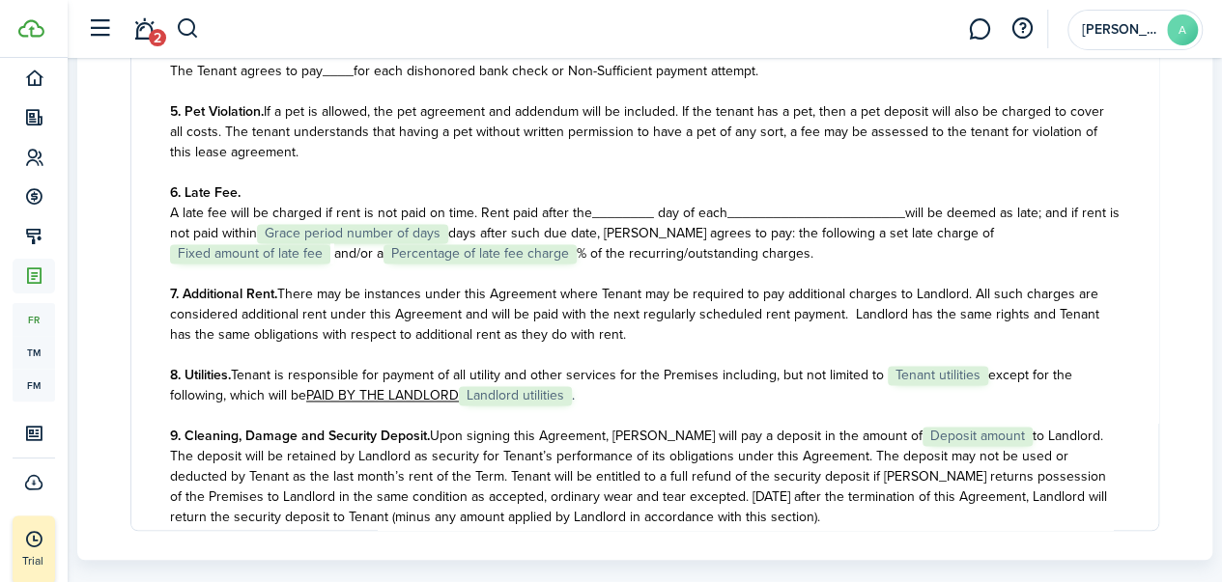
click at [561, 380] on span "8. Utilities. Tenant is responsible for payment of all utility and other servic…" at bounding box center [527, 375] width 714 height 20
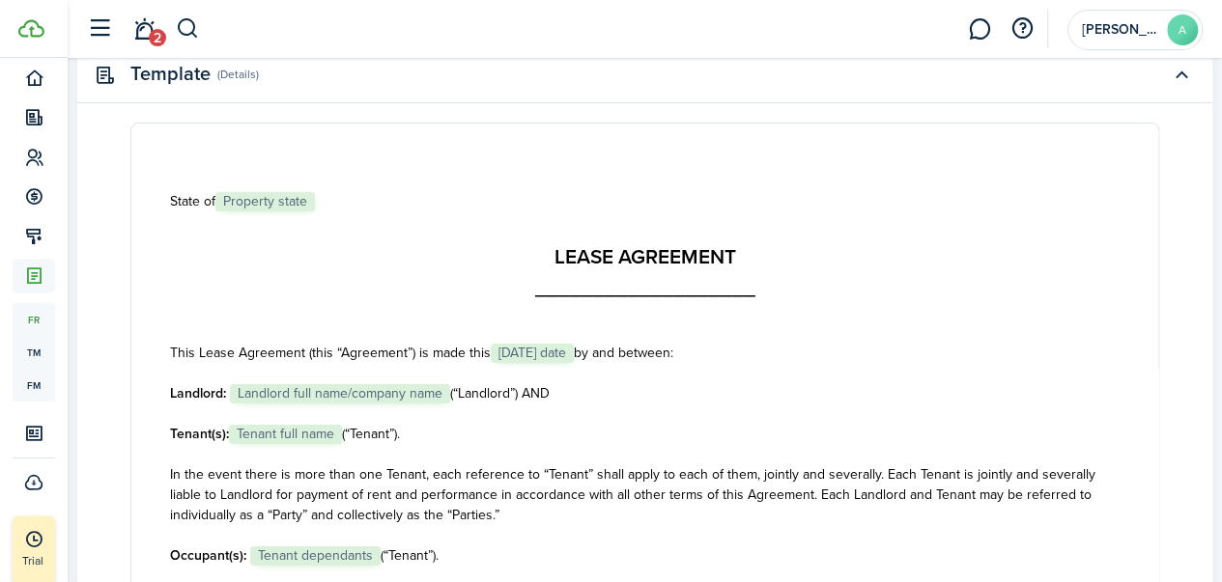
scroll to position [0, 0]
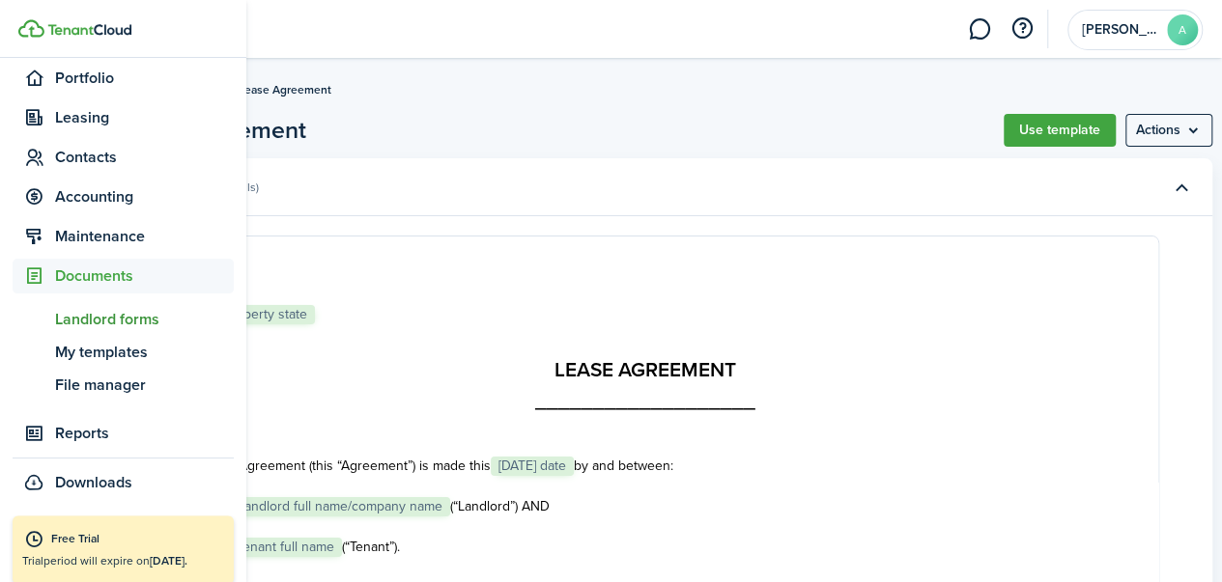
click at [141, 324] on span "Landlord forms" at bounding box center [144, 319] width 179 height 23
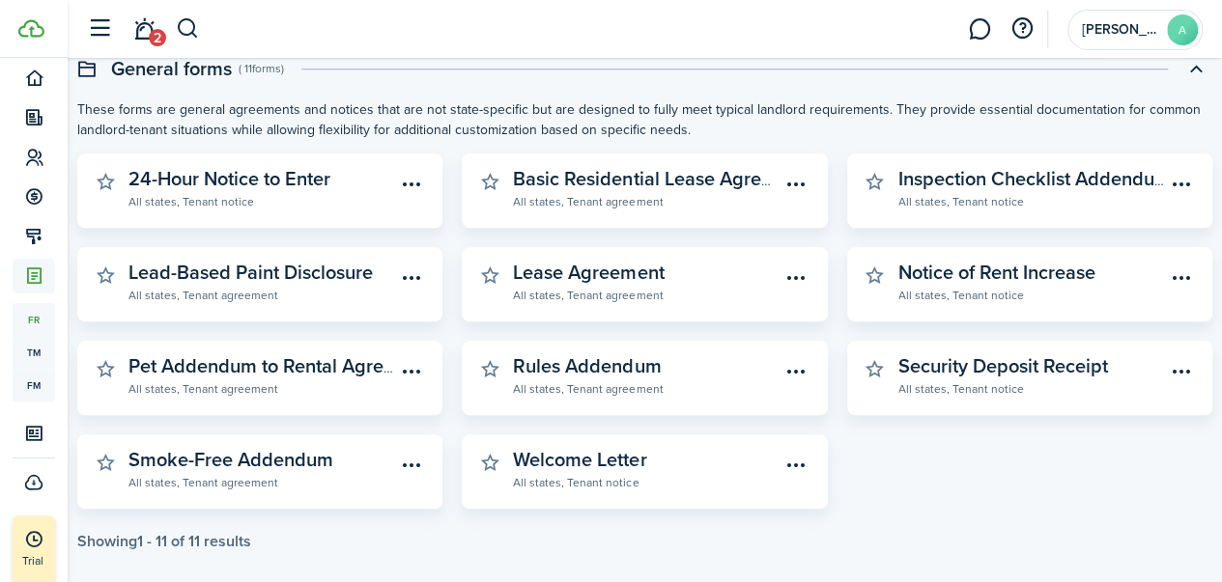
scroll to position [770, 0]
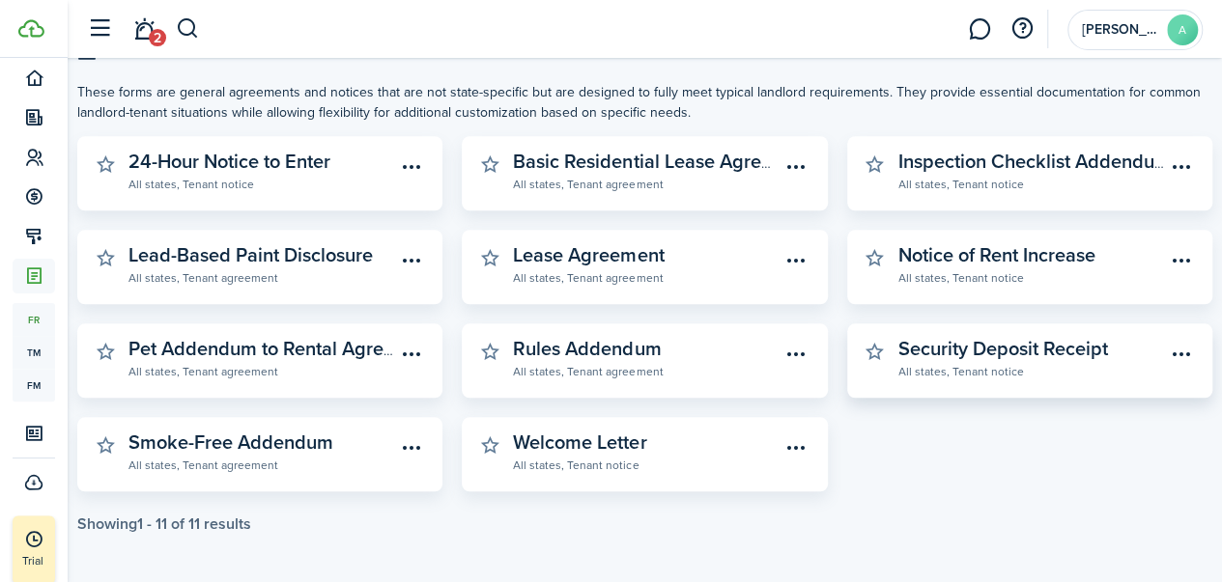
click at [969, 370] on widget-stats-subtitle "All states, Tenant notice" at bounding box center [1031, 370] width 267 height 19
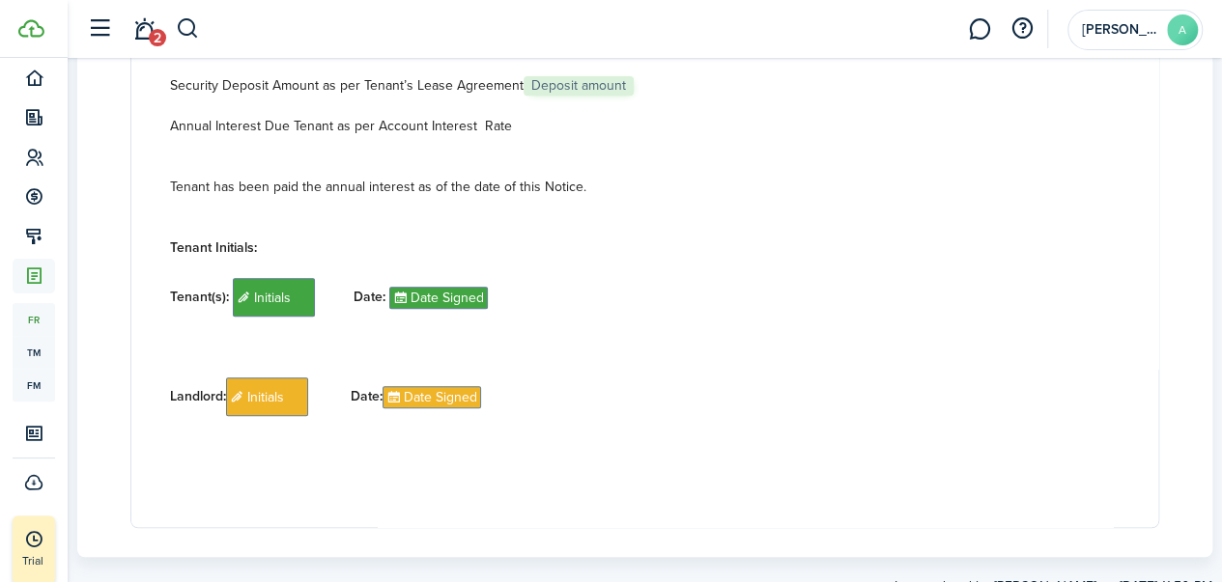
scroll to position [291, 0]
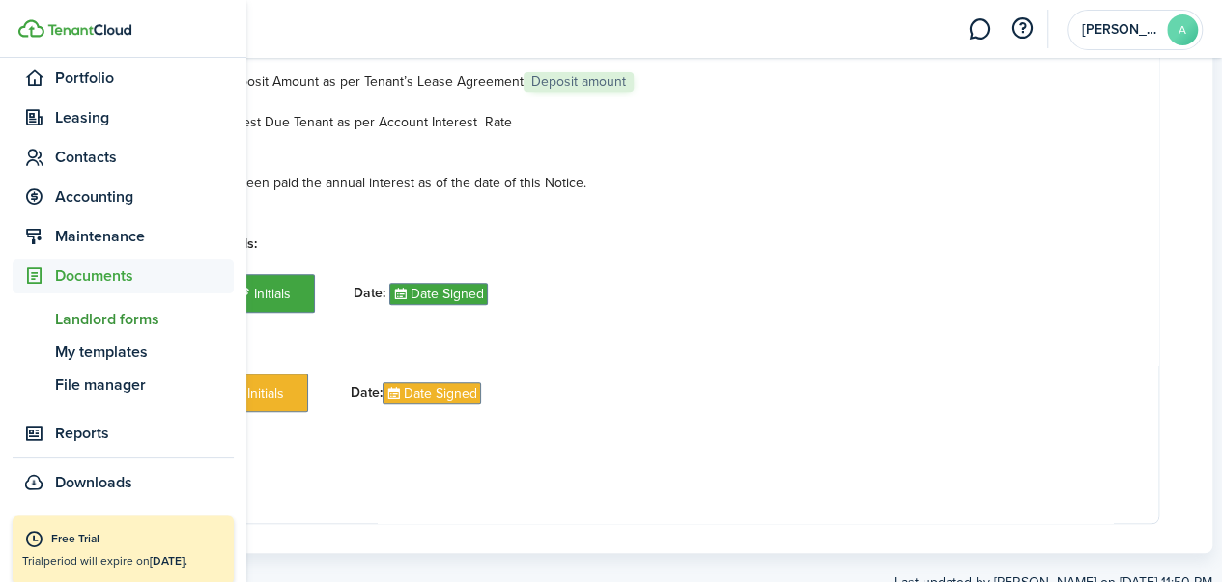
click at [102, 316] on span "Landlord forms" at bounding box center [144, 319] width 179 height 23
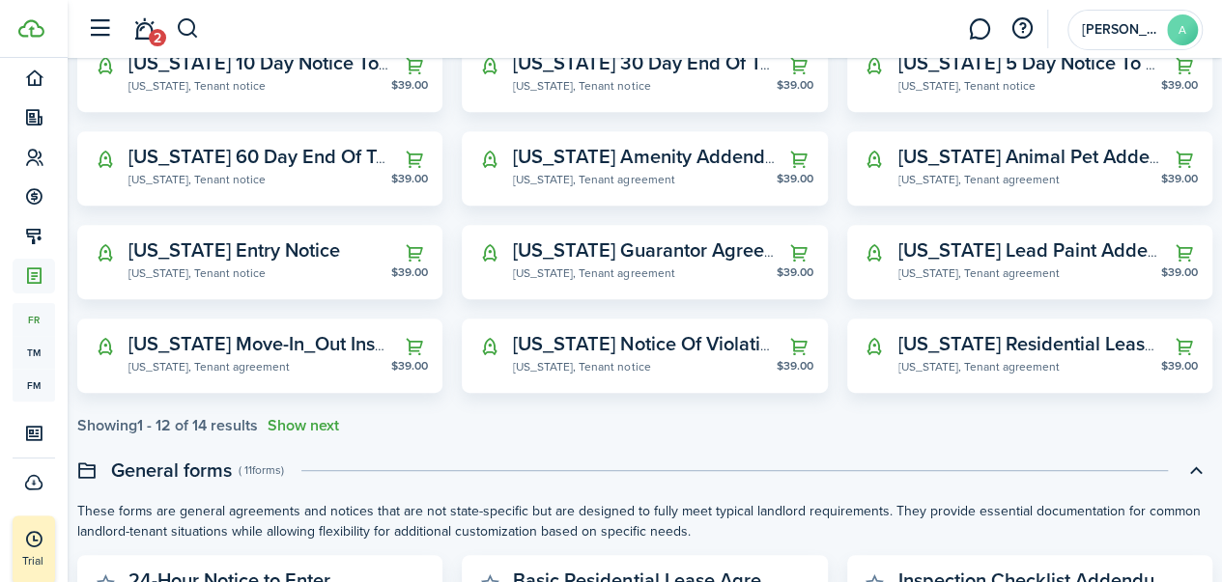
scroll to position [380, 0]
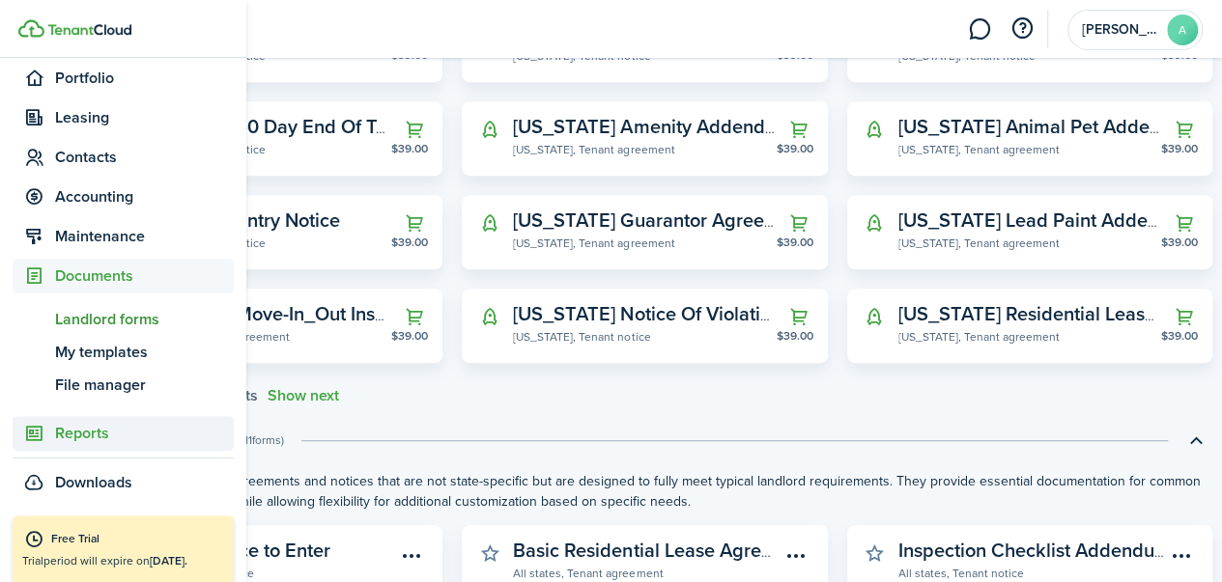
click at [76, 431] on span "Reports" at bounding box center [144, 433] width 179 height 23
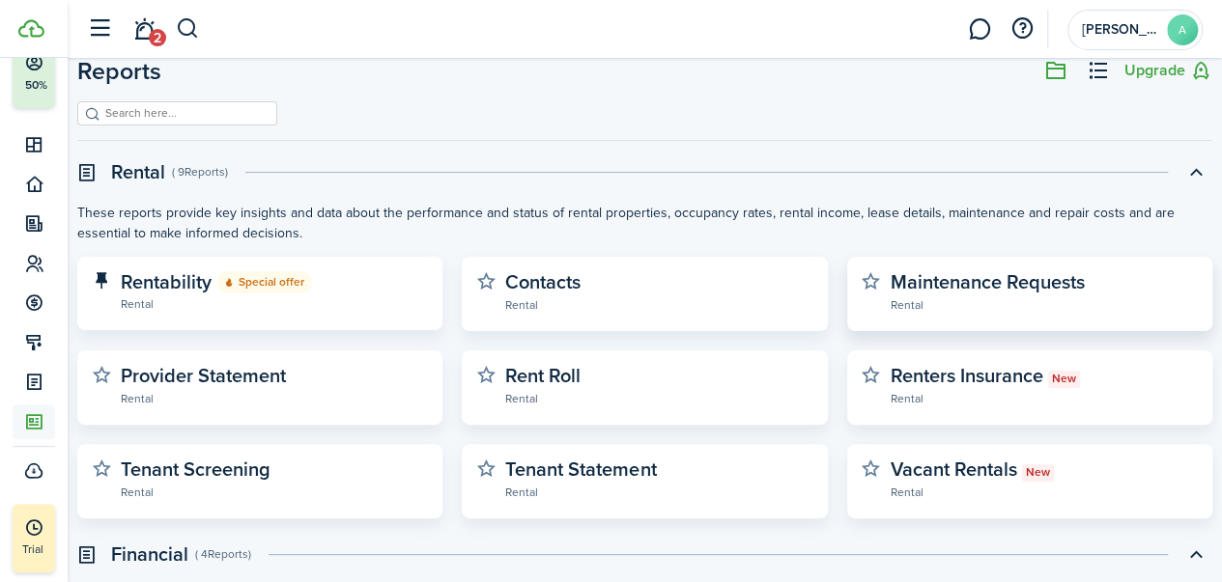
click at [945, 295] on widget-stats-description "Maintenance Requests" at bounding box center [987, 282] width 194 height 29
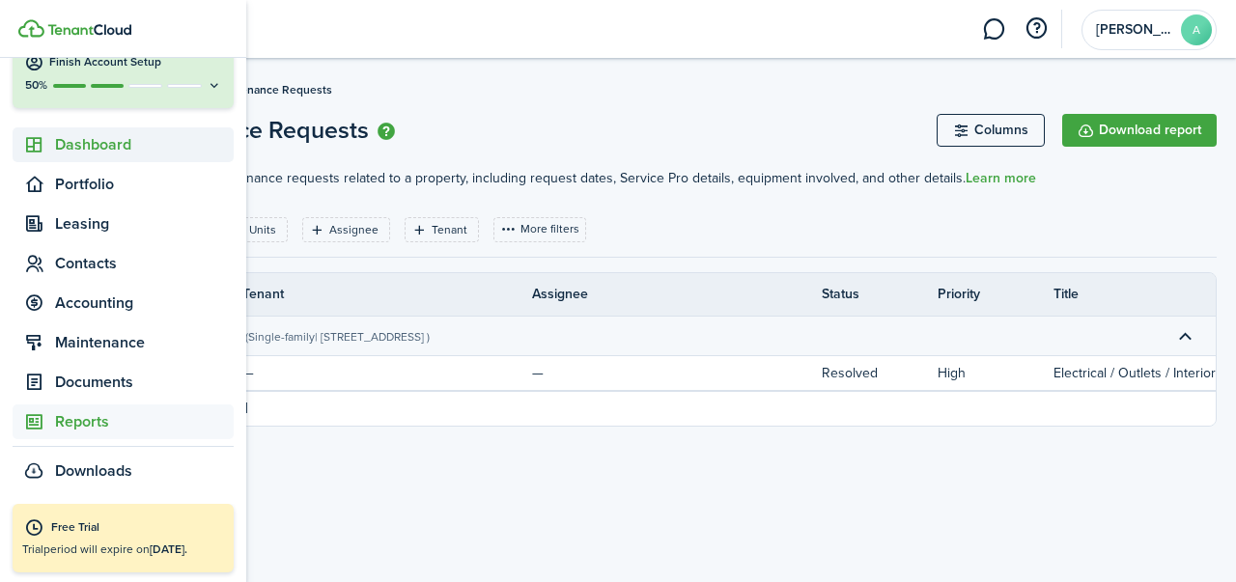
click at [103, 142] on span "Dashboard" at bounding box center [144, 144] width 179 height 23
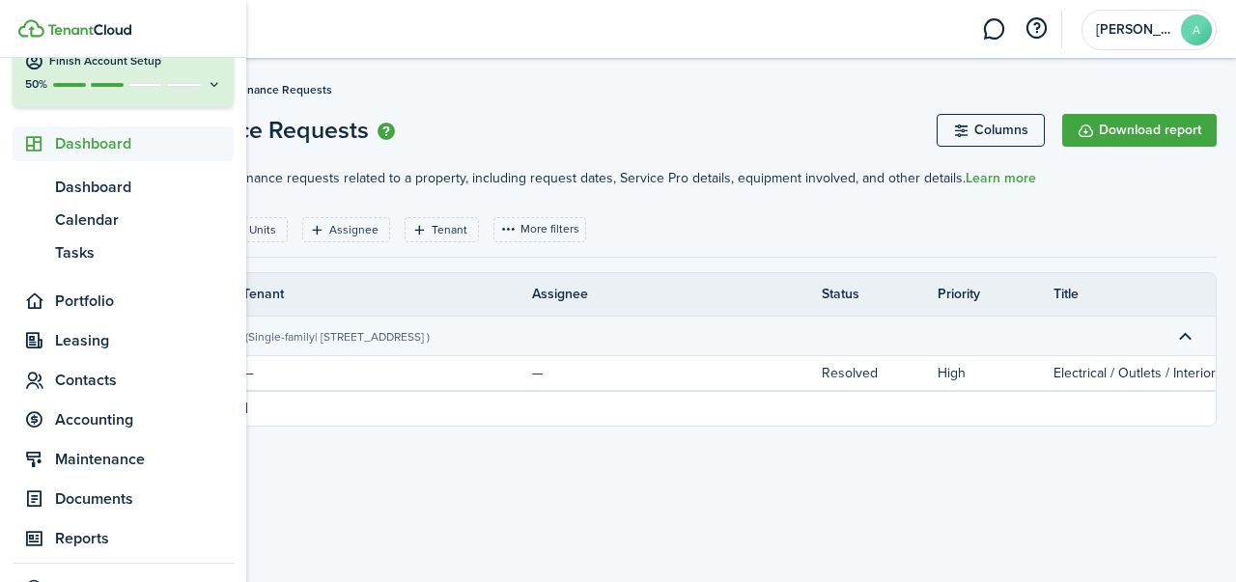
click at [207, 90] on icon at bounding box center [214, 84] width 15 height 14
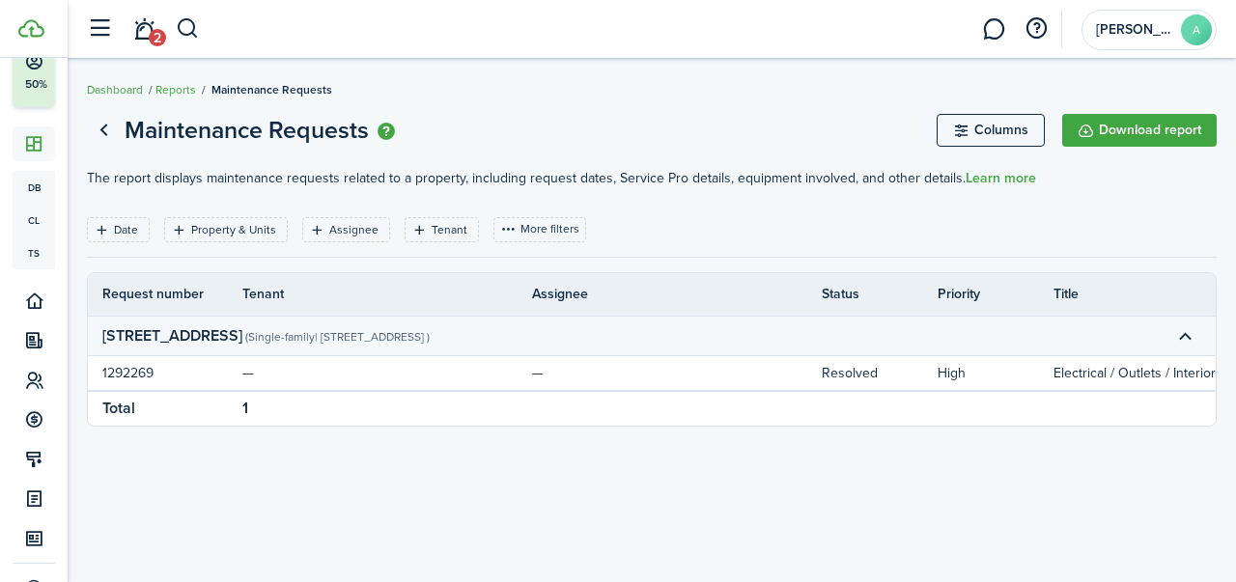
click at [157, 34] on span "2" at bounding box center [157, 37] width 17 height 17
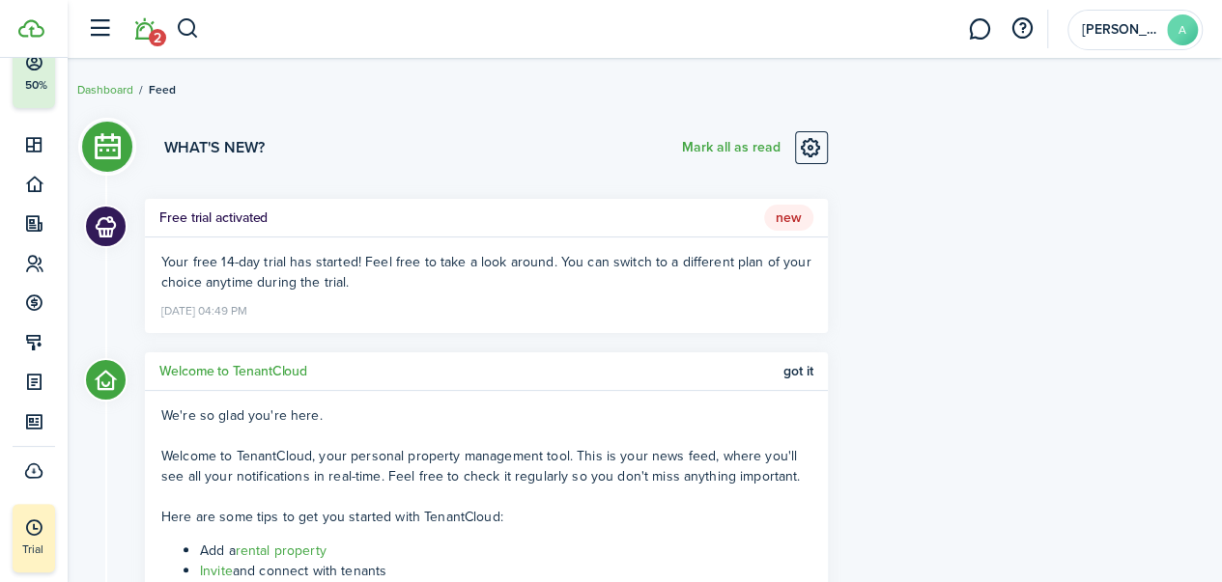
click at [719, 143] on button "Mark all as read" at bounding box center [731, 147] width 99 height 33
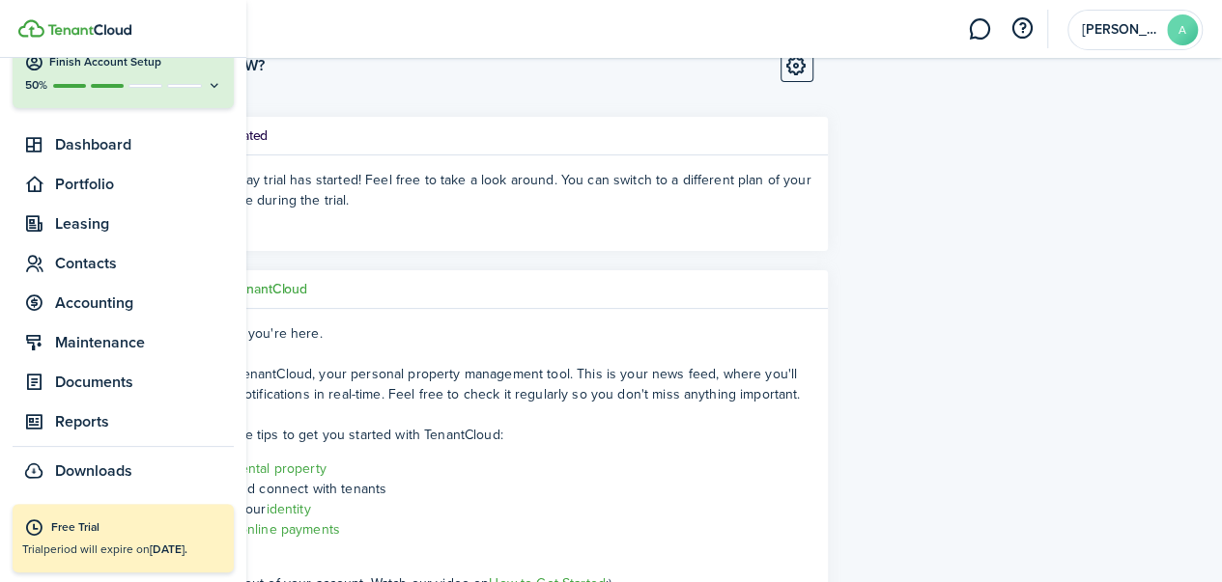
scroll to position [84, 0]
click at [81, 564] on link "Free Trial Trial period will expire on [DATE]." at bounding box center [123, 538] width 221 height 69
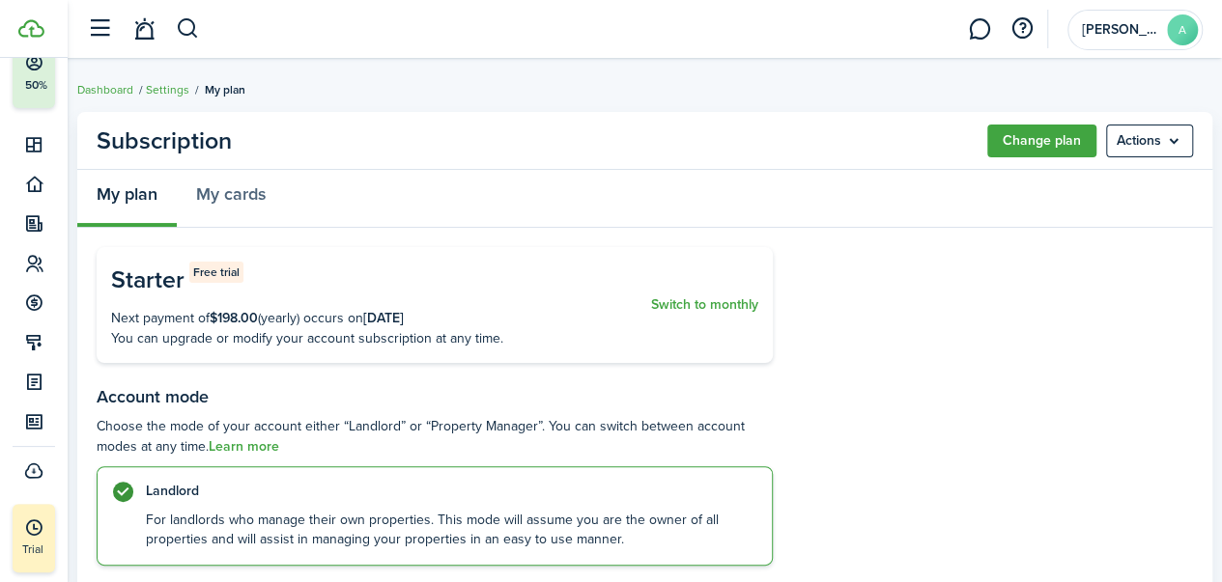
click at [1145, 145] on menu-btn "Actions" at bounding box center [1149, 141] width 87 height 33
click at [1110, 189] on button "Cancel subscription" at bounding box center [1108, 183] width 169 height 33
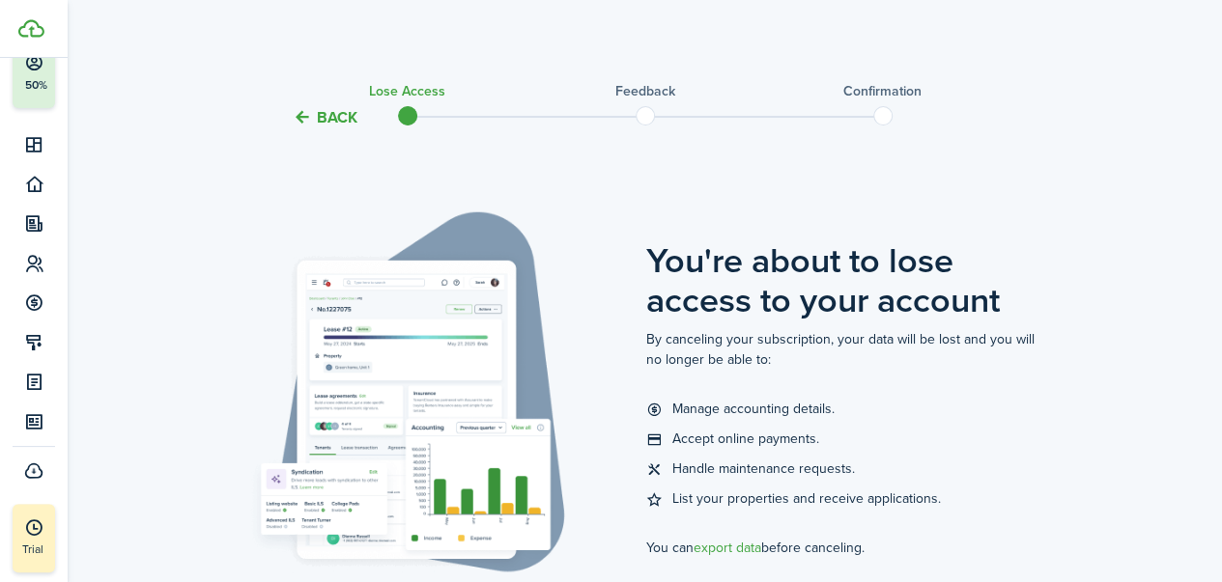
scroll to position [226, 0]
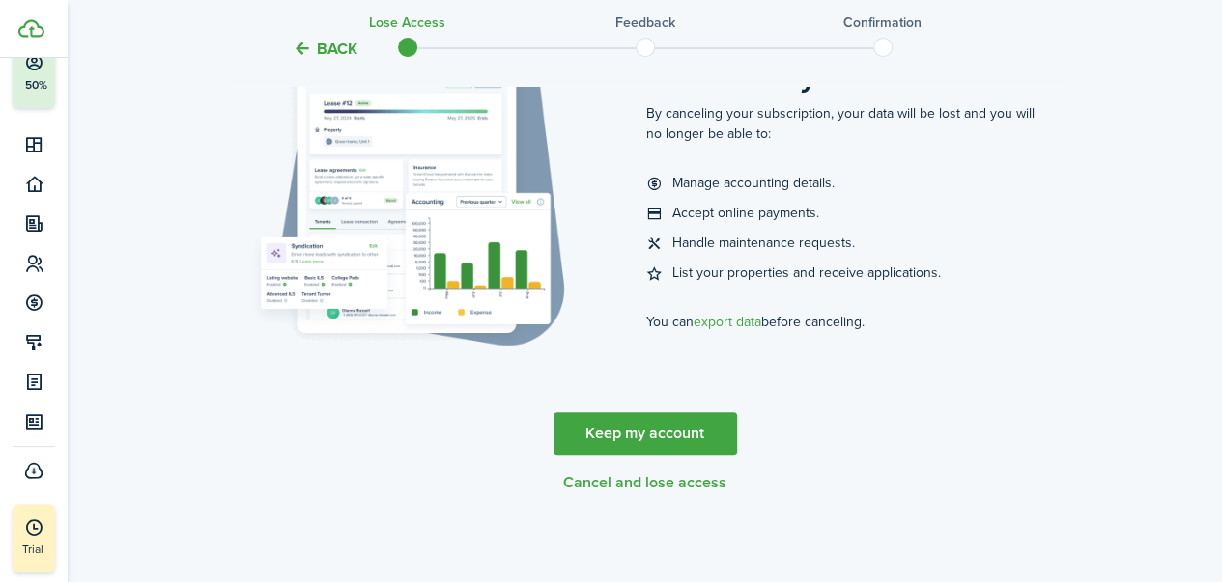
click at [680, 488] on button "Cancel and lose access" at bounding box center [644, 482] width 163 height 17
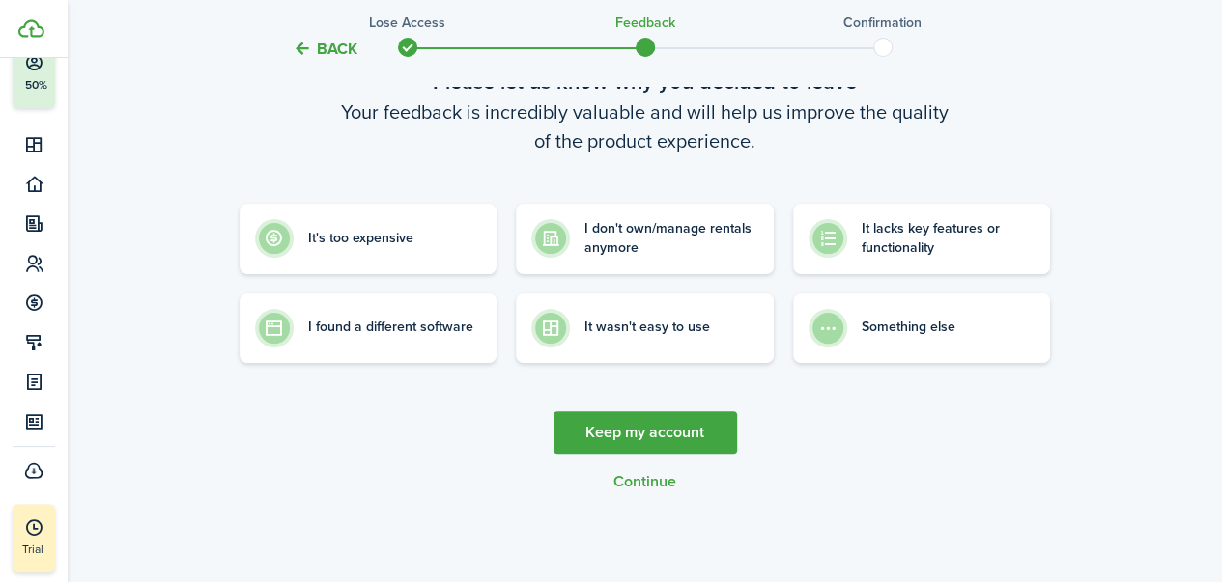
scroll to position [0, 0]
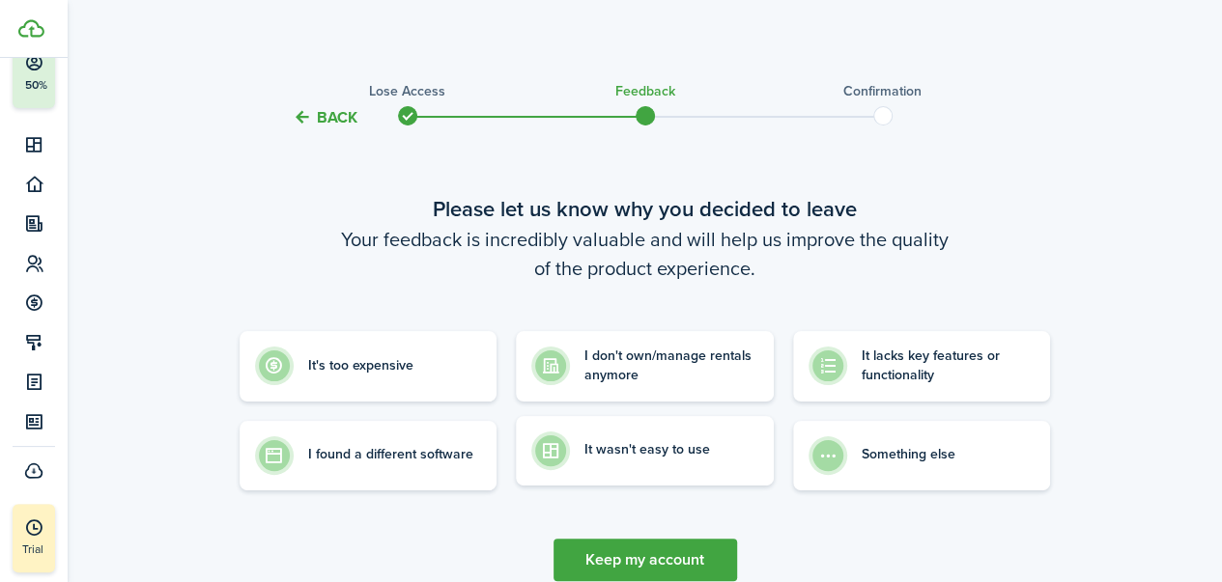
click at [589, 459] on control-radio-card-description "It wasn't easy to use" at bounding box center [647, 449] width 126 height 19
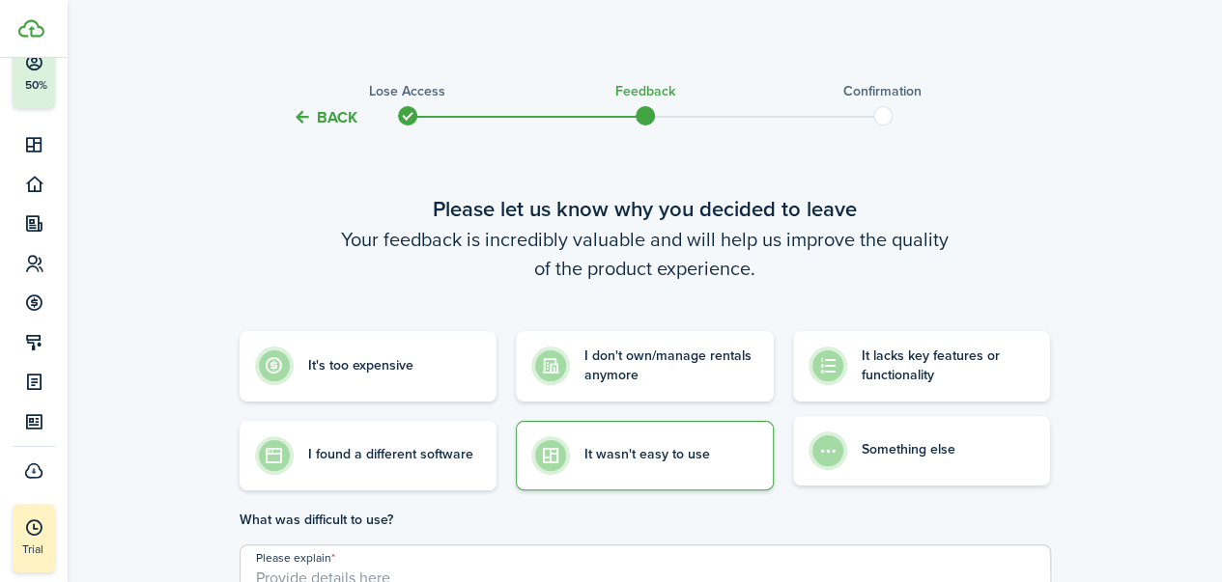
click at [868, 451] on control-radio-card-description "Something else" at bounding box center [908, 449] width 94 height 19
radio input "false"
radio input "true"
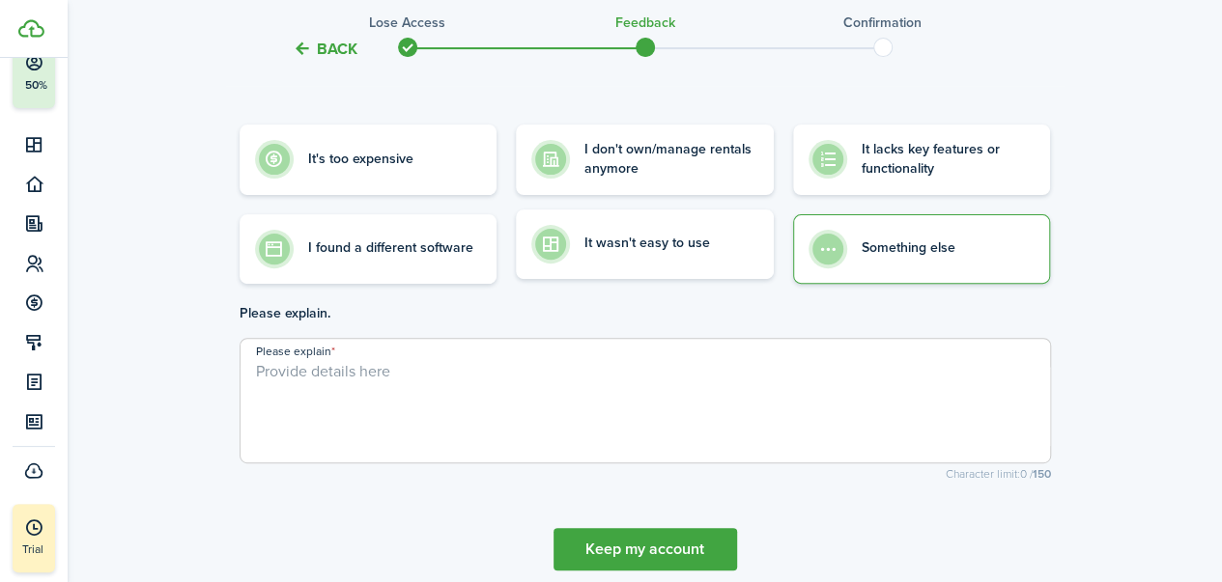
scroll to position [203, 0]
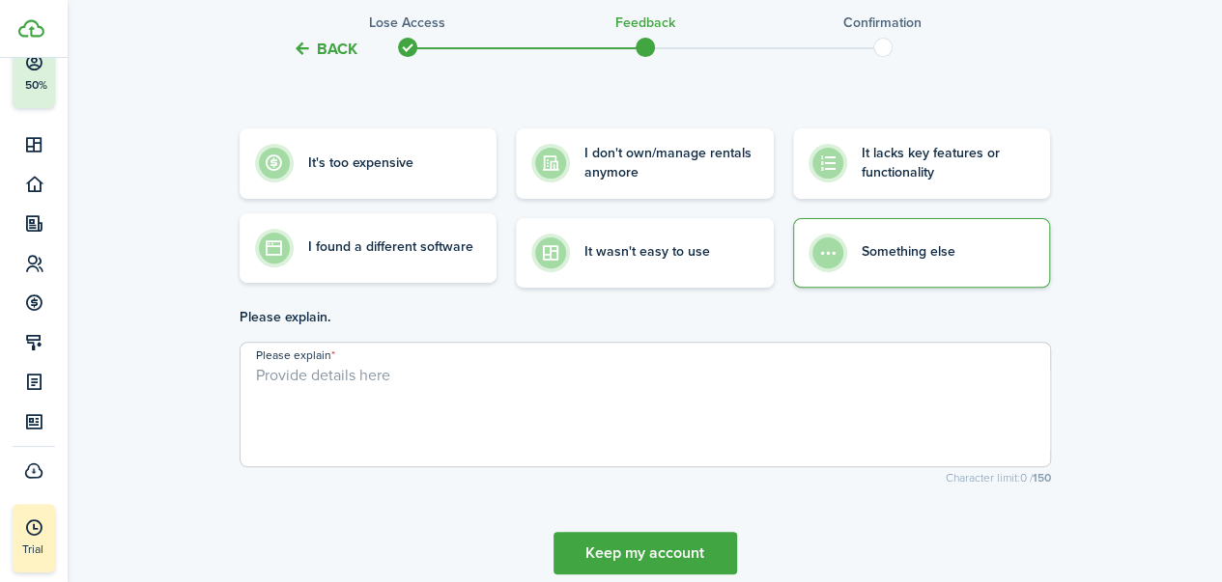
click at [332, 279] on label "I found a different software" at bounding box center [369, 248] width 258 height 70
radio input "true"
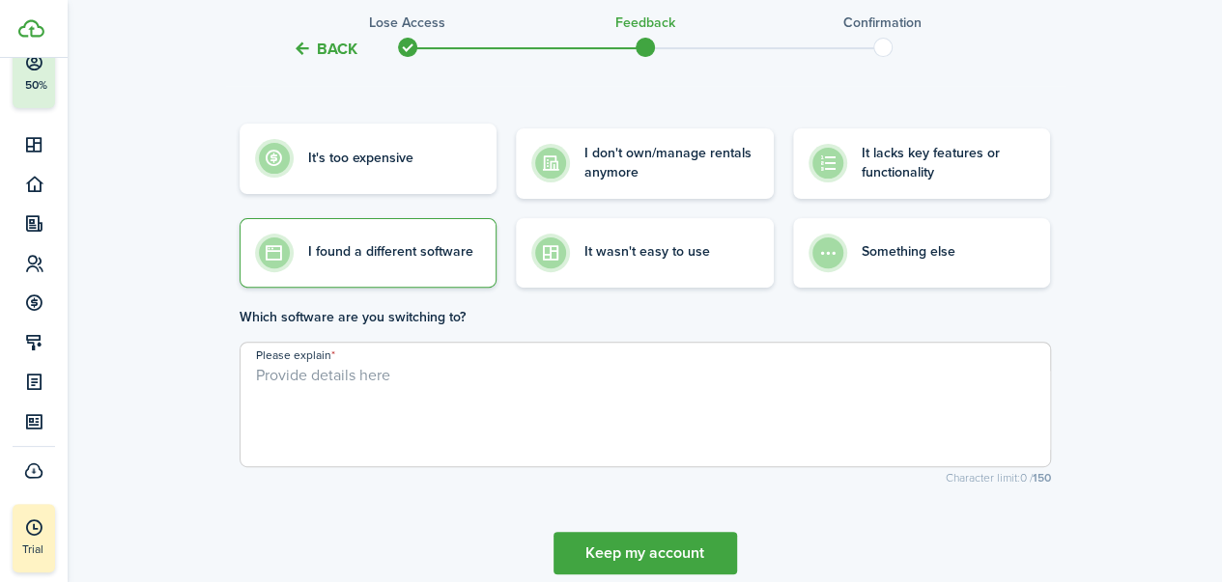
click at [392, 188] on label "It's too expensive" at bounding box center [369, 159] width 258 height 70
radio input "true"
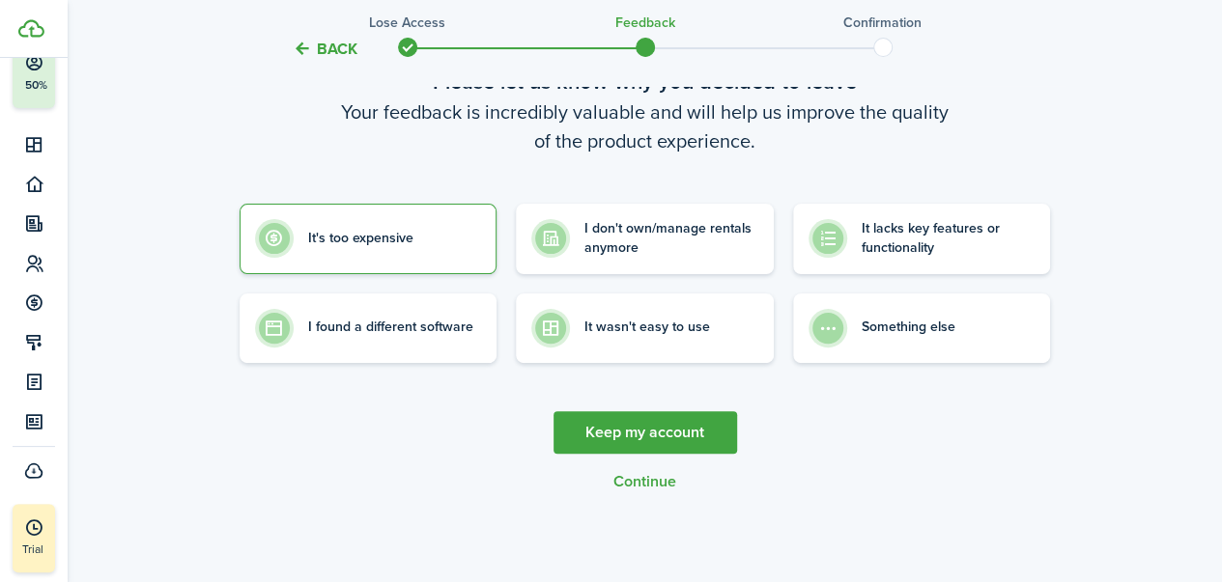
scroll to position [126, 0]
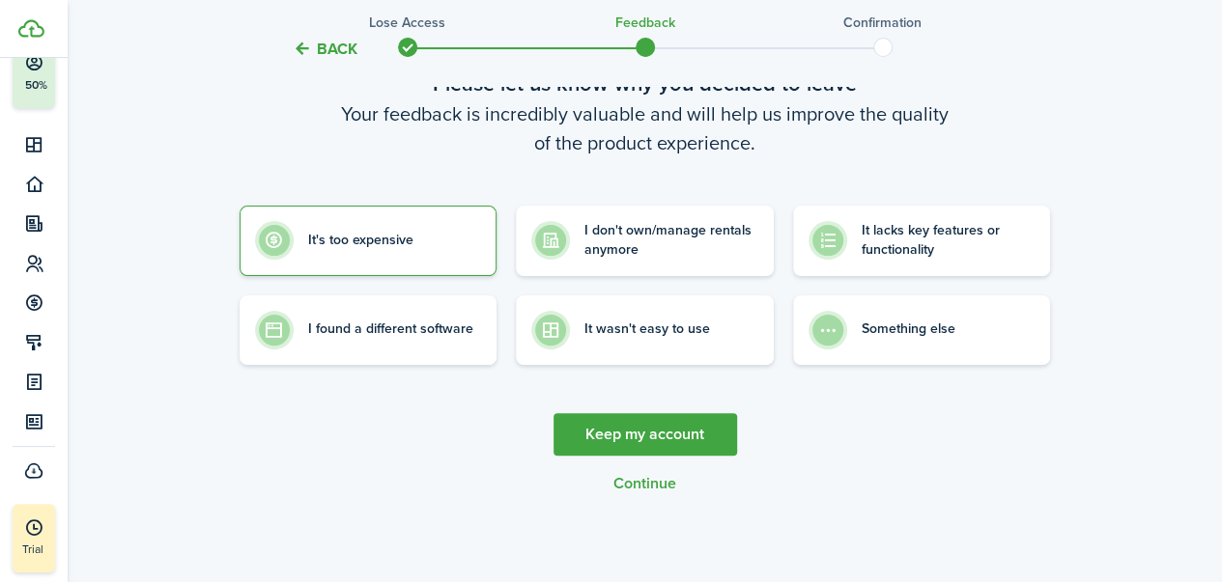
click at [663, 443] on link "Keep my account" at bounding box center [644, 434] width 183 height 42
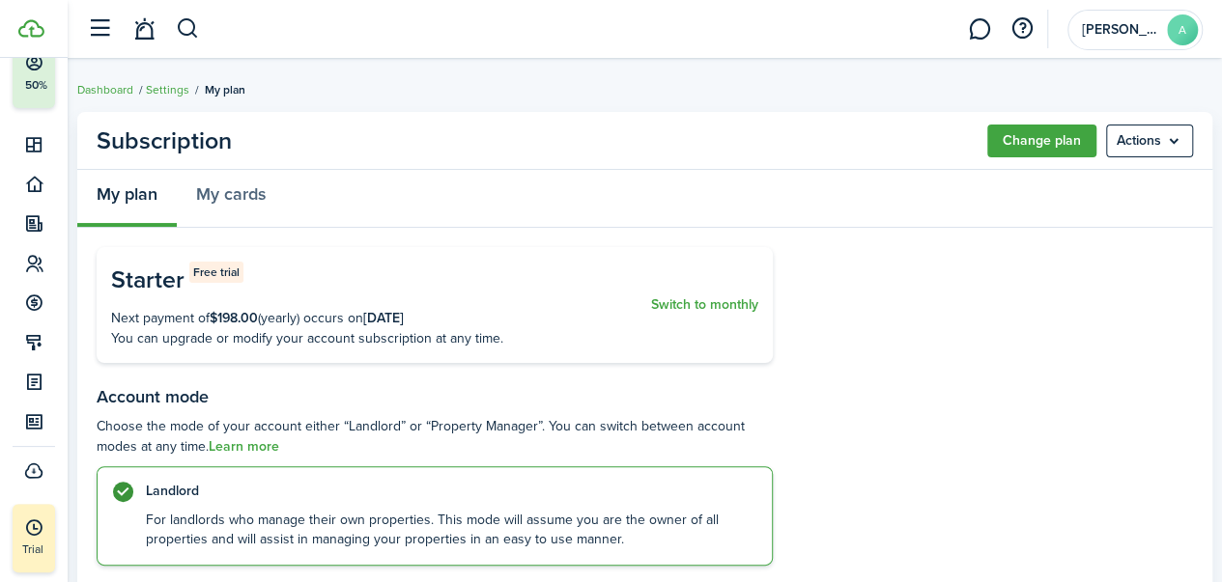
click at [1169, 127] on menu-btn "Actions" at bounding box center [1149, 141] width 87 height 33
click at [1104, 191] on button "Cancel subscription" at bounding box center [1108, 183] width 169 height 33
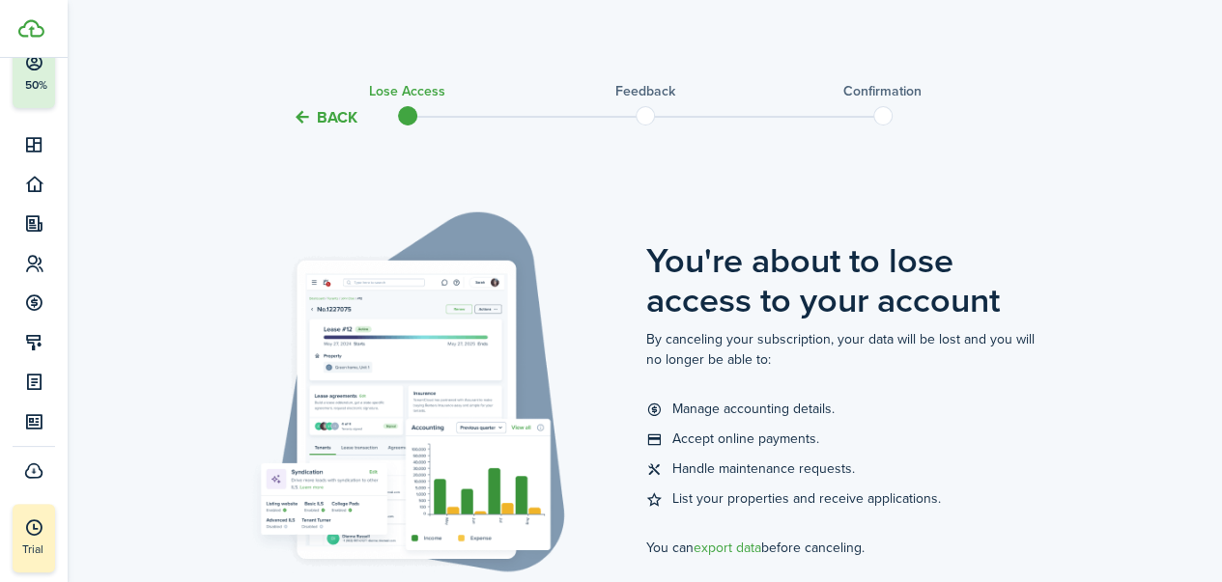
scroll to position [226, 0]
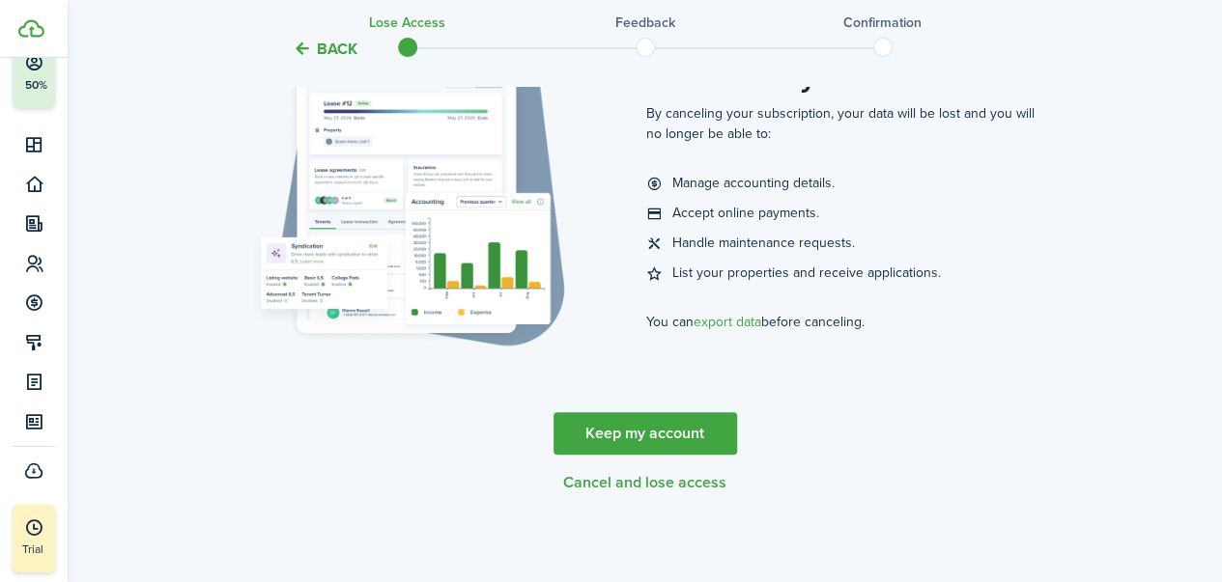
click at [652, 485] on button "Cancel and lose access" at bounding box center [644, 482] width 163 height 17
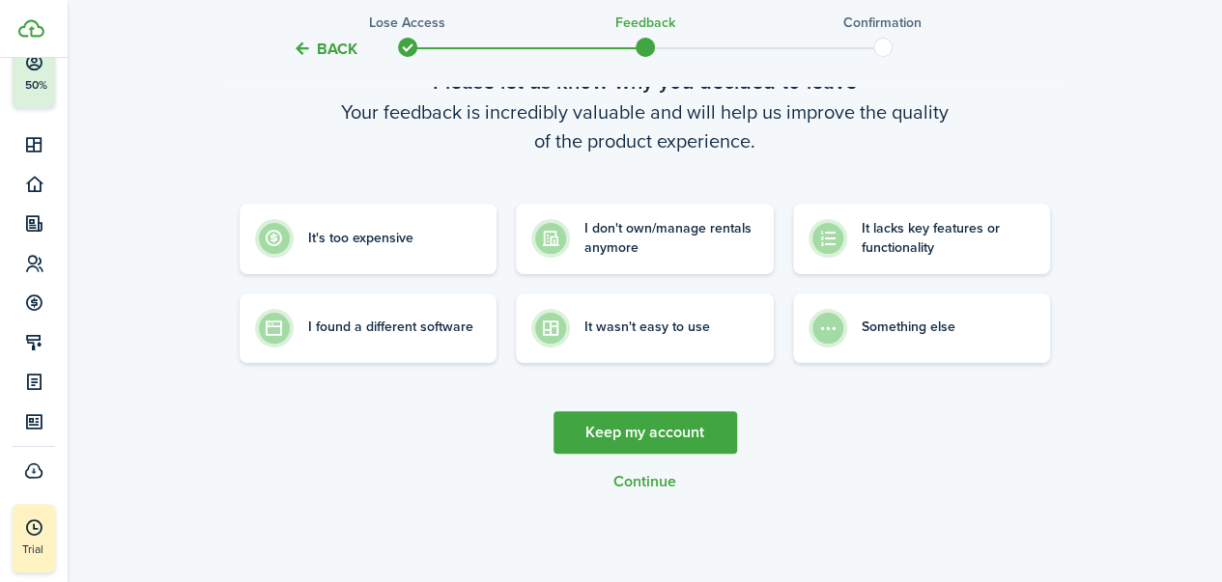
scroll to position [0, 0]
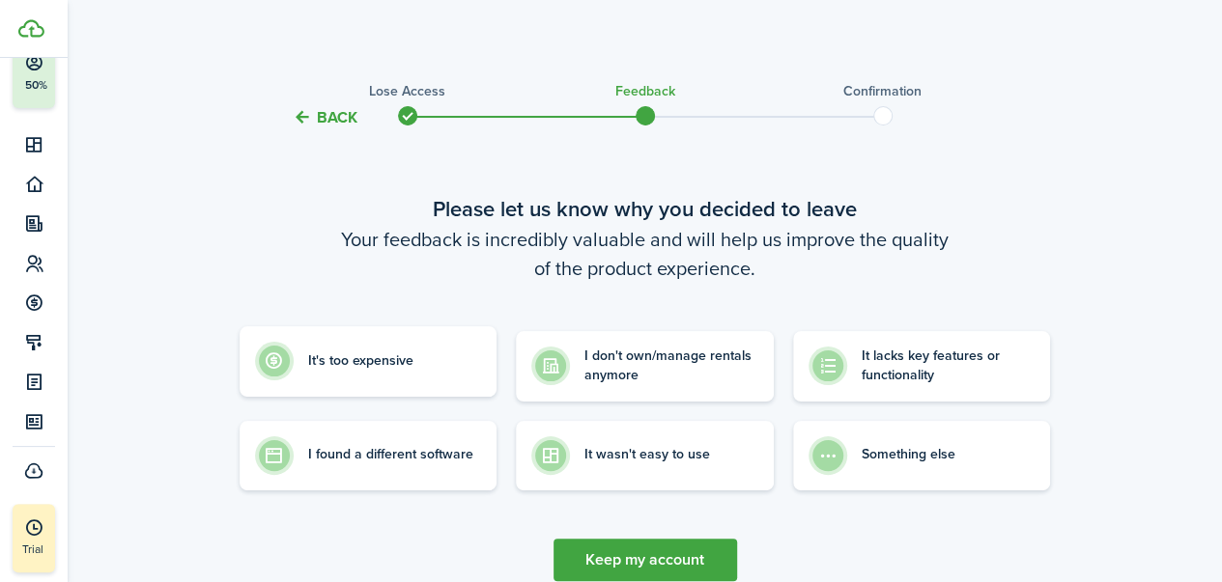
click at [344, 389] on label "It's too expensive" at bounding box center [369, 361] width 258 height 70
radio input "true"
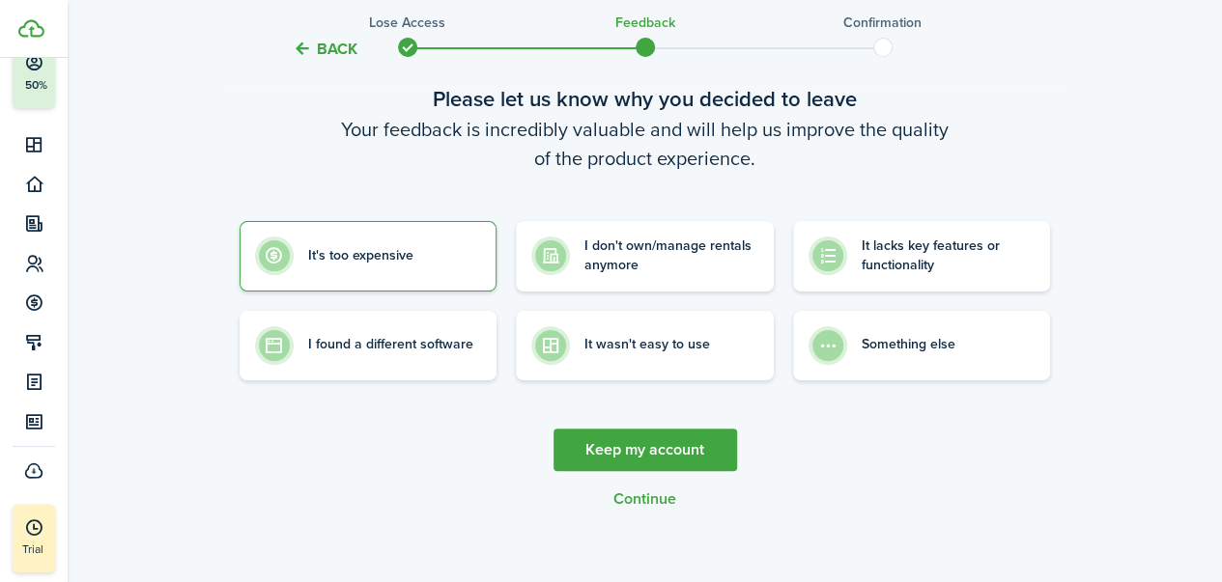
scroll to position [112, 0]
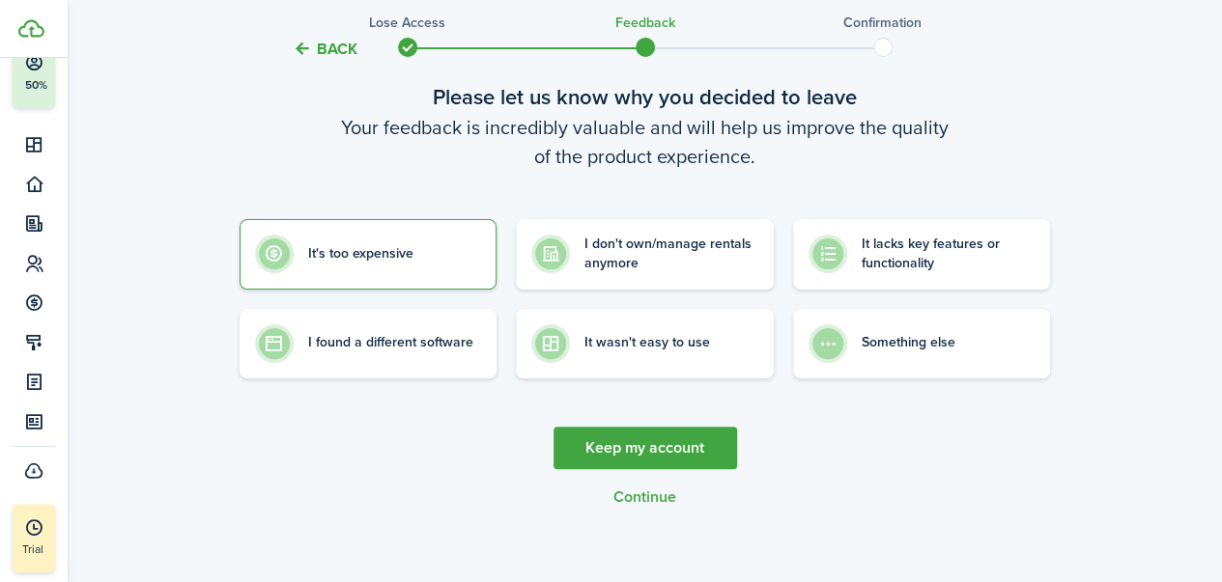
click at [637, 486] on cancel-wizard-actions "Keep my account Continue" at bounding box center [645, 466] width 811 height 79
click at [655, 497] on button "Continue" at bounding box center [644, 497] width 63 height 17
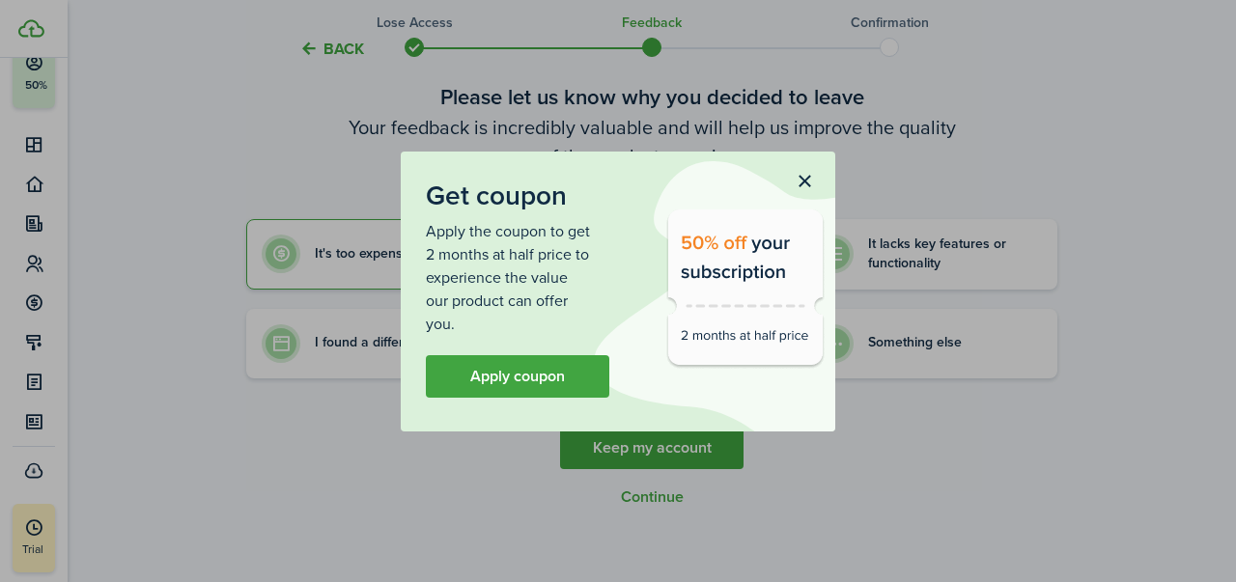
click at [807, 168] on button "button" at bounding box center [804, 182] width 33 height 33
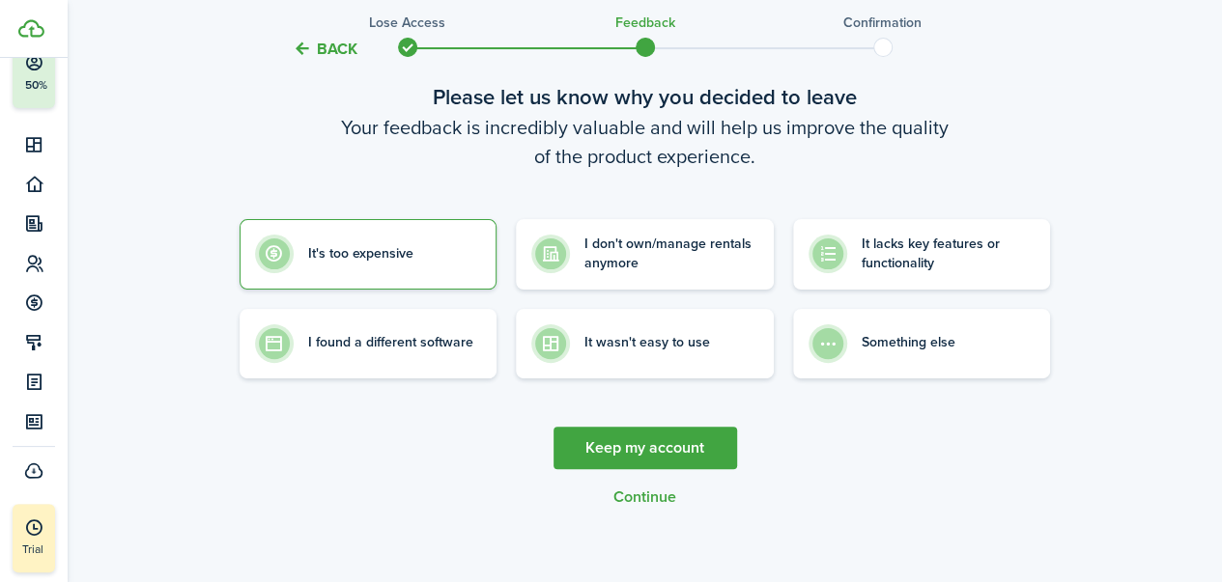
click at [653, 499] on button "Continue" at bounding box center [644, 497] width 63 height 17
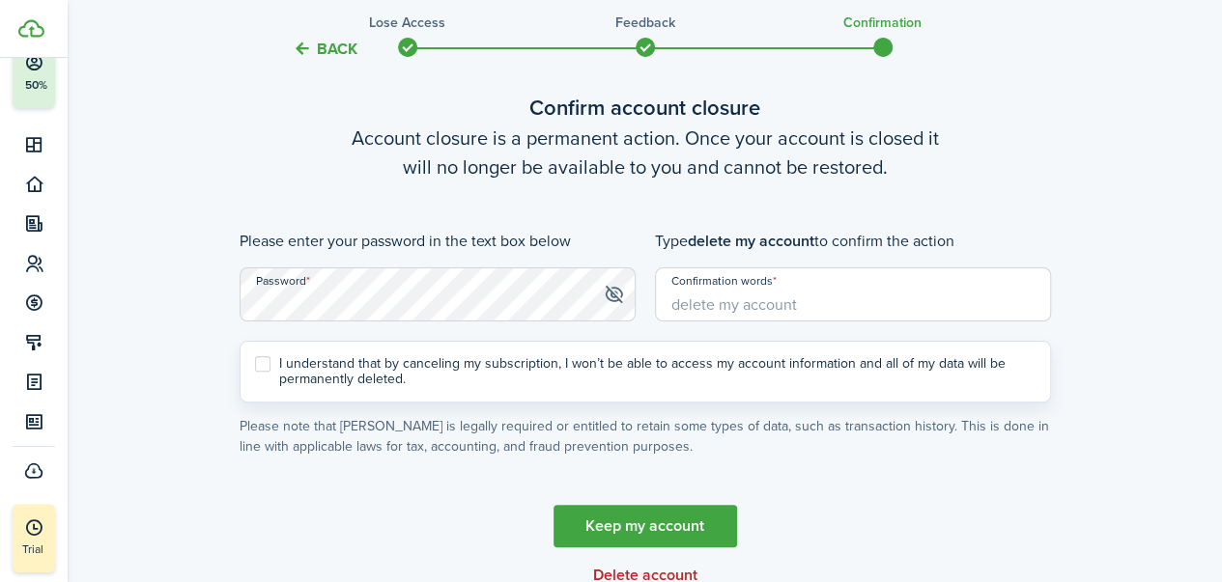
scroll to position [102, 0]
click at [762, 295] on input "Confirmation words" at bounding box center [853, 294] width 396 height 54
type input "delete my account"
click at [578, 378] on label "I understand that by canceling my subscription, I won’t be able to access my ac…" at bounding box center [645, 370] width 780 height 31
click at [255, 371] on input "I understand that by canceling my subscription, I won’t be able to access my ac…" at bounding box center [254, 370] width 1 height 1
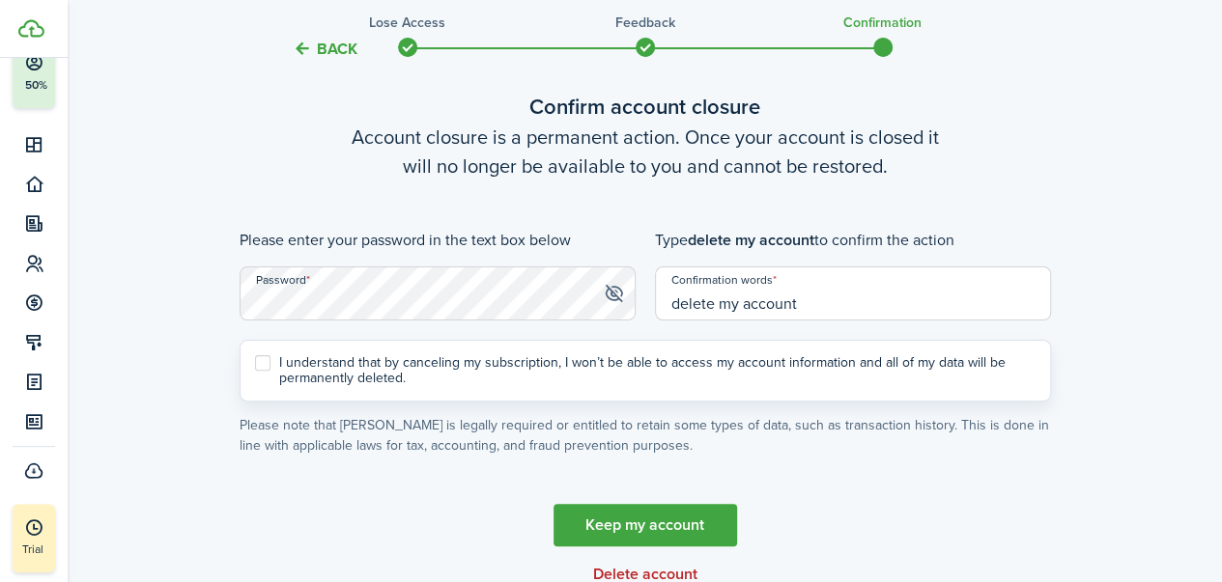
checkbox input "true"
click at [670, 577] on button "Delete account" at bounding box center [645, 574] width 104 height 17
